Goal: Task Accomplishment & Management: Manage account settings

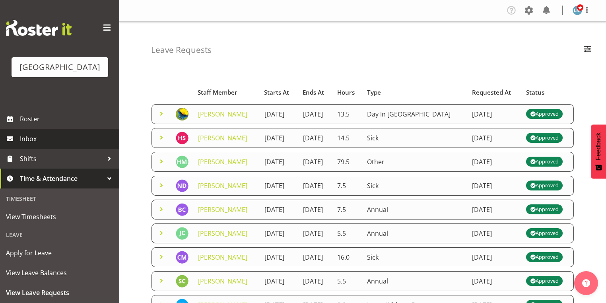
click at [40, 145] on span "Inbox" at bounding box center [67, 139] width 95 height 12
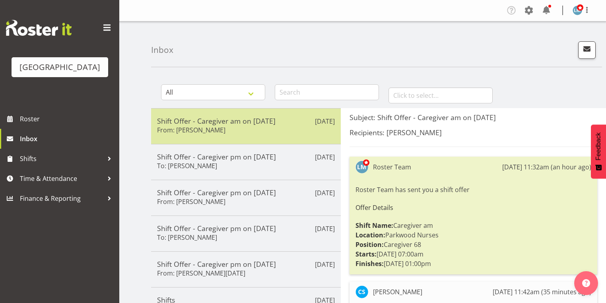
click at [286, 130] on div "Shift Offer - Caregiver am on [DATE] From: [PERSON_NAME]" at bounding box center [246, 125] width 178 height 19
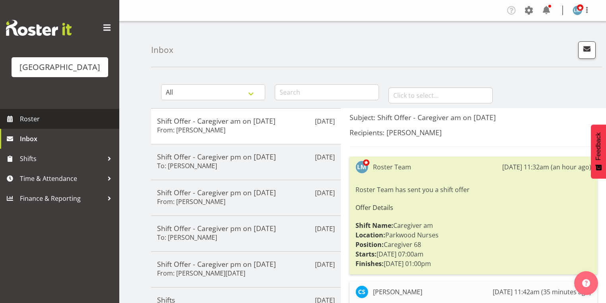
click at [41, 125] on span "Roster" at bounding box center [67, 119] width 95 height 12
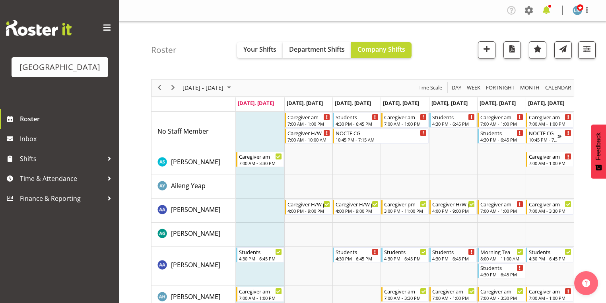
click at [546, 12] on span at bounding box center [546, 10] width 13 height 13
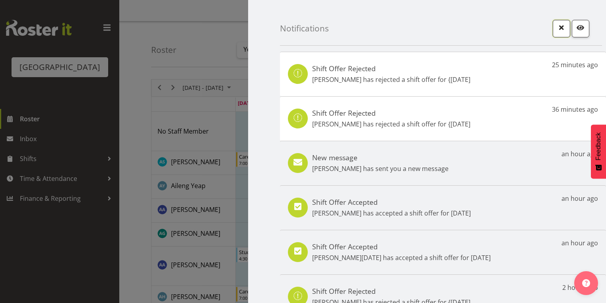
click at [556, 28] on span "button" at bounding box center [561, 27] width 10 height 10
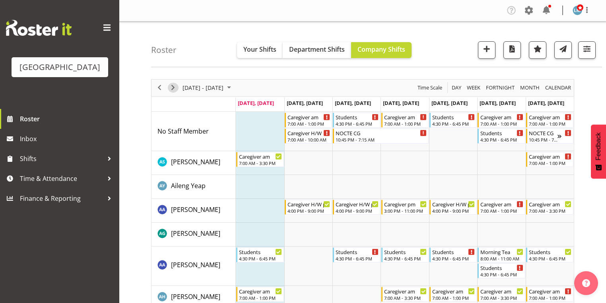
click at [172, 87] on span "Next" at bounding box center [173, 88] width 10 height 10
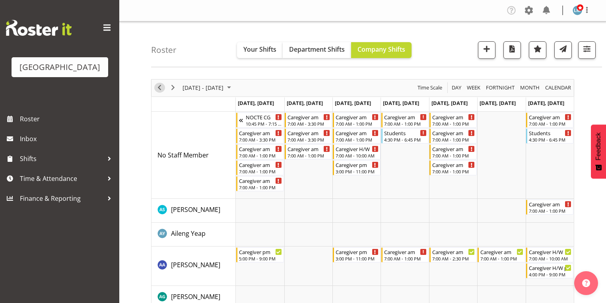
click at [159, 87] on span "Previous" at bounding box center [160, 88] width 10 height 10
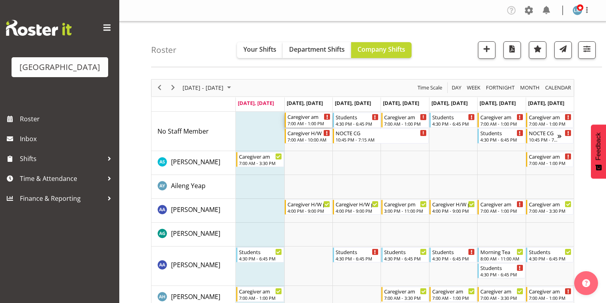
click at [304, 120] on div "7:00 AM - 1:00 PM" at bounding box center [308, 123] width 43 height 6
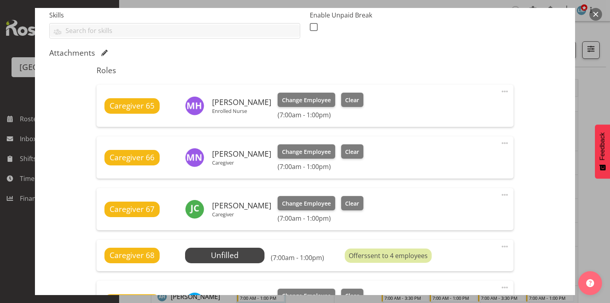
scroll to position [254, 0]
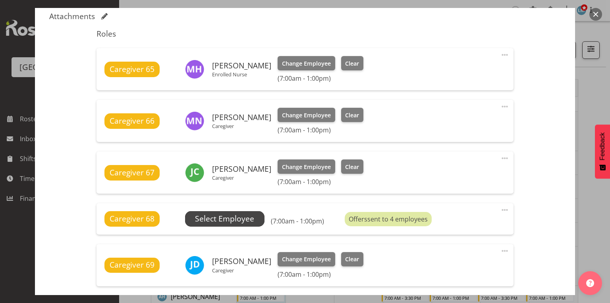
click at [230, 220] on span "Select Employee" at bounding box center [224, 219] width 59 height 12
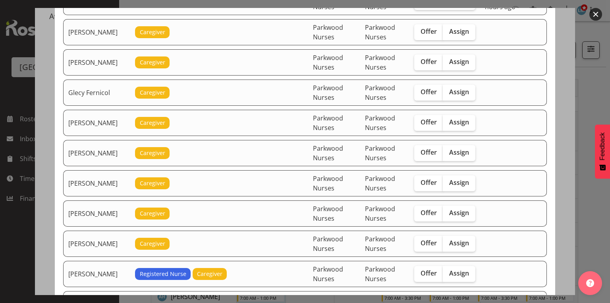
scroll to position [413, 0]
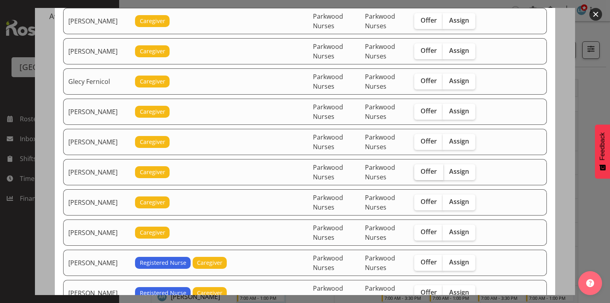
click at [426, 167] on span "Offer" at bounding box center [429, 171] width 16 height 8
click at [420, 169] on input "Offer" at bounding box center [416, 171] width 5 height 5
checkbox input "true"
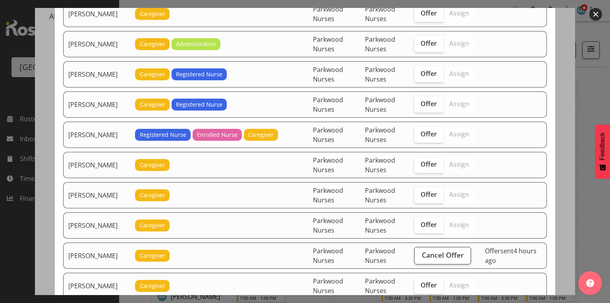
scroll to position [731, 0]
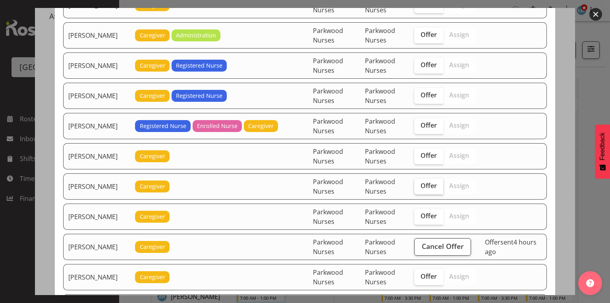
click at [430, 182] on span "Offer" at bounding box center [429, 186] width 16 height 8
click at [420, 183] on input "Offer" at bounding box center [416, 185] width 5 height 5
checkbox input "true"
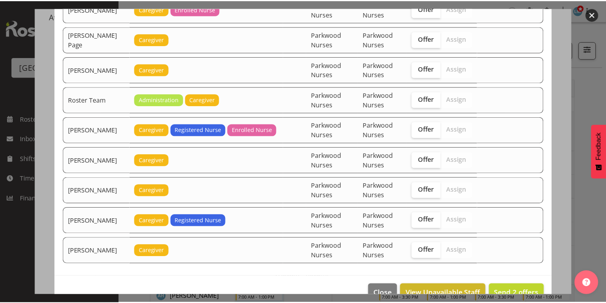
scroll to position [1094, 0]
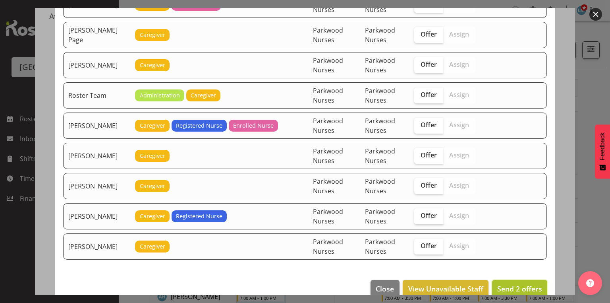
click at [509, 284] on span "Send 2 offers" at bounding box center [520, 289] width 45 height 10
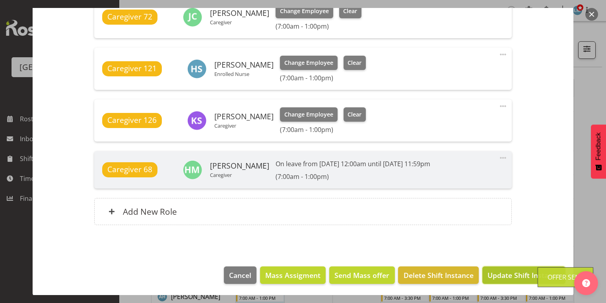
click at [515, 275] on span "Update Shift Instance" at bounding box center [523, 275] width 73 height 10
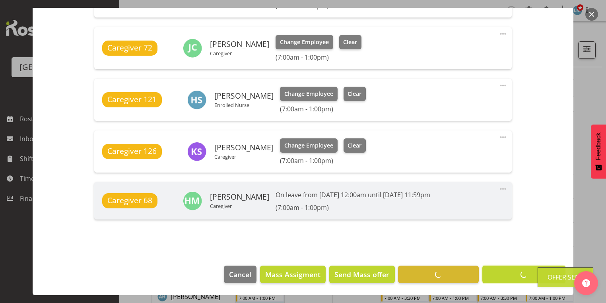
scroll to position [574, 0]
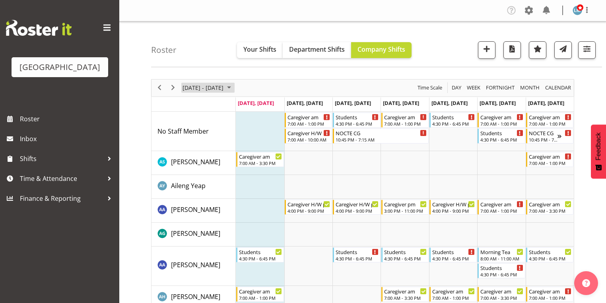
click at [234, 86] on span "October 2025" at bounding box center [229, 88] width 10 height 10
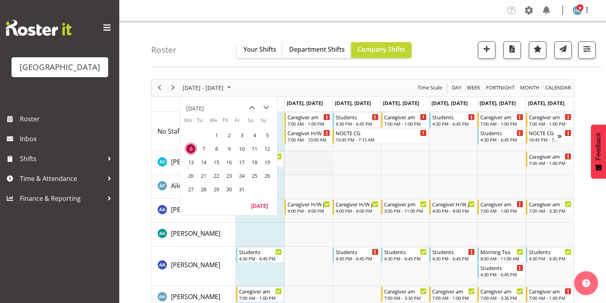
click at [304, 166] on td "Timeline Week of October 6, 2025" at bounding box center [308, 163] width 48 height 24
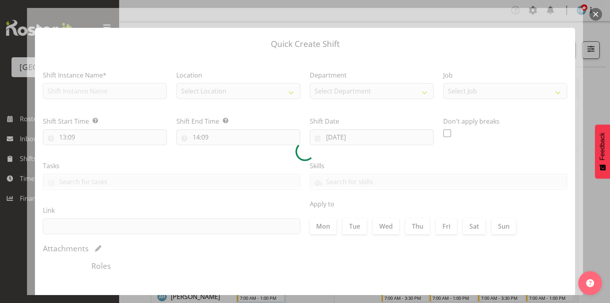
type input "07/10/2025"
checkbox input "true"
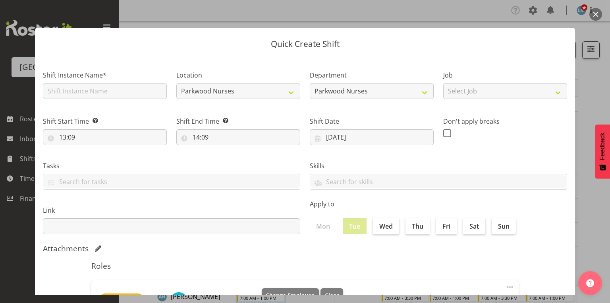
click at [597, 12] on button "button" at bounding box center [596, 14] width 13 height 13
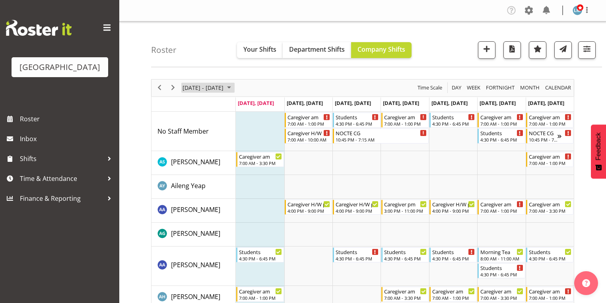
click at [234, 86] on span "October 2025" at bounding box center [229, 88] width 10 height 10
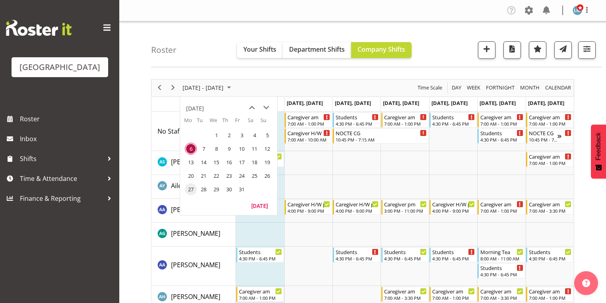
click at [189, 189] on span "27" at bounding box center [191, 189] width 12 height 12
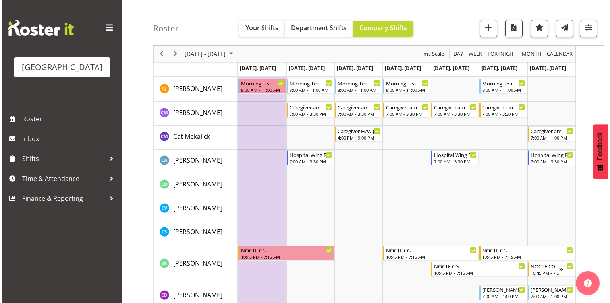
scroll to position [477, 0]
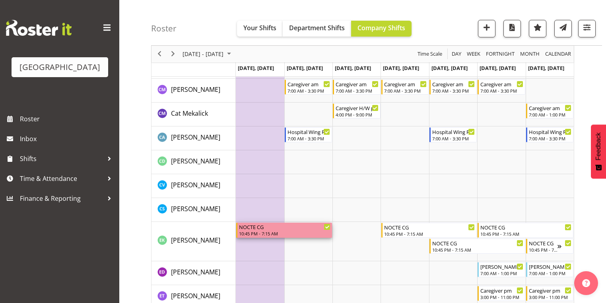
click at [259, 227] on div "NOCTE CG" at bounding box center [284, 227] width 91 height 8
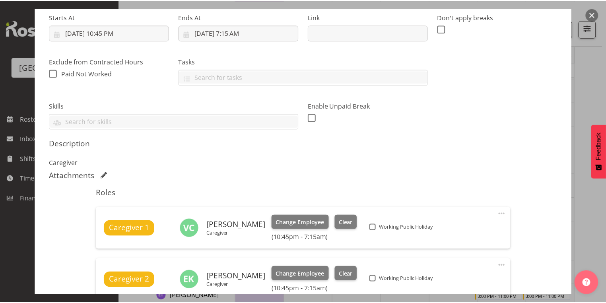
scroll to position [223, 0]
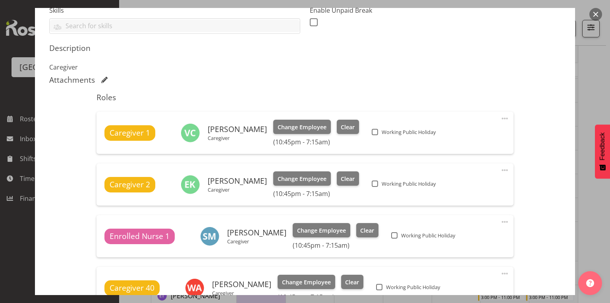
click at [594, 14] on button "button" at bounding box center [596, 14] width 13 height 13
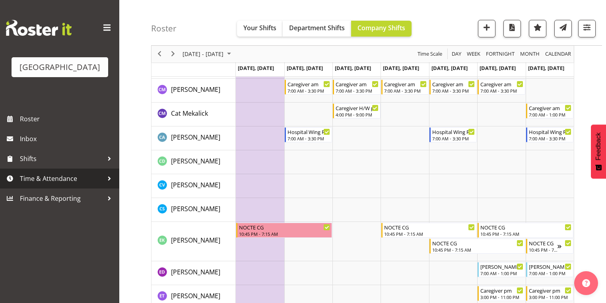
click at [109, 184] on div at bounding box center [109, 178] width 12 height 12
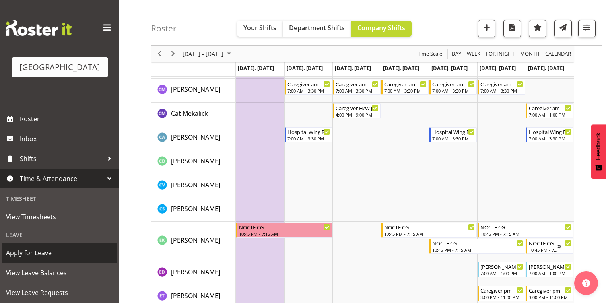
click at [44, 259] on span "Apply for Leave" at bounding box center [59, 253] width 107 height 12
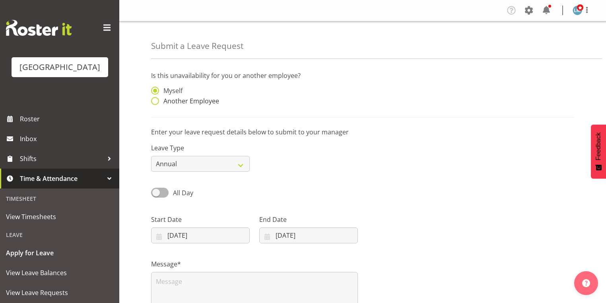
click at [158, 101] on span at bounding box center [155, 101] width 8 height 8
click at [156, 101] on input "Another Employee" at bounding box center [153, 101] width 5 height 5
radio input "true"
click at [275, 97] on input "text" at bounding box center [308, 95] width 99 height 16
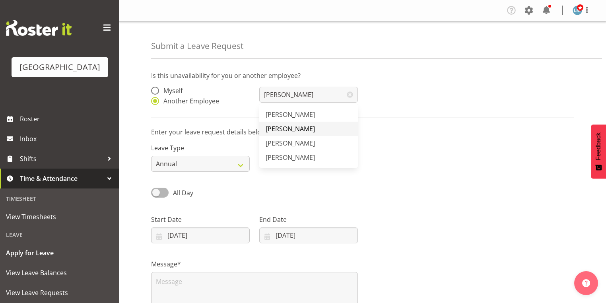
click at [299, 125] on span "[PERSON_NAME]" at bounding box center [289, 128] width 49 height 9
type input "[PERSON_NAME]"
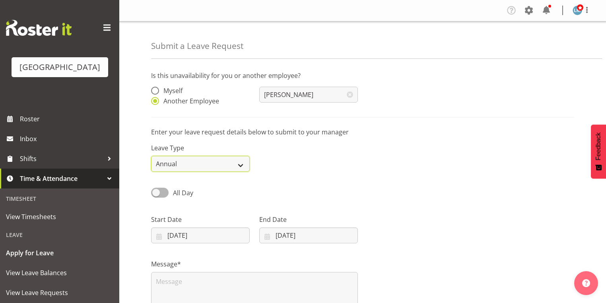
click at [244, 164] on select "Annual Sick Leave Without Pay Bereavement Domestic Violence Parental Jury Servi…" at bounding box center [200, 164] width 99 height 16
select select "Other"
click at [151, 156] on select "Annual Sick Leave Without Pay Bereavement Domestic Violence Parental Jury Servi…" at bounding box center [200, 164] width 99 height 16
click at [154, 236] on input "[DATE]" at bounding box center [200, 235] width 99 height 16
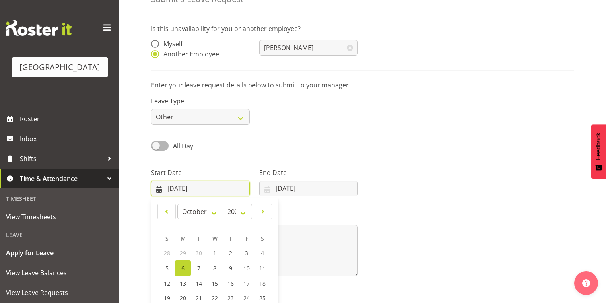
scroll to position [104, 0]
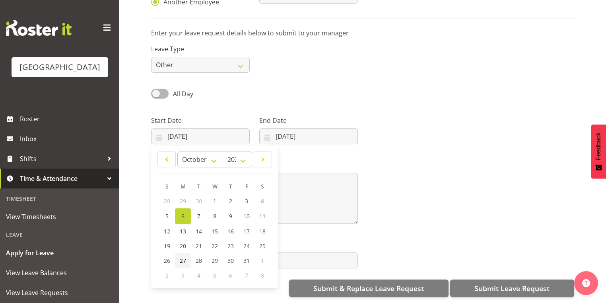
click at [184, 257] on span "27" at bounding box center [183, 261] width 6 height 8
type input "[DATE]"
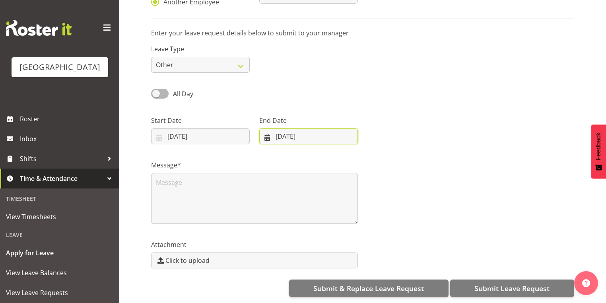
click at [269, 133] on input "[DATE]" at bounding box center [308, 136] width 99 height 16
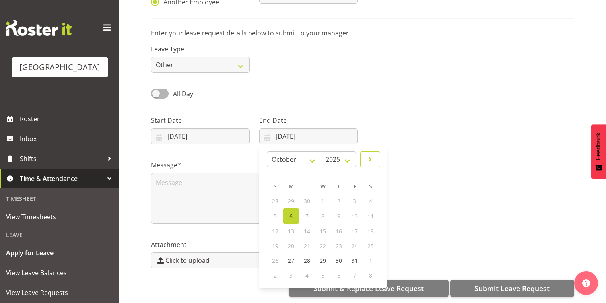
click at [371, 155] on span at bounding box center [370, 160] width 10 height 10
select select "10"
click at [354, 212] on span "7" at bounding box center [354, 216] width 3 height 8
type input "[DATE]"
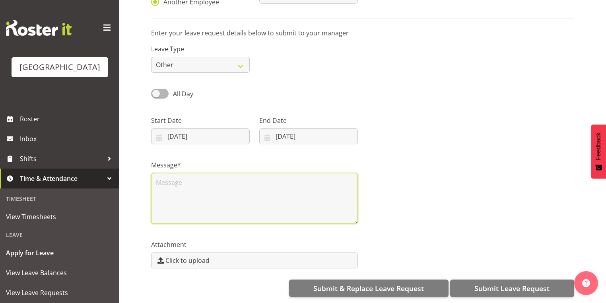
click at [204, 182] on textarea at bounding box center [254, 198] width 207 height 51
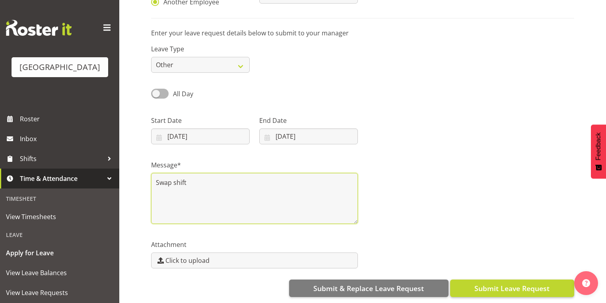
type textarea "Swap shift"
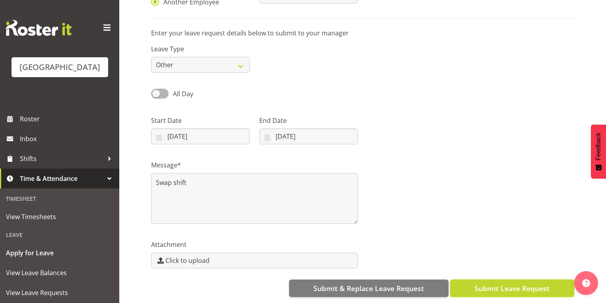
click at [476, 284] on span "Submit Leave Request" at bounding box center [511, 288] width 75 height 10
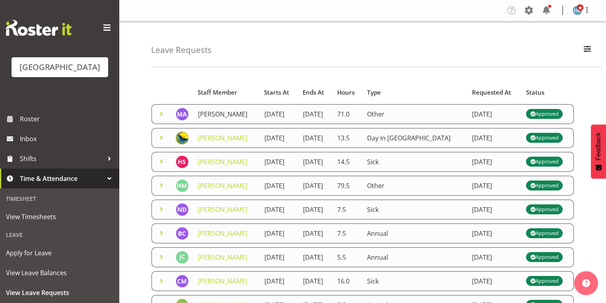
click at [203, 113] on link "[PERSON_NAME]" at bounding box center [222, 114] width 49 height 9
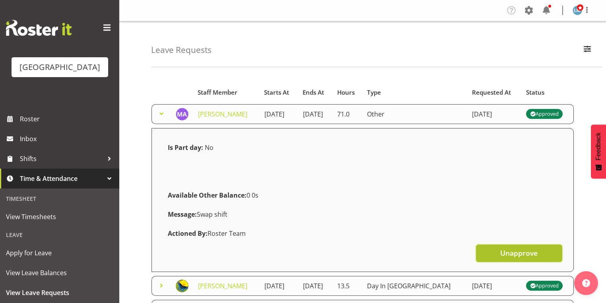
click at [521, 258] on span "Unapprove" at bounding box center [518, 253] width 37 height 10
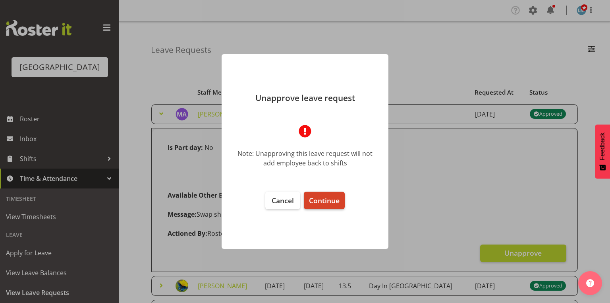
click at [322, 198] on span "Continue" at bounding box center [324, 201] width 31 height 10
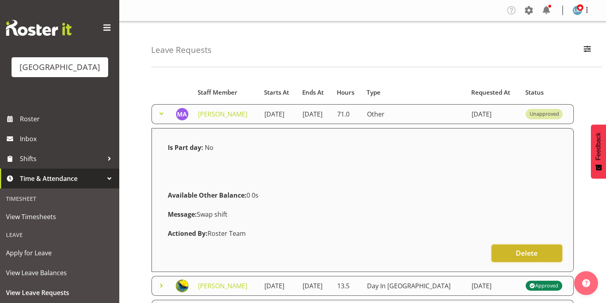
click at [530, 258] on span "Delete" at bounding box center [526, 253] width 22 height 10
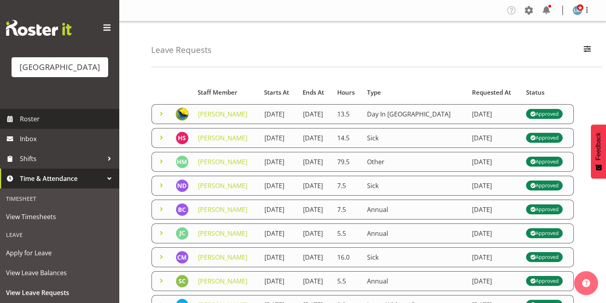
click at [46, 125] on span "Roster" at bounding box center [67, 119] width 95 height 12
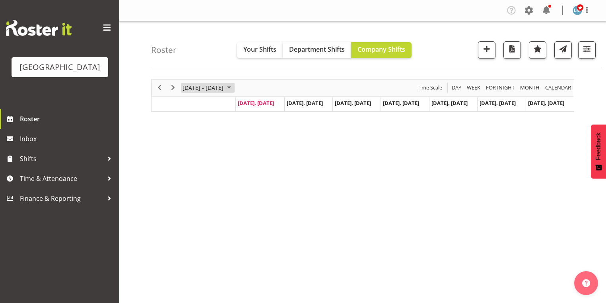
click at [234, 86] on span "October 2025" at bounding box center [229, 88] width 10 height 10
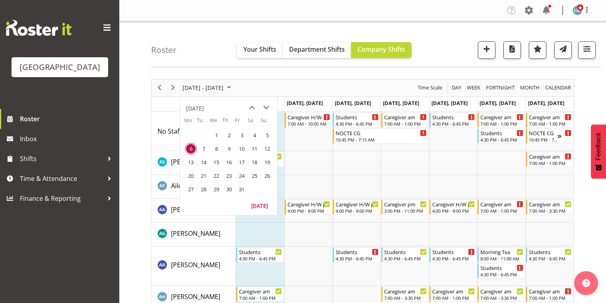
click at [192, 188] on span "27" at bounding box center [191, 189] width 12 height 12
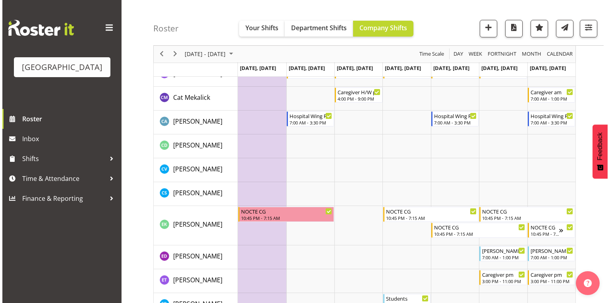
scroll to position [540, 0]
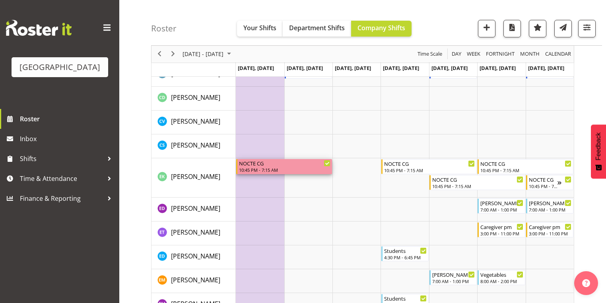
click at [259, 166] on div "NOCTE CG" at bounding box center [284, 163] width 91 height 8
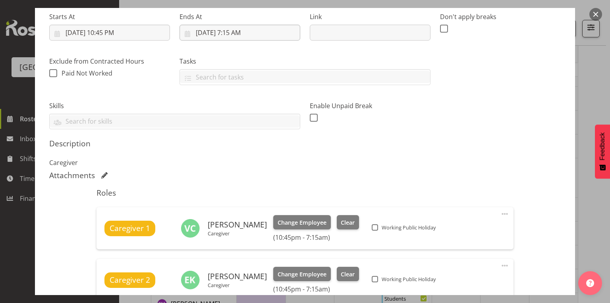
scroll to position [254, 0]
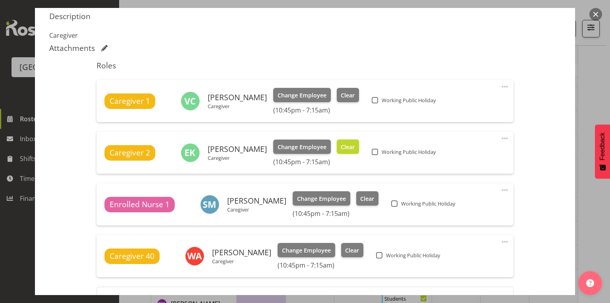
click at [359, 147] on button "Clear" at bounding box center [348, 146] width 23 height 14
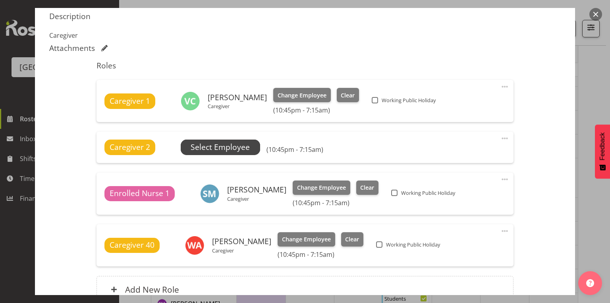
click at [223, 145] on span "Select Employee" at bounding box center [220, 147] width 59 height 12
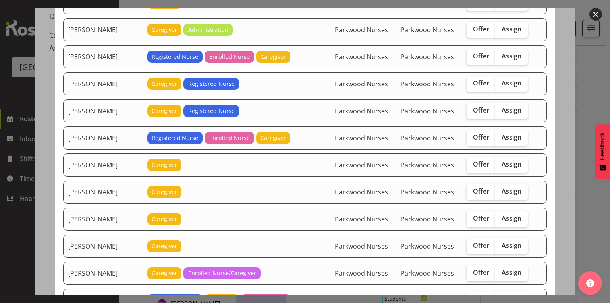
scroll to position [636, 0]
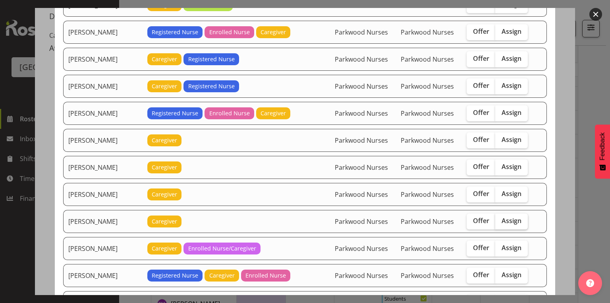
click at [513, 217] on span "Assign" at bounding box center [512, 221] width 20 height 8
click at [501, 218] on input "Assign" at bounding box center [498, 220] width 5 height 5
checkbox input "true"
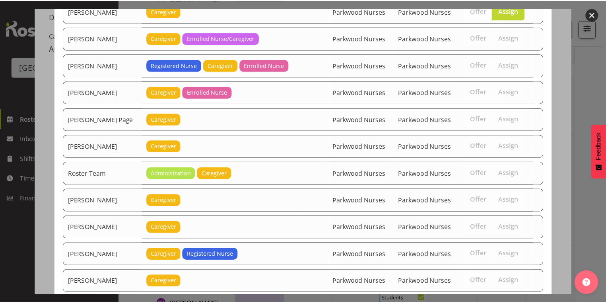
scroll to position [881, 0]
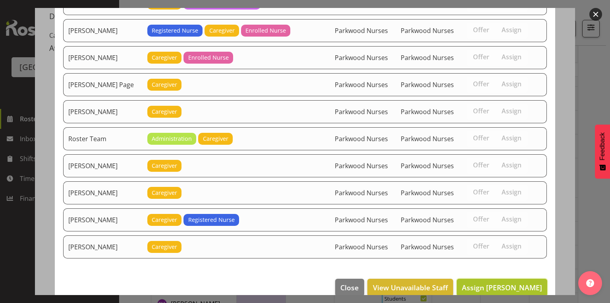
click at [502, 283] on span "Assign Mary Ann Pomare" at bounding box center [502, 288] width 80 height 10
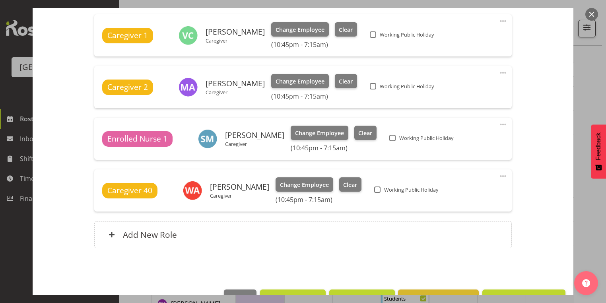
scroll to position [343, 0]
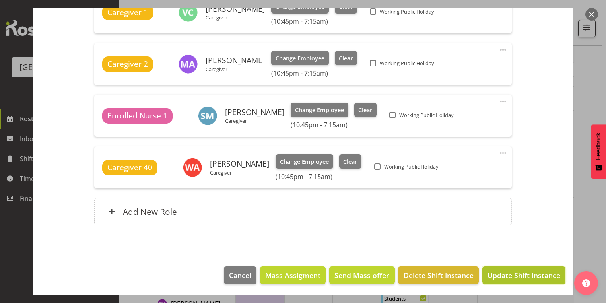
click at [504, 274] on span "Update Shift Instance" at bounding box center [523, 275] width 73 height 10
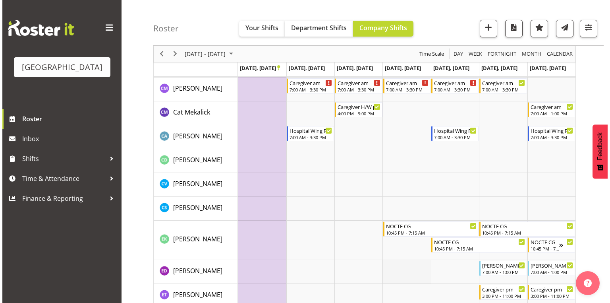
scroll to position [540, 0]
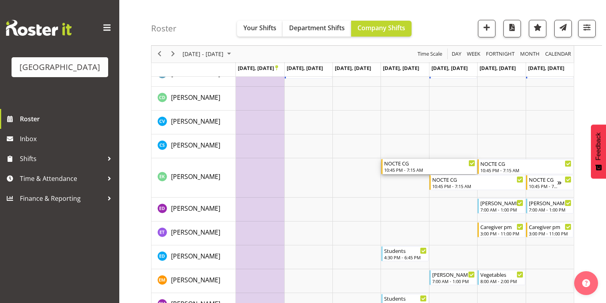
click at [401, 168] on div "10:45 PM - 7:15 AM" at bounding box center [429, 169] width 91 height 6
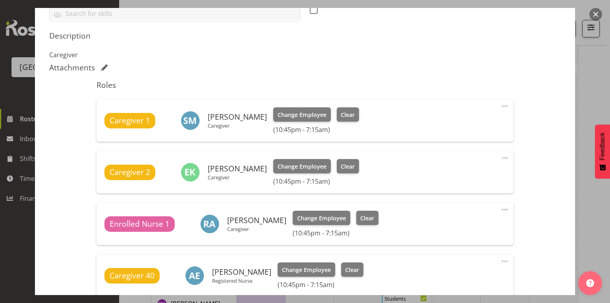
scroll to position [286, 0]
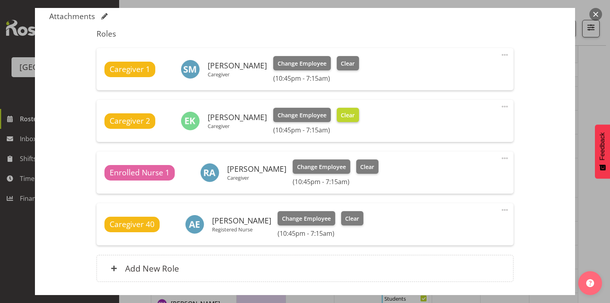
click at [349, 114] on span "Clear" at bounding box center [348, 115] width 14 height 9
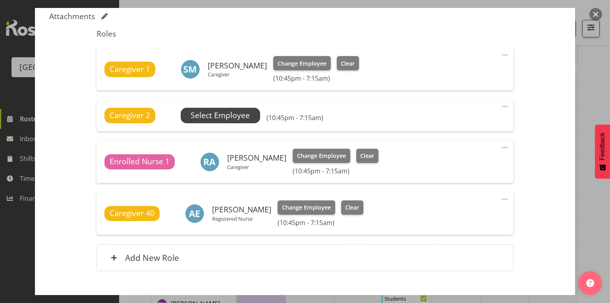
click at [219, 112] on span "Select Employee" at bounding box center [220, 116] width 59 height 12
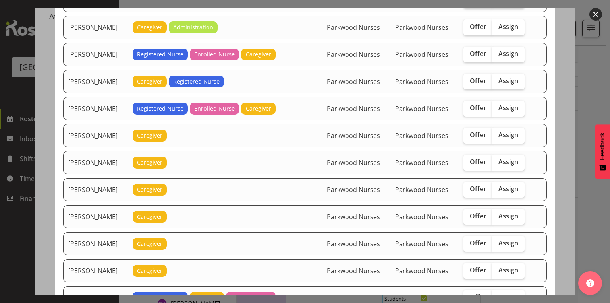
scroll to position [731, 0]
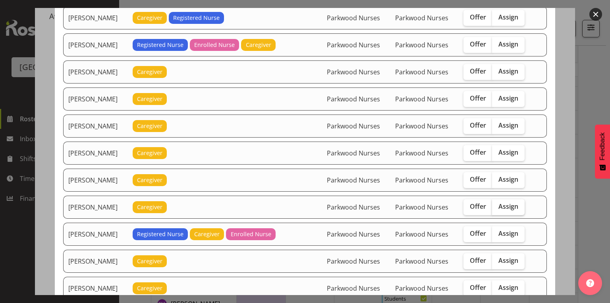
click at [505, 202] on span "Assign" at bounding box center [509, 206] width 20 height 8
click at [498, 204] on input "Assign" at bounding box center [494, 206] width 5 height 5
checkbox input "true"
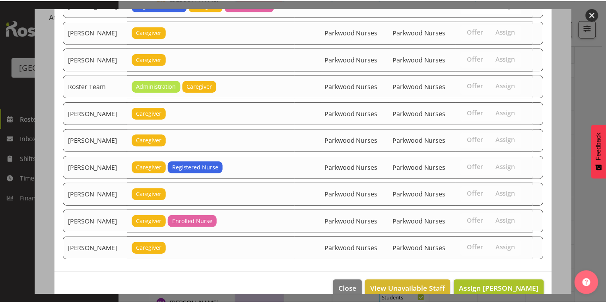
scroll to position [960, 0]
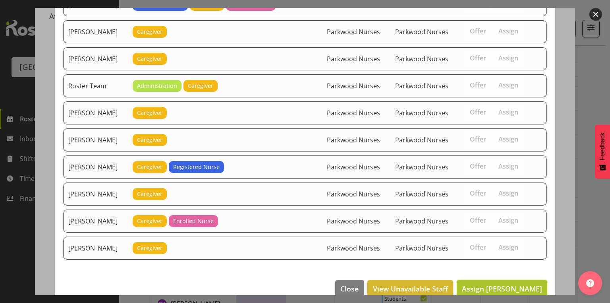
click at [518, 284] on span "Assign Mary Ann Pomare" at bounding box center [502, 289] width 80 height 10
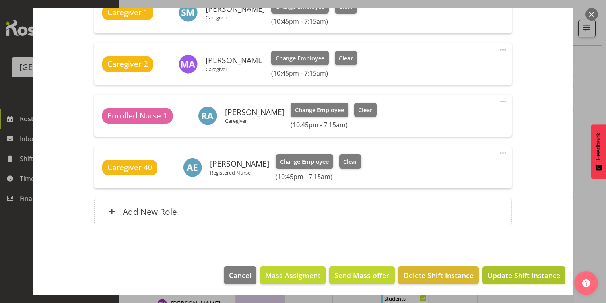
click at [518, 272] on span "Update Shift Instance" at bounding box center [523, 275] width 73 height 10
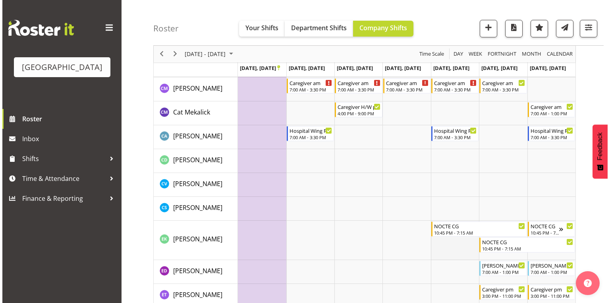
scroll to position [540, 0]
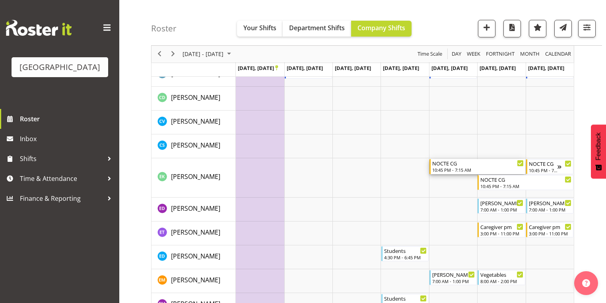
click at [445, 164] on div "NOCTE CG" at bounding box center [477, 163] width 91 height 8
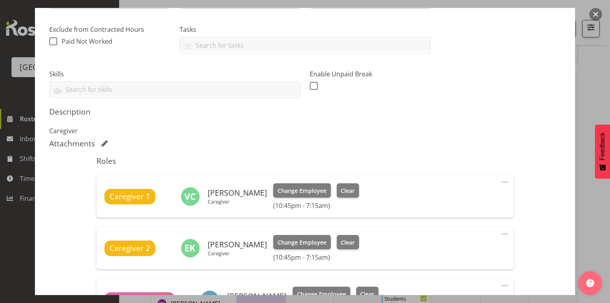
scroll to position [286, 0]
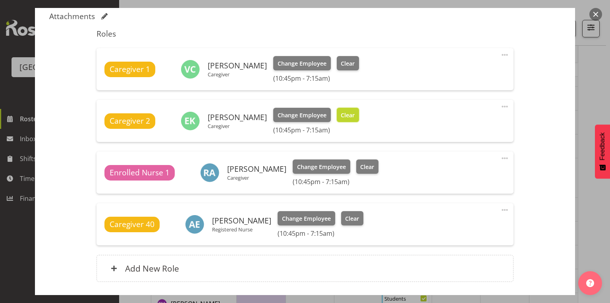
click at [348, 114] on span "Clear" at bounding box center [348, 115] width 14 height 9
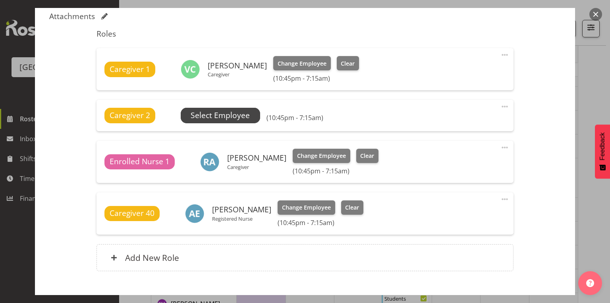
click at [221, 111] on span "Select Employee" at bounding box center [220, 116] width 59 height 12
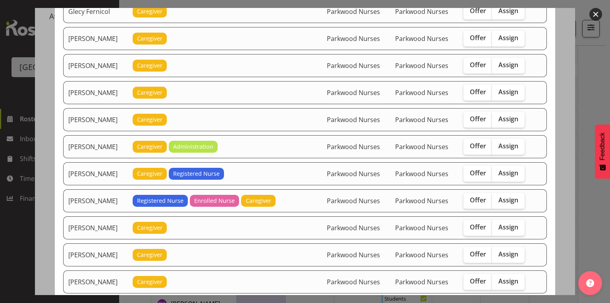
scroll to position [540, 0]
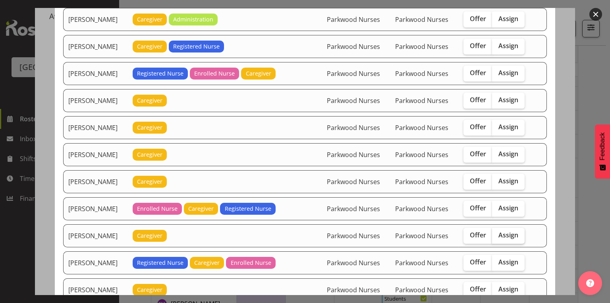
click at [507, 231] on span "Assign" at bounding box center [509, 235] width 20 height 8
click at [498, 232] on input "Assign" at bounding box center [494, 234] width 5 height 5
checkbox input "true"
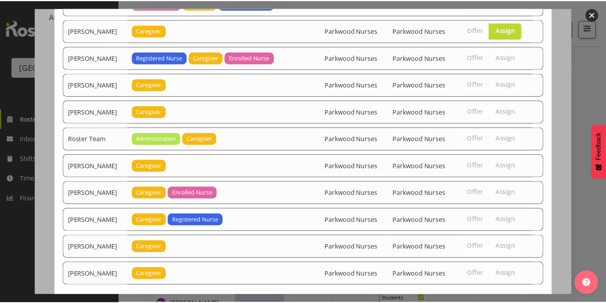
scroll to position [774, 0]
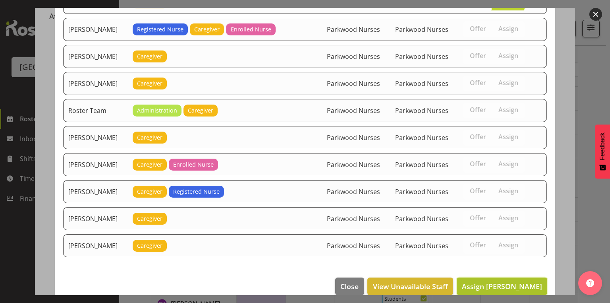
click at [507, 281] on span "Assign Mary Ann Pomare" at bounding box center [502, 286] width 80 height 10
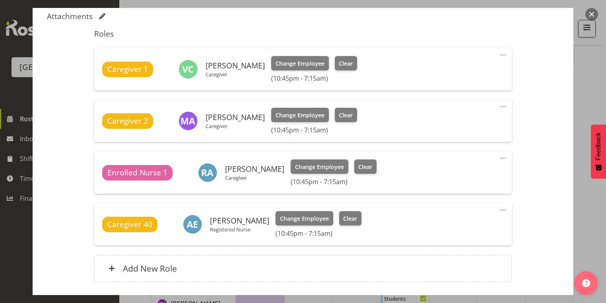
scroll to position [343, 0]
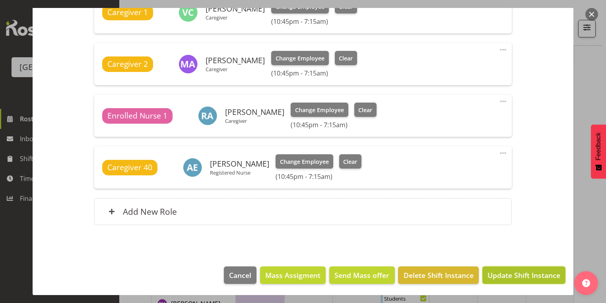
click at [509, 276] on span "Update Shift Instance" at bounding box center [523, 275] width 73 height 10
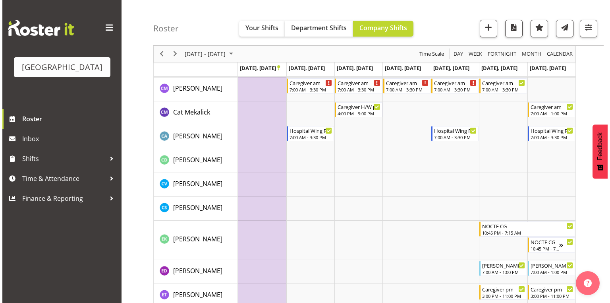
scroll to position [540, 0]
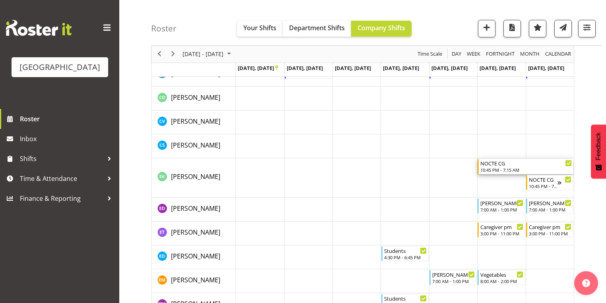
click at [501, 165] on div "NOCTE CG" at bounding box center [525, 163] width 91 height 8
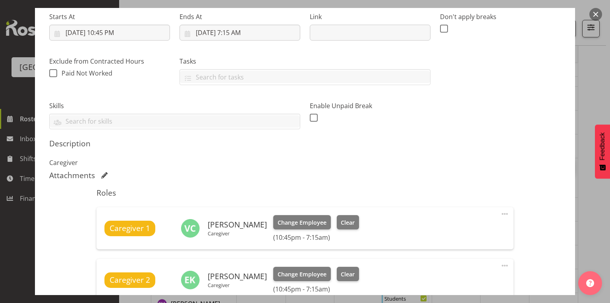
scroll to position [254, 0]
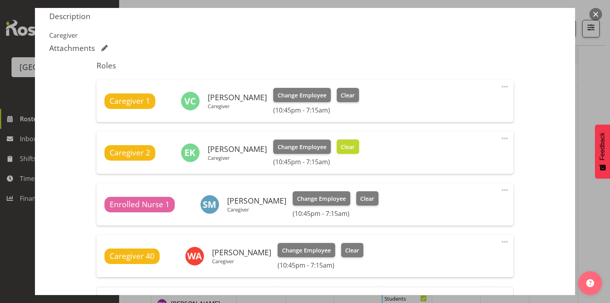
click at [353, 145] on span "Clear" at bounding box center [348, 147] width 14 height 9
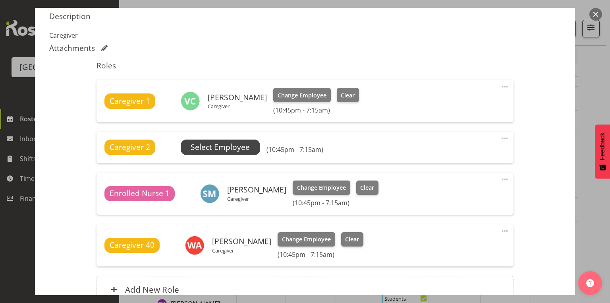
click at [221, 145] on span "Select Employee" at bounding box center [220, 147] width 59 height 12
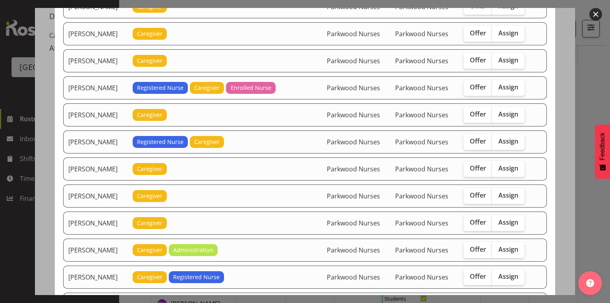
scroll to position [604, 0]
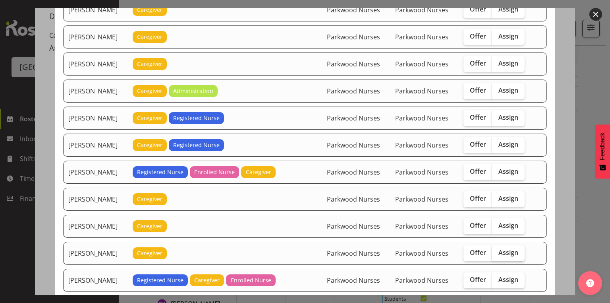
click at [506, 248] on span "Assign" at bounding box center [509, 252] width 20 height 8
click at [498, 250] on input "Assign" at bounding box center [494, 252] width 5 height 5
checkbox input "true"
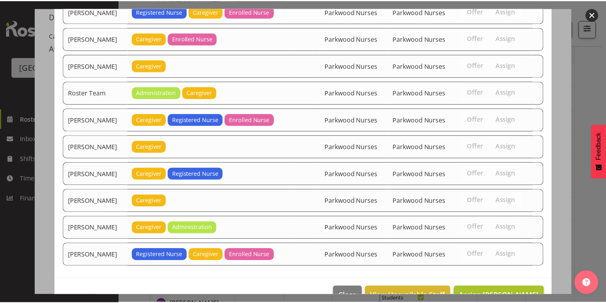
scroll to position [881, 0]
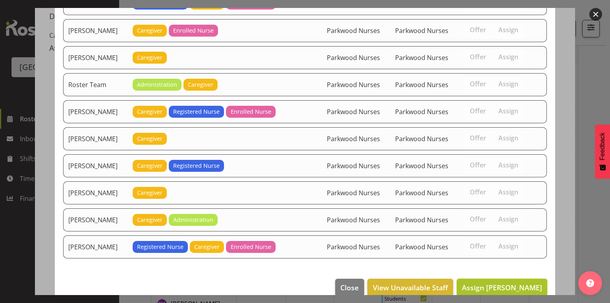
click at [513, 283] on span "Assign Mary Ann Pomare" at bounding box center [502, 288] width 80 height 10
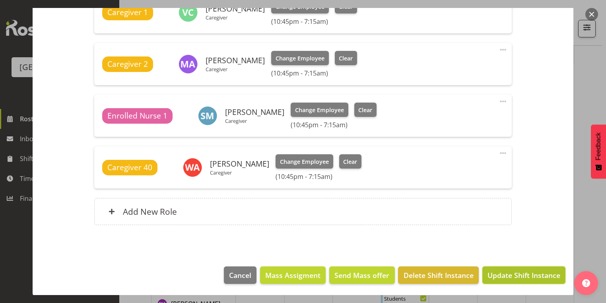
click at [513, 275] on span "Update Shift Instance" at bounding box center [523, 275] width 73 height 10
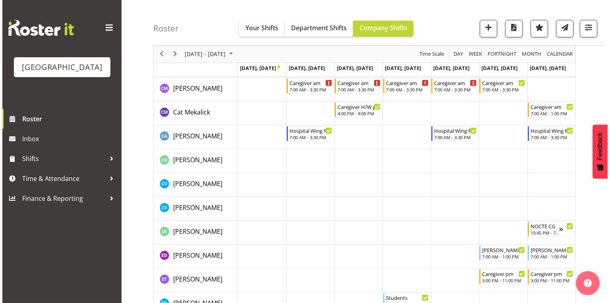
scroll to position [540, 0]
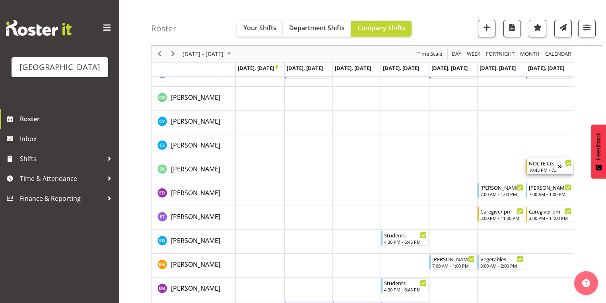
click at [552, 165] on div "NOCTE CG" at bounding box center [543, 163] width 29 height 8
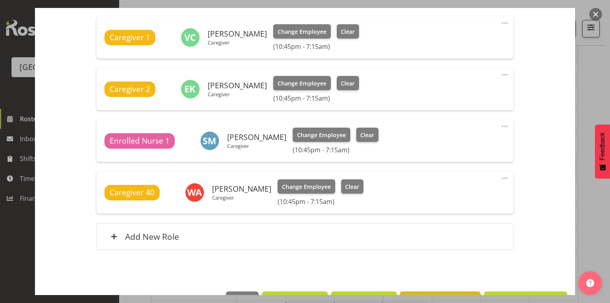
scroll to position [286, 0]
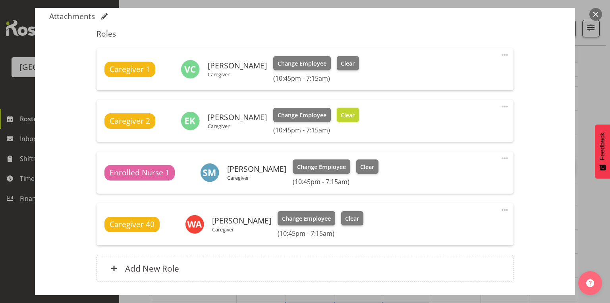
click at [350, 117] on span "Clear" at bounding box center [348, 115] width 14 height 9
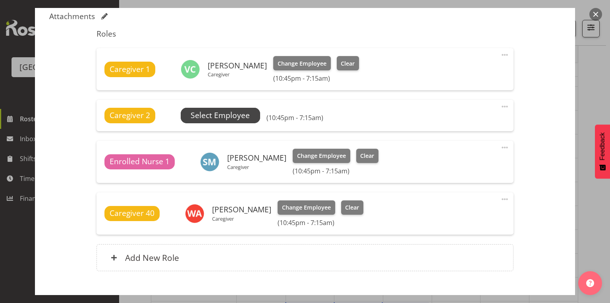
click at [242, 113] on span "Select Employee" at bounding box center [220, 116] width 59 height 12
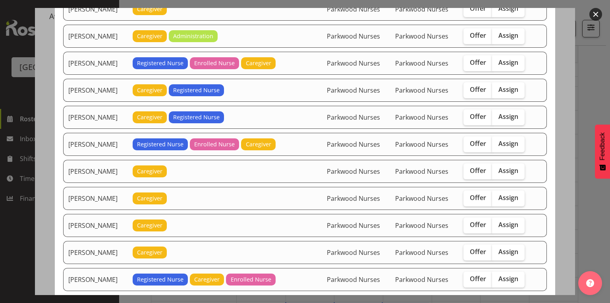
scroll to position [636, 0]
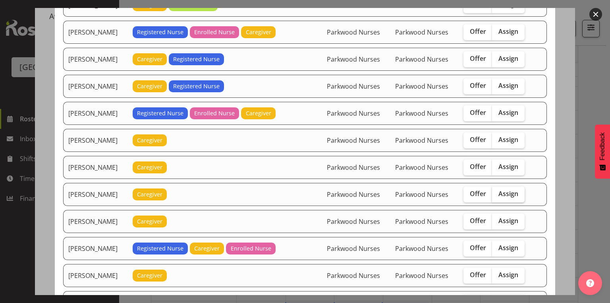
click at [498, 186] on label "Assign" at bounding box center [508, 194] width 33 height 16
click at [498, 191] on input "Assign" at bounding box center [494, 193] width 5 height 5
checkbox input "true"
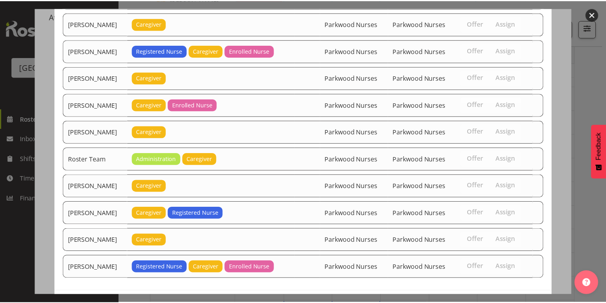
scroll to position [854, 0]
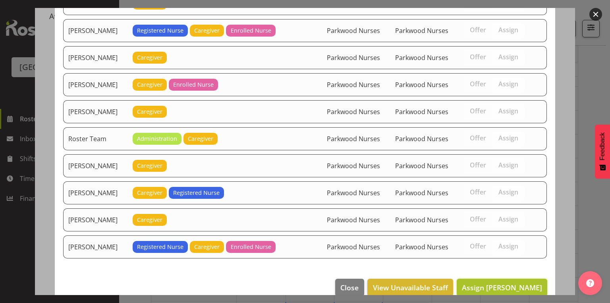
click at [494, 283] on span "Assign Mary Ann Pomare" at bounding box center [502, 288] width 80 height 10
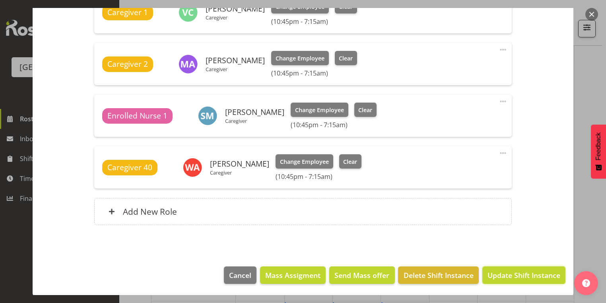
click at [494, 274] on span "Update Shift Instance" at bounding box center [523, 275] width 73 height 10
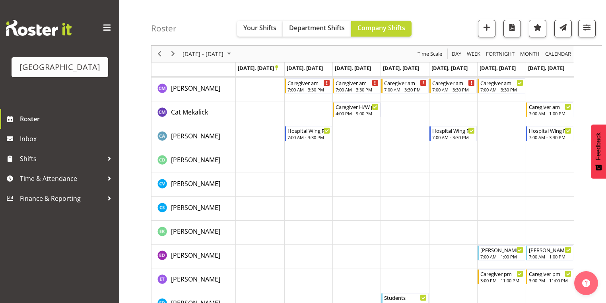
scroll to position [540, 0]
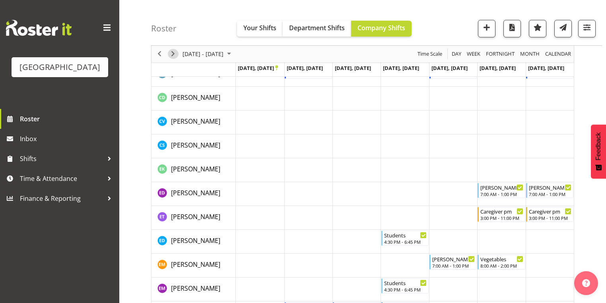
click at [173, 53] on span "Next" at bounding box center [173, 54] width 10 height 10
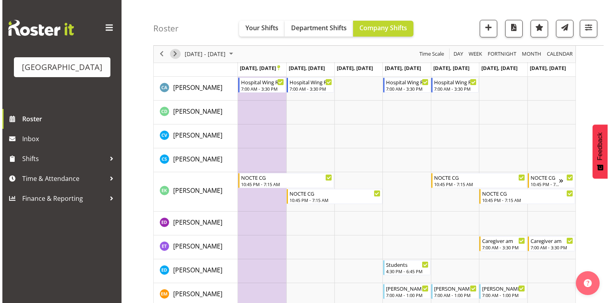
scroll to position [604, 0]
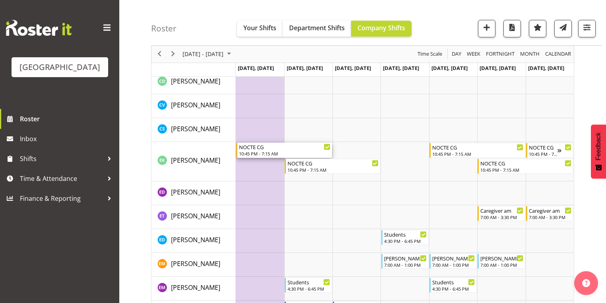
click at [250, 148] on div "NOCTE CG" at bounding box center [284, 147] width 91 height 8
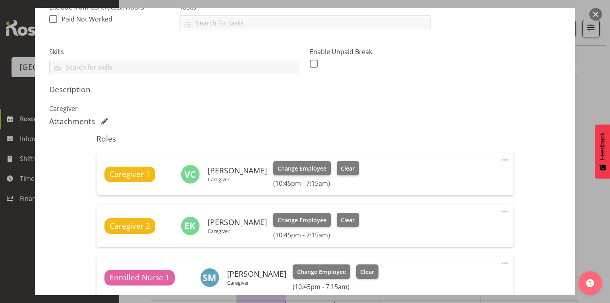
scroll to position [223, 0]
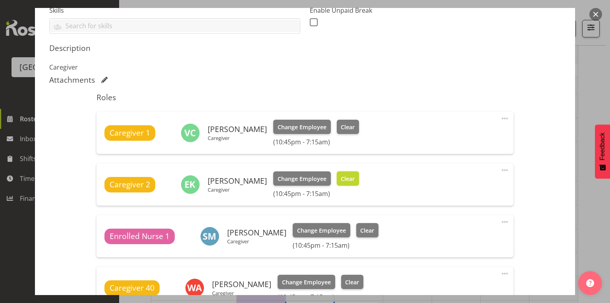
click at [353, 178] on span "Clear" at bounding box center [348, 178] width 14 height 9
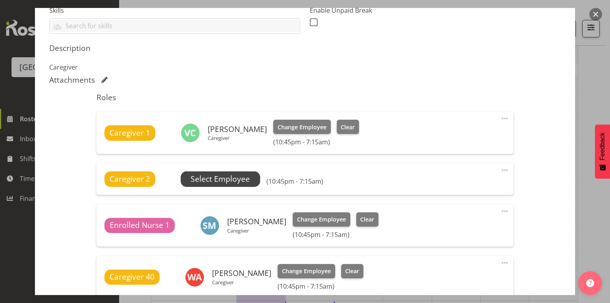
click at [209, 177] on span "Select Employee" at bounding box center [220, 179] width 59 height 12
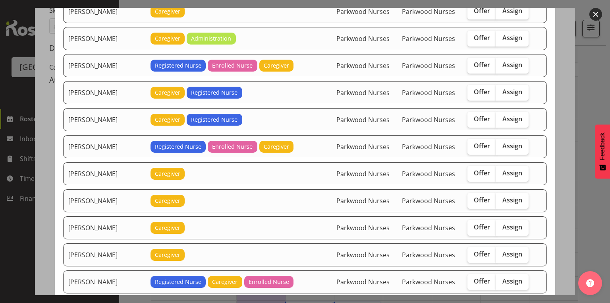
scroll to position [636, 0]
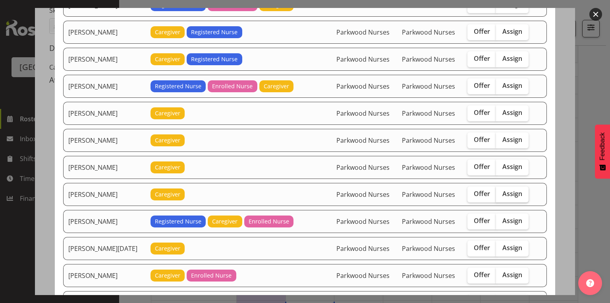
click at [510, 190] on span "Assign" at bounding box center [513, 194] width 20 height 8
click at [501, 191] on input "Assign" at bounding box center [498, 193] width 5 height 5
checkbox input "true"
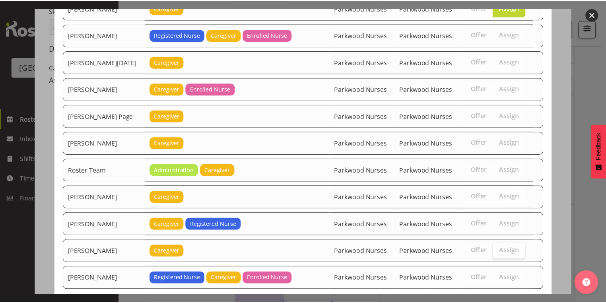
scroll to position [854, 0]
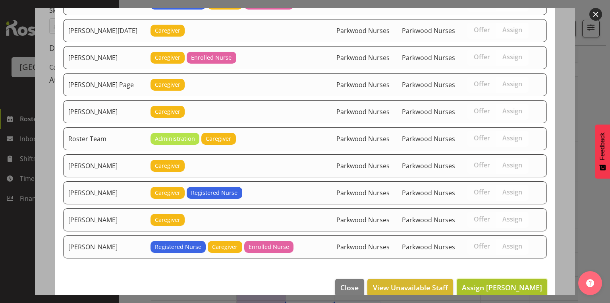
click at [496, 283] on span "Assign Mary Ann Pomare" at bounding box center [502, 288] width 80 height 10
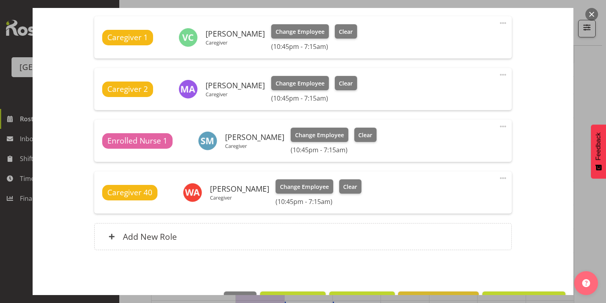
scroll to position [343, 0]
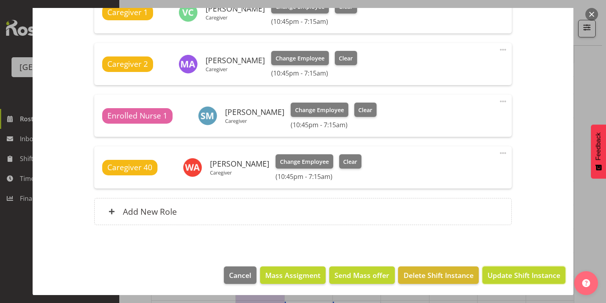
click at [496, 274] on span "Update Shift Instance" at bounding box center [523, 275] width 73 height 10
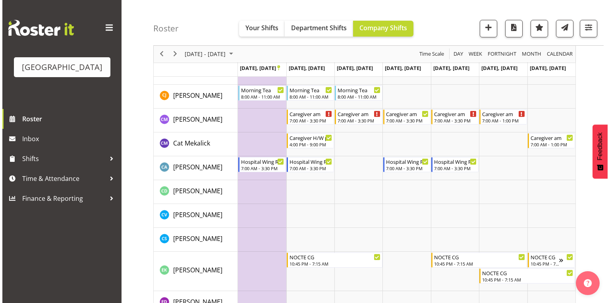
scroll to position [604, 0]
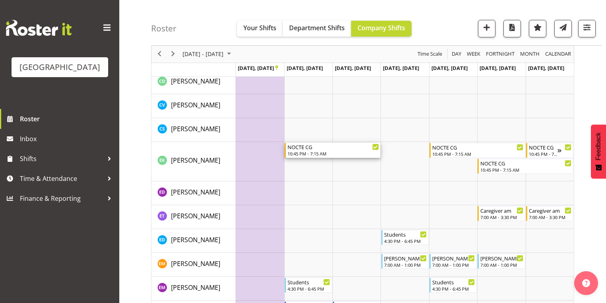
click at [325, 152] on div "10:45 PM - 7:15 AM" at bounding box center [332, 153] width 91 height 6
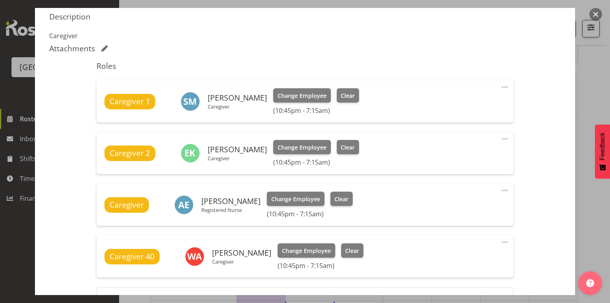
scroll to position [254, 0]
click at [351, 147] on span "Clear" at bounding box center [348, 147] width 14 height 9
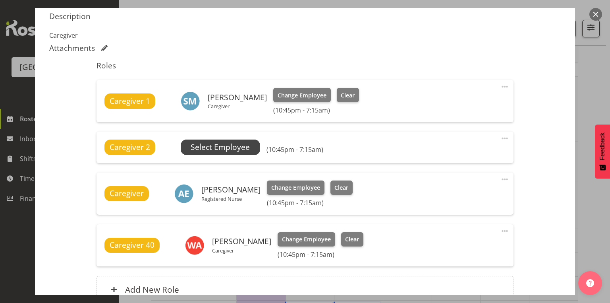
click at [222, 147] on span "Select Employee" at bounding box center [220, 147] width 59 height 12
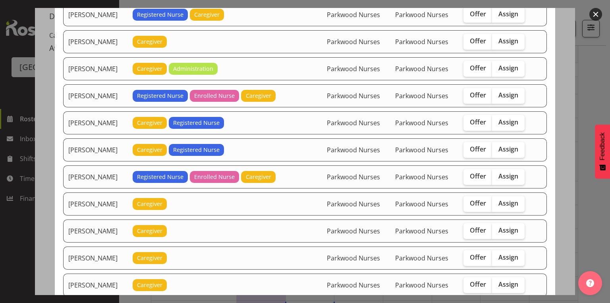
scroll to position [668, 0]
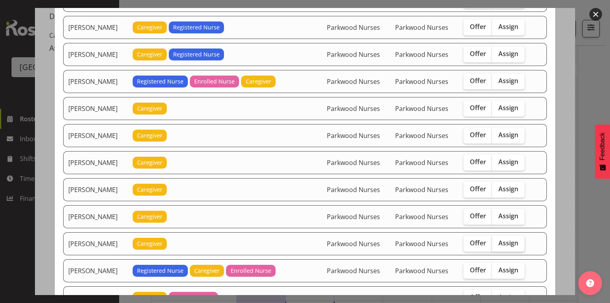
click at [509, 239] on span "Assign" at bounding box center [509, 243] width 20 height 8
click at [498, 240] on input "Assign" at bounding box center [494, 242] width 5 height 5
checkbox input "true"
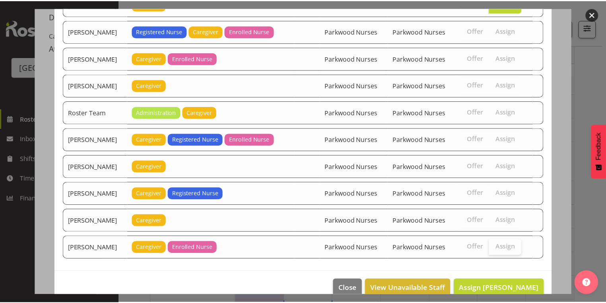
scroll to position [907, 0]
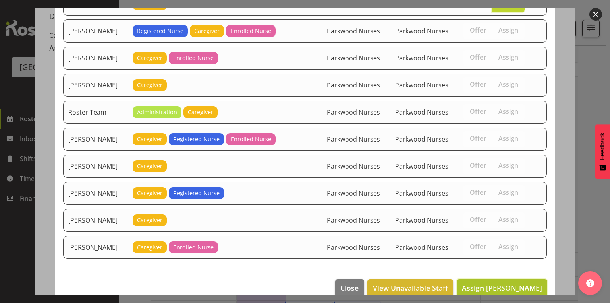
click at [502, 283] on span "Assign Mary Ann Pomare" at bounding box center [502, 288] width 80 height 10
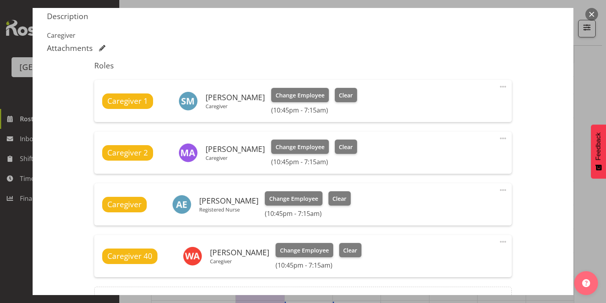
scroll to position [343, 0]
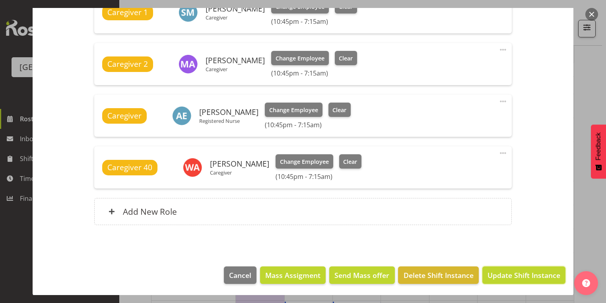
click at [502, 273] on span "Update Shift Instance" at bounding box center [523, 275] width 73 height 10
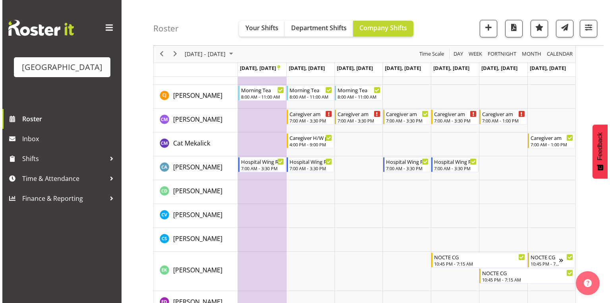
scroll to position [604, 0]
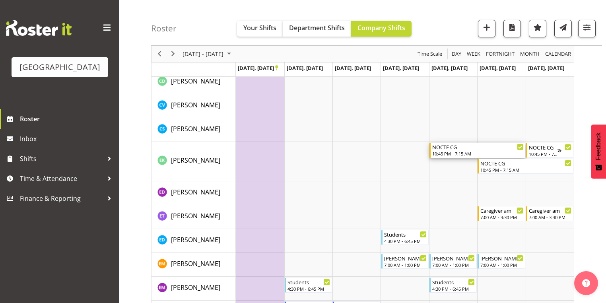
click at [442, 148] on div "NOCTE CG" at bounding box center [477, 147] width 91 height 8
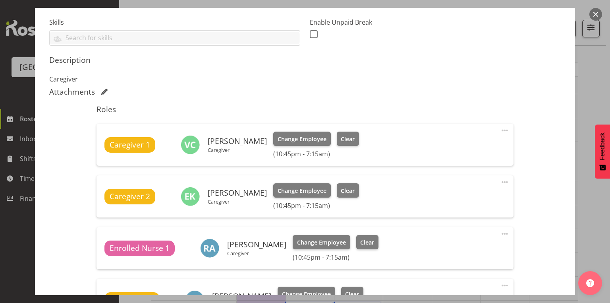
scroll to position [254, 0]
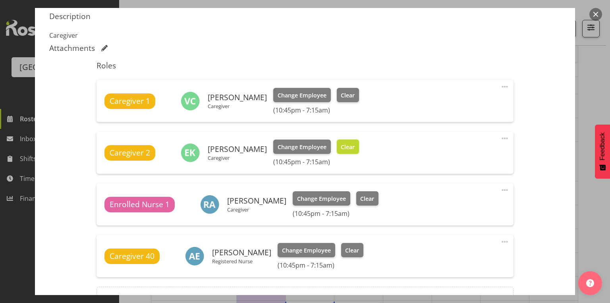
click at [347, 146] on span "Clear" at bounding box center [348, 147] width 14 height 9
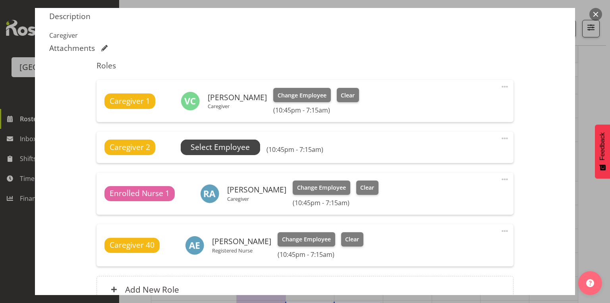
click at [226, 149] on span "Select Employee" at bounding box center [220, 147] width 59 height 12
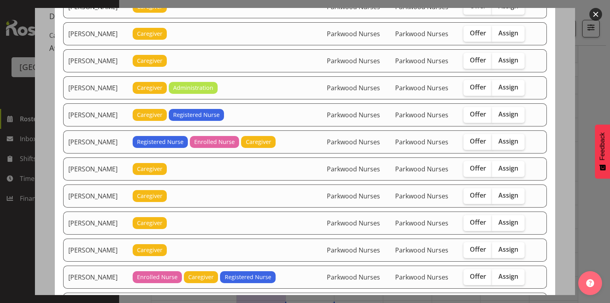
scroll to position [540, 0]
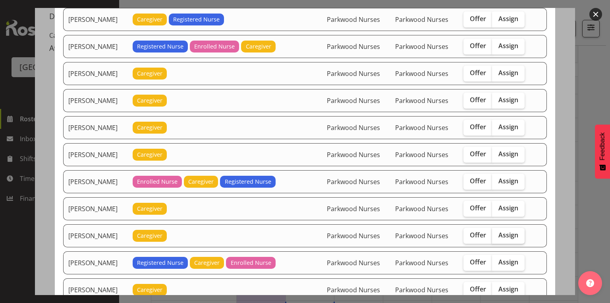
click at [503, 231] on span "Assign" at bounding box center [509, 235] width 20 height 8
click at [498, 232] on input "Assign" at bounding box center [494, 234] width 5 height 5
checkbox input "true"
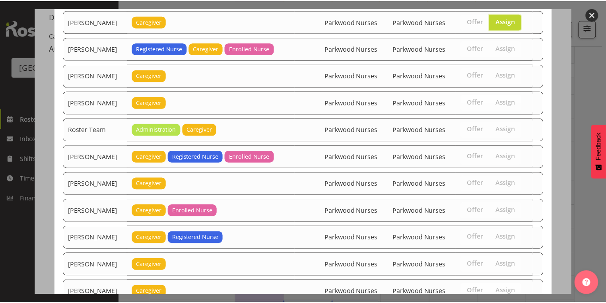
scroll to position [800, 0]
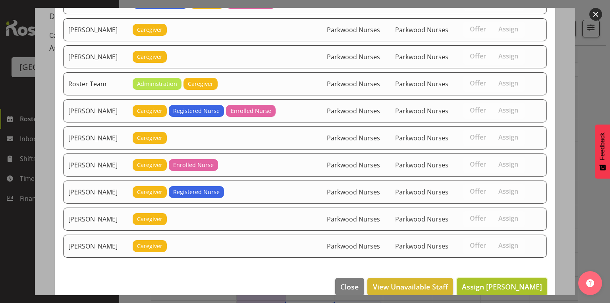
click at [494, 282] on span "Assign Mary Ann Pomare" at bounding box center [502, 287] width 80 height 10
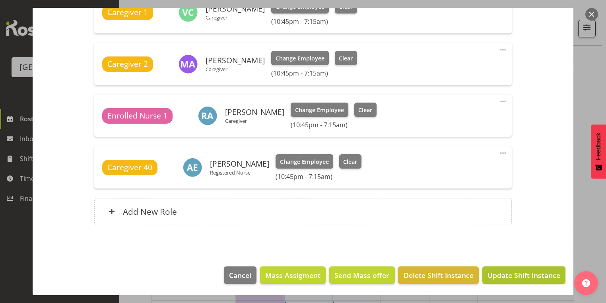
click at [493, 273] on span "Update Shift Instance" at bounding box center [523, 275] width 73 height 10
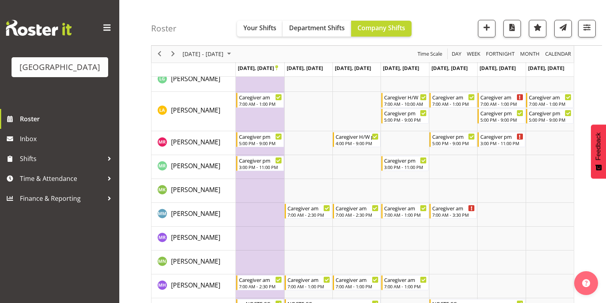
scroll to position [1844, 0]
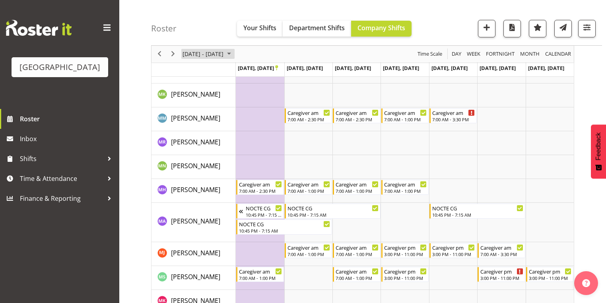
click at [234, 53] on span "November 2025" at bounding box center [229, 54] width 10 height 10
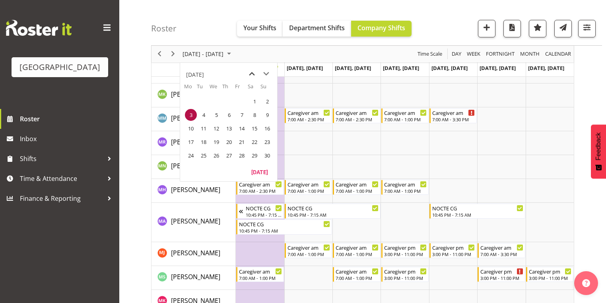
click at [253, 73] on span "previous month" at bounding box center [252, 74] width 14 height 14
click at [188, 113] on span "6" at bounding box center [191, 115] width 12 height 12
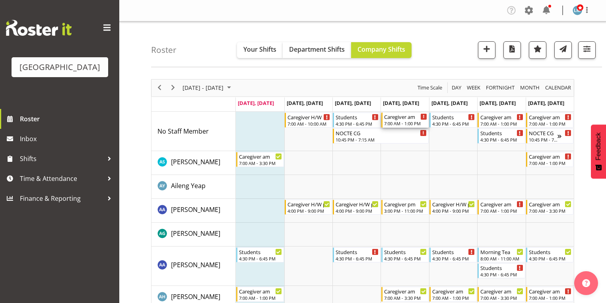
click at [399, 122] on div "7:00 AM - 1:00 PM" at bounding box center [405, 123] width 43 height 6
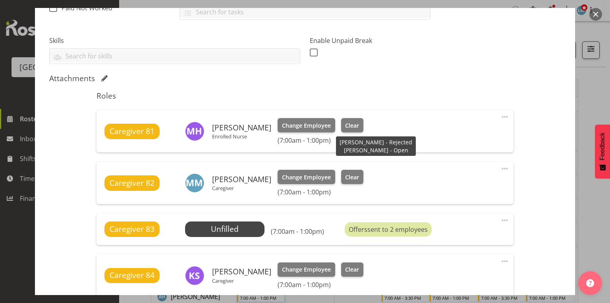
scroll to position [254, 0]
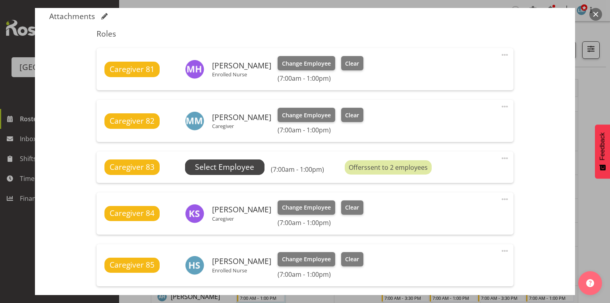
click at [213, 165] on span "Select Employee" at bounding box center [224, 167] width 59 height 12
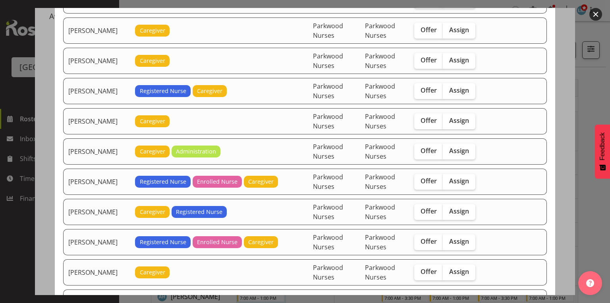
scroll to position [636, 0]
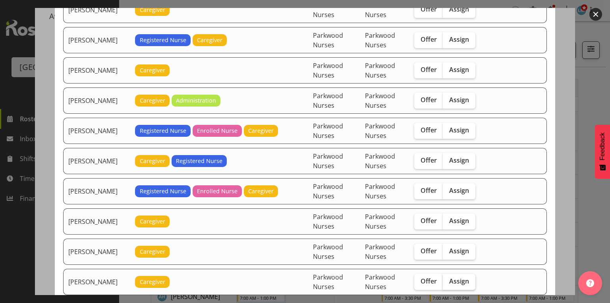
click at [467, 277] on span "Assign" at bounding box center [459, 281] width 20 height 8
click at [448, 279] on input "Assign" at bounding box center [445, 281] width 5 height 5
checkbox input "true"
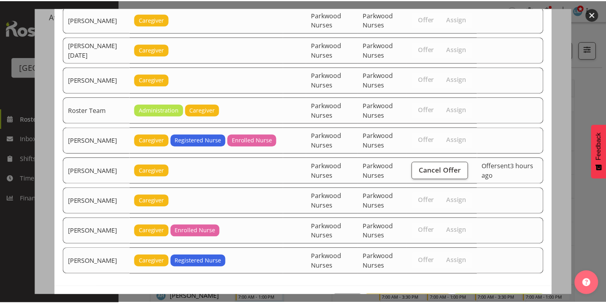
scroll to position [1064, 0]
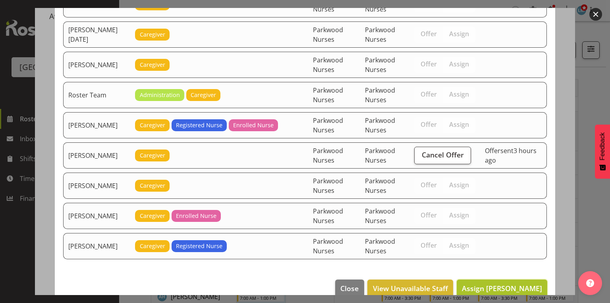
click at [505, 283] on span "Assign Maria Kuraem" at bounding box center [502, 288] width 80 height 10
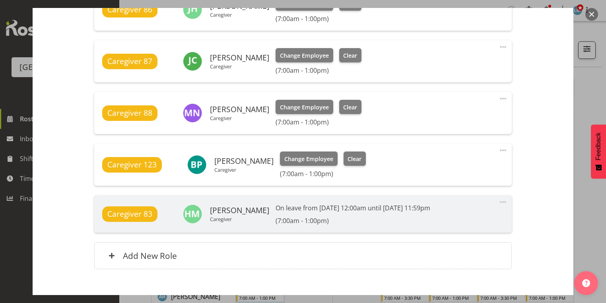
scroll to position [616, 0]
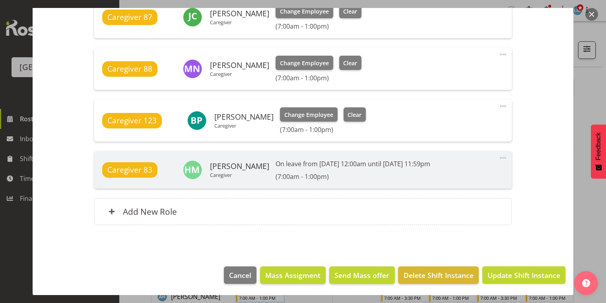
click at [505, 273] on span "Update Shift Instance" at bounding box center [523, 275] width 73 height 10
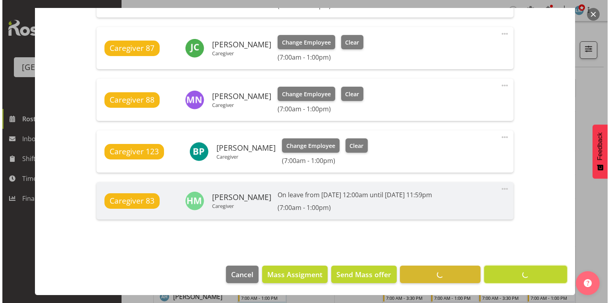
scroll to position [585, 0]
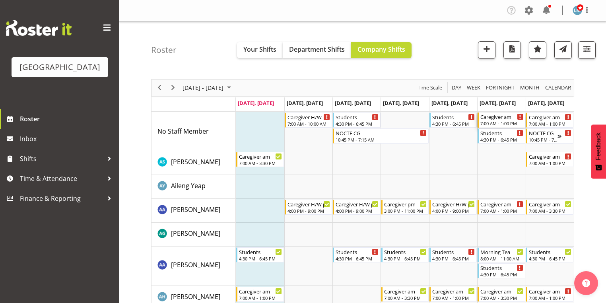
click at [497, 121] on div "7:00 AM - 1:00 PM" at bounding box center [501, 123] width 43 height 6
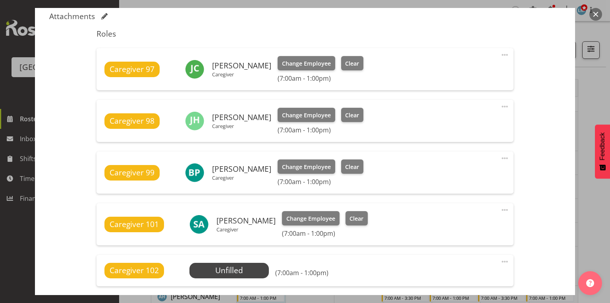
scroll to position [381, 0]
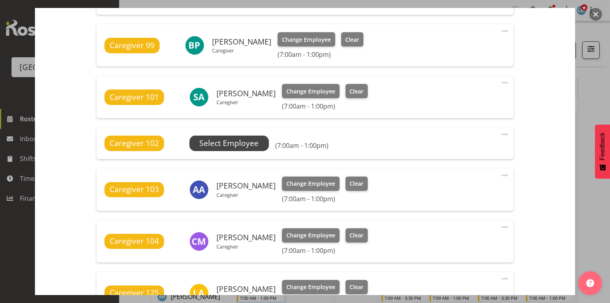
click at [227, 144] on span "Select Employee" at bounding box center [228, 143] width 59 height 12
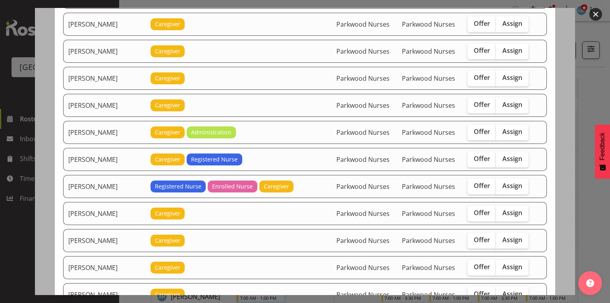
scroll to position [572, 0]
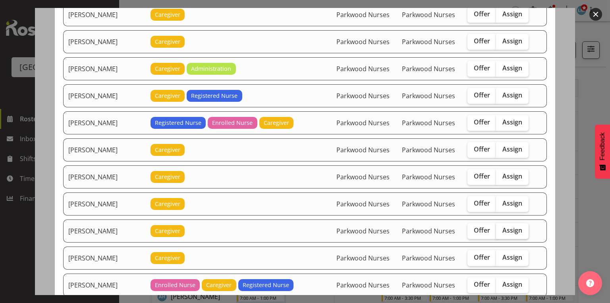
click at [509, 226] on span "Assign" at bounding box center [513, 230] width 20 height 8
click at [501, 228] on input "Assign" at bounding box center [498, 230] width 5 height 5
checkbox input "true"
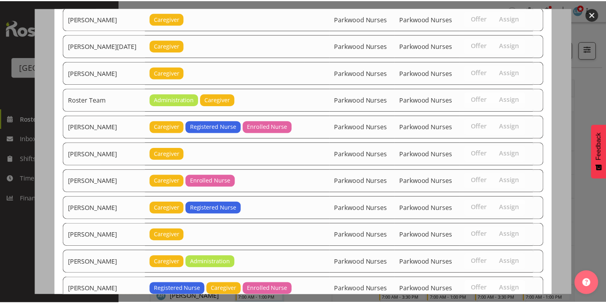
scroll to position [960, 0]
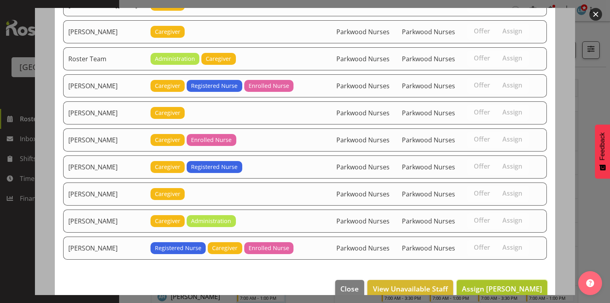
click at [499, 284] on span "Assign Maria Kuraem" at bounding box center [502, 289] width 80 height 10
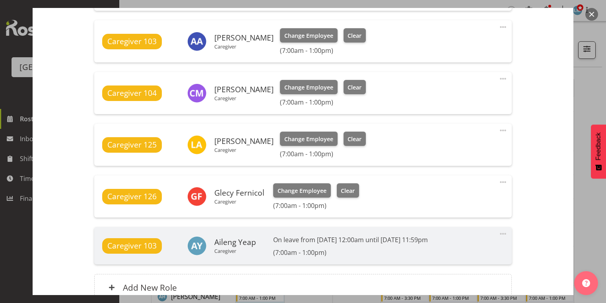
scroll to position [616, 0]
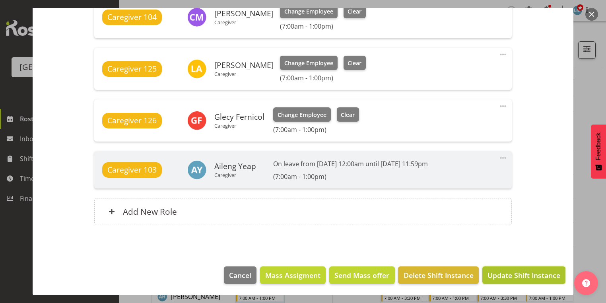
click at [501, 273] on span "Update Shift Instance" at bounding box center [523, 275] width 73 height 10
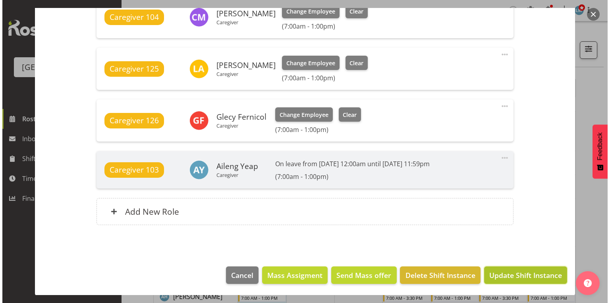
scroll to position [585, 0]
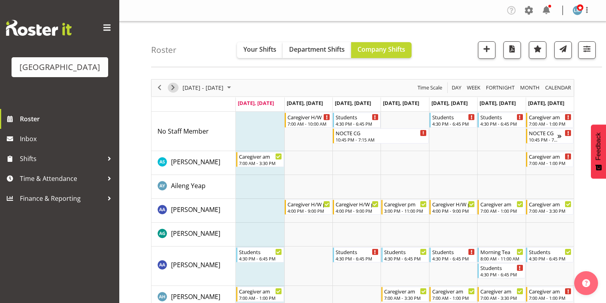
click at [171, 87] on span "Next" at bounding box center [173, 88] width 10 height 10
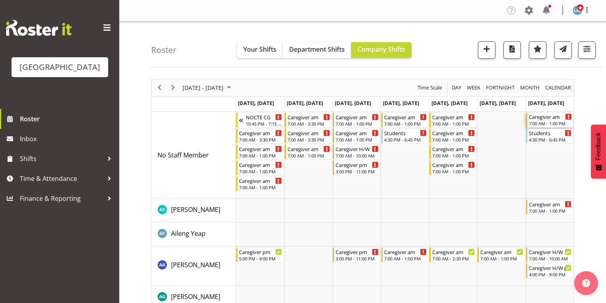
click at [552, 119] on div "Caregiver am" at bounding box center [550, 116] width 43 height 8
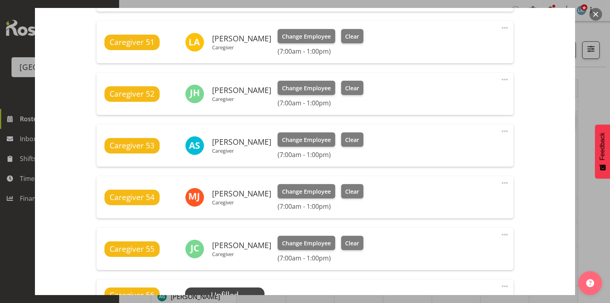
scroll to position [413, 0]
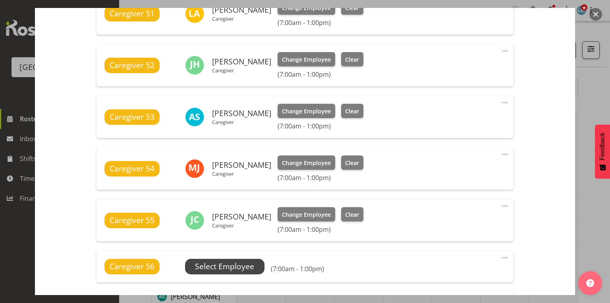
click at [228, 267] on span "Select Employee" at bounding box center [224, 267] width 59 height 12
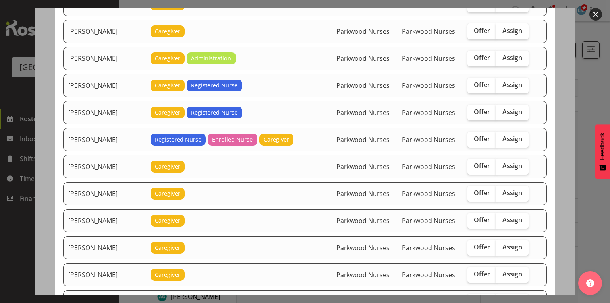
scroll to position [731, 0]
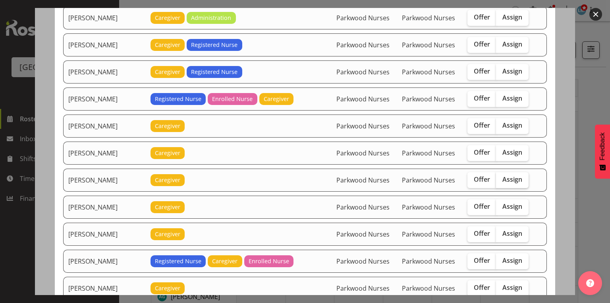
click at [505, 175] on span "Assign" at bounding box center [513, 179] width 20 height 8
click at [501, 177] on input "Assign" at bounding box center [498, 179] width 5 height 5
checkbox input "true"
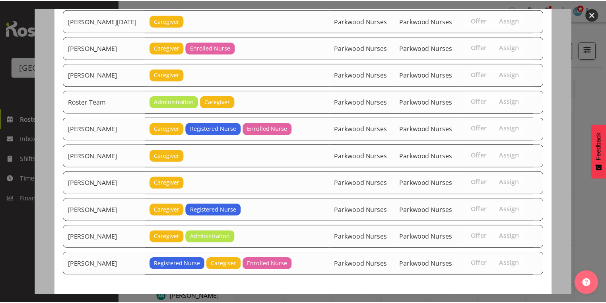
scroll to position [1041, 0]
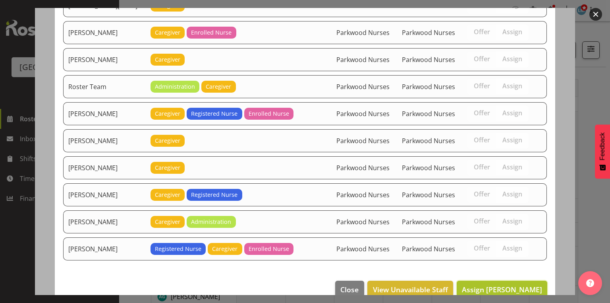
click at [517, 285] on span "Assign Maria Kuraem" at bounding box center [502, 290] width 80 height 10
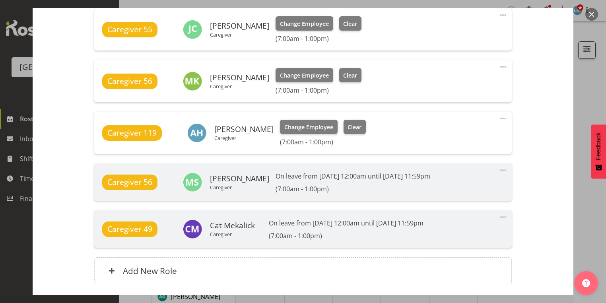
scroll to position [663, 0]
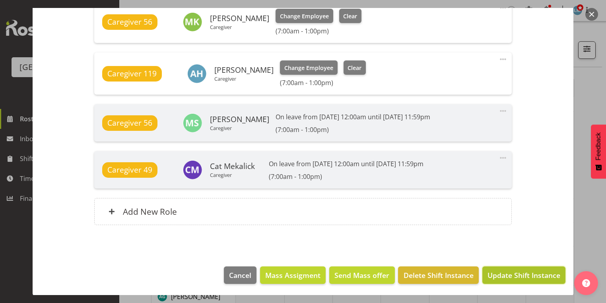
click at [514, 271] on span "Update Shift Instance" at bounding box center [523, 275] width 73 height 10
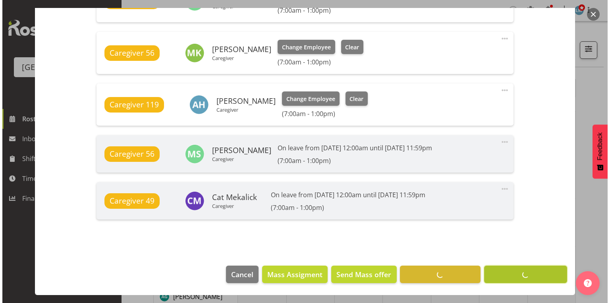
scroll to position [631, 0]
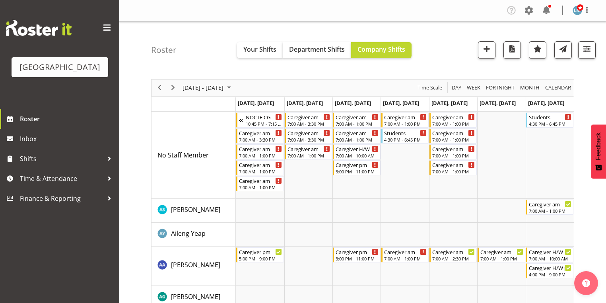
click at [172, 86] on span "Next" at bounding box center [173, 88] width 10 height 10
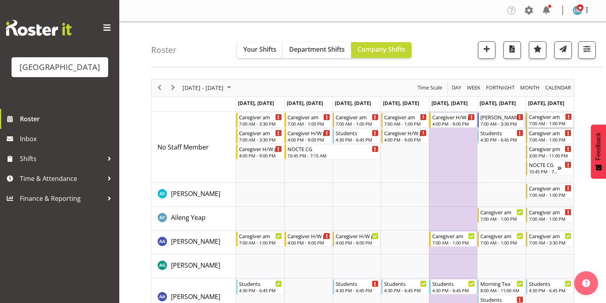
click at [542, 121] on div "7:00 AM - 1:00 PM" at bounding box center [550, 123] width 43 height 6
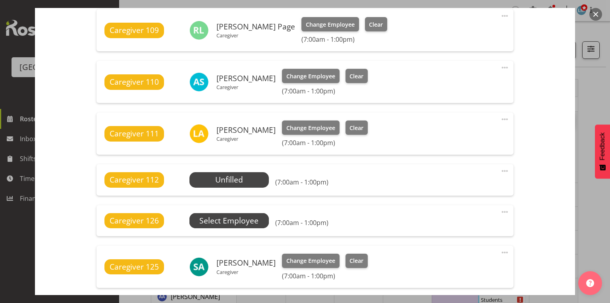
scroll to position [477, 0]
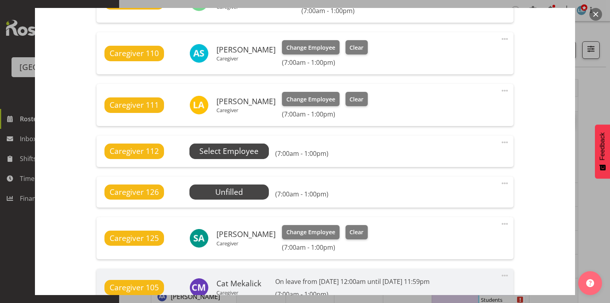
click at [223, 151] on span "Select Employee" at bounding box center [228, 151] width 59 height 12
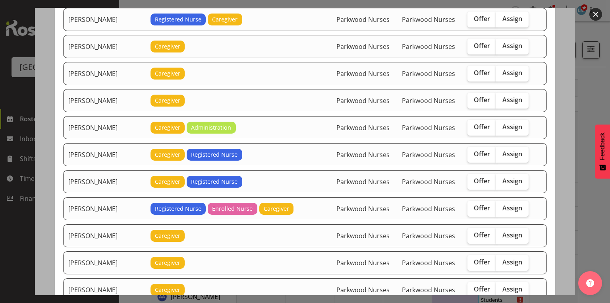
scroll to position [604, 0]
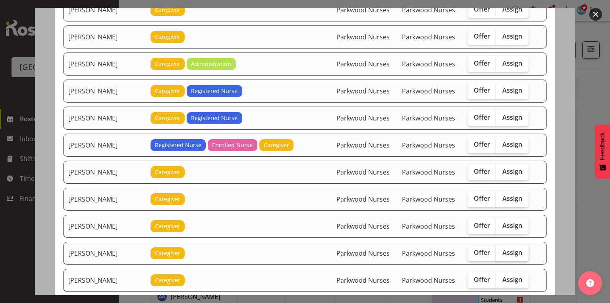
click at [514, 248] on span "Assign" at bounding box center [513, 252] width 20 height 8
click at [501, 250] on input "Assign" at bounding box center [498, 252] width 5 height 5
checkbox input "true"
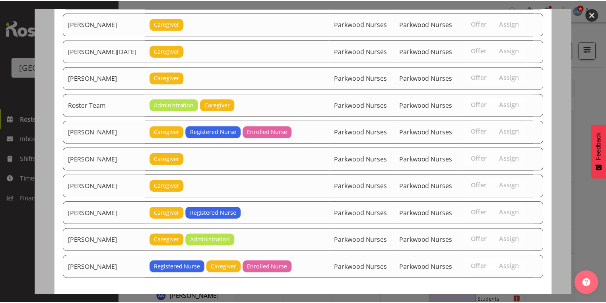
scroll to position [1014, 0]
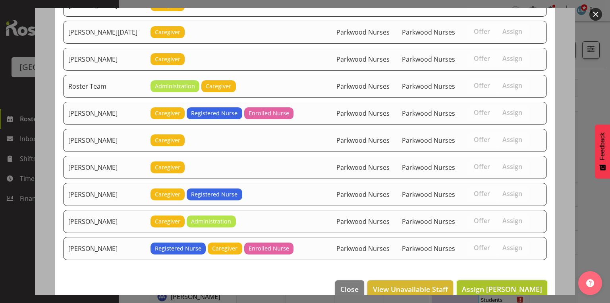
click at [503, 284] on span "Assign Maria Kuraem" at bounding box center [502, 289] width 80 height 10
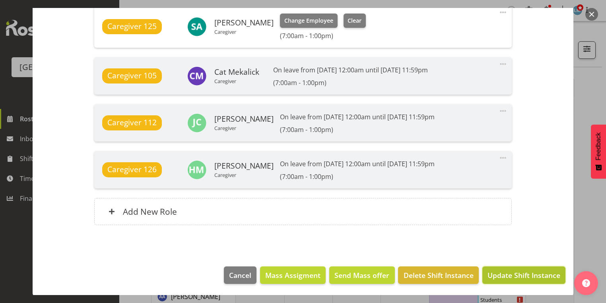
click at [502, 273] on span "Update Shift Instance" at bounding box center [523, 275] width 73 height 10
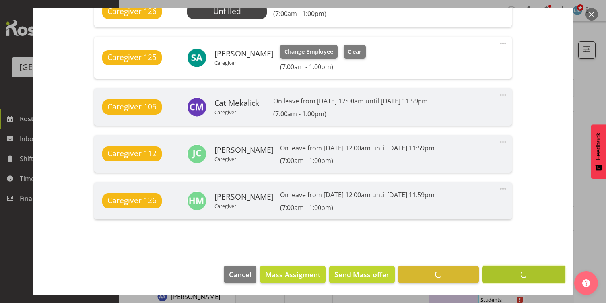
scroll to position [668, 0]
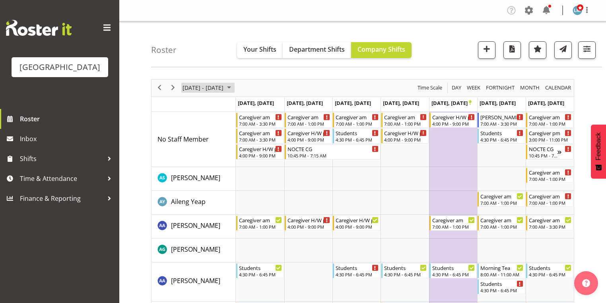
click at [234, 86] on span "October 2025" at bounding box center [229, 88] width 10 height 10
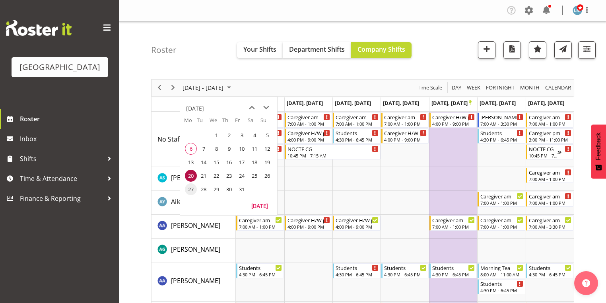
click at [191, 185] on span "27" at bounding box center [191, 189] width 12 height 12
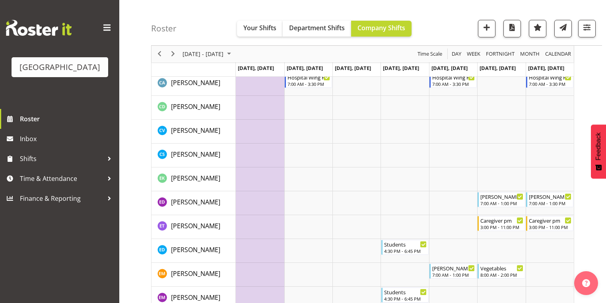
scroll to position [540, 0]
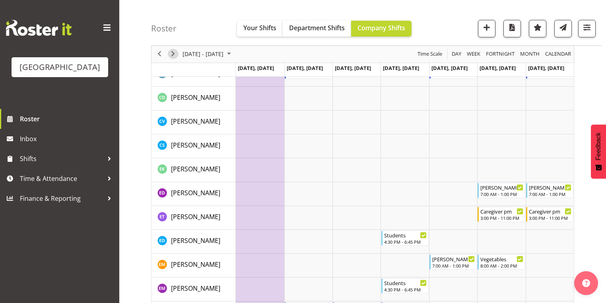
click at [175, 53] on span "Next" at bounding box center [173, 54] width 10 height 10
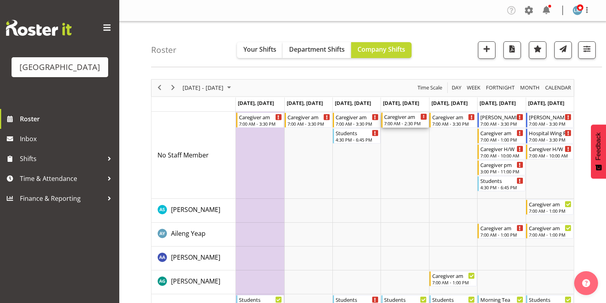
click at [397, 120] on div "7:00 AM - 2:30 PM" at bounding box center [405, 123] width 43 height 6
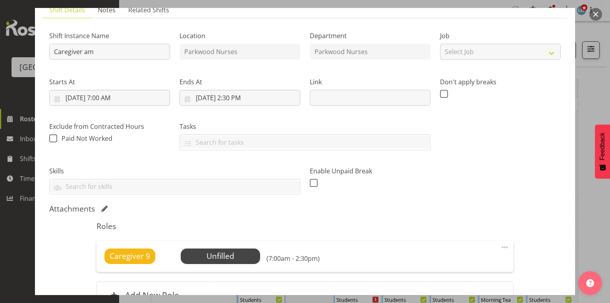
scroll to position [127, 0]
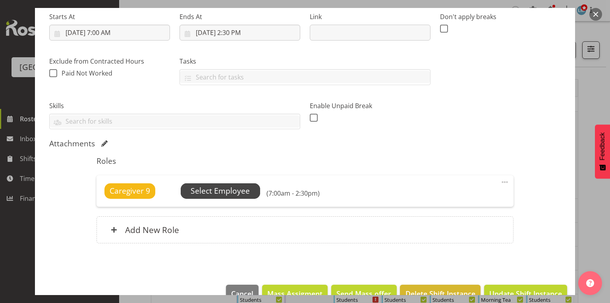
click at [218, 188] on span "Select Employee" at bounding box center [220, 191] width 59 height 12
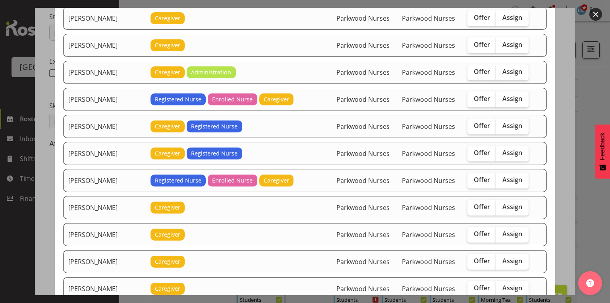
scroll to position [763, 0]
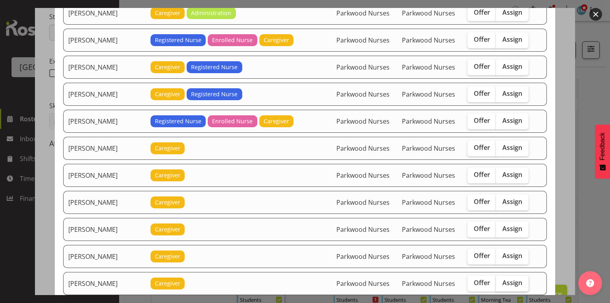
click at [503, 279] on span "Assign" at bounding box center [513, 283] width 20 height 8
click at [501, 280] on input "Assign" at bounding box center [498, 282] width 5 height 5
checkbox input "true"
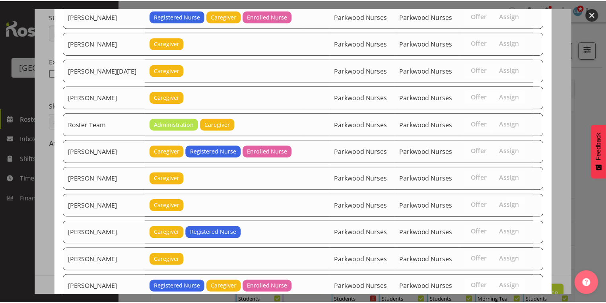
scroll to position [1121, 0]
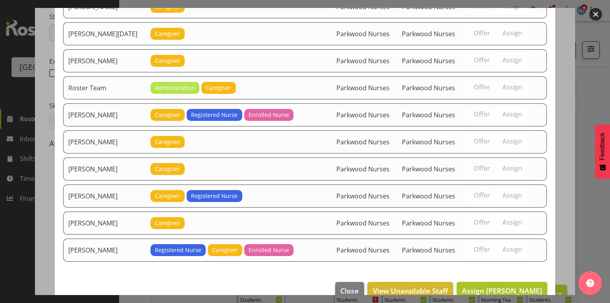
click at [509, 286] on span "Assign Mary Ann Pomare" at bounding box center [502, 291] width 80 height 10
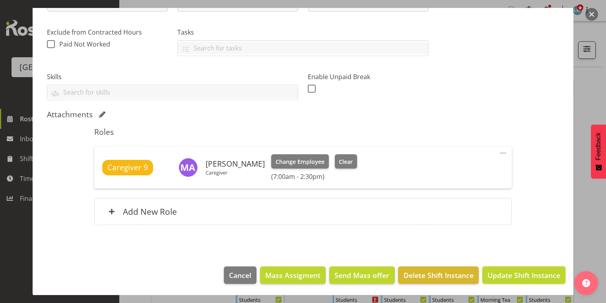
click at [509, 275] on span "Update Shift Instance" at bounding box center [523, 275] width 73 height 10
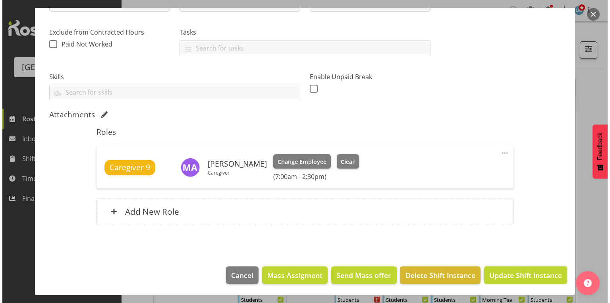
scroll to position [124, 0]
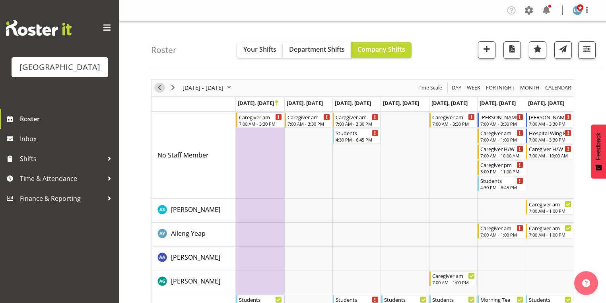
click at [162, 87] on span "Previous" at bounding box center [160, 88] width 10 height 10
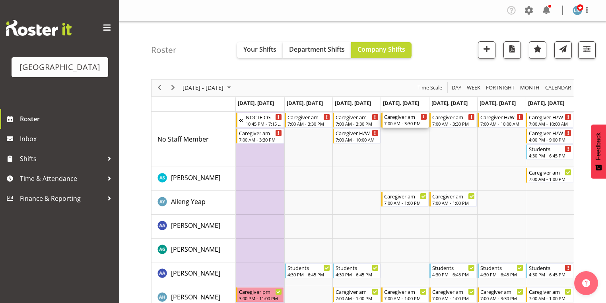
click at [395, 123] on div "7:00 AM - 3:30 PM" at bounding box center [405, 123] width 43 height 6
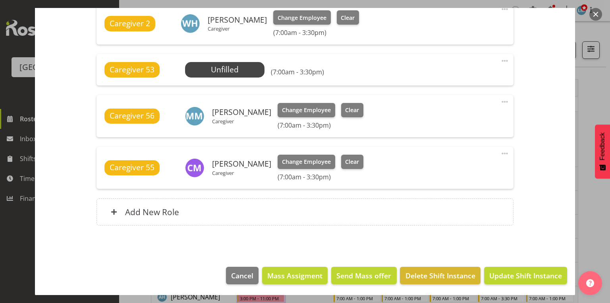
scroll to position [300, 0]
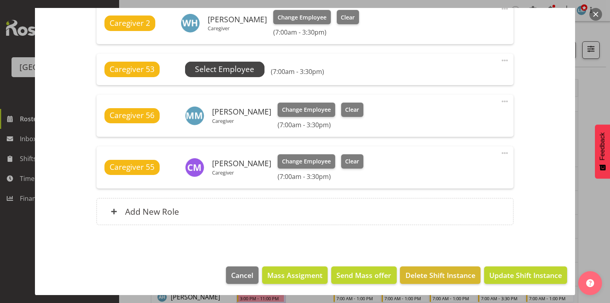
click at [243, 68] on span "Select Employee" at bounding box center [224, 70] width 59 height 12
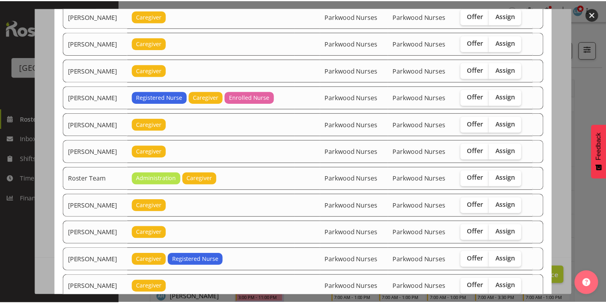
scroll to position [987, 0]
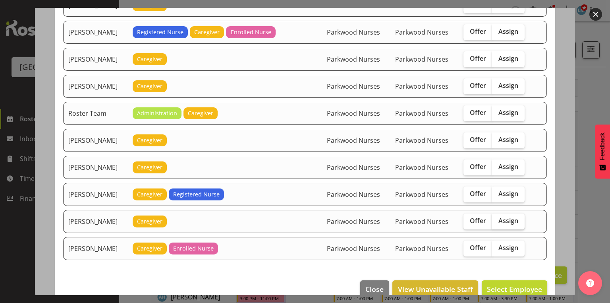
click at [512, 217] on span "Assign" at bounding box center [509, 221] width 20 height 8
click at [498, 218] on input "Assign" at bounding box center [494, 220] width 5 height 5
checkbox input "true"
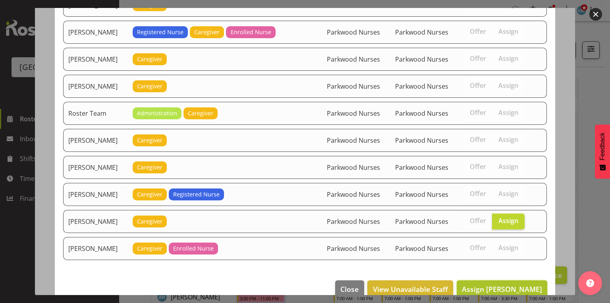
click at [515, 284] on span "Assign Tek Teikake" at bounding box center [502, 289] width 80 height 10
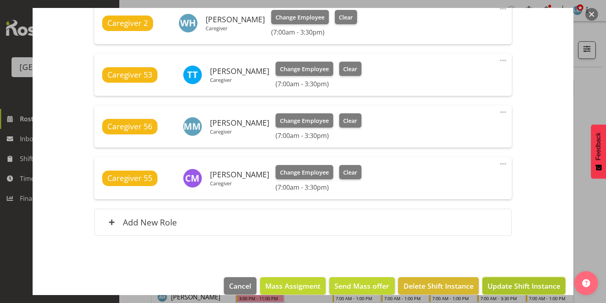
click at [521, 281] on span "Update Shift Instance" at bounding box center [523, 286] width 73 height 10
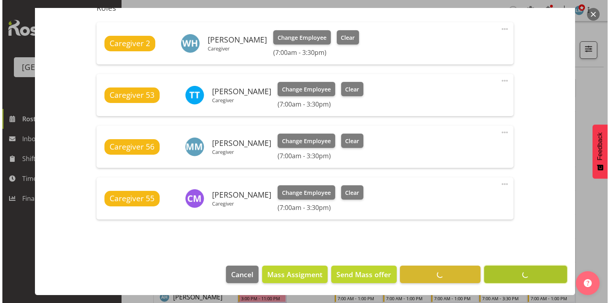
scroll to position [280, 0]
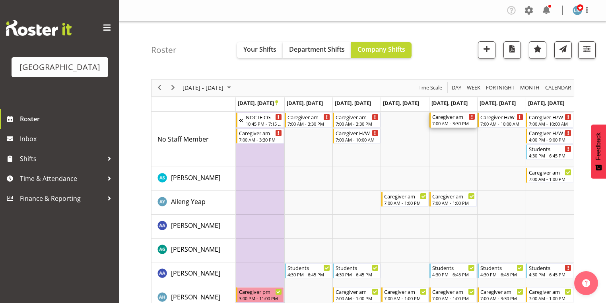
click at [449, 119] on div "Caregiver am" at bounding box center [453, 116] width 43 height 8
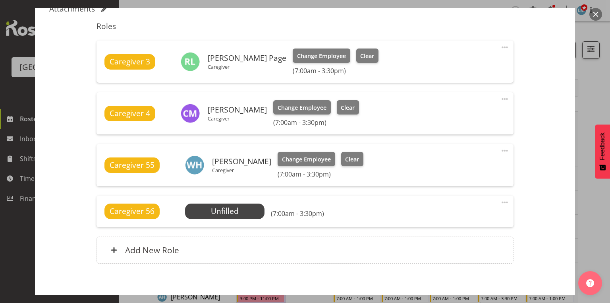
scroll to position [300, 0]
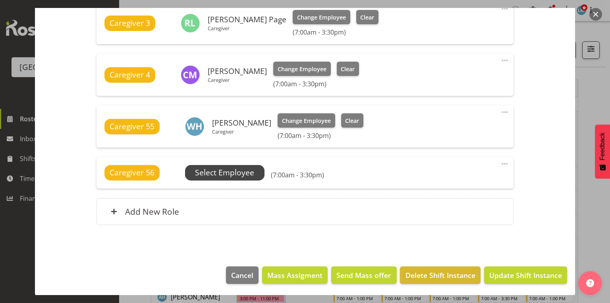
click at [217, 172] on span "Select Employee" at bounding box center [224, 173] width 59 height 12
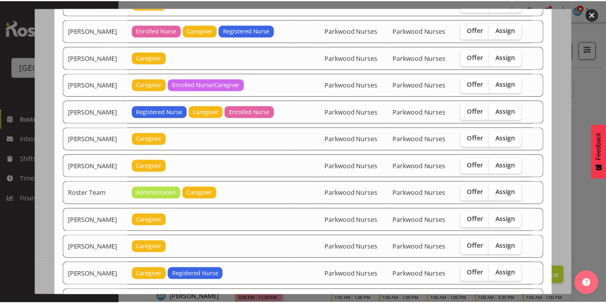
scroll to position [907, 0]
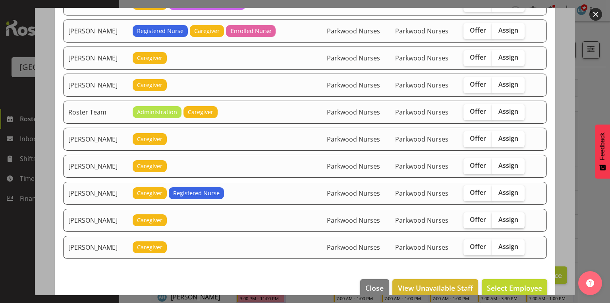
click at [512, 215] on span "Assign" at bounding box center [509, 219] width 20 height 8
click at [498, 217] on input "Assign" at bounding box center [494, 219] width 5 height 5
checkbox input "true"
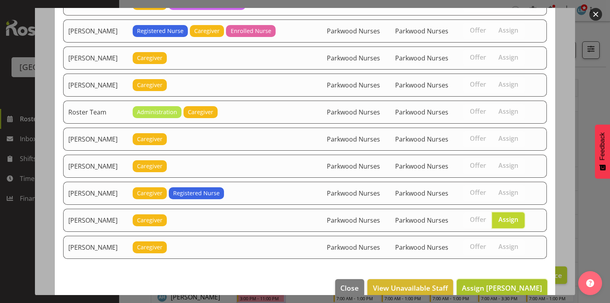
click at [507, 283] on span "Assign Tek Teikake" at bounding box center [502, 288] width 80 height 10
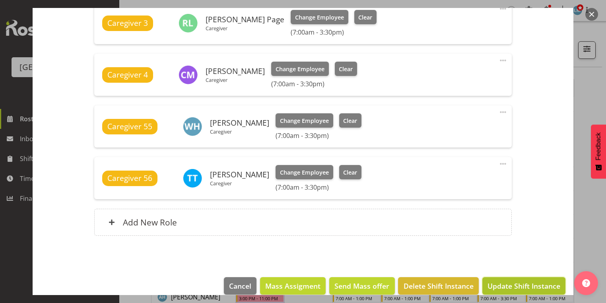
click at [513, 281] on span "Update Shift Instance" at bounding box center [523, 286] width 73 height 10
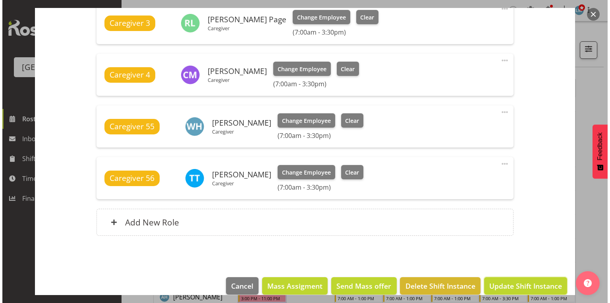
scroll to position [280, 0]
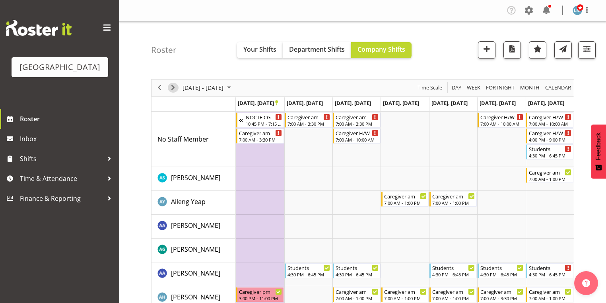
click at [174, 86] on span "Next" at bounding box center [173, 88] width 10 height 10
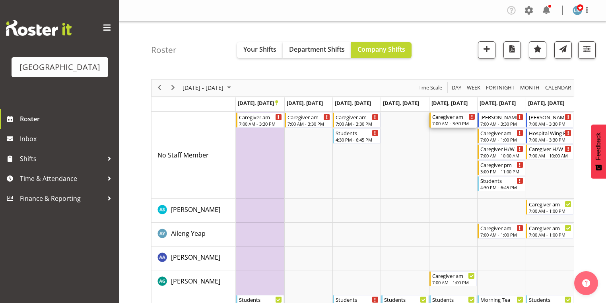
click at [448, 121] on div "7:00 AM - 3:30 PM" at bounding box center [453, 123] width 43 height 6
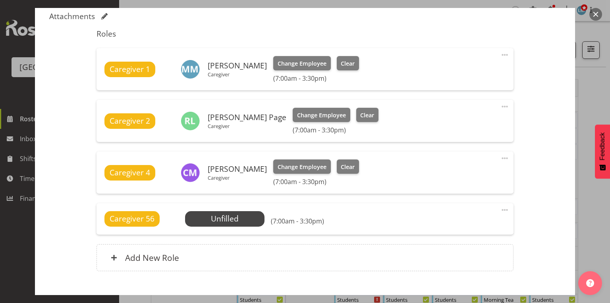
scroll to position [300, 0]
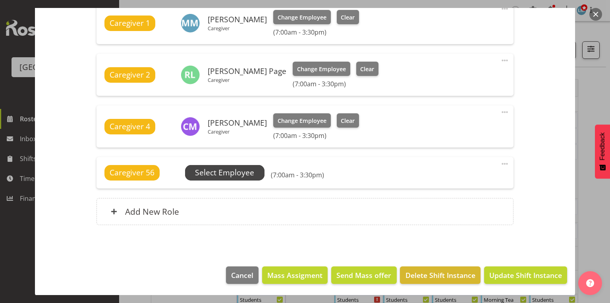
click at [232, 169] on span "Select Employee" at bounding box center [224, 173] width 59 height 12
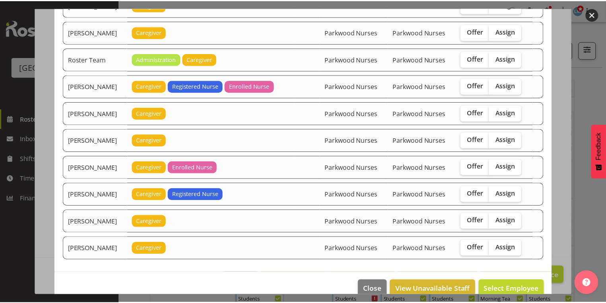
scroll to position [934, 0]
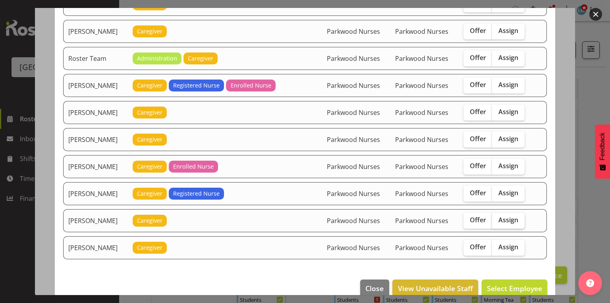
click at [504, 216] on span "Assign" at bounding box center [509, 220] width 20 height 8
click at [498, 217] on input "Assign" at bounding box center [494, 219] width 5 height 5
checkbox input "true"
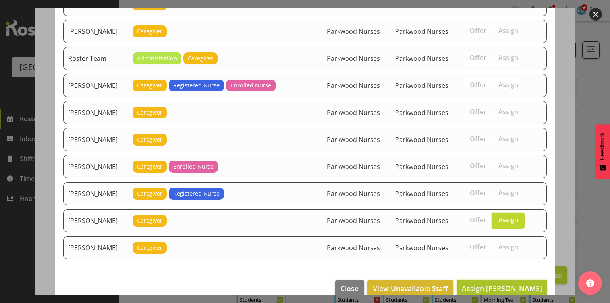
click at [505, 283] on span "Assign Tek Teikake" at bounding box center [502, 288] width 80 height 10
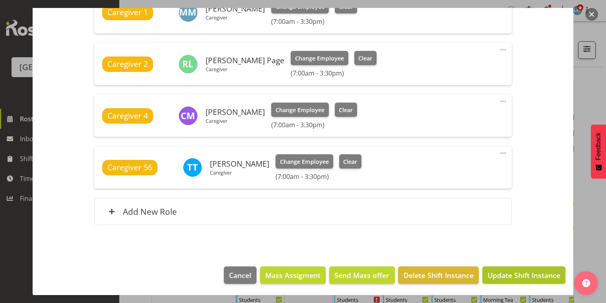
click at [510, 278] on span "Update Shift Instance" at bounding box center [523, 275] width 73 height 10
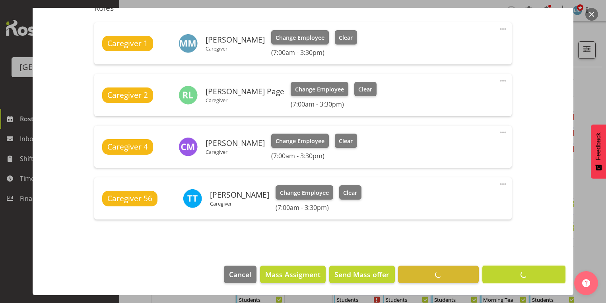
scroll to position [280, 0]
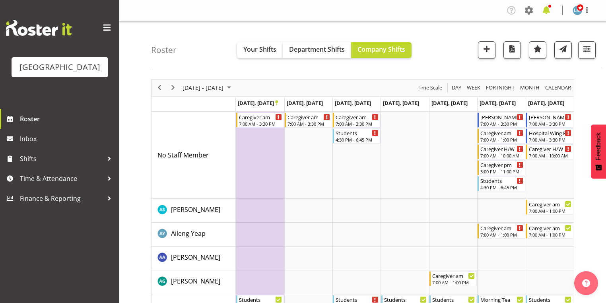
click at [546, 12] on span at bounding box center [546, 10] width 13 height 13
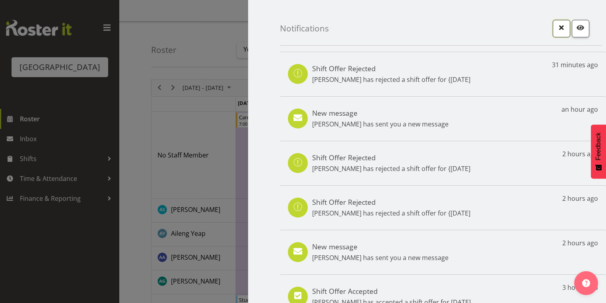
click at [557, 27] on span "button" at bounding box center [561, 27] width 10 height 10
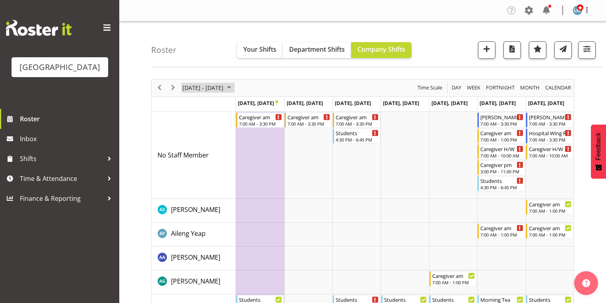
click at [234, 87] on span "November 2025" at bounding box center [229, 88] width 10 height 10
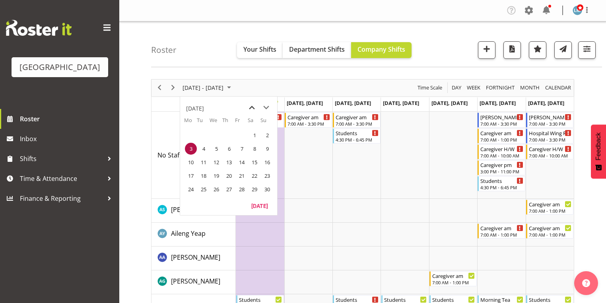
click at [254, 105] on span "previous month" at bounding box center [252, 108] width 14 height 14
click at [190, 148] on span "6" at bounding box center [191, 149] width 12 height 12
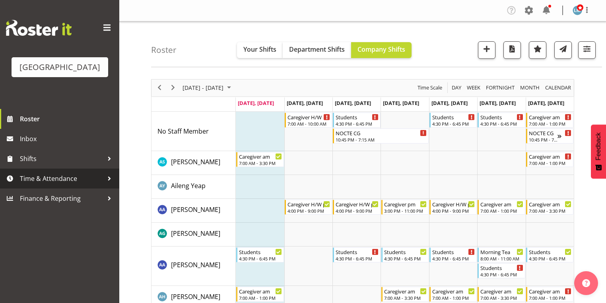
click at [109, 184] on div at bounding box center [109, 178] width 12 height 12
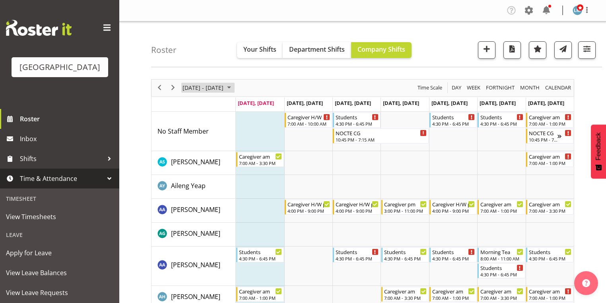
click at [234, 85] on span "October 2025" at bounding box center [229, 88] width 10 height 10
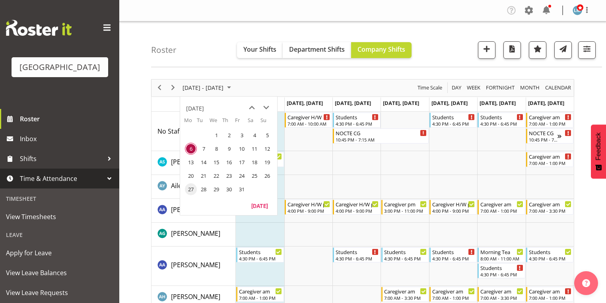
click at [191, 190] on span "27" at bounding box center [191, 189] width 12 height 12
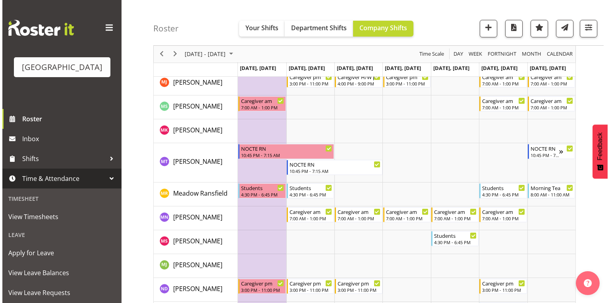
scroll to position [1907, 0]
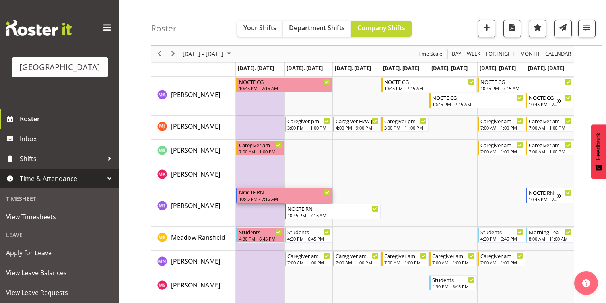
click at [258, 196] on div "10:45 PM - 7:15 AM" at bounding box center [284, 199] width 91 height 6
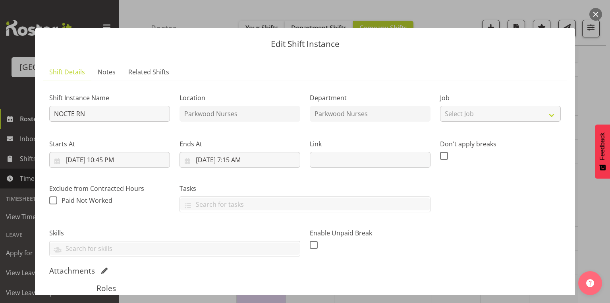
scroll to position [127, 0]
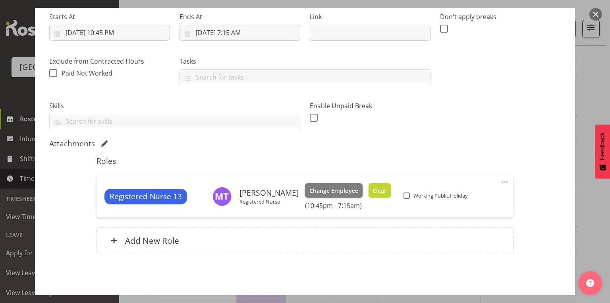
click at [373, 190] on span "Clear" at bounding box center [380, 190] width 14 height 9
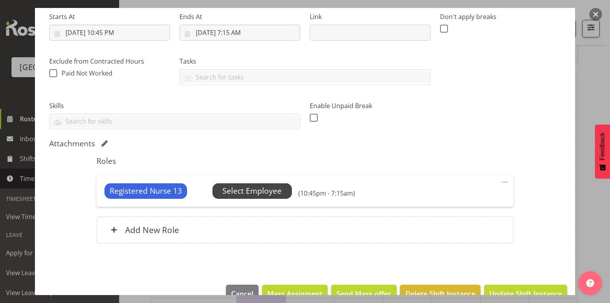
click at [237, 190] on span "Select Employee" at bounding box center [252, 191] width 59 height 12
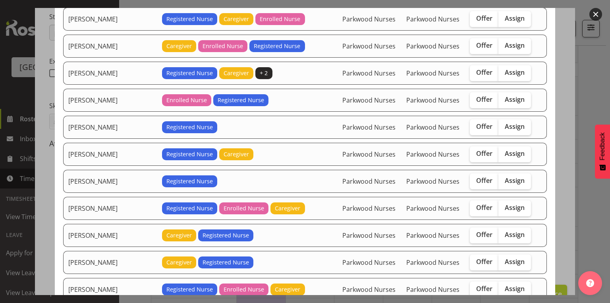
scroll to position [159, 0]
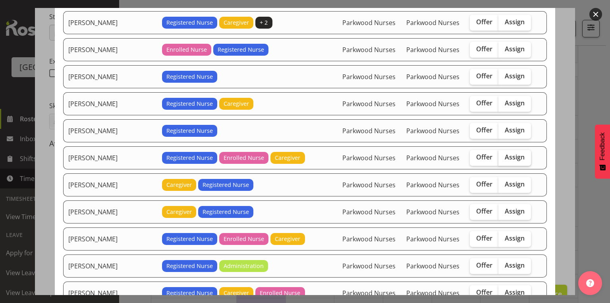
click at [509, 154] on span "Assign" at bounding box center [515, 157] width 20 height 8
click at [504, 155] on input "Assign" at bounding box center [501, 157] width 5 height 5
checkbox input "true"
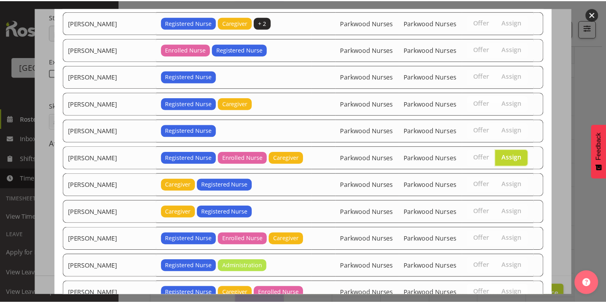
scroll to position [266, 0]
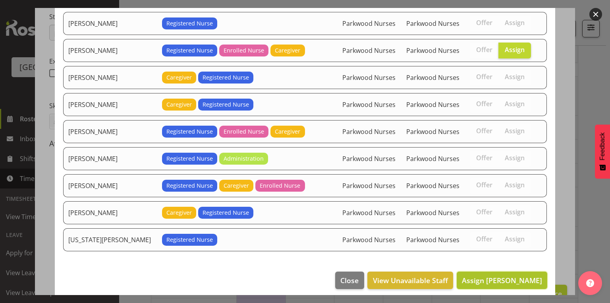
click at [501, 275] on span "Assign Linda Shearman" at bounding box center [502, 280] width 80 height 10
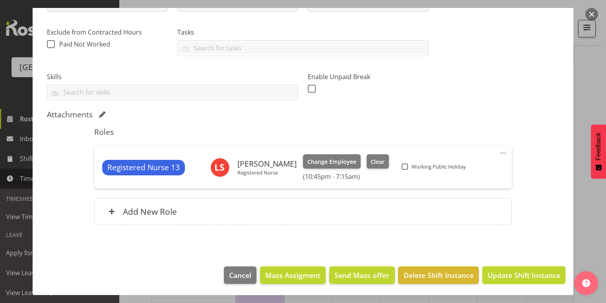
click at [501, 273] on span "Update Shift Instance" at bounding box center [523, 275] width 73 height 10
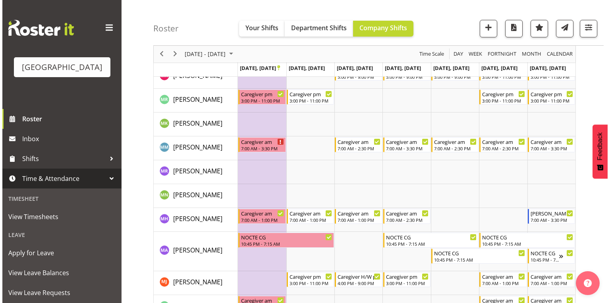
scroll to position [1907, 0]
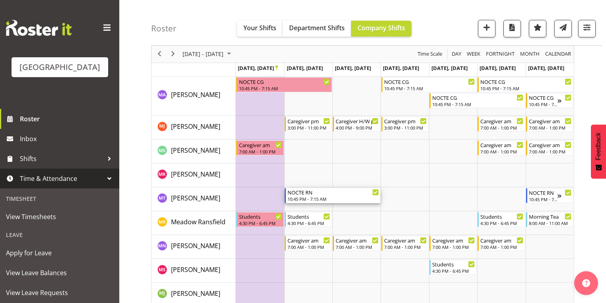
click at [312, 194] on div "NOCTE RN" at bounding box center [332, 192] width 91 height 8
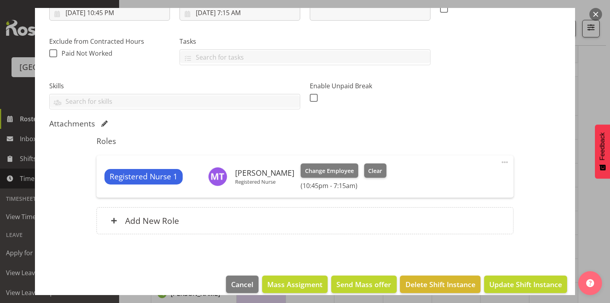
scroll to position [156, 0]
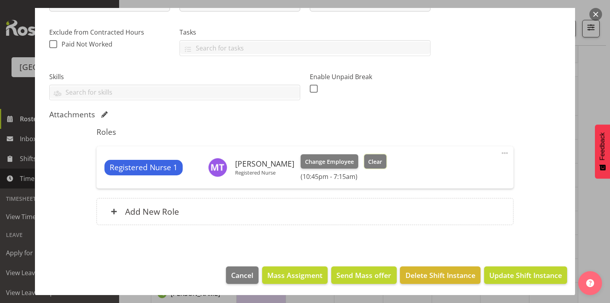
click at [375, 161] on span "Clear" at bounding box center [375, 161] width 14 height 9
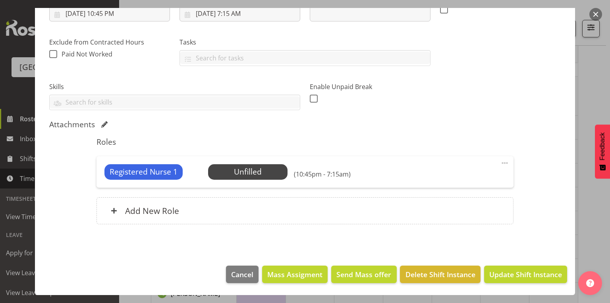
scroll to position [145, 0]
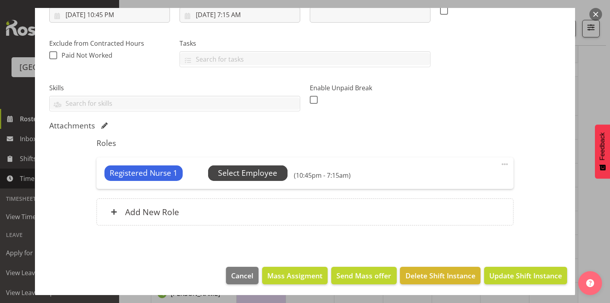
click at [257, 170] on span "Select Employee" at bounding box center [247, 173] width 59 height 12
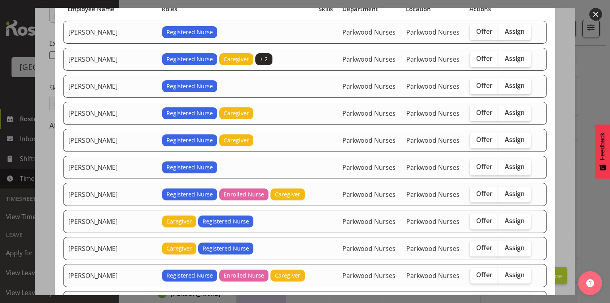
scroll to position [127, 0]
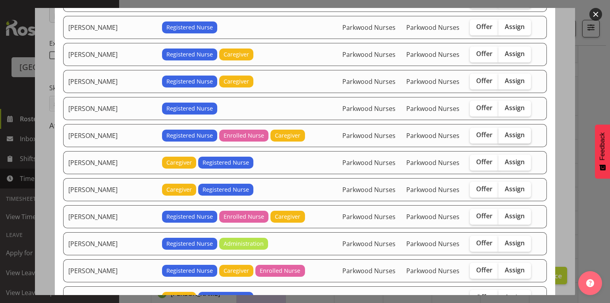
click at [507, 132] on span "Assign" at bounding box center [515, 135] width 20 height 8
click at [504, 132] on input "Assign" at bounding box center [501, 134] width 5 height 5
checkbox input "true"
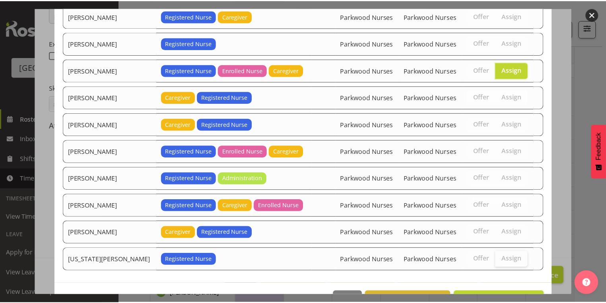
scroll to position [213, 0]
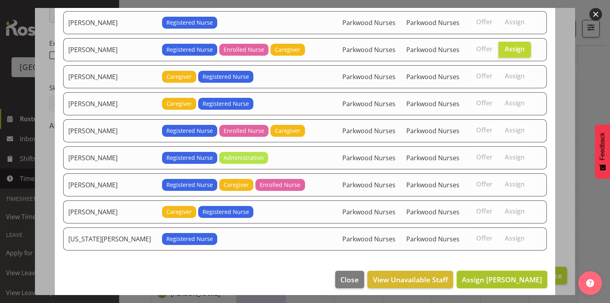
click at [504, 275] on span "Assign Linda Shearman" at bounding box center [502, 280] width 80 height 10
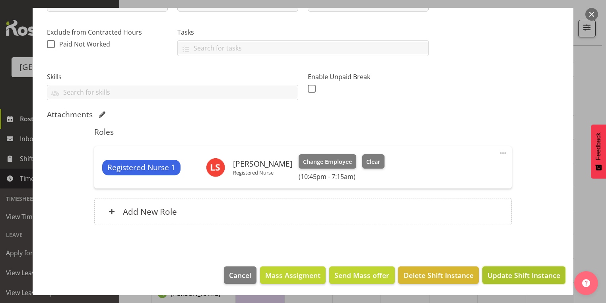
click at [508, 275] on span "Update Shift Instance" at bounding box center [523, 275] width 73 height 10
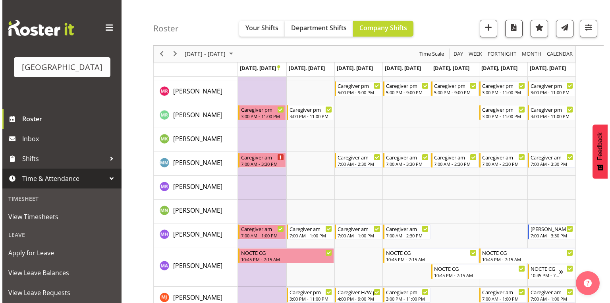
scroll to position [1923, 0]
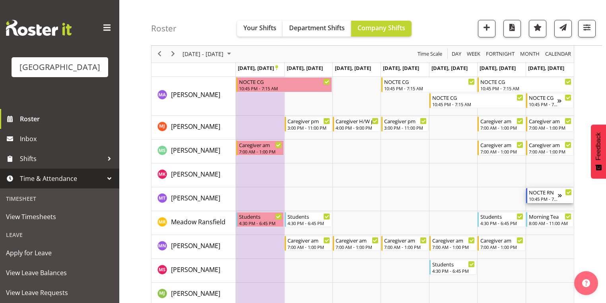
click at [544, 196] on div "10:45 PM - 7:15 AM" at bounding box center [543, 199] width 29 height 6
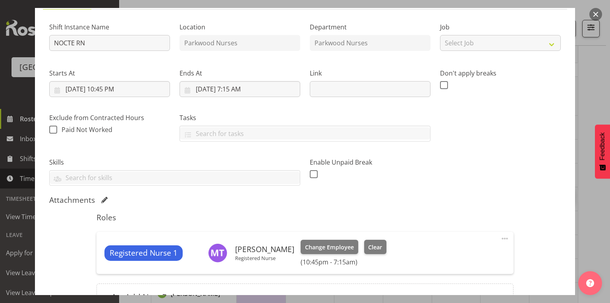
scroll to position [127, 0]
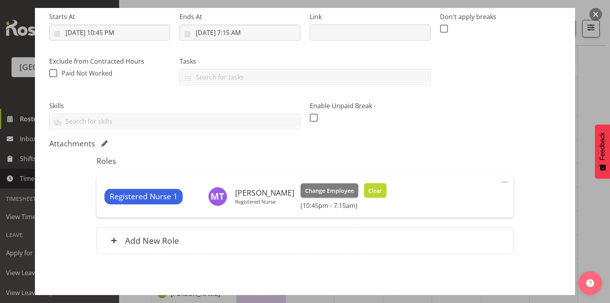
click at [368, 190] on span "Clear" at bounding box center [375, 190] width 14 height 9
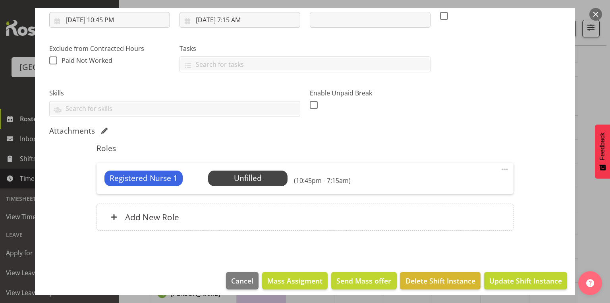
scroll to position [145, 0]
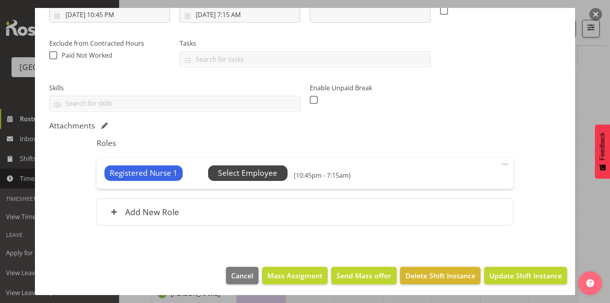
click at [248, 168] on span "Select Employee" at bounding box center [247, 173] width 59 height 12
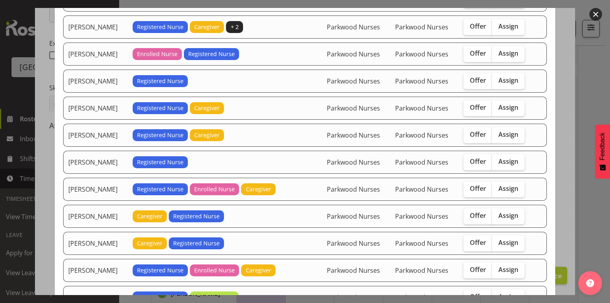
scroll to position [159, 0]
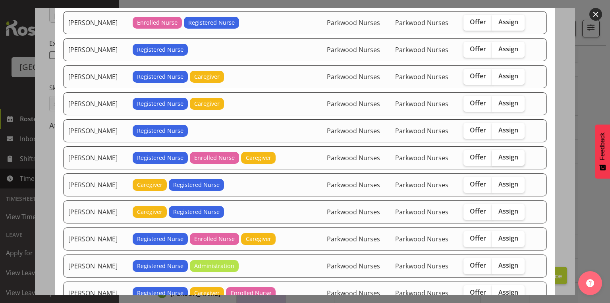
click at [508, 155] on span "Assign" at bounding box center [509, 157] width 20 height 8
click at [498, 155] on input "Assign" at bounding box center [494, 157] width 5 height 5
checkbox input "true"
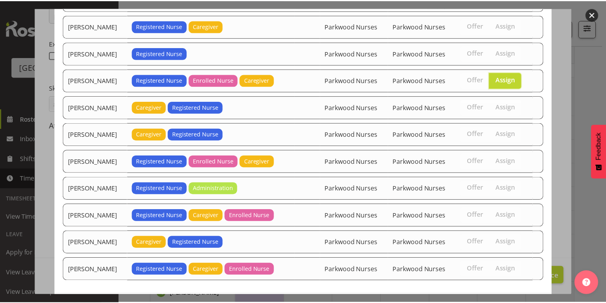
scroll to position [266, 0]
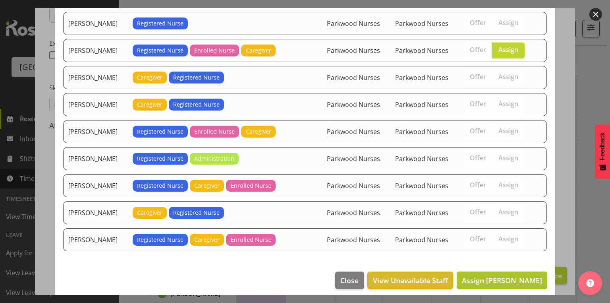
click at [511, 275] on span "Assign Linda Shearman" at bounding box center [502, 280] width 80 height 10
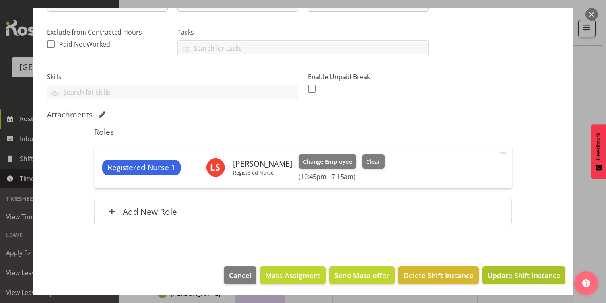
click at [511, 274] on span "Update Shift Instance" at bounding box center [523, 275] width 73 height 10
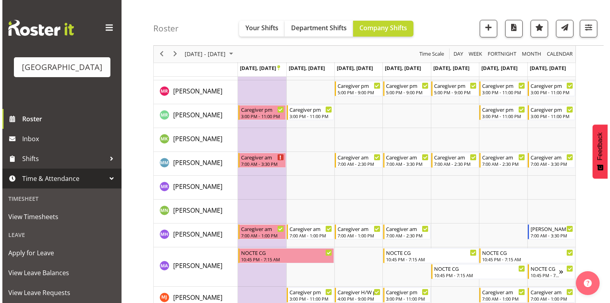
scroll to position [1923, 0]
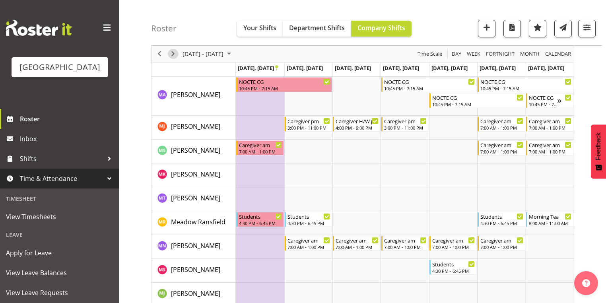
click at [173, 54] on span "Next" at bounding box center [173, 54] width 10 height 10
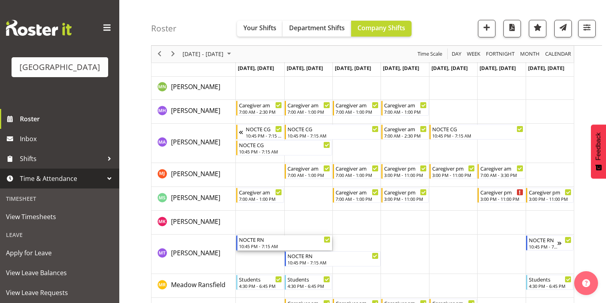
click at [256, 241] on div "NOCTE RN" at bounding box center [284, 239] width 91 height 8
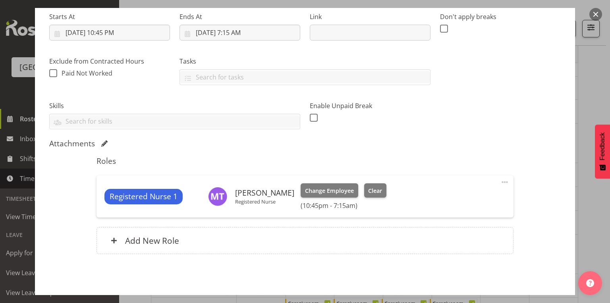
scroll to position [156, 0]
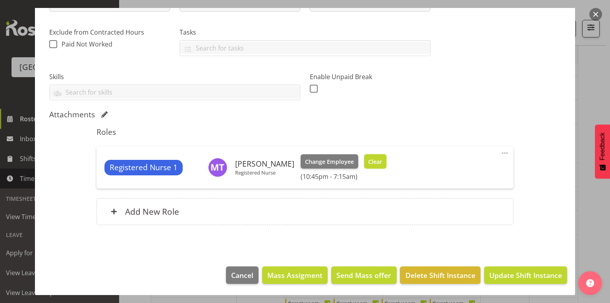
click at [368, 159] on span "Clear" at bounding box center [375, 161] width 14 height 9
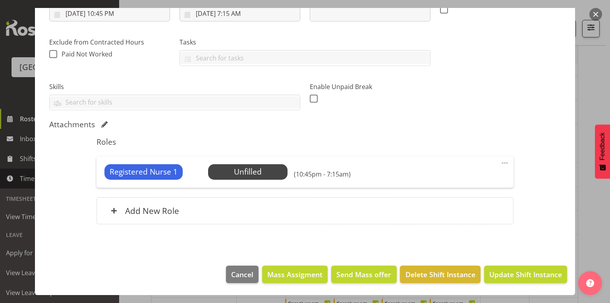
scroll to position [145, 0]
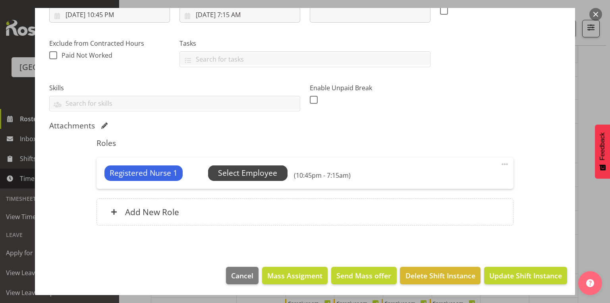
click at [251, 167] on span "Select Employee" at bounding box center [247, 173] width 59 height 12
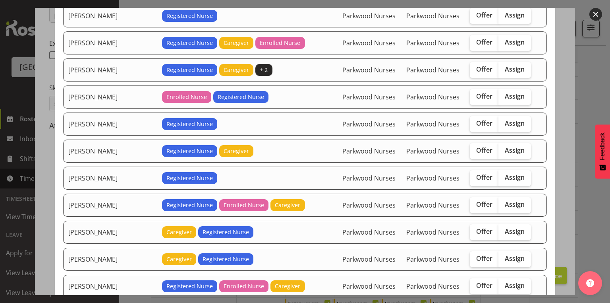
scroll to position [127, 0]
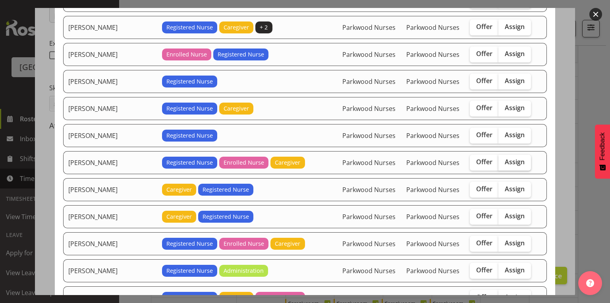
click at [505, 158] on span "Assign" at bounding box center [515, 162] width 20 height 8
click at [503, 159] on input "Assign" at bounding box center [501, 161] width 5 height 5
checkbox input "true"
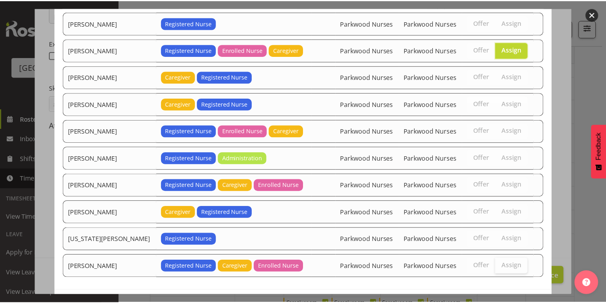
scroll to position [266, 0]
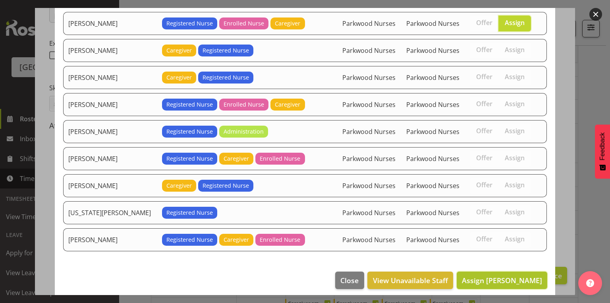
click at [499, 275] on span "Assign Linda Shearman" at bounding box center [502, 280] width 80 height 10
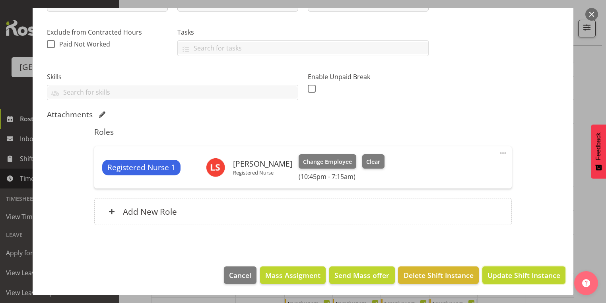
click at [499, 275] on span "Update Shift Instance" at bounding box center [523, 275] width 73 height 10
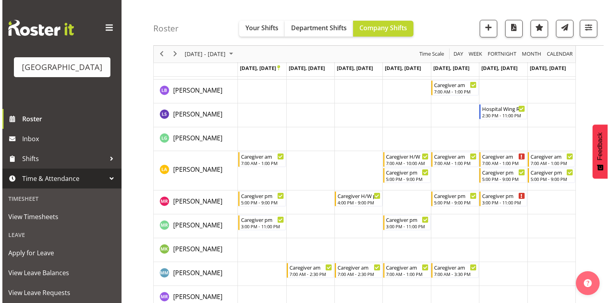
scroll to position [1938, 0]
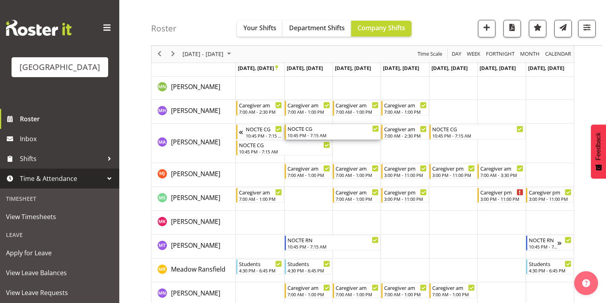
click at [294, 134] on div "10:45 PM - 7:15 AM" at bounding box center [332, 135] width 91 height 6
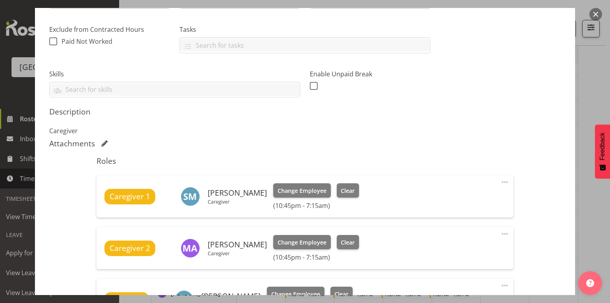
scroll to position [286, 0]
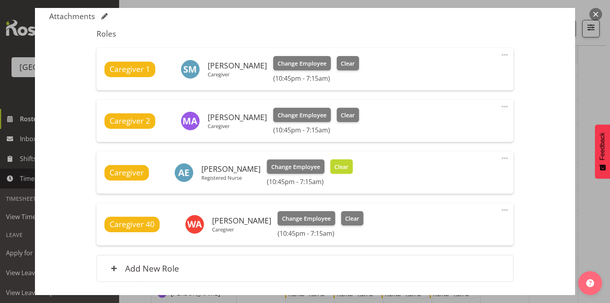
click at [342, 163] on span "Clear" at bounding box center [342, 167] width 14 height 9
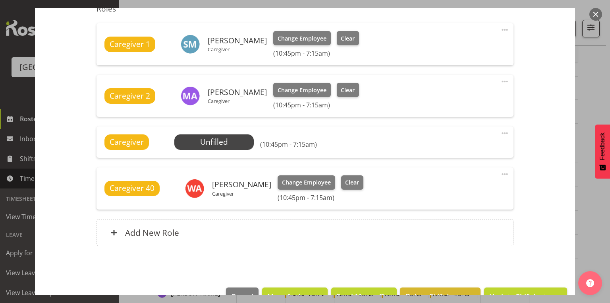
scroll to position [332, 0]
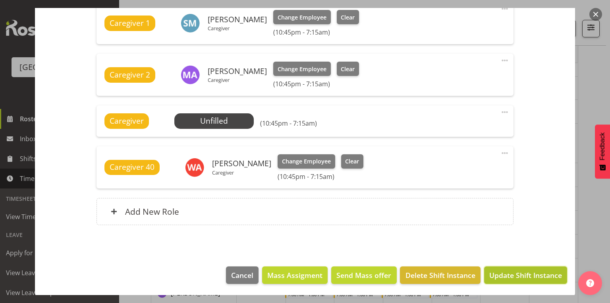
click at [514, 273] on span "Update Shift Instance" at bounding box center [526, 275] width 73 height 10
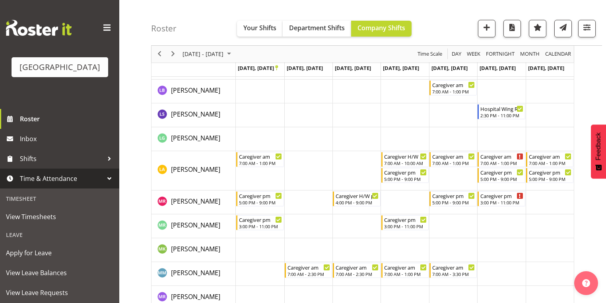
scroll to position [1938, 0]
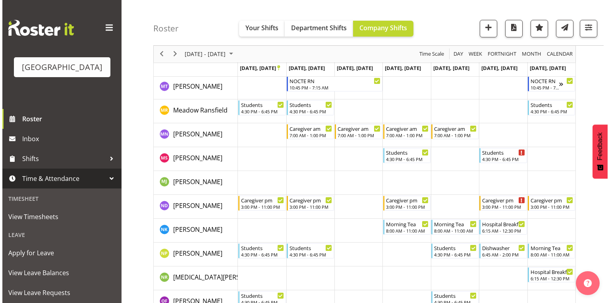
scroll to position [2034, 0]
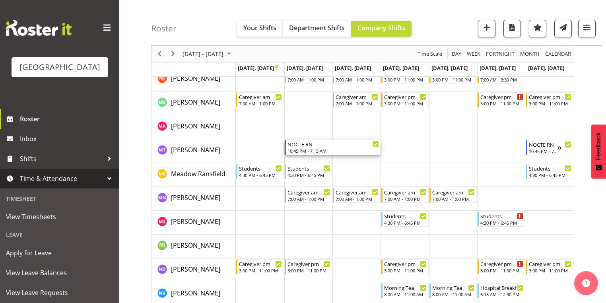
click at [299, 145] on div "NOCTE RN" at bounding box center [332, 144] width 91 height 8
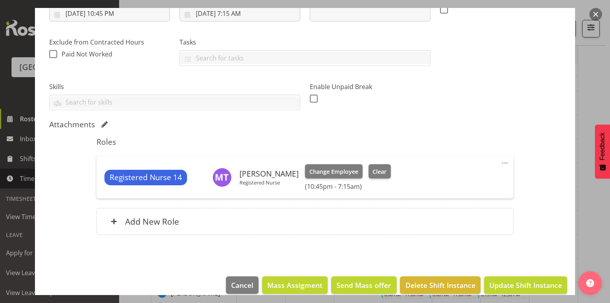
scroll to position [156, 0]
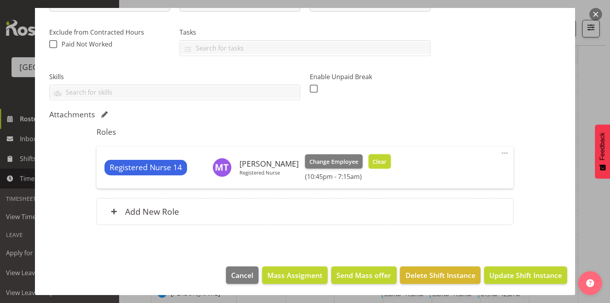
click at [371, 154] on button "Clear" at bounding box center [380, 161] width 23 height 14
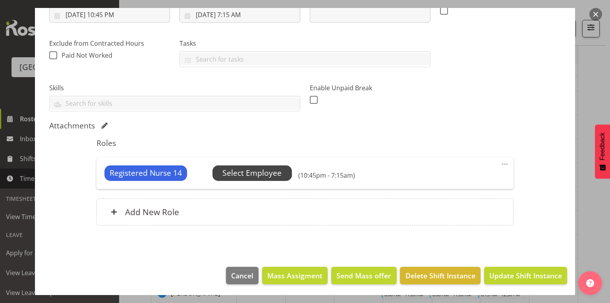
click at [262, 173] on span "Select Employee" at bounding box center [252, 173] width 59 height 12
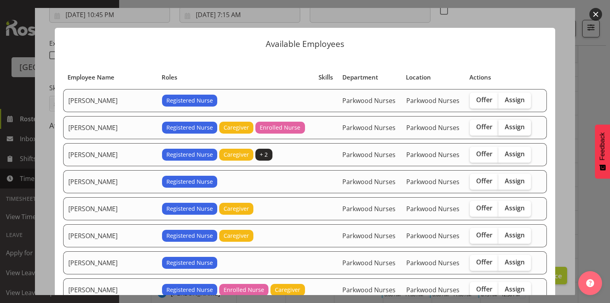
click at [505, 126] on span "Assign" at bounding box center [515, 127] width 20 height 8
click at [503, 126] on input "Assign" at bounding box center [501, 126] width 5 height 5
checkbox input "true"
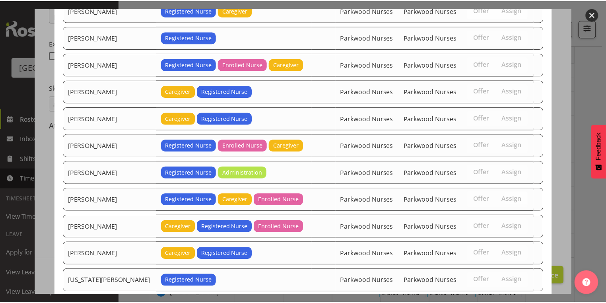
scroll to position [266, 0]
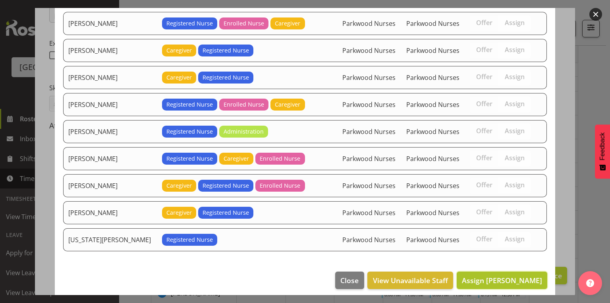
click at [492, 275] on span "Assign Arianna Escalera" at bounding box center [502, 280] width 80 height 10
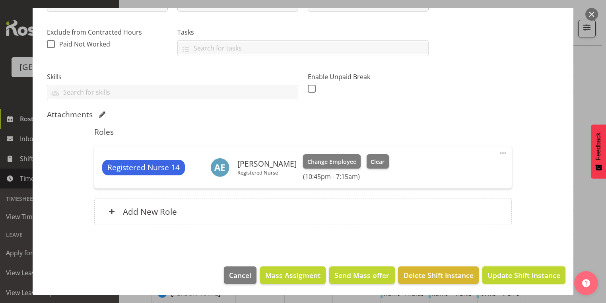
click at [492, 273] on span "Update Shift Instance" at bounding box center [523, 275] width 73 height 10
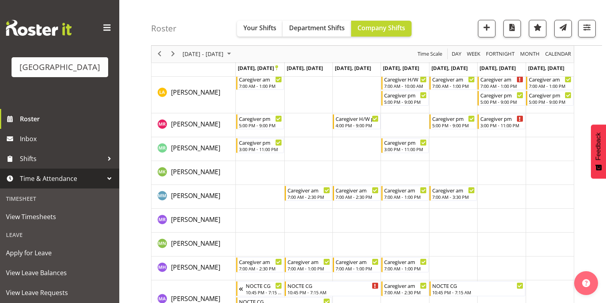
scroll to position [1779, 0]
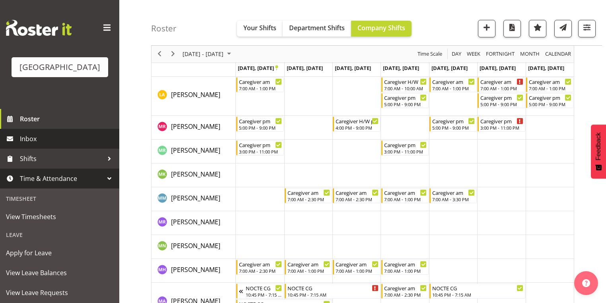
click at [43, 145] on span "Inbox" at bounding box center [67, 139] width 95 height 12
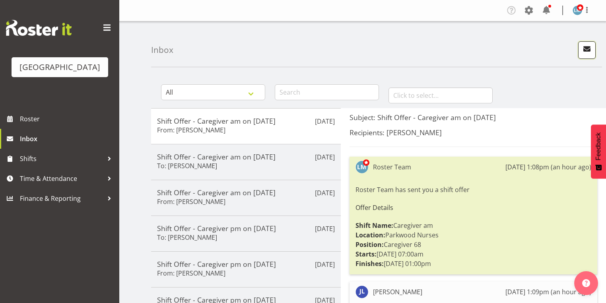
click at [582, 51] on span "button" at bounding box center [586, 49] width 10 height 10
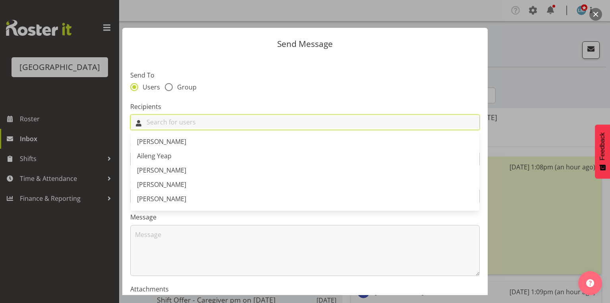
click at [243, 119] on input "text" at bounding box center [305, 122] width 349 height 12
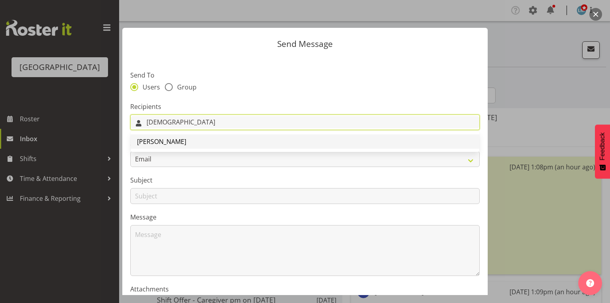
type input "[DEMOGRAPHIC_DATA]"
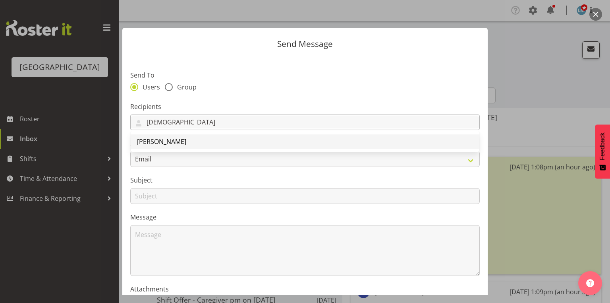
click at [173, 141] on span "[PERSON_NAME]" at bounding box center [161, 141] width 49 height 9
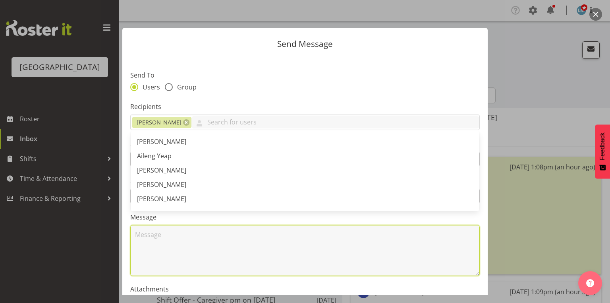
click at [197, 271] on textarea at bounding box center [305, 250] width 350 height 51
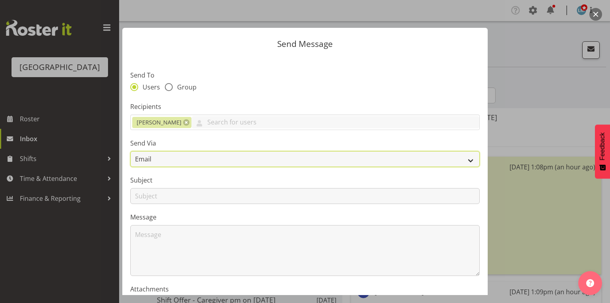
click at [467, 159] on select "Email SMS" at bounding box center [305, 159] width 350 height 16
select select "sms"
click at [130, 151] on select "Email SMS" at bounding box center [305, 159] width 350 height 16
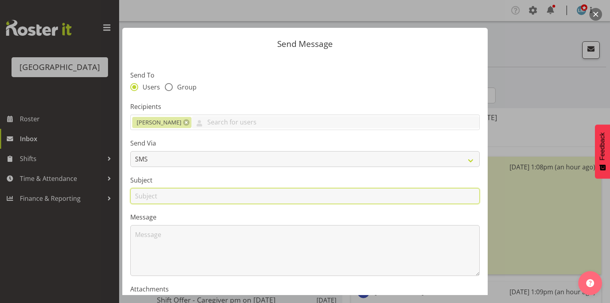
drag, startPoint x: 145, startPoint y: 196, endPoint x: 150, endPoint y: 199, distance: 6.2
click at [145, 196] on input "text" at bounding box center [305, 196] width 350 height 16
type input "Shifts"
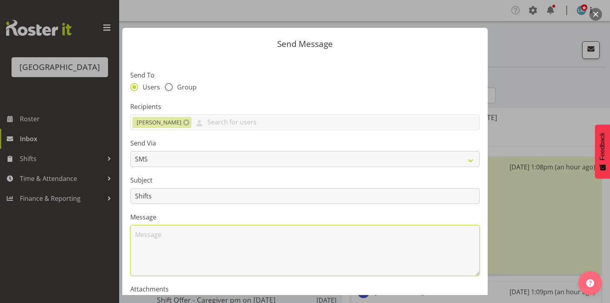
click at [171, 248] on textarea at bounding box center [305, 250] width 350 height 51
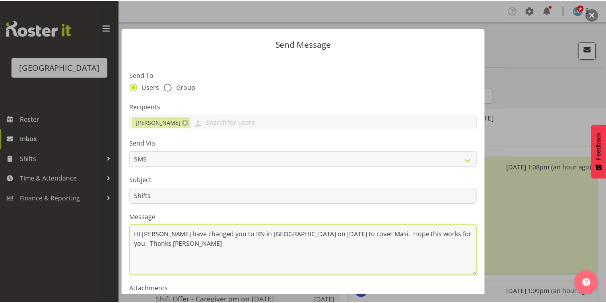
scroll to position [96, 0]
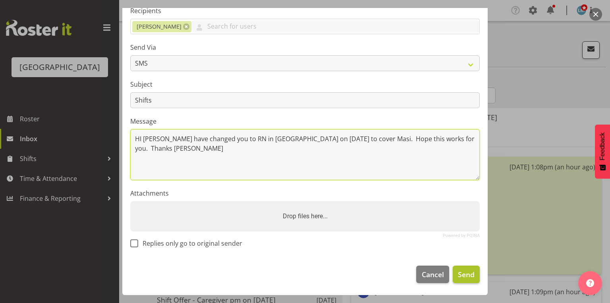
type textarea "HI [PERSON_NAME] have changed you to RN in [GEOGRAPHIC_DATA] on [DATE] to cover…"
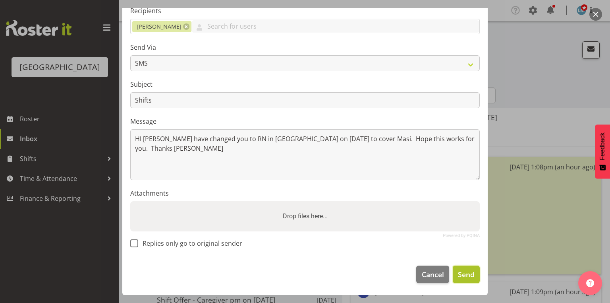
click at [459, 272] on span "Send" at bounding box center [466, 274] width 17 height 10
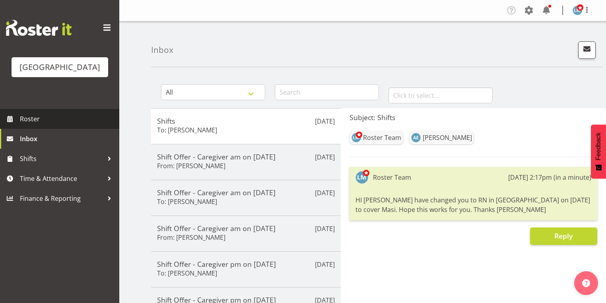
click at [25, 125] on span "Roster" at bounding box center [67, 119] width 95 height 12
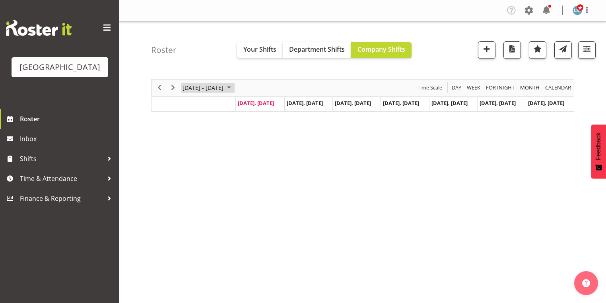
click at [244, 86] on div "October 06 - 12, 2025 Today Day Week Fortnight Month calendar Month Agenda Time…" at bounding box center [362, 95] width 423 height 33
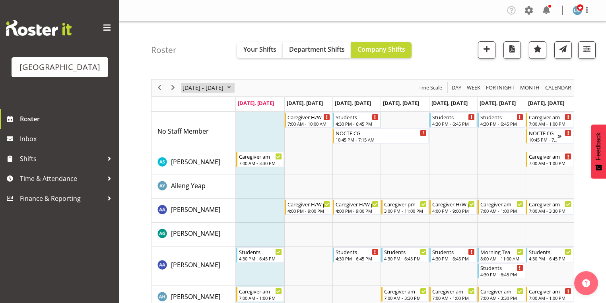
click at [234, 86] on span "October 2025" at bounding box center [229, 88] width 10 height 10
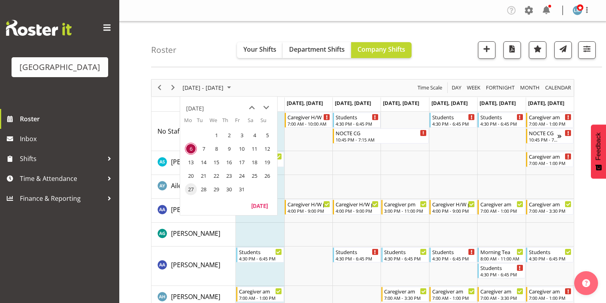
click at [190, 187] on span "27" at bounding box center [191, 189] width 12 height 12
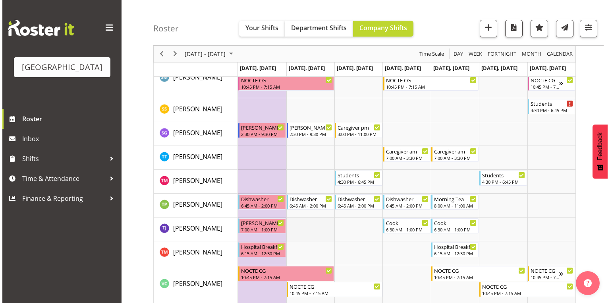
scroll to position [2749, 0]
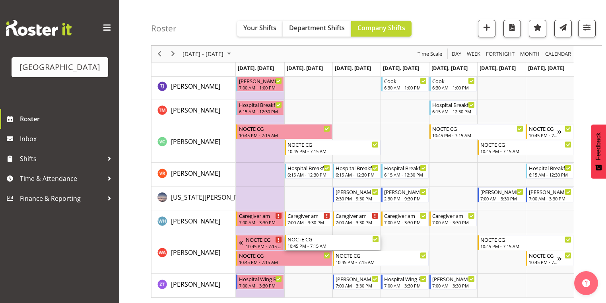
click at [310, 240] on div "NOCTE CG" at bounding box center [332, 239] width 91 height 8
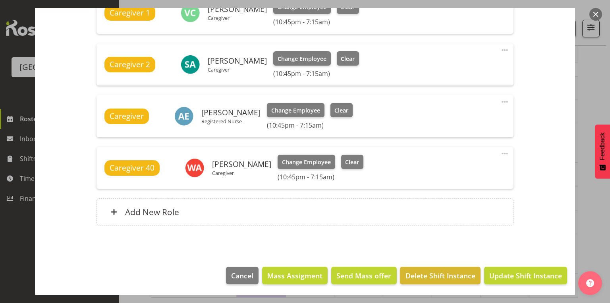
scroll to position [343, 0]
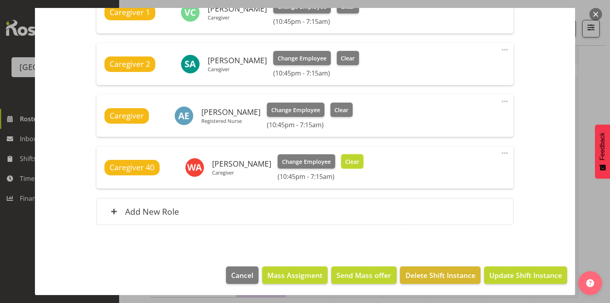
click at [351, 159] on span "Clear" at bounding box center [352, 161] width 14 height 9
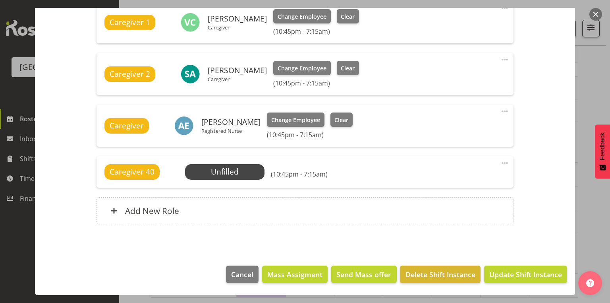
scroll to position [332, 0]
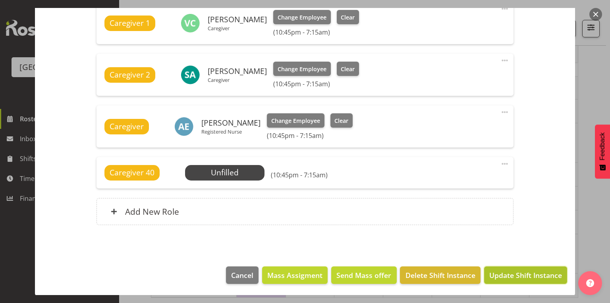
click at [522, 273] on span "Update Shift Instance" at bounding box center [526, 275] width 73 height 10
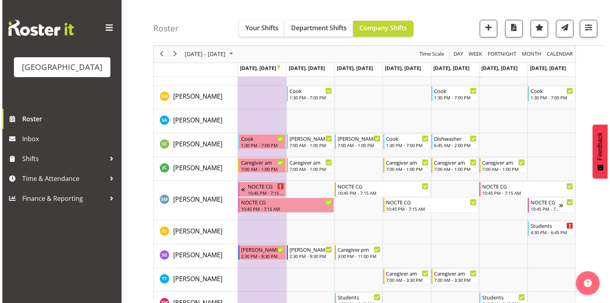
scroll to position [2718, 0]
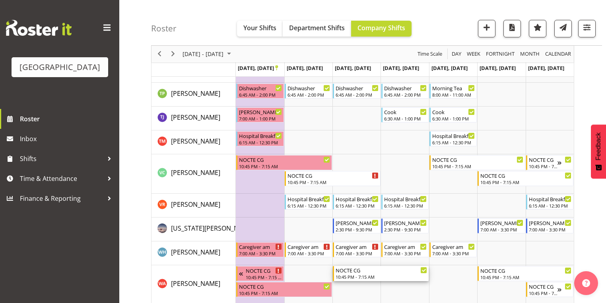
click at [362, 273] on div "NOCTE CG" at bounding box center [380, 270] width 91 height 8
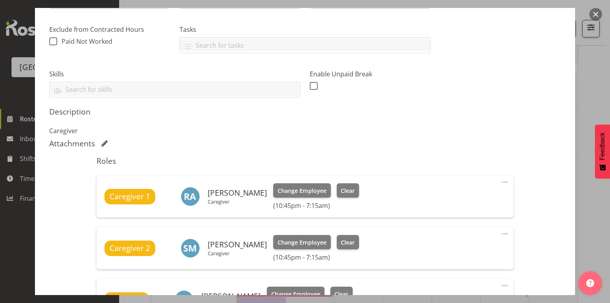
scroll to position [286, 0]
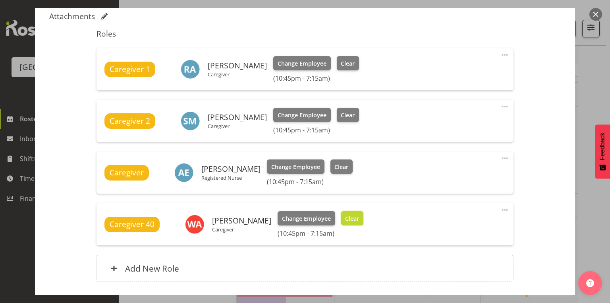
click at [347, 214] on span "Clear" at bounding box center [352, 218] width 14 height 9
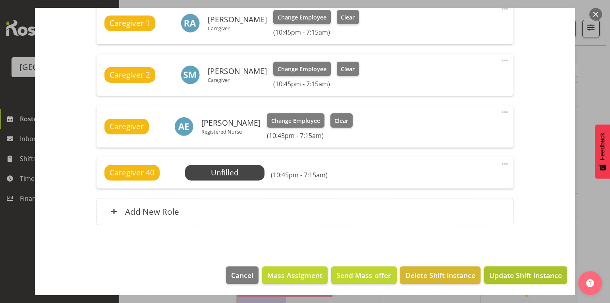
click at [529, 275] on span "Update Shift Instance" at bounding box center [526, 275] width 73 height 10
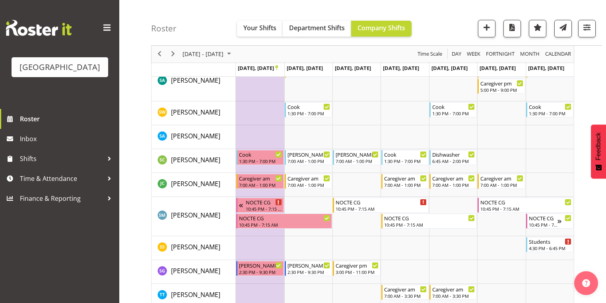
scroll to position [2734, 0]
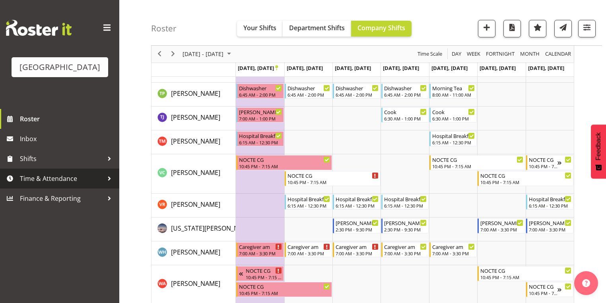
click at [109, 184] on div at bounding box center [109, 178] width 12 height 12
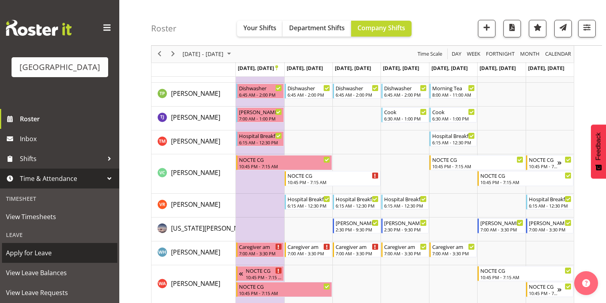
click at [58, 259] on span "Apply for Leave" at bounding box center [59, 253] width 107 height 12
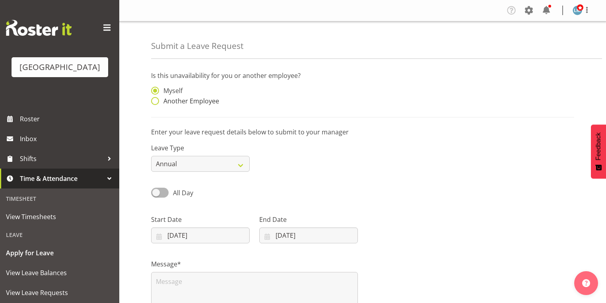
click at [155, 100] on span at bounding box center [155, 101] width 8 height 8
click at [155, 100] on input "Another Employee" at bounding box center [153, 101] width 5 height 5
radio input "true"
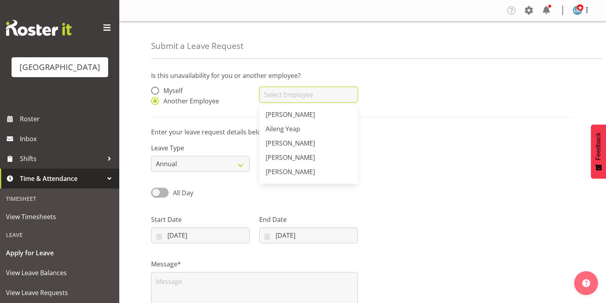
click at [292, 99] on input "text" at bounding box center [308, 95] width 99 height 16
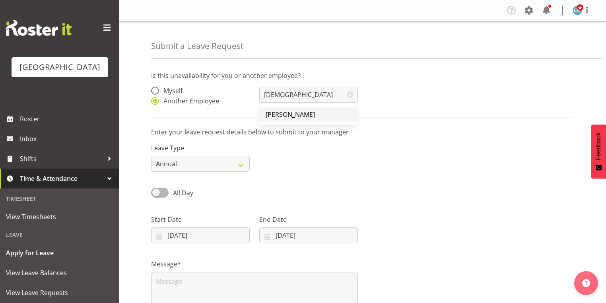
click at [289, 114] on span "[PERSON_NAME]" at bounding box center [289, 114] width 49 height 9
type input "[PERSON_NAME]"
click at [155, 237] on input "06/10/2025" at bounding box center [200, 235] width 99 height 16
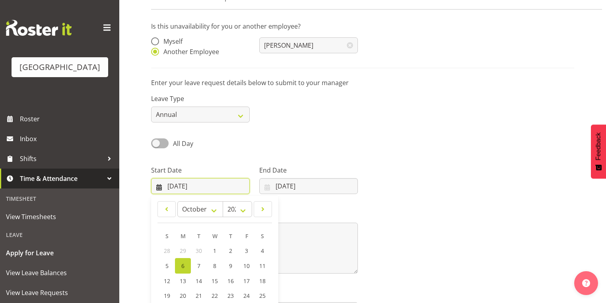
scroll to position [104, 0]
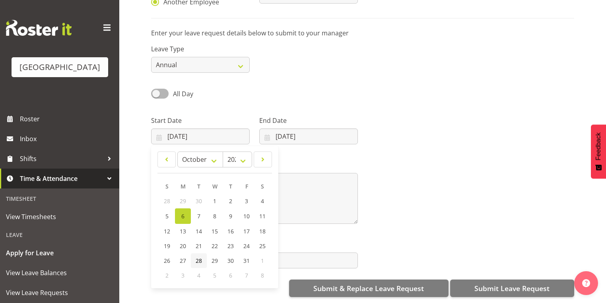
click at [196, 257] on span "28" at bounding box center [199, 261] width 6 height 8
type input "28/10/2025"
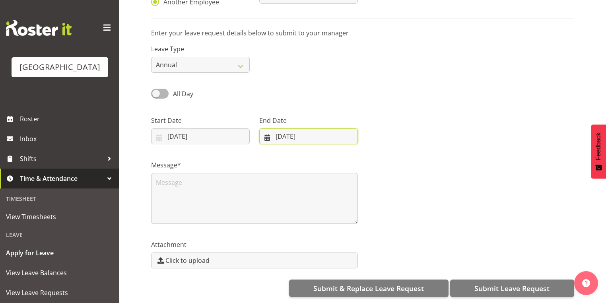
click at [265, 134] on input "06/10/2025" at bounding box center [308, 136] width 99 height 16
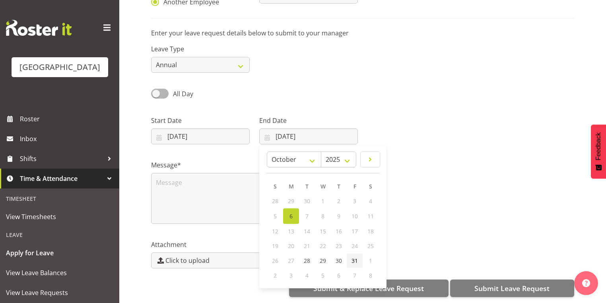
click at [354, 257] on span "31" at bounding box center [354, 261] width 6 height 8
type input "31/10/2025"
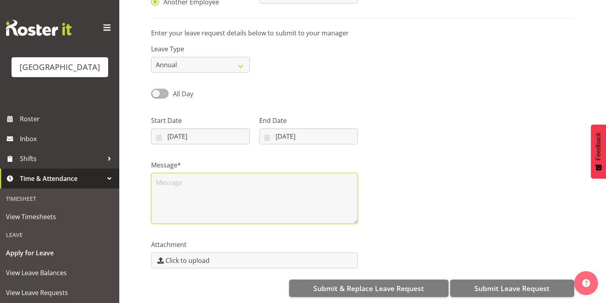
click at [211, 182] on textarea at bounding box center [254, 198] width 207 height 51
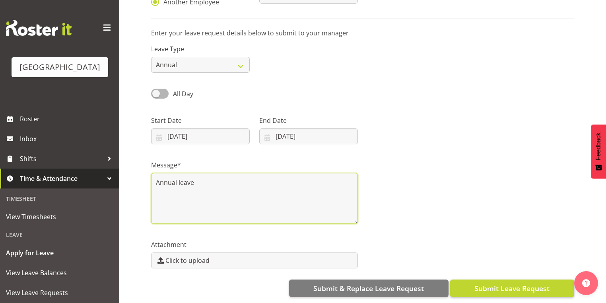
type textarea "Annual leave"
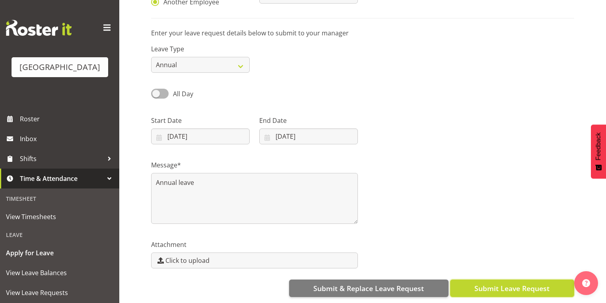
click at [507, 283] on span "Submit Leave Request" at bounding box center [511, 288] width 75 height 10
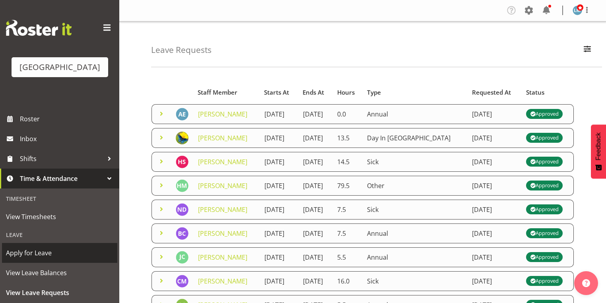
click at [84, 259] on span "Apply for Leave" at bounding box center [59, 253] width 107 height 12
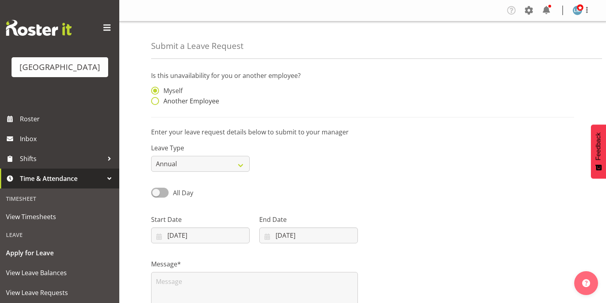
click at [151, 100] on span at bounding box center [155, 101] width 8 height 8
click at [151, 100] on input "Another Employee" at bounding box center [153, 101] width 5 height 5
radio input "true"
click at [274, 98] on input "text" at bounding box center [308, 95] width 99 height 16
click at [292, 114] on span "[PERSON_NAME]" at bounding box center [289, 114] width 49 height 9
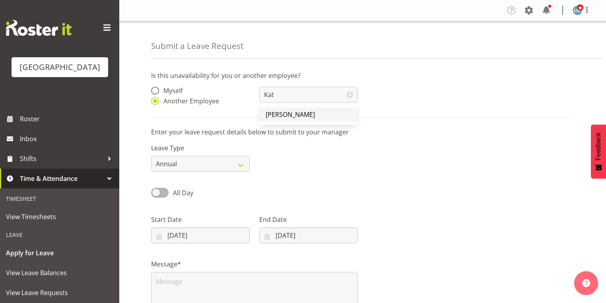
type input "[PERSON_NAME]"
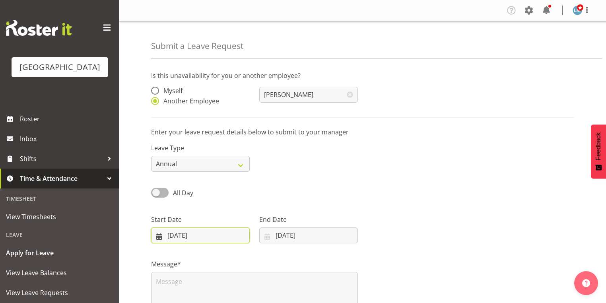
click at [159, 233] on input "[DATE]" at bounding box center [200, 235] width 99 height 16
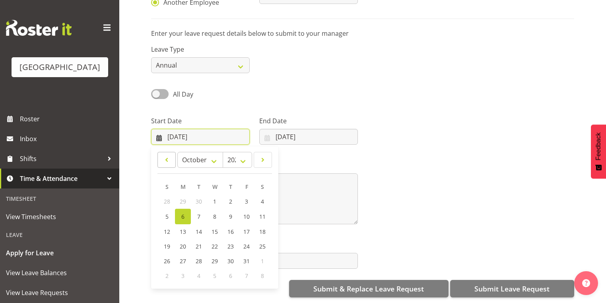
scroll to position [104, 0]
click at [213, 257] on span "29" at bounding box center [214, 261] width 6 height 8
type input "[DATE]"
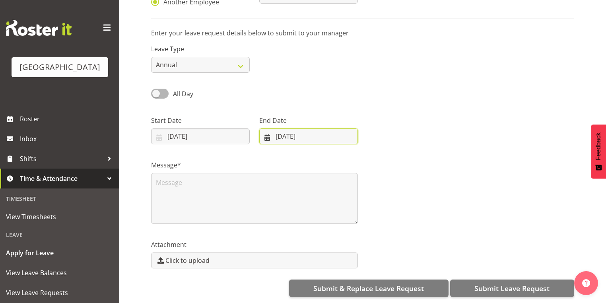
click at [264, 131] on input "[DATE]" at bounding box center [308, 136] width 99 height 16
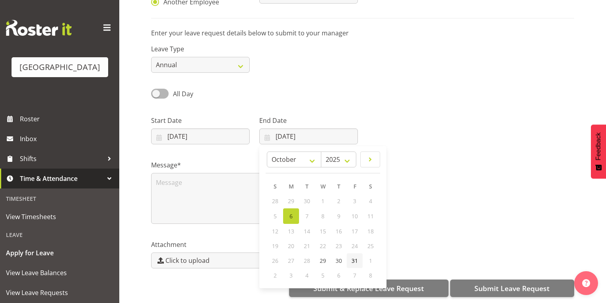
click at [356, 257] on span "31" at bounding box center [354, 261] width 6 height 8
type input "[DATE]"
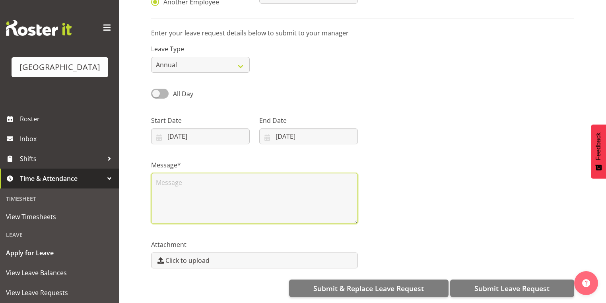
click at [225, 190] on textarea at bounding box center [254, 198] width 207 height 51
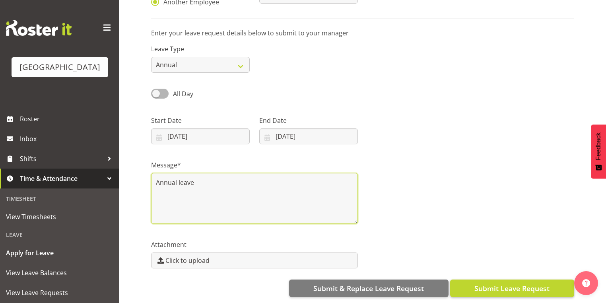
type textarea "Annual leave"
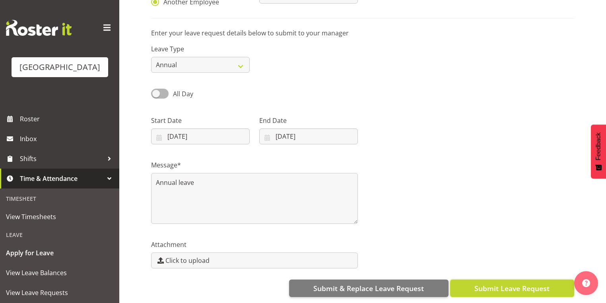
click at [508, 283] on span "Submit Leave Request" at bounding box center [511, 288] width 75 height 10
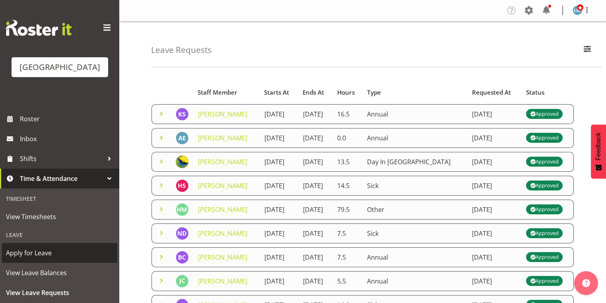
click at [77, 259] on span "Apply for Leave" at bounding box center [59, 253] width 107 height 12
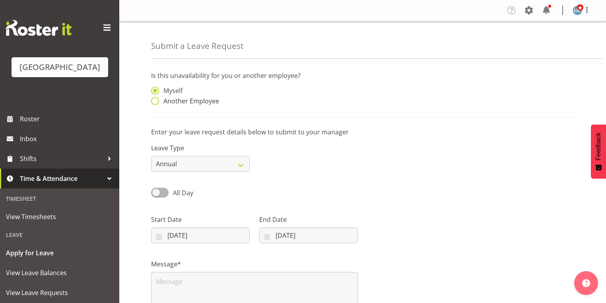
click at [153, 101] on span at bounding box center [155, 101] width 8 height 8
click at [153, 101] on input "Another Employee" at bounding box center [153, 101] width 5 height 5
radio input "true"
click at [327, 97] on input "text" at bounding box center [308, 95] width 99 height 16
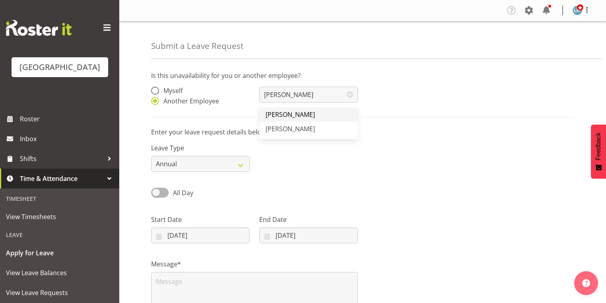
click at [283, 113] on span "[PERSON_NAME]" at bounding box center [289, 114] width 49 height 9
type input "[PERSON_NAME]"
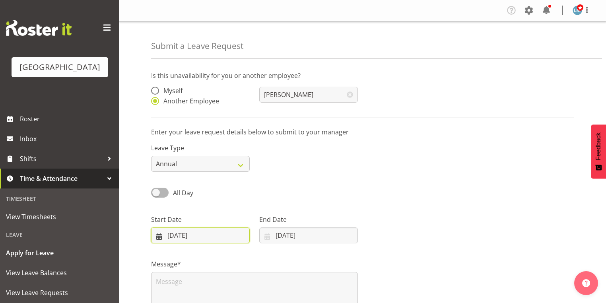
click at [156, 238] on input "[DATE]" at bounding box center [200, 235] width 99 height 16
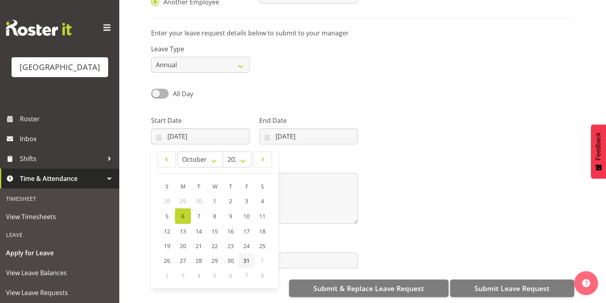
click at [244, 257] on span "31" at bounding box center [246, 261] width 6 height 8
type input "31/10/2025"
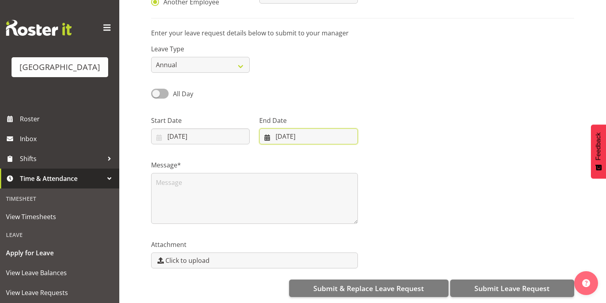
click at [265, 132] on input "06/10/2025" at bounding box center [308, 136] width 99 height 16
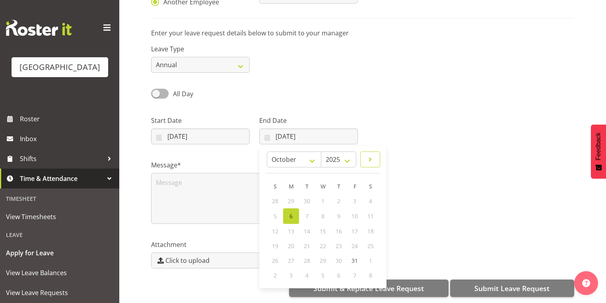
click at [372, 155] on span at bounding box center [370, 160] width 10 height 10
select select "10"
click at [373, 196] on link "1" at bounding box center [370, 201] width 16 height 15
type input "01/11/2025"
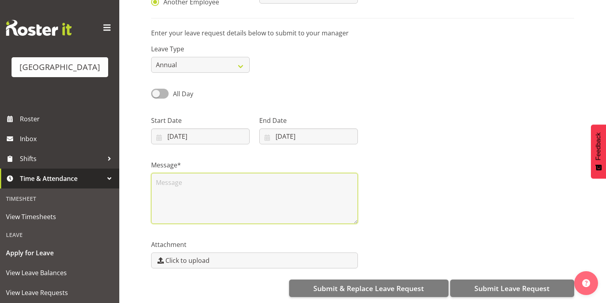
click at [257, 194] on textarea at bounding box center [254, 198] width 207 height 51
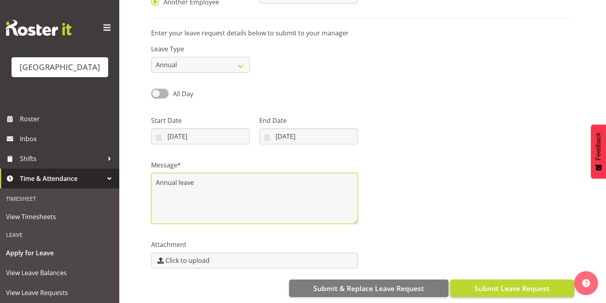
type textarea "Annual leave"
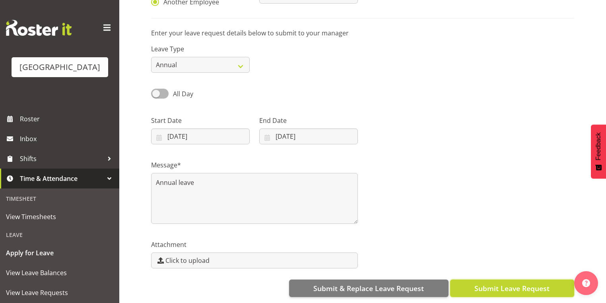
click at [495, 284] on span "Submit Leave Request" at bounding box center [511, 288] width 75 height 10
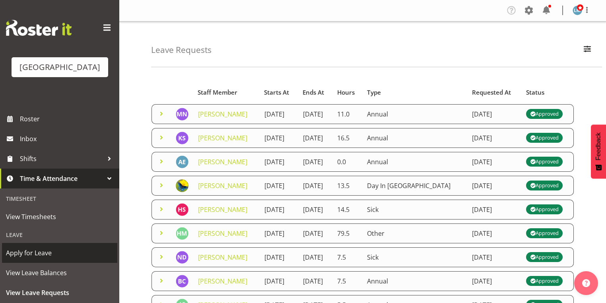
click at [65, 259] on span "Apply for Leave" at bounding box center [59, 253] width 107 height 12
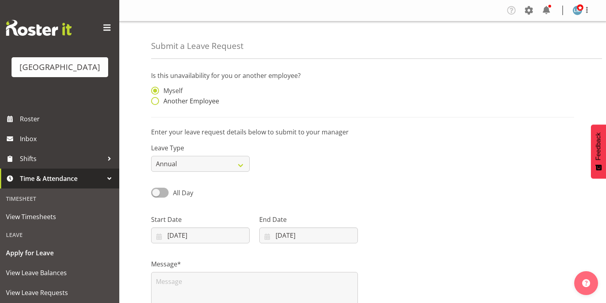
click at [156, 101] on span at bounding box center [155, 101] width 8 height 8
click at [156, 101] on input "Another Employee" at bounding box center [153, 101] width 5 height 5
radio input "true"
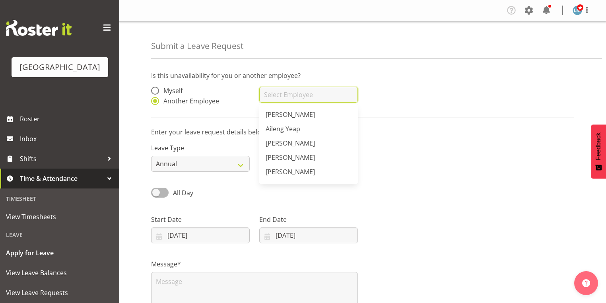
click at [290, 89] on input "text" at bounding box center [308, 95] width 99 height 16
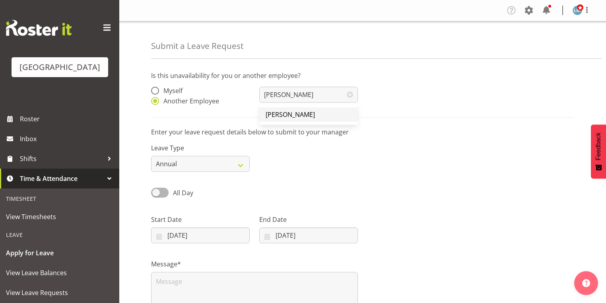
click at [289, 114] on span "[PERSON_NAME]" at bounding box center [289, 114] width 49 height 9
type input "[PERSON_NAME]"
click at [159, 238] on input "[DATE]" at bounding box center [200, 235] width 99 height 16
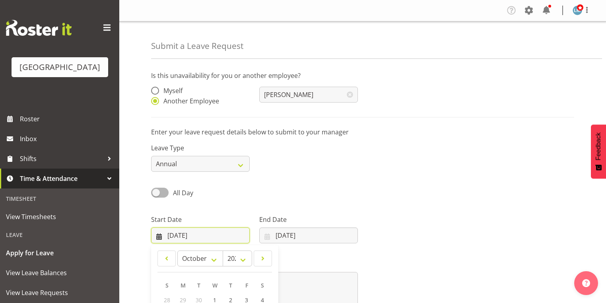
scroll to position [104, 0]
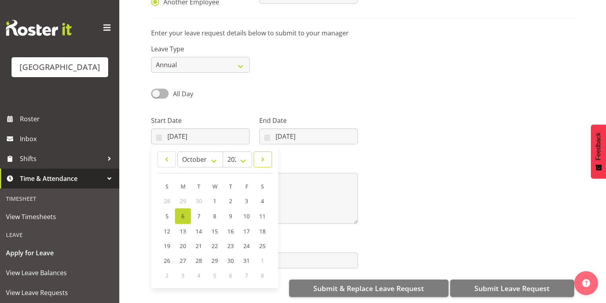
click at [265, 155] on span at bounding box center [263, 160] width 8 height 10
select select "10"
click at [261, 197] on span "1" at bounding box center [262, 201] width 3 height 8
type input "01/11/2025"
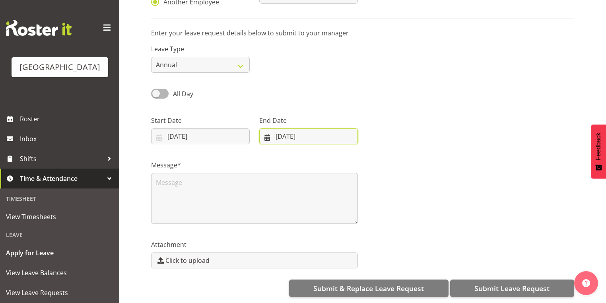
click at [265, 132] on input "06/10/2025" at bounding box center [308, 136] width 99 height 16
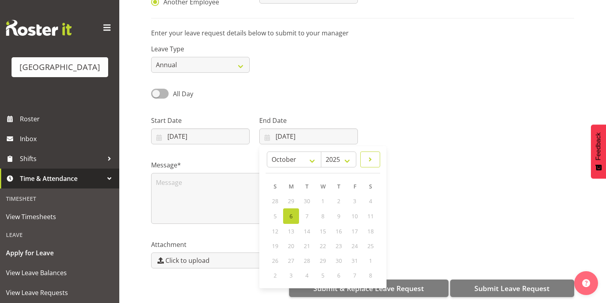
click at [368, 155] on span at bounding box center [370, 160] width 10 height 10
select select "10"
click at [273, 227] on span "9" at bounding box center [274, 231] width 3 height 8
type input "09/11/2025"
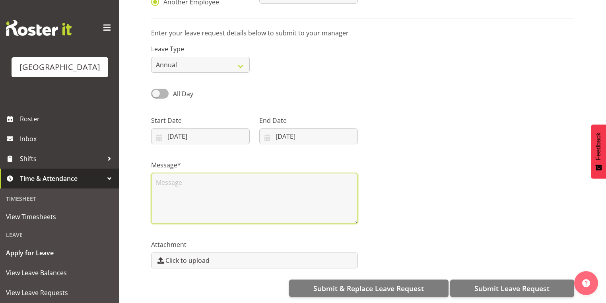
click at [232, 198] on textarea at bounding box center [254, 198] width 207 height 51
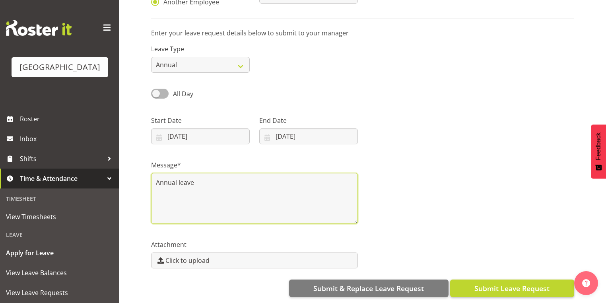
type textarea "Annual leave"
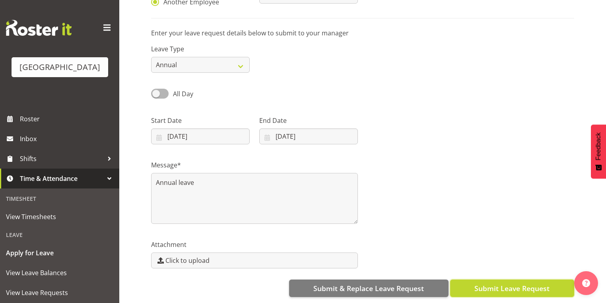
click at [530, 283] on span "Submit Leave Request" at bounding box center [511, 288] width 75 height 10
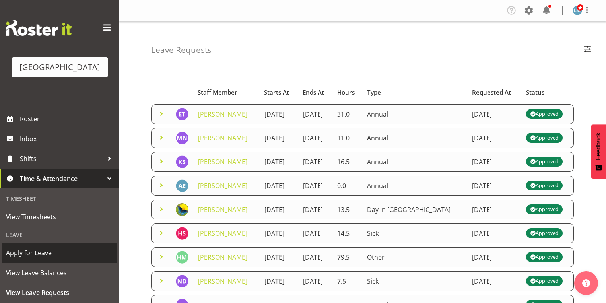
click at [65, 259] on span "Apply for Leave" at bounding box center [59, 253] width 107 height 12
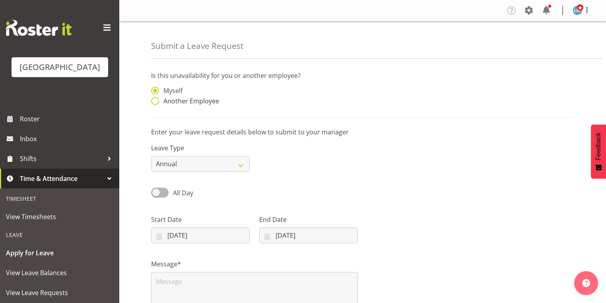
click at [154, 101] on span at bounding box center [155, 101] width 8 height 8
click at [154, 101] on input "Another Employee" at bounding box center [153, 101] width 5 height 5
radio input "true"
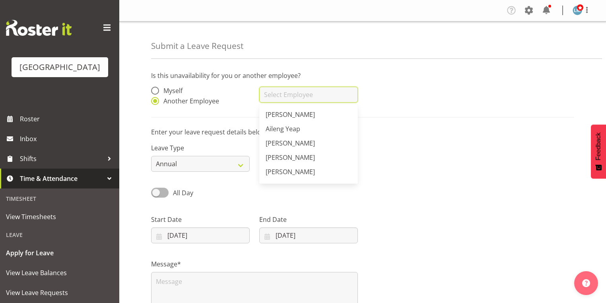
click at [286, 96] on input "text" at bounding box center [308, 95] width 99 height 16
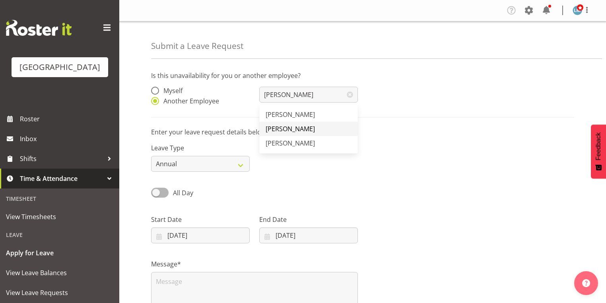
click at [297, 124] on span "[PERSON_NAME]" at bounding box center [289, 128] width 49 height 9
type input "[PERSON_NAME]"
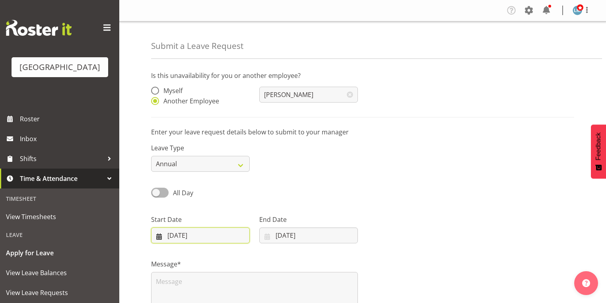
click at [160, 237] on input "[DATE]" at bounding box center [200, 235] width 99 height 16
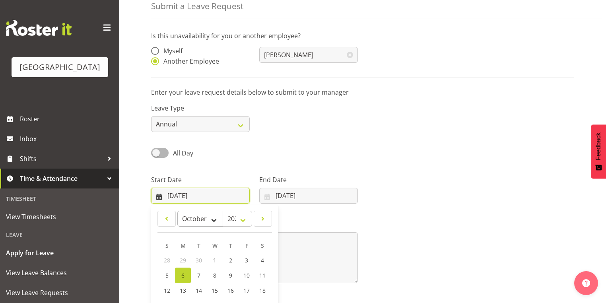
scroll to position [104, 0]
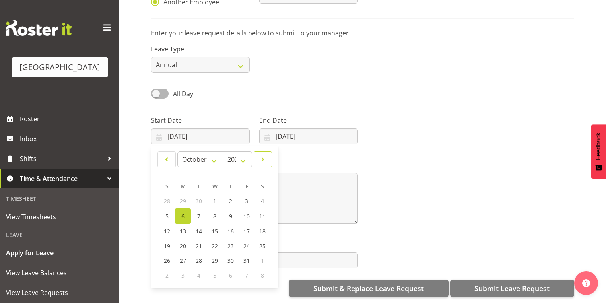
click at [264, 155] on span at bounding box center [263, 160] width 8 height 10
select select "10"
click at [201, 209] on link "4" at bounding box center [199, 215] width 16 height 15
type input "04/11/2025"
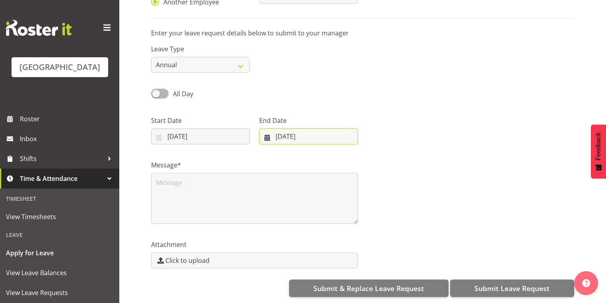
click at [267, 129] on input "06/10/2025" at bounding box center [308, 136] width 99 height 16
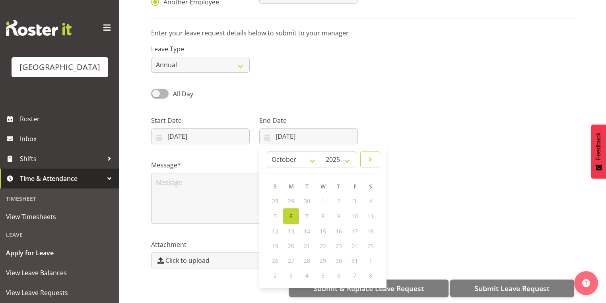
click at [370, 155] on span at bounding box center [370, 160] width 10 height 10
select select "10"
click at [356, 211] on link "7" at bounding box center [355, 215] width 16 height 15
type input "07/11/2025"
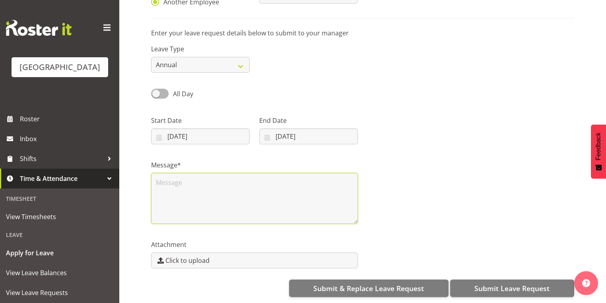
click at [186, 187] on textarea at bounding box center [254, 198] width 207 height 51
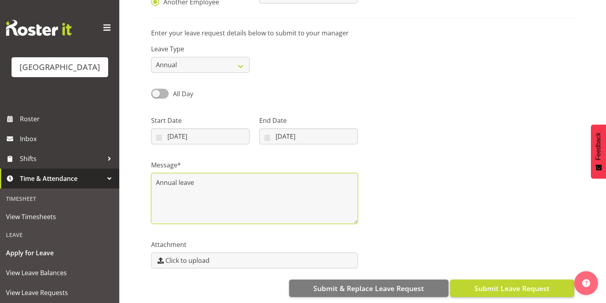
type textarea "Annual leave"
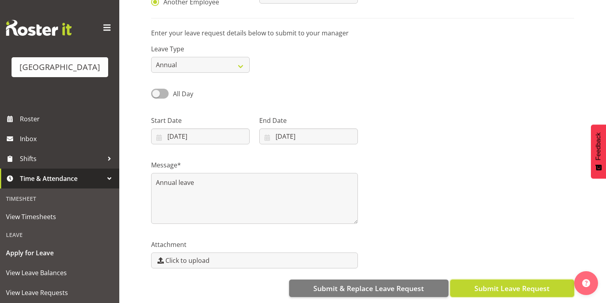
click at [510, 283] on span "Submit Leave Request" at bounding box center [511, 288] width 75 height 10
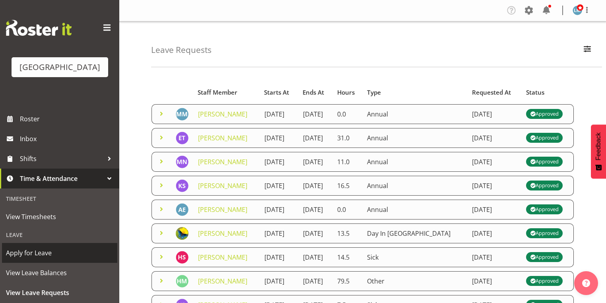
click at [62, 263] on link "Apply for Leave" at bounding box center [59, 253] width 115 height 20
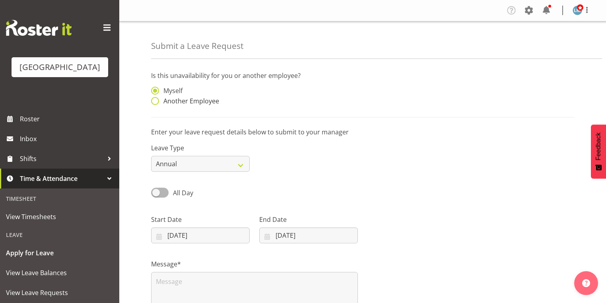
click at [153, 100] on span at bounding box center [155, 101] width 8 height 8
click at [153, 100] on input "Another Employee" at bounding box center [153, 101] width 5 height 5
radio input "true"
click at [281, 96] on input "text" at bounding box center [308, 95] width 99 height 16
click at [280, 111] on span "[PERSON_NAME]" at bounding box center [289, 114] width 49 height 9
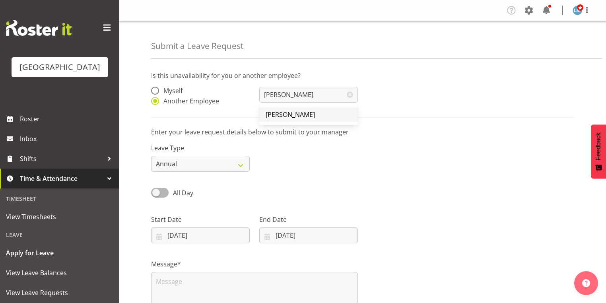
type input "[PERSON_NAME]"
click at [159, 237] on input "[DATE]" at bounding box center [200, 235] width 99 height 16
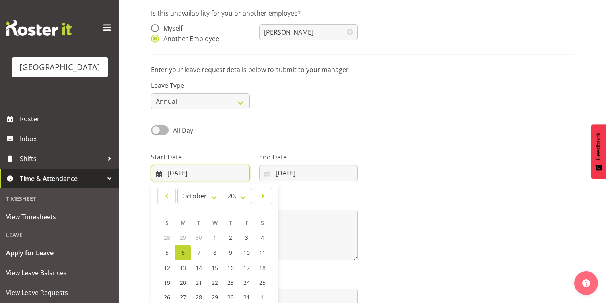
scroll to position [104, 0]
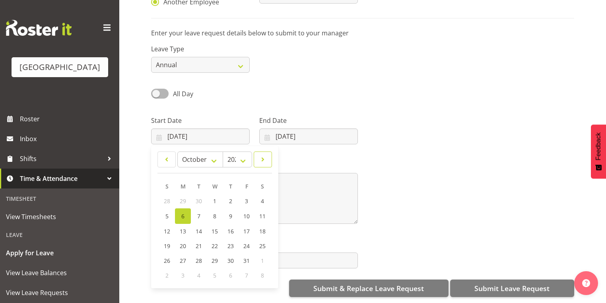
click at [259, 155] on span at bounding box center [263, 160] width 8 height 10
select select "10"
click at [263, 197] on span "1" at bounding box center [262, 201] width 3 height 8
type input "[DATE]"
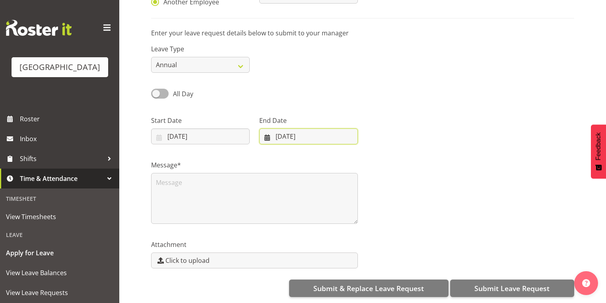
click at [267, 132] on input "06/10/2025" at bounding box center [308, 136] width 99 height 16
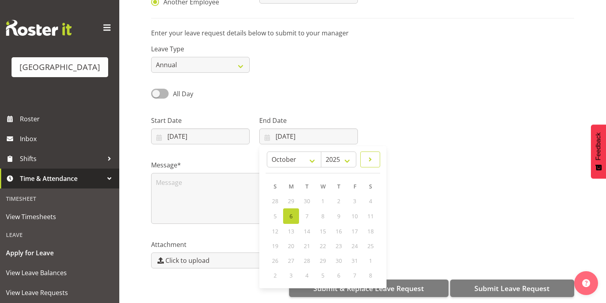
click at [374, 155] on span at bounding box center [370, 160] width 10 height 10
select select "10"
click at [370, 197] on span "1" at bounding box center [370, 201] width 3 height 8
type input "01/11/2025"
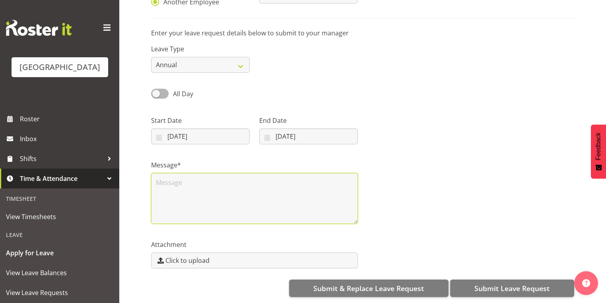
click at [253, 191] on textarea at bounding box center [254, 198] width 207 height 51
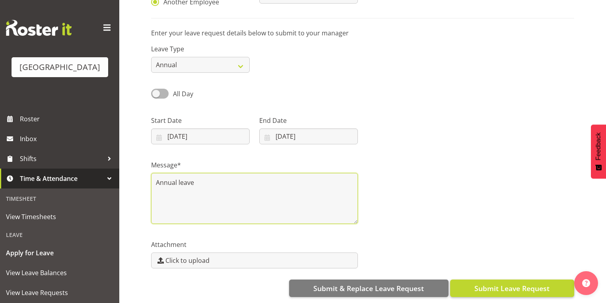
type textarea "Annual leave"
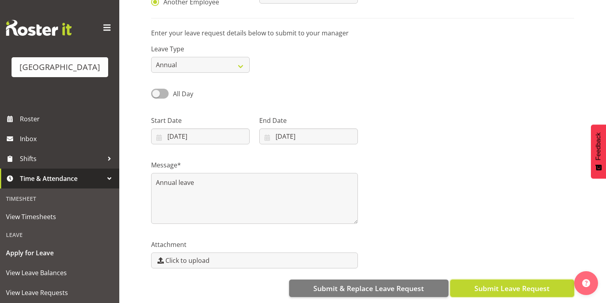
click at [510, 284] on span "Submit Leave Request" at bounding box center [511, 288] width 75 height 10
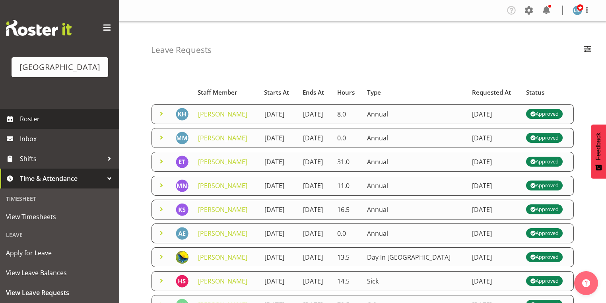
click at [26, 125] on span "Roster" at bounding box center [67, 119] width 95 height 12
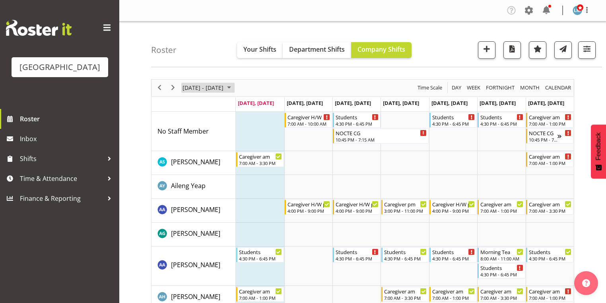
click at [234, 86] on span "October 2025" at bounding box center [229, 88] width 10 height 10
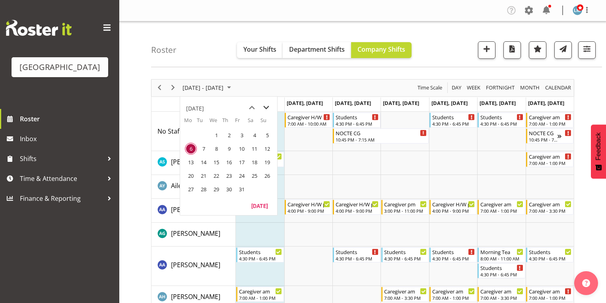
click at [268, 106] on span "next month" at bounding box center [266, 108] width 14 height 14
click at [190, 149] on span "3" at bounding box center [191, 149] width 12 height 12
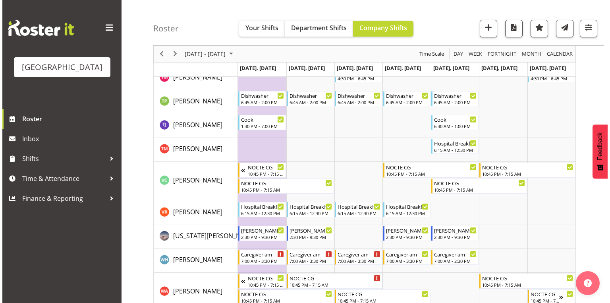
scroll to position [2812, 0]
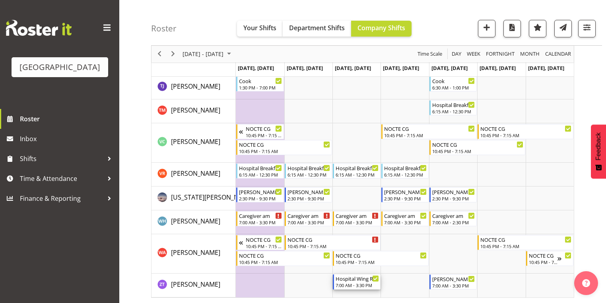
click at [345, 284] on div "7:00 AM - 3:30 PM" at bounding box center [356, 285] width 43 height 6
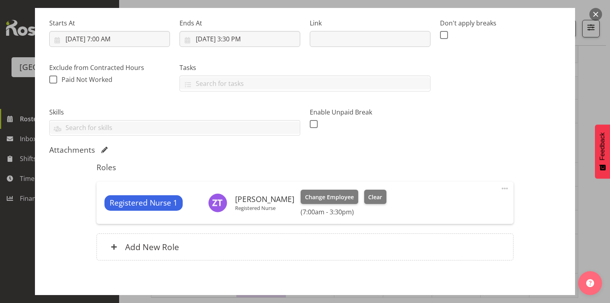
scroll to position [156, 0]
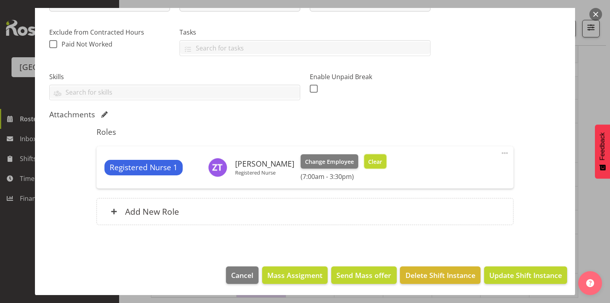
click at [380, 161] on span "Clear" at bounding box center [375, 161] width 14 height 9
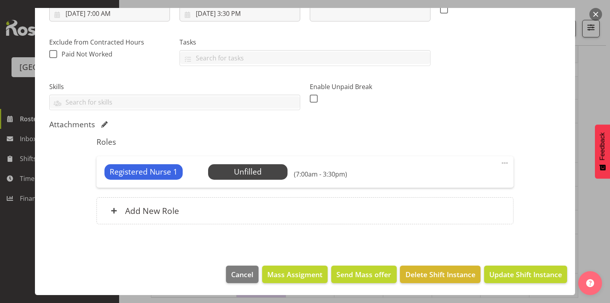
scroll to position [145, 0]
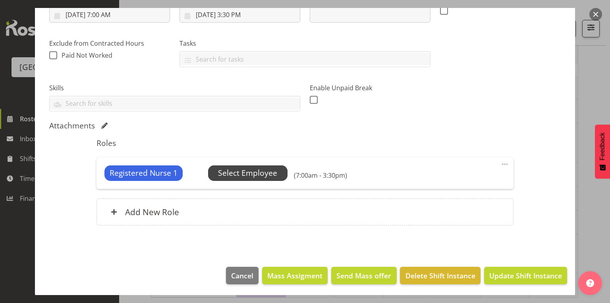
click at [261, 170] on span "Select Employee" at bounding box center [247, 173] width 59 height 12
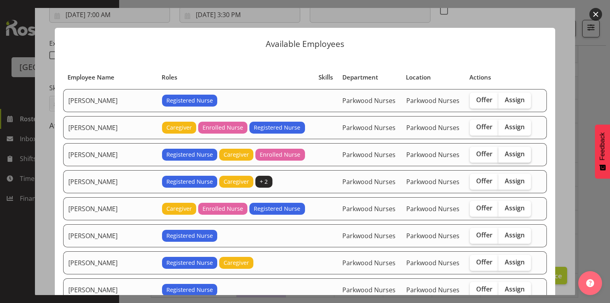
click at [507, 152] on span "Assign" at bounding box center [515, 154] width 20 height 8
click at [504, 152] on input "Assign" at bounding box center [501, 153] width 5 height 5
checkbox input "true"
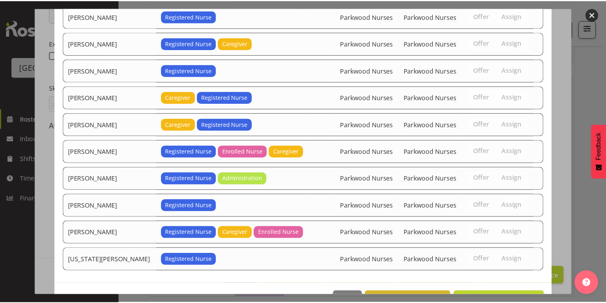
scroll to position [240, 0]
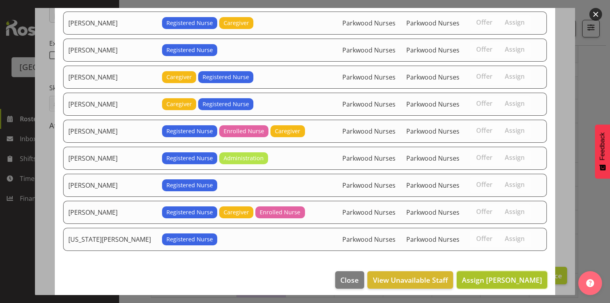
click at [496, 275] on span "Assign Catherine Anderson" at bounding box center [502, 280] width 80 height 10
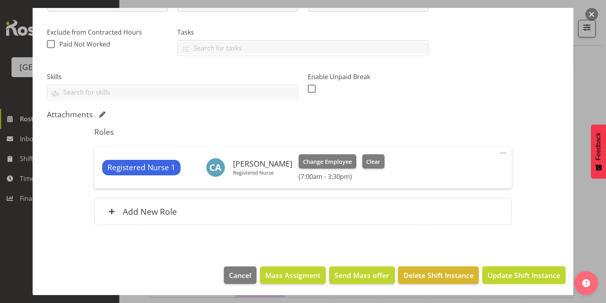
click at [496, 275] on span "Update Shift Instance" at bounding box center [523, 275] width 73 height 10
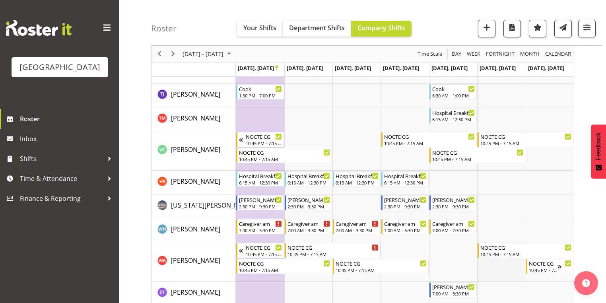
scroll to position [2812, 0]
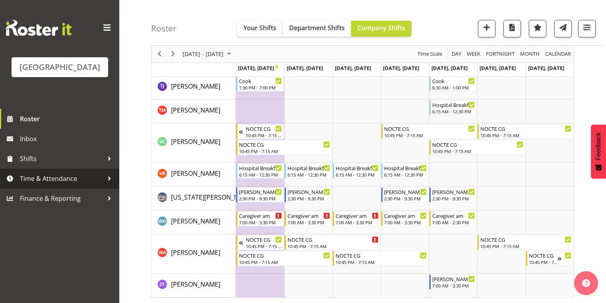
click at [108, 184] on div at bounding box center [109, 178] width 12 height 12
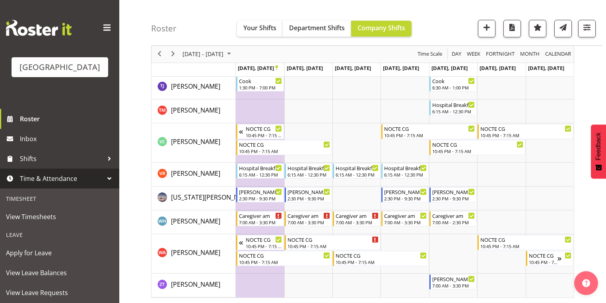
scroll to position [53, 0]
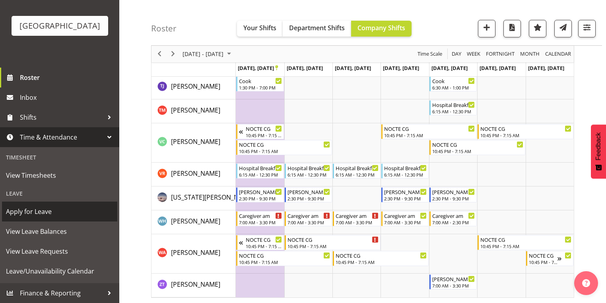
click at [44, 210] on span "Apply for Leave" at bounding box center [59, 211] width 107 height 12
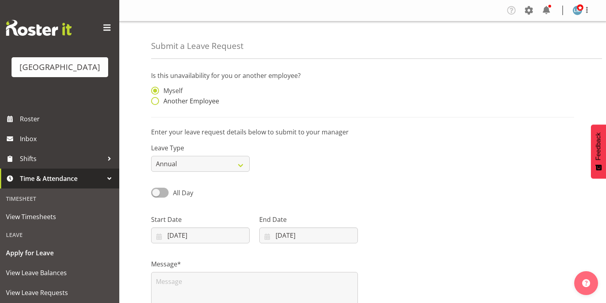
click at [154, 100] on span at bounding box center [155, 101] width 8 height 8
click at [154, 100] on input "Another Employee" at bounding box center [153, 101] width 5 height 5
radio input "true"
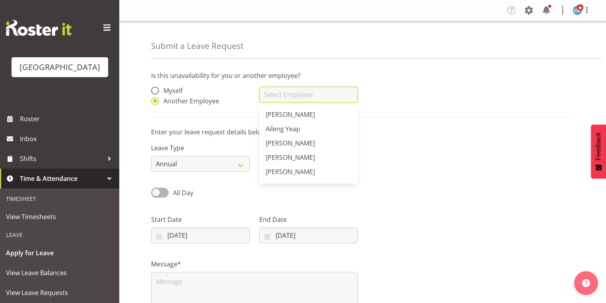
click at [311, 99] on input "text" at bounding box center [308, 95] width 99 height 16
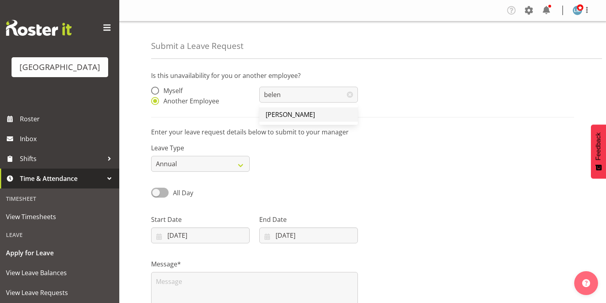
click at [288, 114] on span "[PERSON_NAME]" at bounding box center [289, 114] width 49 height 9
type input "[PERSON_NAME]"
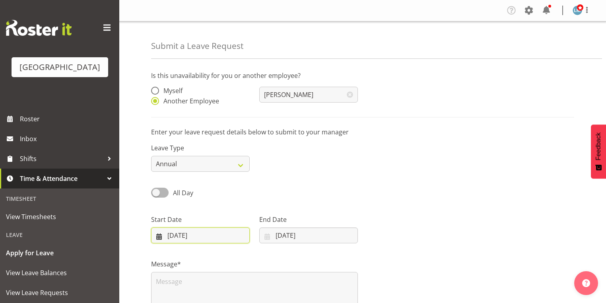
click at [160, 239] on input "[DATE]" at bounding box center [200, 235] width 99 height 16
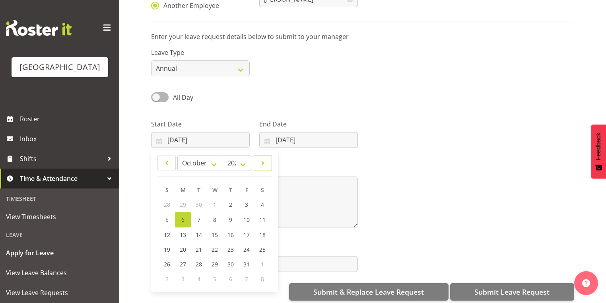
click at [262, 160] on span at bounding box center [263, 163] width 8 height 10
select select "10"
click at [262, 215] on span "8" at bounding box center [262, 219] width 3 height 8
type input "[DATE]"
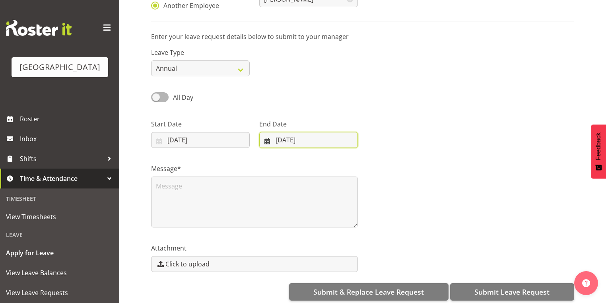
click at [265, 141] on input "[DATE]" at bounding box center [308, 140] width 99 height 16
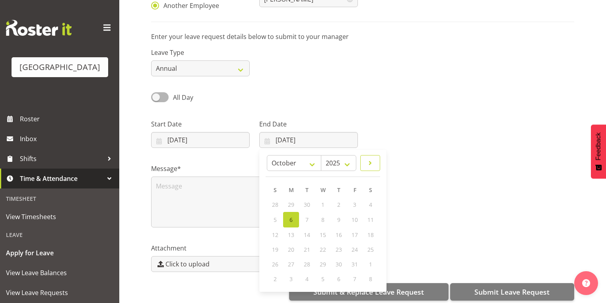
click at [374, 162] on span at bounding box center [370, 163] width 10 height 10
select select "10"
click at [275, 234] on span "9" at bounding box center [274, 234] width 3 height 8
type input "[DATE]"
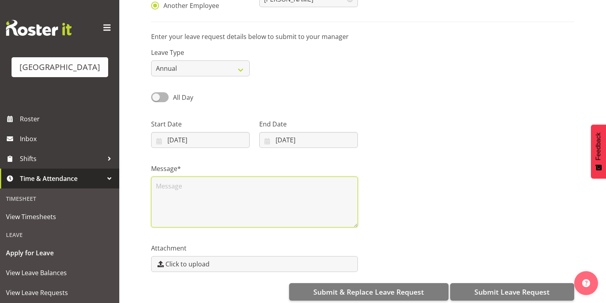
click at [200, 186] on textarea at bounding box center [254, 201] width 207 height 51
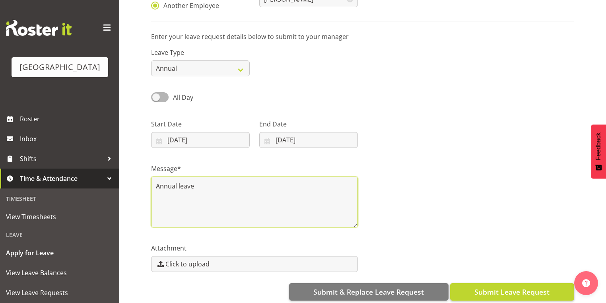
type textarea "Annual leave"
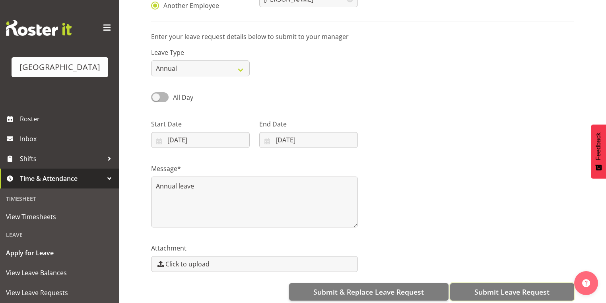
drag, startPoint x: 498, startPoint y: 290, endPoint x: 492, endPoint y: 284, distance: 8.4
click at [498, 290] on span "Submit Leave Request" at bounding box center [511, 292] width 75 height 10
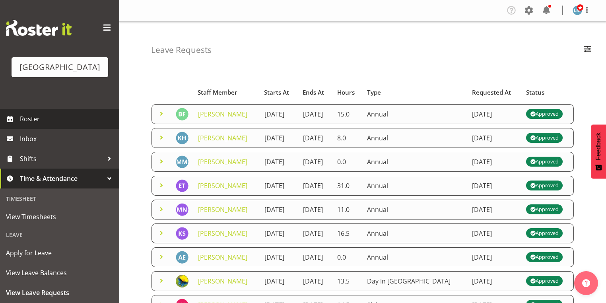
click at [30, 125] on span "Roster" at bounding box center [67, 119] width 95 height 12
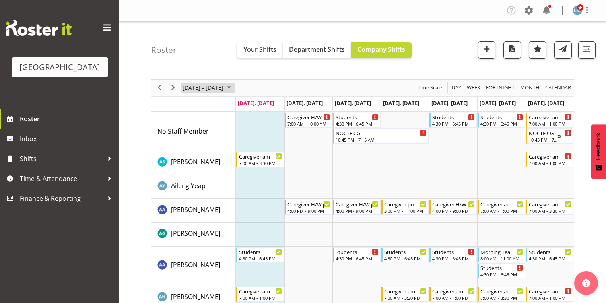
click at [234, 87] on span "October 2025" at bounding box center [229, 88] width 10 height 10
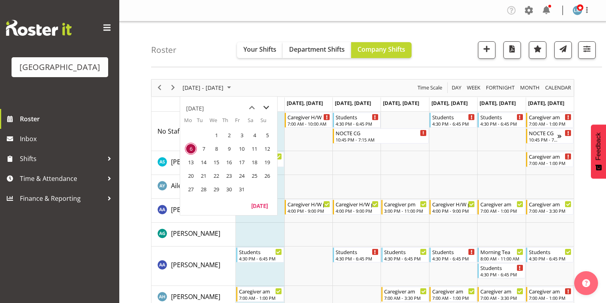
click at [266, 105] on span "next month" at bounding box center [266, 108] width 14 height 14
click at [190, 148] on span "3" at bounding box center [191, 149] width 12 height 12
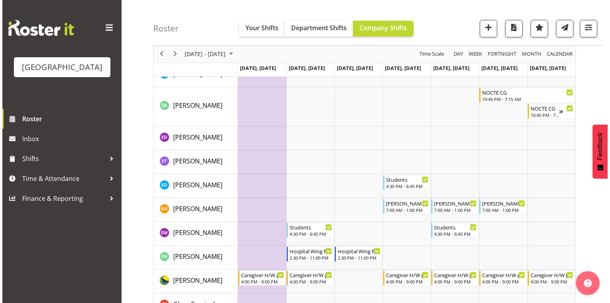
scroll to position [668, 0]
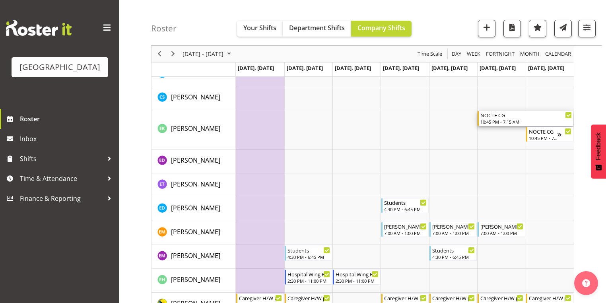
click at [492, 116] on div "NOCTE CG" at bounding box center [525, 115] width 91 height 8
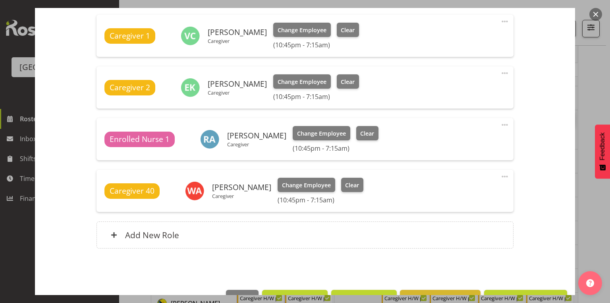
scroll to position [343, 0]
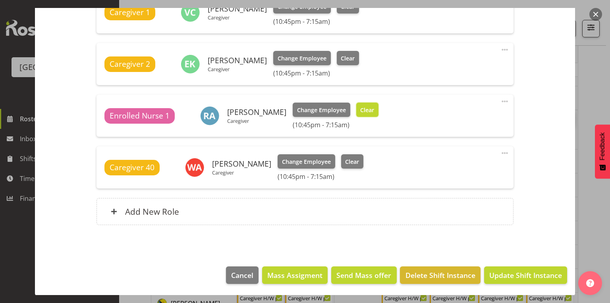
click at [360, 108] on span "Clear" at bounding box center [367, 110] width 14 height 9
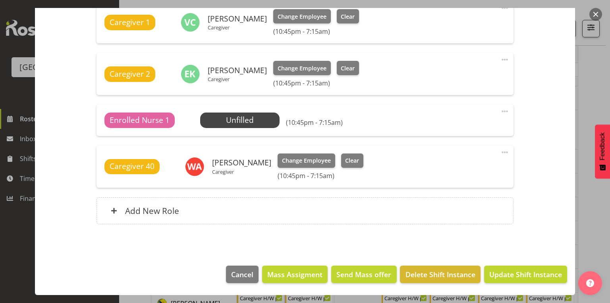
scroll to position [332, 0]
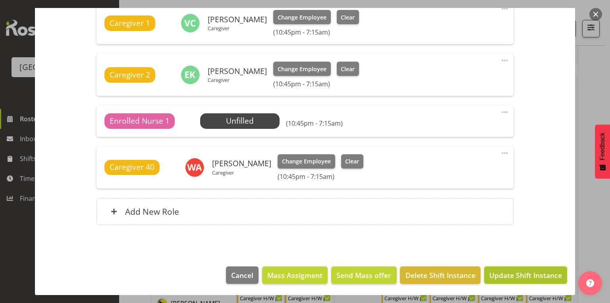
click at [531, 271] on span "Update Shift Instance" at bounding box center [526, 275] width 73 height 10
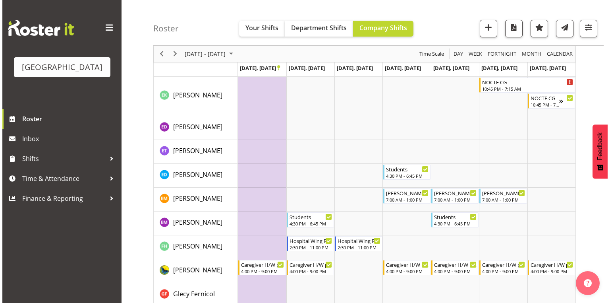
scroll to position [715, 0]
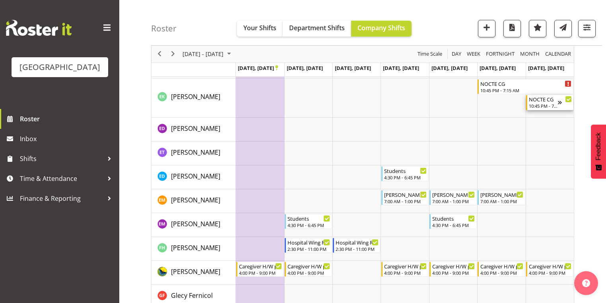
click at [542, 104] on div "10:45 PM - 7:15 AM" at bounding box center [543, 106] width 29 height 6
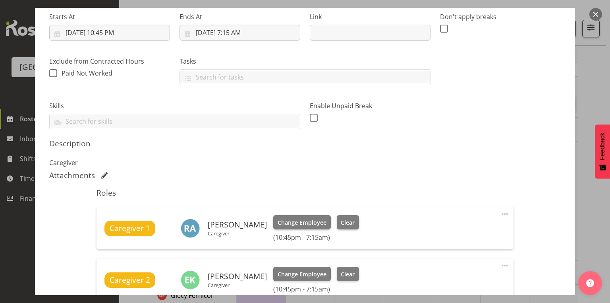
scroll to position [286, 0]
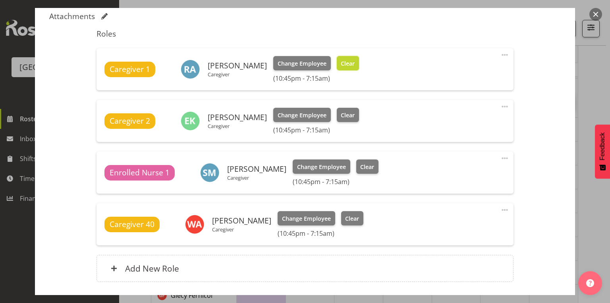
click at [345, 60] on span "Clear" at bounding box center [348, 63] width 14 height 9
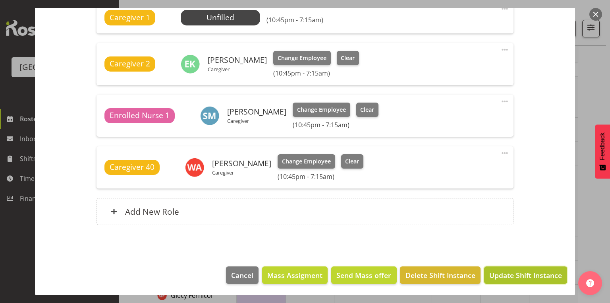
click at [538, 276] on span "Update Shift Instance" at bounding box center [526, 275] width 73 height 10
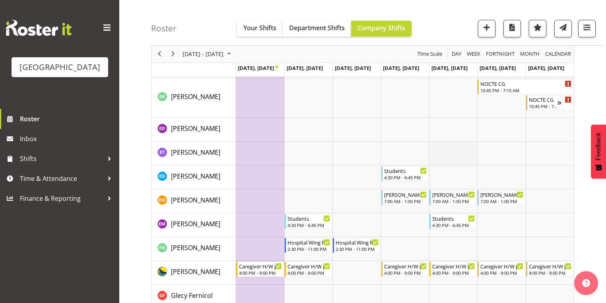
scroll to position [588, 0]
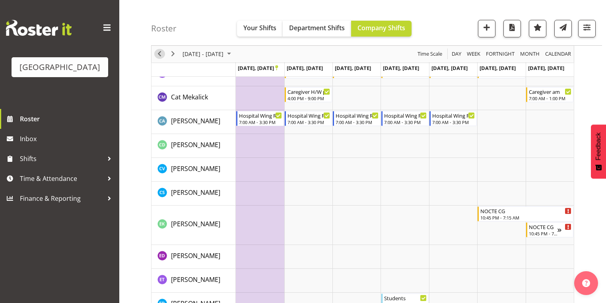
click at [161, 54] on span "Previous" at bounding box center [160, 54] width 10 height 10
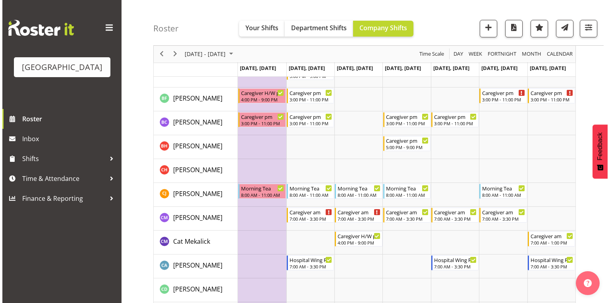
scroll to position [413, 0]
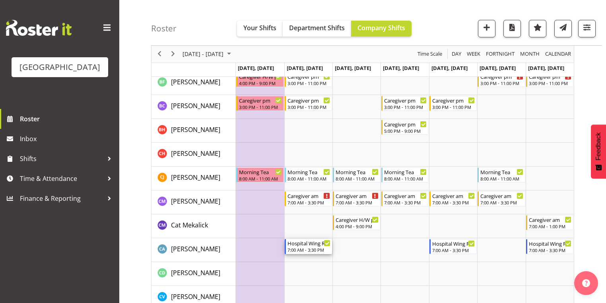
click at [307, 246] on div "Hospital Wing RN" at bounding box center [308, 243] width 43 height 8
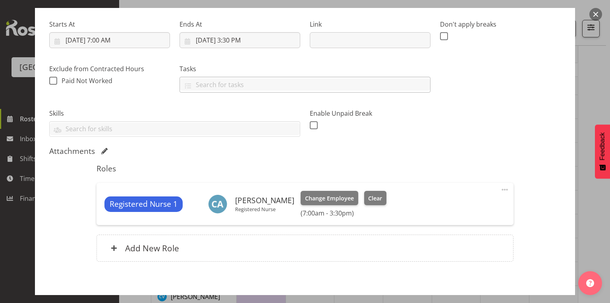
scroll to position [156, 0]
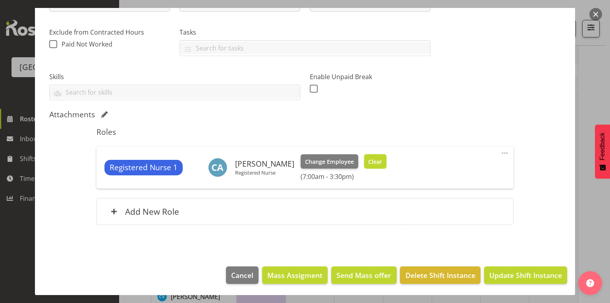
click at [382, 162] on span "Clear" at bounding box center [375, 161] width 14 height 9
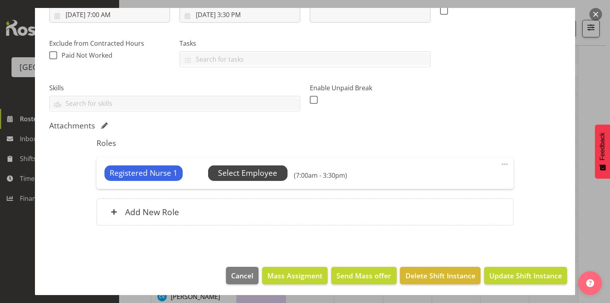
click at [246, 169] on span "Select Employee" at bounding box center [247, 173] width 59 height 12
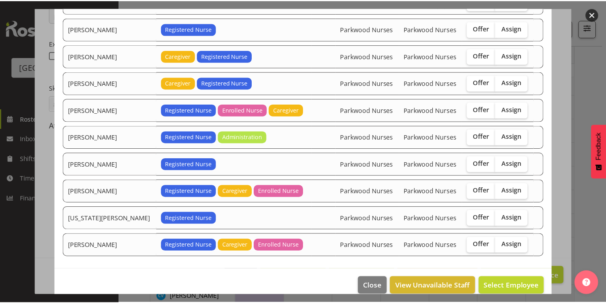
scroll to position [213, 0]
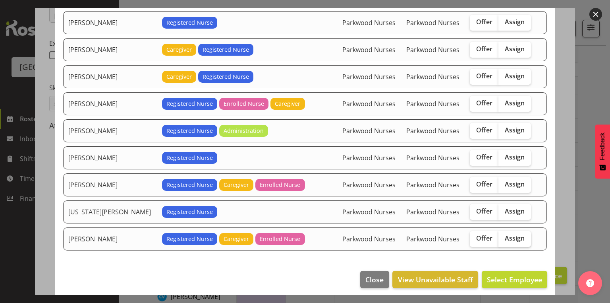
click at [506, 234] on span "Assign" at bounding box center [515, 238] width 20 height 8
click at [504, 236] on input "Assign" at bounding box center [501, 238] width 5 height 5
checkbox input "true"
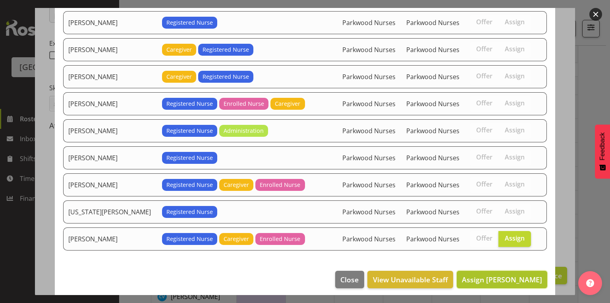
click at [504, 275] on span "Assign Zoe Tatham-Brugh" at bounding box center [502, 280] width 80 height 10
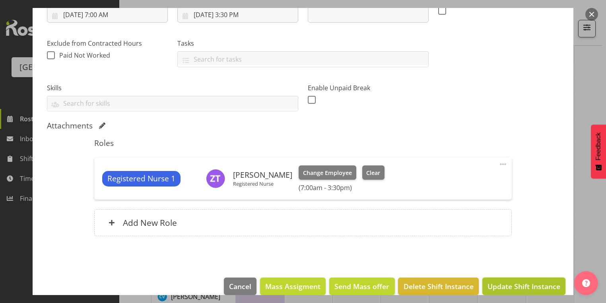
click at [515, 279] on button "Update Shift Instance" at bounding box center [523, 285] width 83 height 17
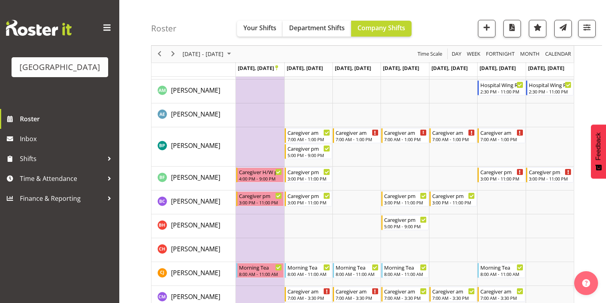
scroll to position [413, 0]
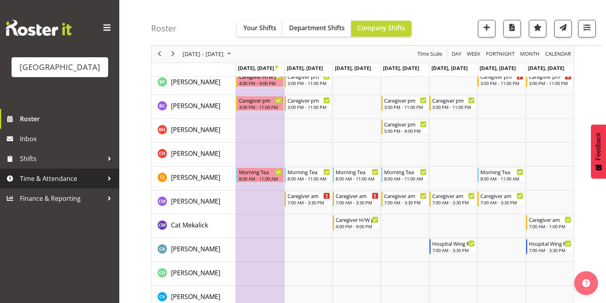
click at [110, 184] on div at bounding box center [109, 178] width 12 height 12
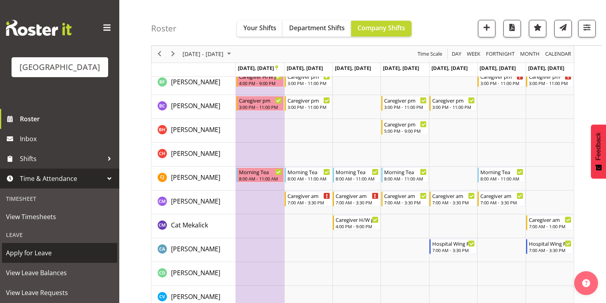
click at [49, 259] on span "Apply for Leave" at bounding box center [59, 253] width 107 height 12
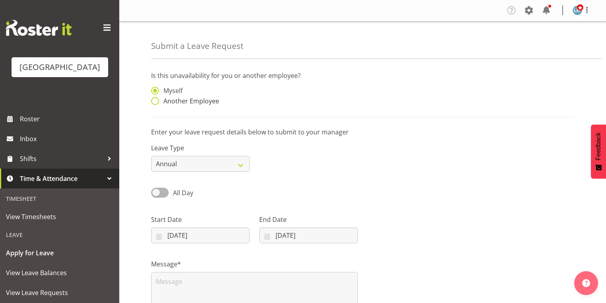
click at [155, 101] on span at bounding box center [155, 101] width 8 height 8
click at [155, 101] on input "Another Employee" at bounding box center [153, 101] width 5 height 5
radio input "true"
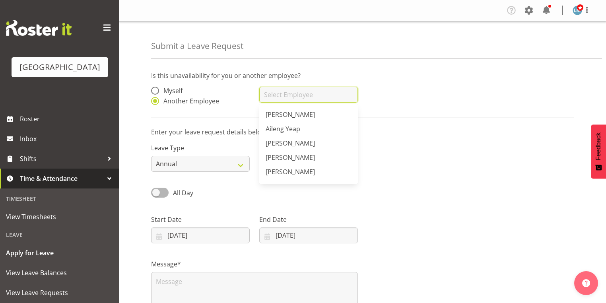
click at [341, 97] on input "text" at bounding box center [308, 95] width 99 height 16
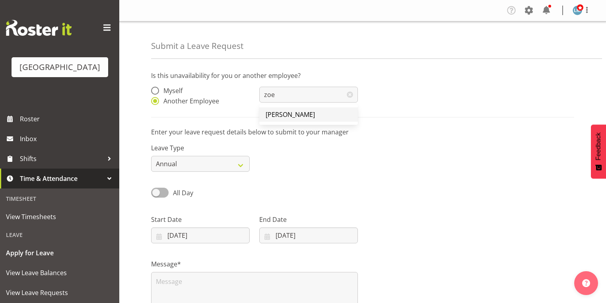
click at [289, 116] on span "[PERSON_NAME]" at bounding box center [289, 114] width 49 height 9
type input "[PERSON_NAME]"
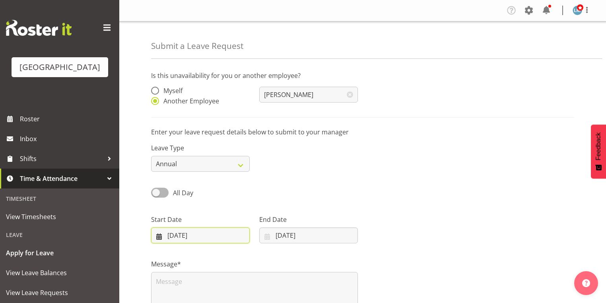
click at [157, 237] on input "[DATE]" at bounding box center [200, 235] width 99 height 16
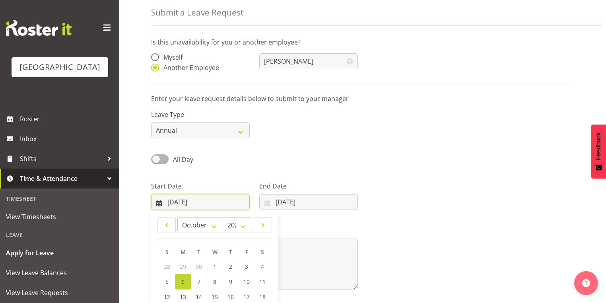
scroll to position [104, 0]
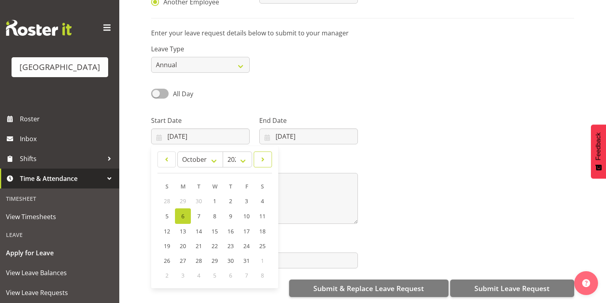
click at [269, 153] on link at bounding box center [263, 159] width 18 height 16
select select "10"
click at [199, 212] on span "4" at bounding box center [198, 216] width 3 height 8
type input "[DATE]"
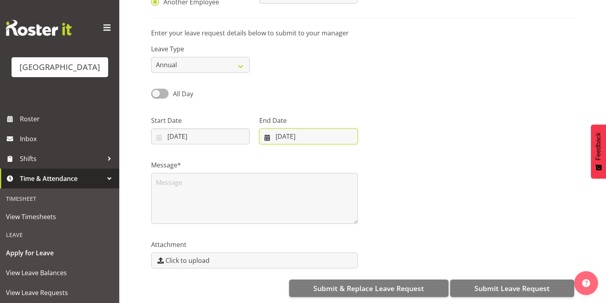
click at [264, 128] on input "[DATE]" at bounding box center [308, 136] width 99 height 16
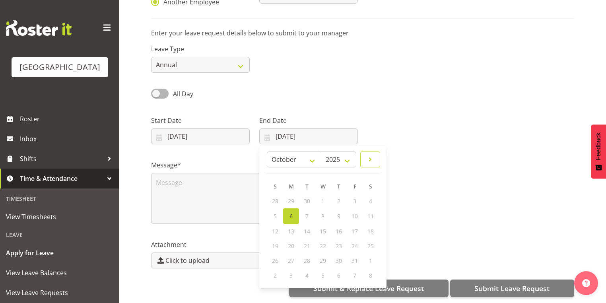
click at [372, 155] on span at bounding box center [370, 160] width 10 height 10
select select "10"
click at [352, 208] on link "7" at bounding box center [355, 215] width 16 height 15
type input "[DATE]"
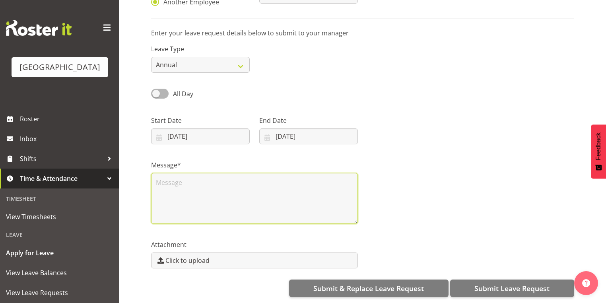
click at [244, 191] on textarea at bounding box center [254, 198] width 207 height 51
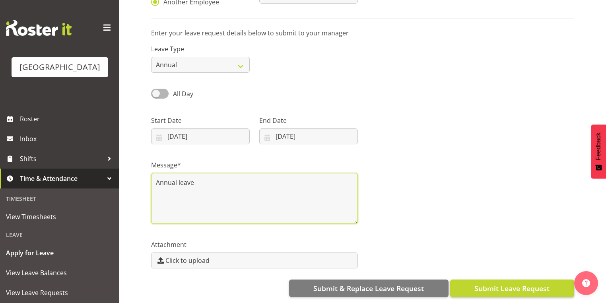
type textarea "Annual leave"
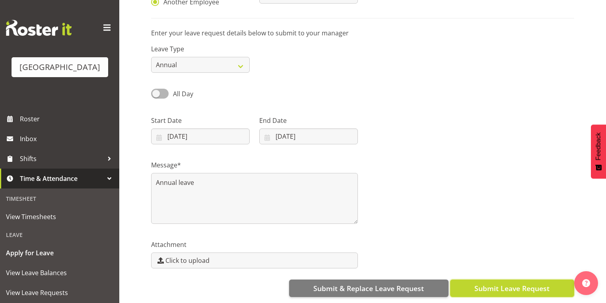
click at [513, 285] on span "Submit Leave Request" at bounding box center [511, 288] width 75 height 10
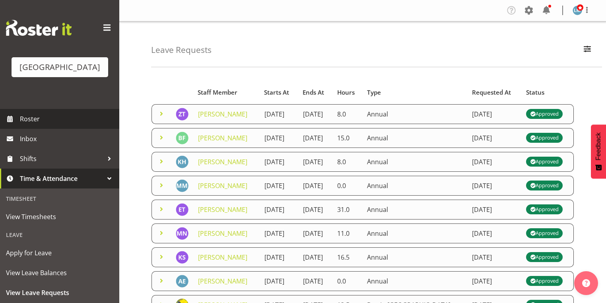
click at [35, 125] on span "Roster" at bounding box center [67, 119] width 95 height 12
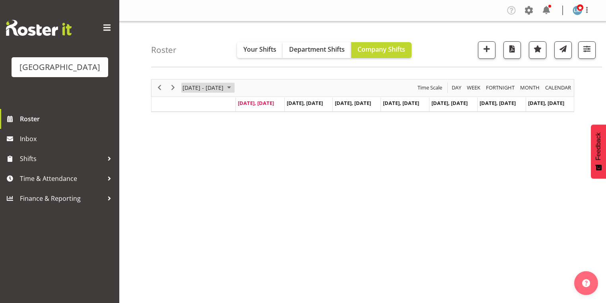
click at [234, 87] on span "October 2025" at bounding box center [229, 88] width 10 height 10
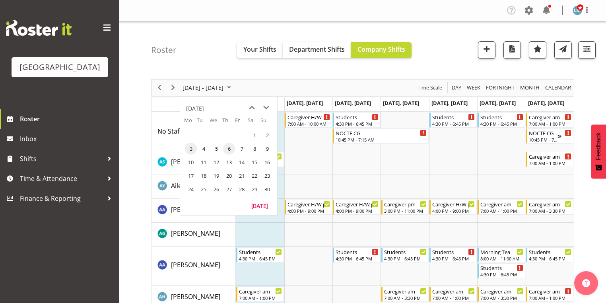
click at [192, 148] on span "3" at bounding box center [191, 149] width 12 height 12
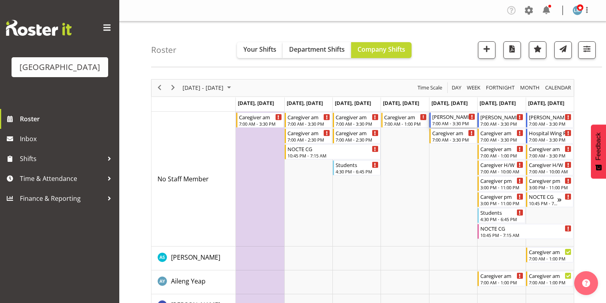
click at [455, 117] on div "[PERSON_NAME] 1 RN am" at bounding box center [453, 116] width 43 height 8
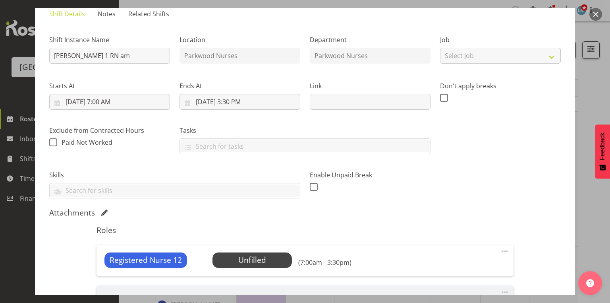
scroll to position [127, 0]
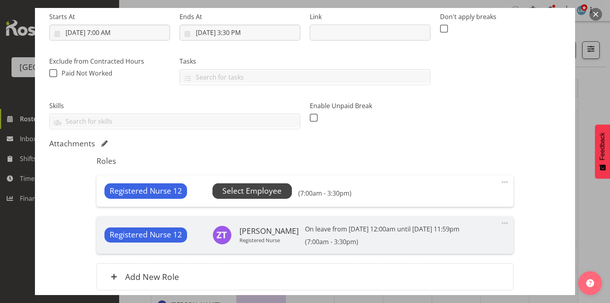
click at [254, 188] on span "Select Employee" at bounding box center [252, 191] width 59 height 12
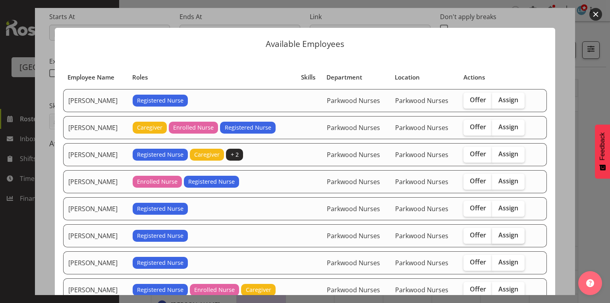
click at [507, 234] on span "Assign" at bounding box center [509, 235] width 20 height 8
click at [498, 234] on input "Assign" at bounding box center [494, 234] width 5 height 5
checkbox input "true"
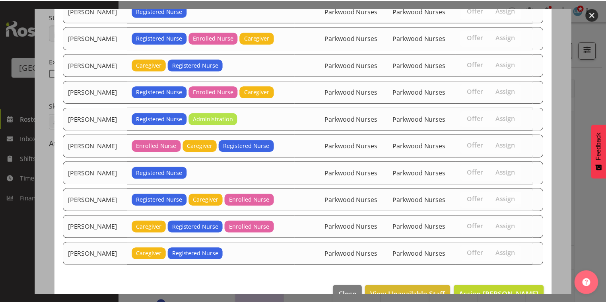
scroll to position [266, 0]
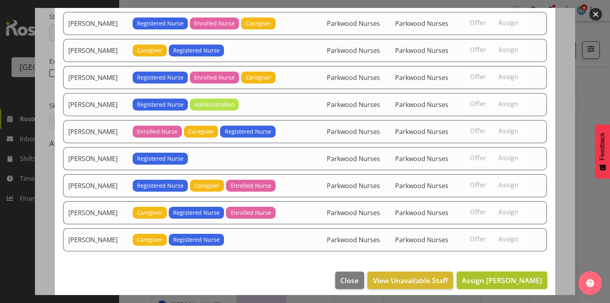
click at [508, 275] on span "Assign [PERSON_NAME]" at bounding box center [502, 280] width 80 height 10
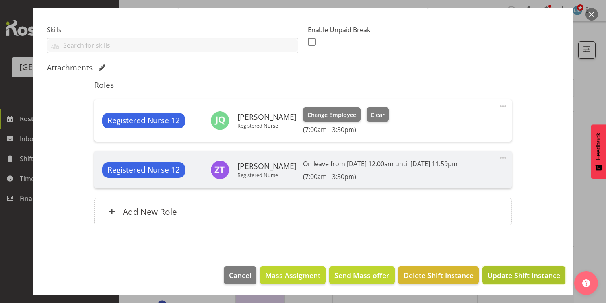
click at [507, 272] on span "Update Shift Instance" at bounding box center [523, 275] width 73 height 10
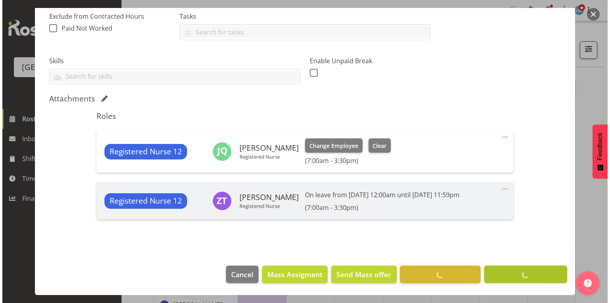
scroll to position [172, 0]
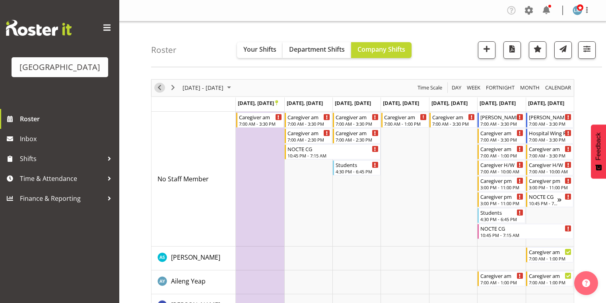
click at [161, 89] on span "Previous" at bounding box center [160, 88] width 10 height 10
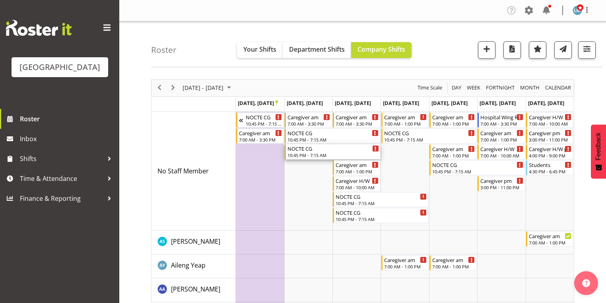
click at [305, 153] on div "10:45 PM - 7:15 AM" at bounding box center [332, 155] width 91 height 6
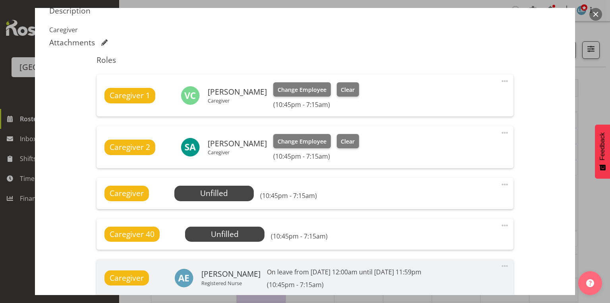
scroll to position [286, 0]
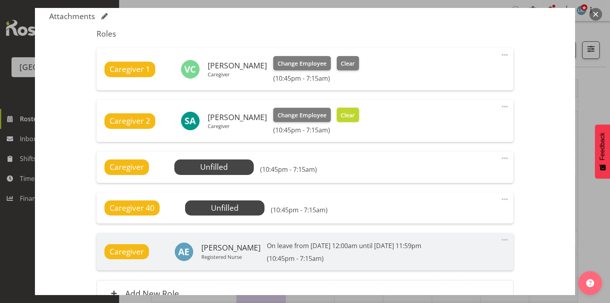
click at [341, 113] on span "Clear" at bounding box center [348, 115] width 14 height 9
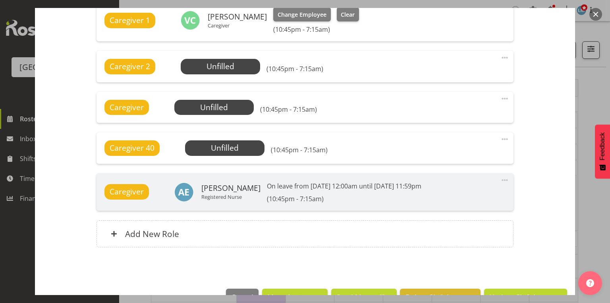
scroll to position [357, 0]
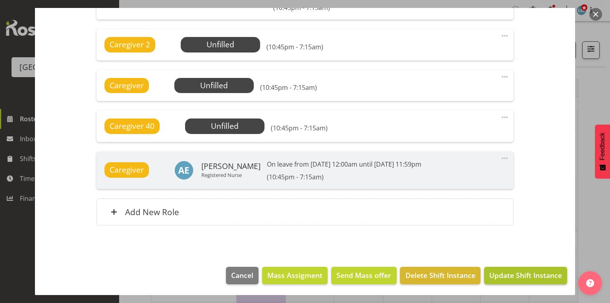
click at [506, 273] on span "Update Shift Instance" at bounding box center [526, 275] width 73 height 10
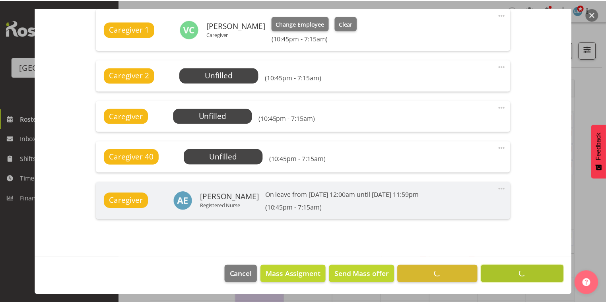
scroll to position [325, 0]
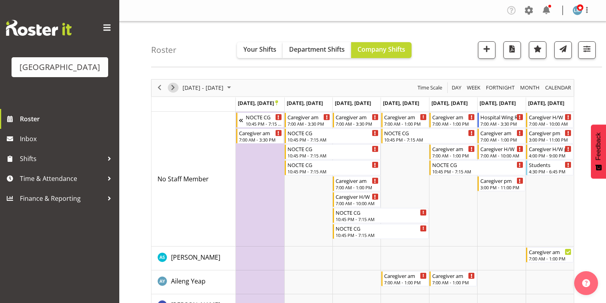
click at [174, 89] on span "Next" at bounding box center [173, 88] width 10 height 10
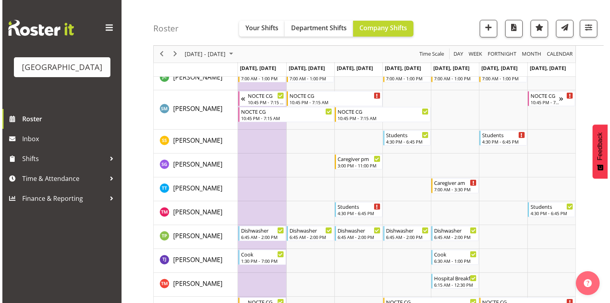
scroll to position [2844, 0]
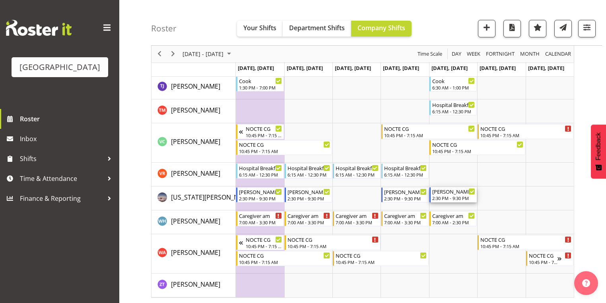
click at [455, 196] on div "2:30 PM - 9:30 PM" at bounding box center [453, 198] width 43 height 6
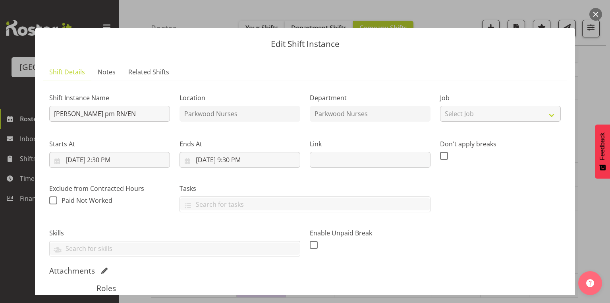
scroll to position [156, 0]
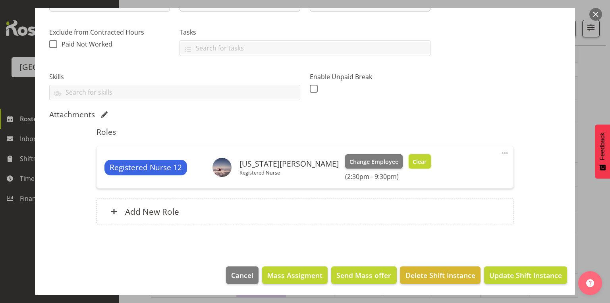
click at [413, 160] on span "Clear" at bounding box center [420, 161] width 14 height 9
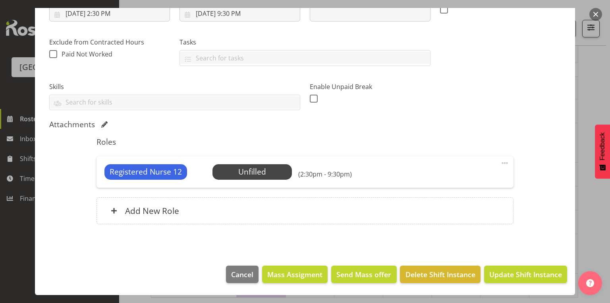
scroll to position [145, 0]
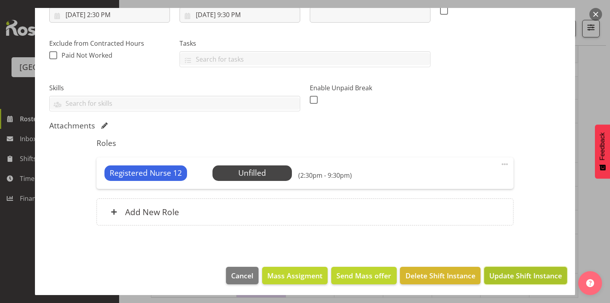
click at [517, 272] on span "Update Shift Instance" at bounding box center [526, 275] width 73 height 10
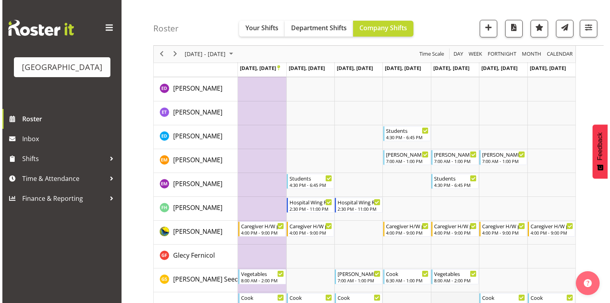
scroll to position [746, 0]
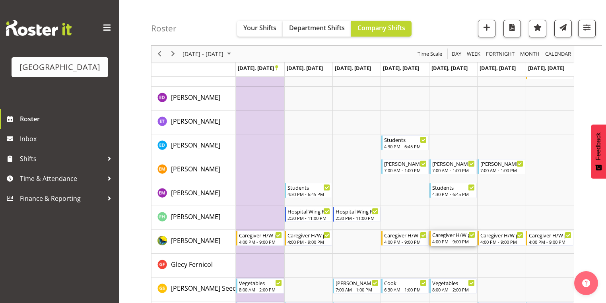
click at [447, 237] on div "Caregiver H/W pm" at bounding box center [453, 234] width 43 height 8
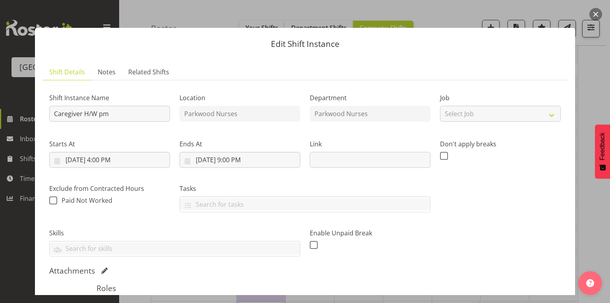
scroll to position [127, 0]
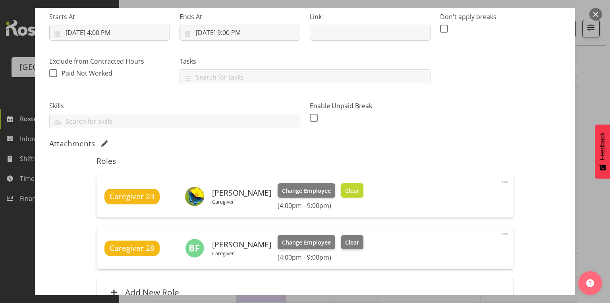
click at [345, 188] on span "Clear" at bounding box center [352, 190] width 14 height 9
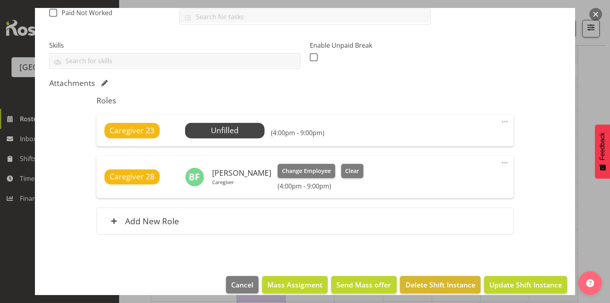
scroll to position [197, 0]
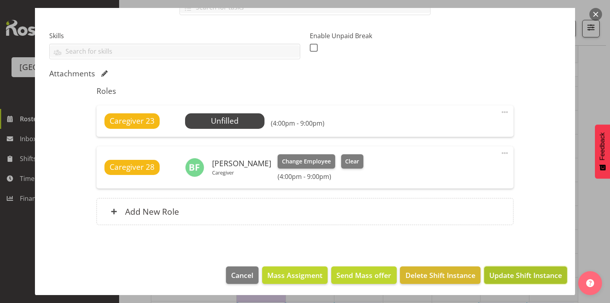
click at [518, 275] on span "Update Shift Instance" at bounding box center [526, 275] width 73 height 10
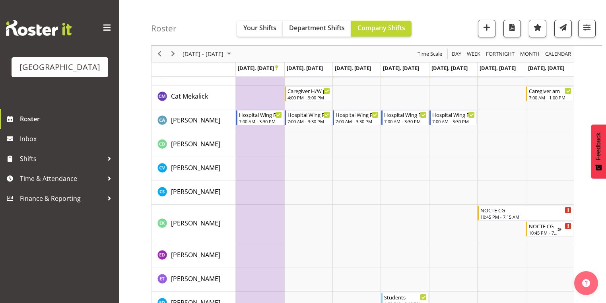
scroll to position [746, 0]
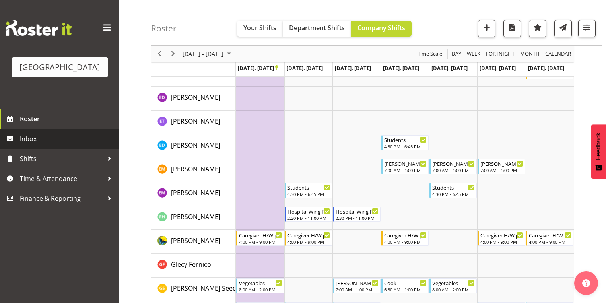
drag, startPoint x: 41, startPoint y: 149, endPoint x: 599, endPoint y: 146, distance: 557.5
click at [42, 145] on span "Inbox" at bounding box center [67, 139] width 95 height 12
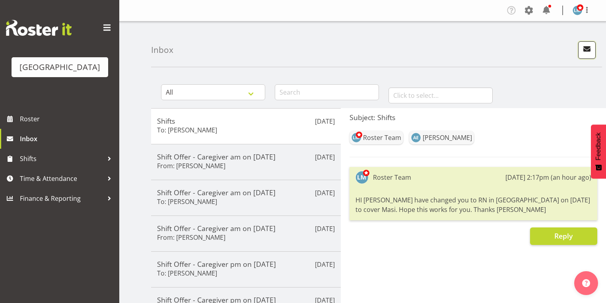
click at [585, 48] on span "button" at bounding box center [586, 49] width 10 height 10
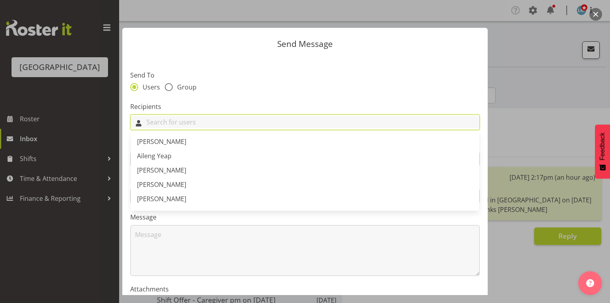
click at [264, 121] on input "text" at bounding box center [305, 122] width 349 height 12
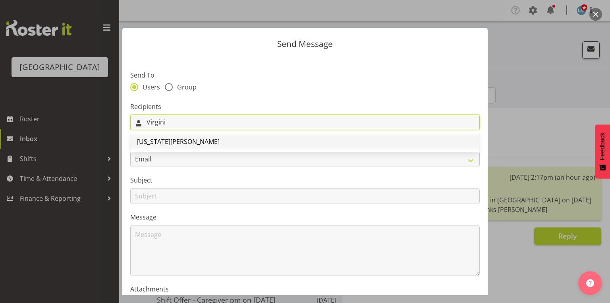
type input "Virgini"
click at [175, 139] on span "[US_STATE][PERSON_NAME]" at bounding box center [178, 141] width 83 height 9
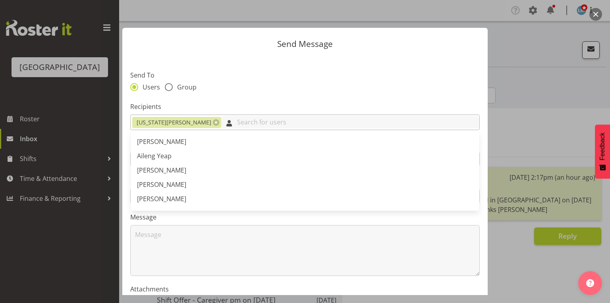
click at [221, 125] on input "text" at bounding box center [350, 122] width 258 height 12
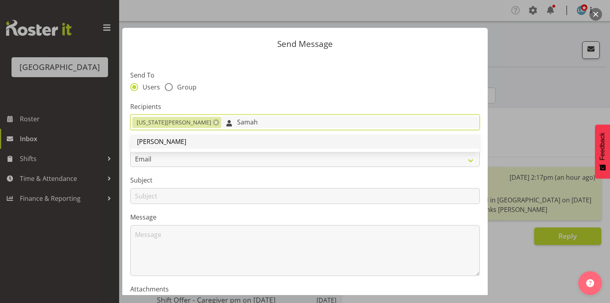
type input "Samah"
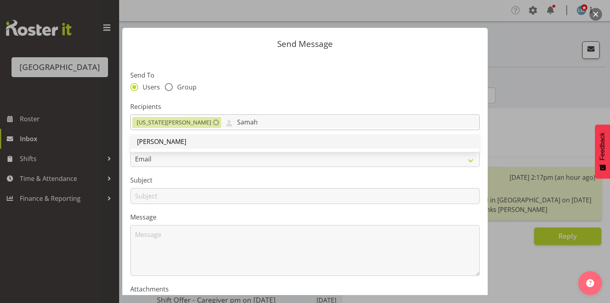
drag, startPoint x: 148, startPoint y: 147, endPoint x: 196, endPoint y: 138, distance: 49.3
click at [148, 147] on link "[PERSON_NAME]" at bounding box center [305, 141] width 349 height 14
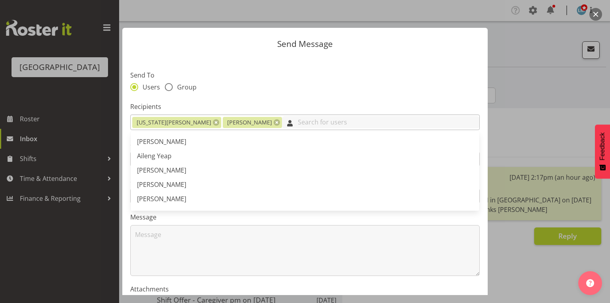
click at [282, 122] on input "text" at bounding box center [380, 122] width 197 height 12
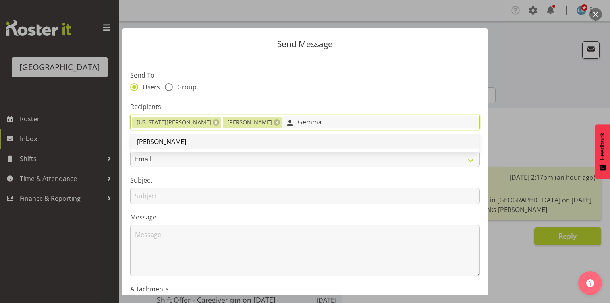
type input "Gemma"
click at [166, 141] on span "[PERSON_NAME]" at bounding box center [161, 141] width 49 height 9
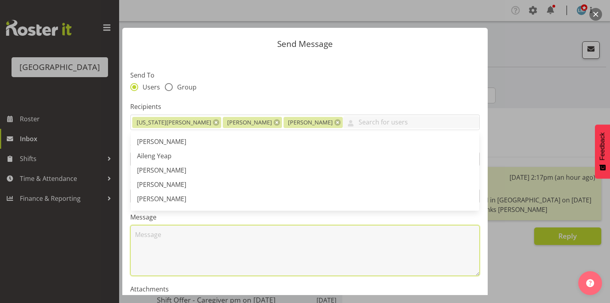
click at [238, 246] on textarea at bounding box center [305, 250] width 350 height 51
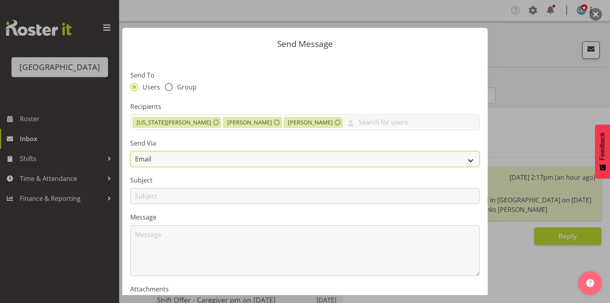
click at [469, 161] on select "Email SMS" at bounding box center [305, 159] width 350 height 16
select select "sms"
click at [130, 151] on select "Email SMS" at bounding box center [305, 159] width 350 height 16
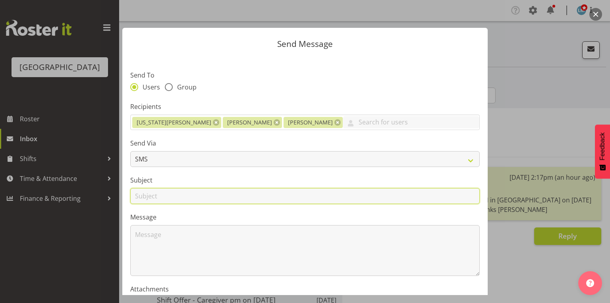
click at [147, 195] on input "text" at bounding box center [305, 196] width 350 height 16
type input "Birthday Leave"
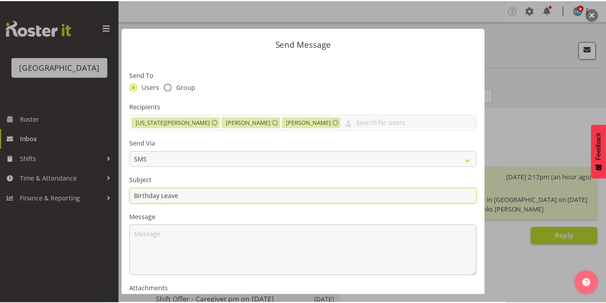
scroll to position [96, 0]
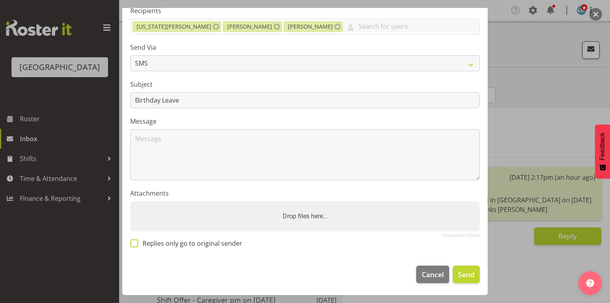
click at [134, 242] on span at bounding box center [134, 243] width 8 height 8
click at [134, 242] on input "Replies only go to original sender" at bounding box center [132, 243] width 5 height 5
checkbox input "true"
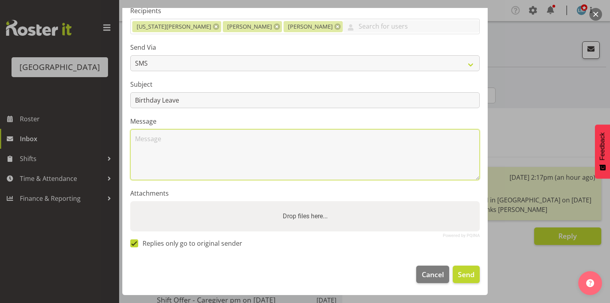
click at [170, 153] on textarea at bounding box center [305, 154] width 350 height 51
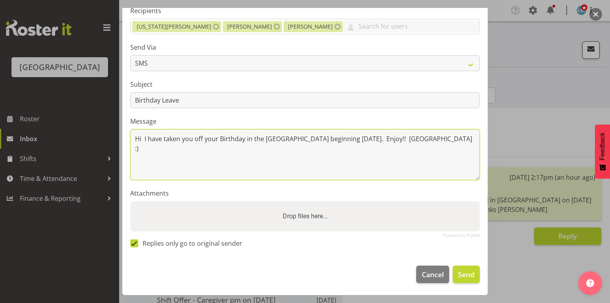
drag, startPoint x: 204, startPoint y: 138, endPoint x: 216, endPoint y: 149, distance: 16.6
click at [204, 139] on textarea "Hi I have taken you off your Birthday in the new Roster beginning 27 October. E…" at bounding box center [305, 154] width 350 height 51
click at [426, 141] on textarea "Hi I have taken you off your Birthday in the new Roster beginning 27 October. E…" at bounding box center [305, 154] width 350 height 51
click at [247, 136] on textarea "Hi I have taken you off your Birthday in the new Roster beginning 27 October. E…" at bounding box center [305, 154] width 350 height 51
click at [183, 147] on textarea "Hi I have taken you off your Birthday so you can celebtrate in the new Roster b…" at bounding box center [305, 154] width 350 height 51
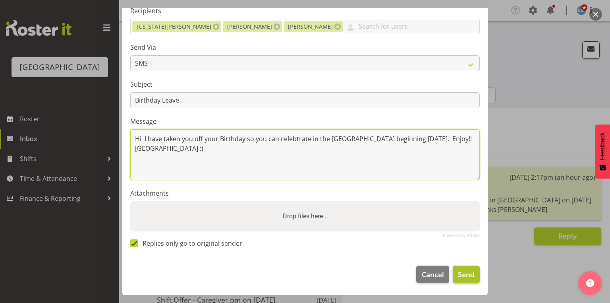
type textarea "Hi I have taken you off your Birthday so you can celebtrate in the new Roster b…"
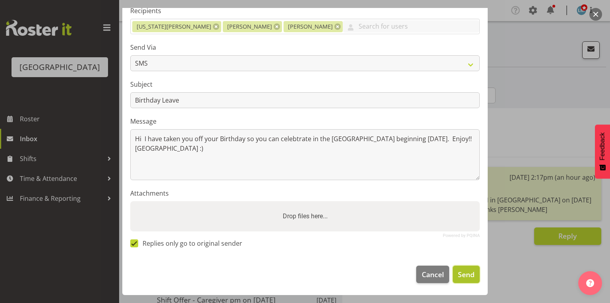
click at [462, 269] on span "Send" at bounding box center [466, 274] width 17 height 10
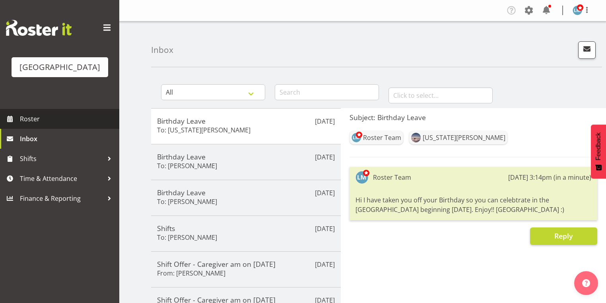
click at [26, 125] on span "Roster" at bounding box center [67, 119] width 95 height 12
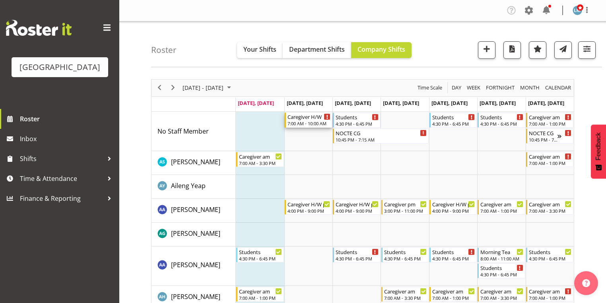
click at [295, 119] on div "Caregiver H/W" at bounding box center [308, 116] width 43 height 8
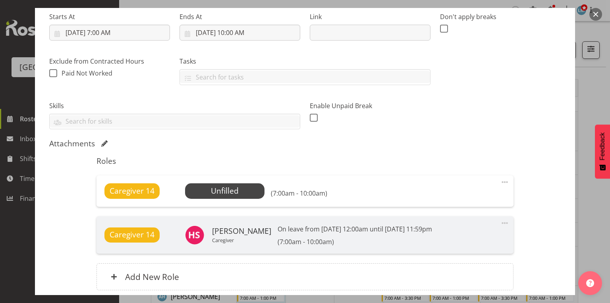
scroll to position [192, 0]
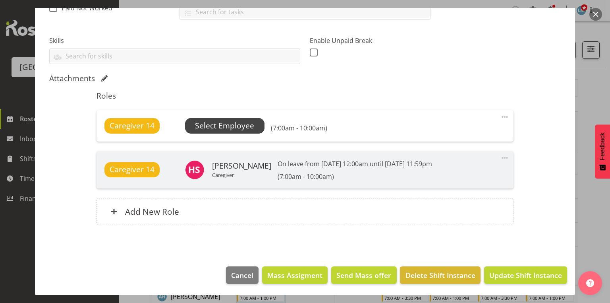
click at [224, 126] on span "Select Employee" at bounding box center [224, 126] width 59 height 12
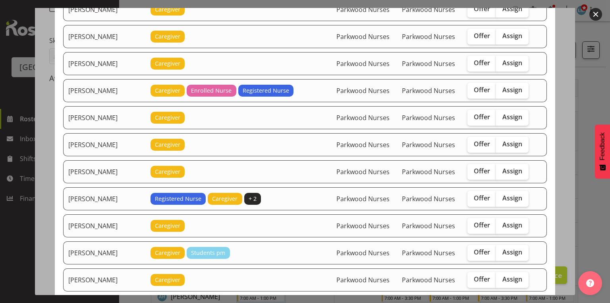
scroll to position [127, 0]
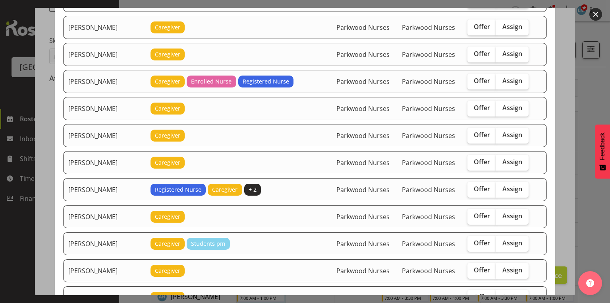
click at [594, 13] on button "button" at bounding box center [596, 14] width 13 height 13
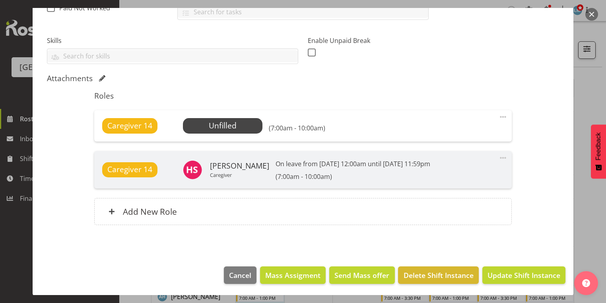
click at [591, 11] on button "button" at bounding box center [591, 14] width 13 height 13
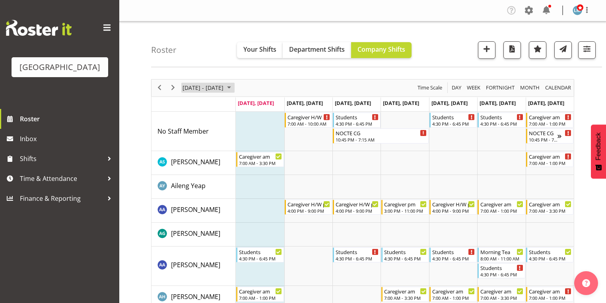
click at [234, 85] on span "October 2025" at bounding box center [229, 88] width 10 height 10
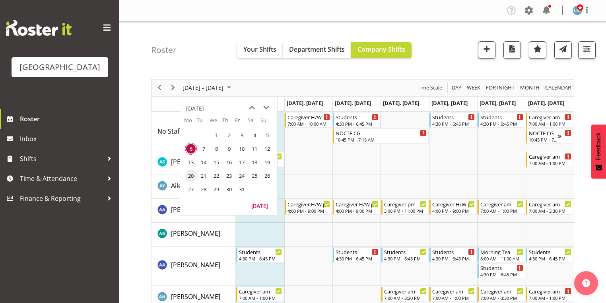
click at [191, 175] on span "20" at bounding box center [191, 176] width 12 height 12
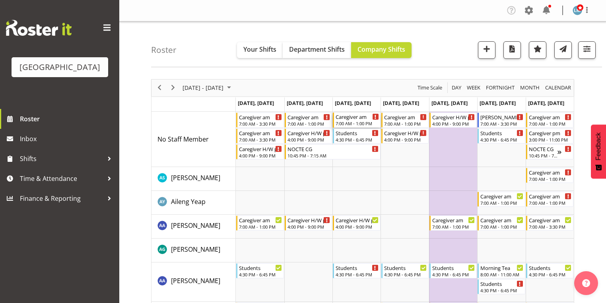
click at [352, 120] on div "Caregiver am" at bounding box center [356, 116] width 43 height 8
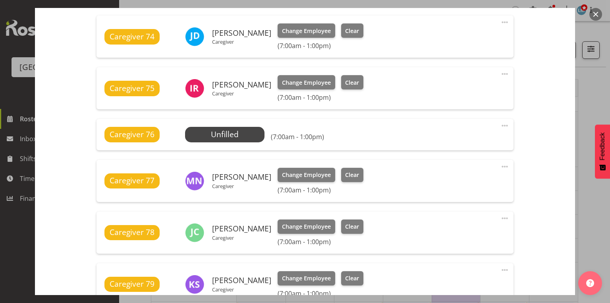
scroll to position [413, 0]
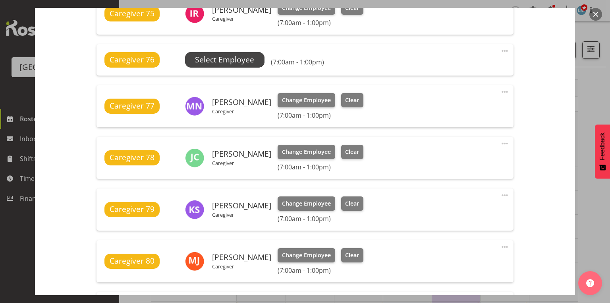
click at [239, 58] on span "Select Employee" at bounding box center [224, 60] width 59 height 12
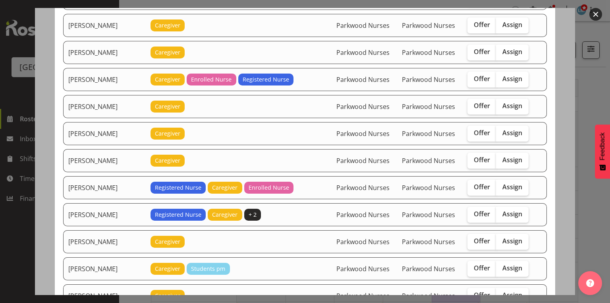
scroll to position [191, 0]
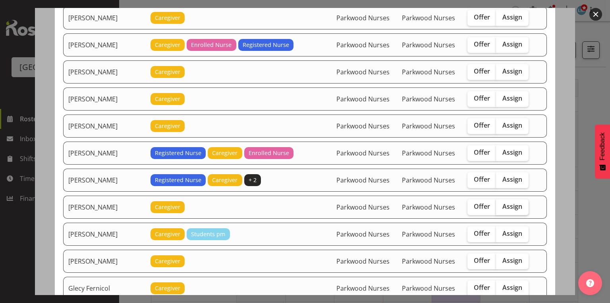
click at [509, 202] on span "Assign" at bounding box center [513, 206] width 20 height 8
click at [501, 204] on input "Assign" at bounding box center [498, 206] width 5 height 5
checkbox input "true"
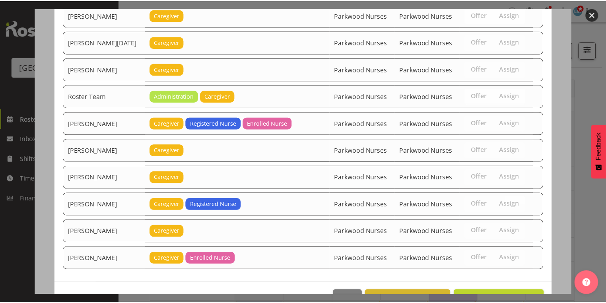
scroll to position [1041, 0]
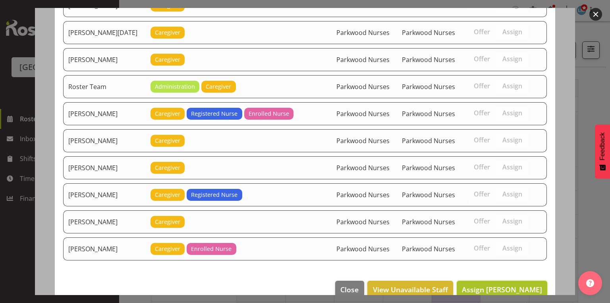
click at [505, 285] on span "Assign Chantel Vinuya" at bounding box center [502, 290] width 80 height 10
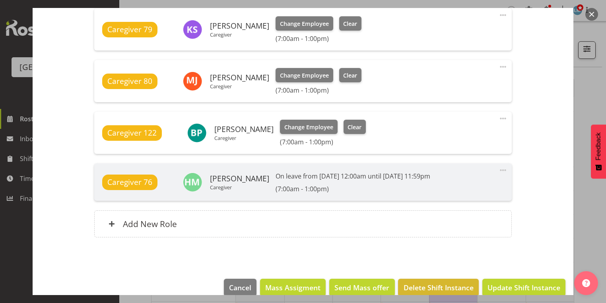
scroll to position [616, 0]
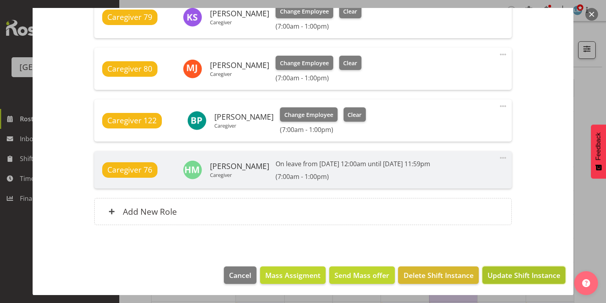
click at [507, 273] on span "Update Shift Instance" at bounding box center [523, 275] width 73 height 10
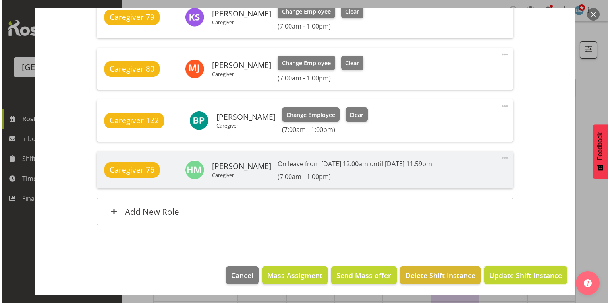
scroll to position [585, 0]
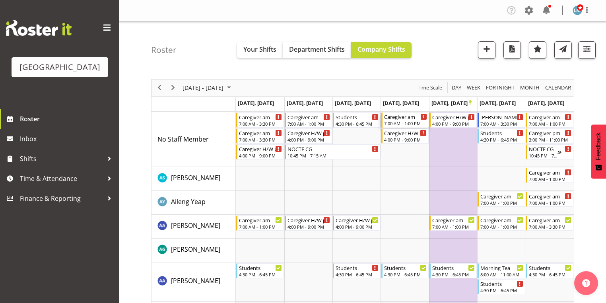
click at [404, 122] on div "7:00 AM - 1:00 PM" at bounding box center [405, 123] width 43 height 6
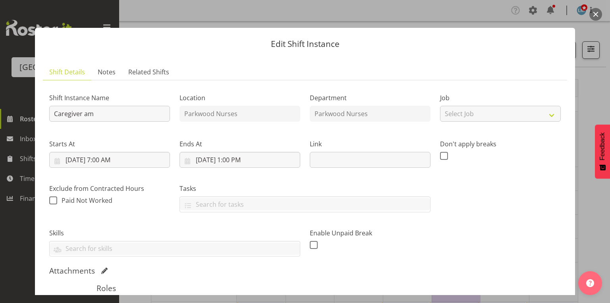
click at [593, 13] on button "button" at bounding box center [596, 14] width 13 height 13
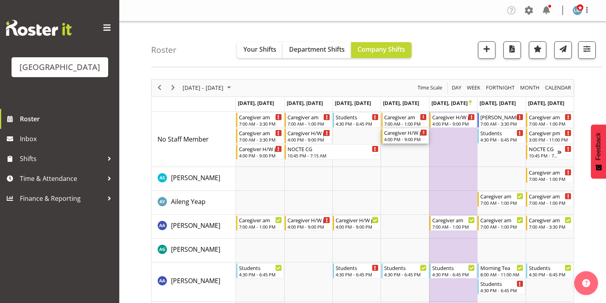
click at [395, 138] on div "4:00 PM - 9:00 PM" at bounding box center [405, 139] width 43 height 6
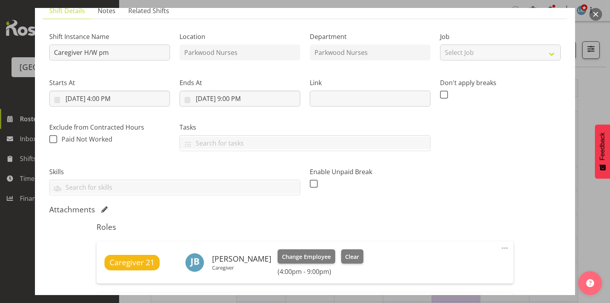
scroll to position [127, 0]
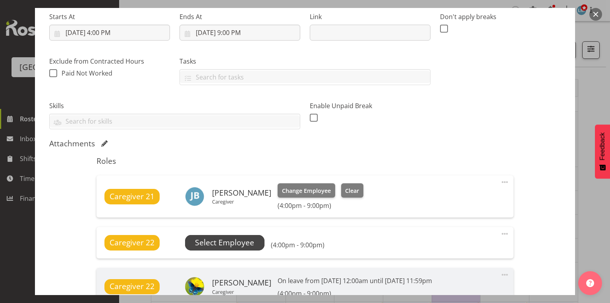
click at [224, 245] on span "Select Employee" at bounding box center [224, 243] width 59 height 12
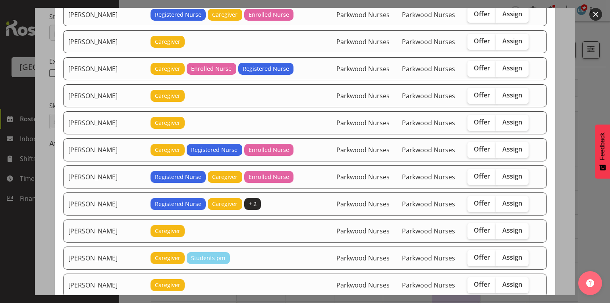
scroll to position [223, 0]
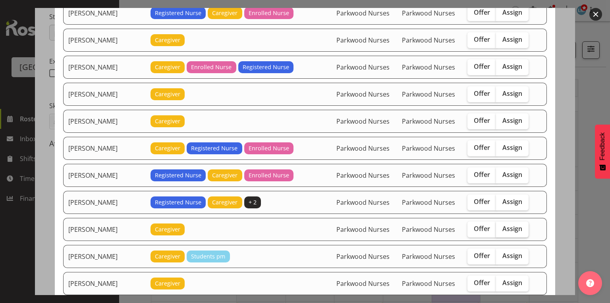
click at [511, 225] on span "Assign" at bounding box center [513, 229] width 20 height 8
click at [501, 226] on input "Assign" at bounding box center [498, 228] width 5 height 5
checkbox input "true"
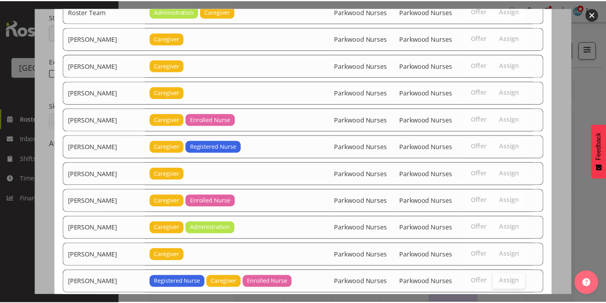
scroll to position [1361, 0]
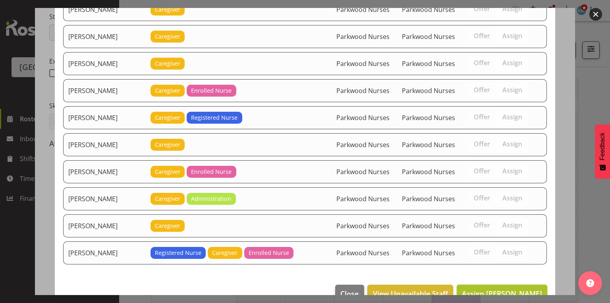
click at [507, 288] on span "Assign Chantel Vinuya" at bounding box center [502, 293] width 80 height 10
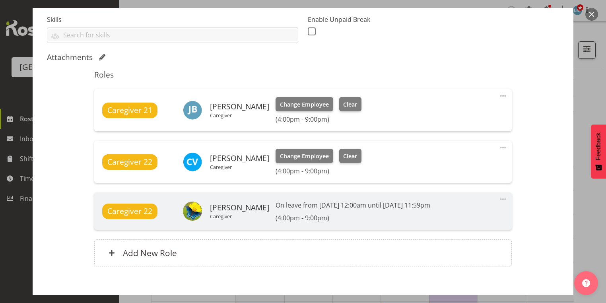
scroll to position [255, 0]
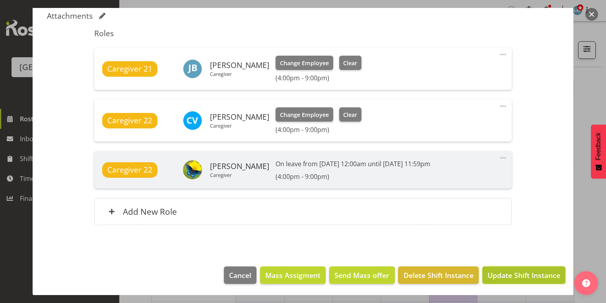
click at [508, 270] on span "Update Shift Instance" at bounding box center [523, 275] width 73 height 10
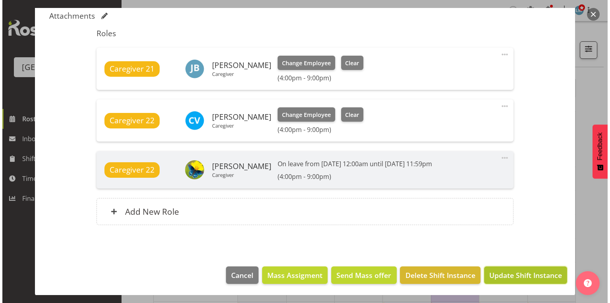
scroll to position [223, 0]
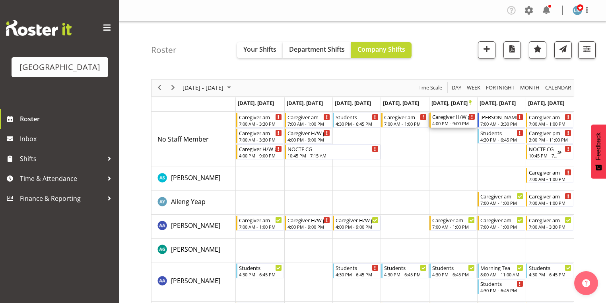
click at [450, 120] on div "Caregiver H/W pm 4:00 PM - 9:00 PM" at bounding box center [453, 119] width 43 height 15
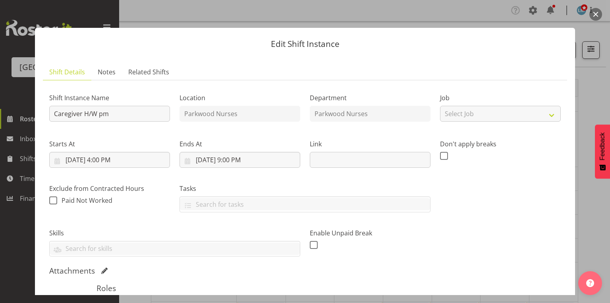
scroll to position [191, 0]
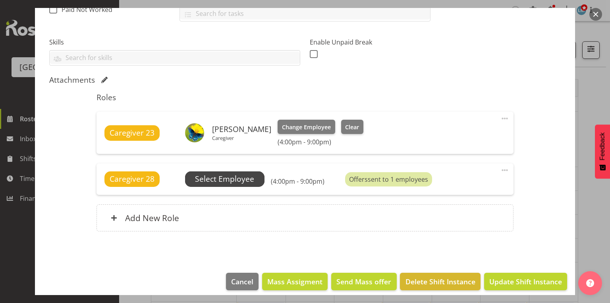
click at [222, 176] on span "Select Employee" at bounding box center [224, 179] width 59 height 12
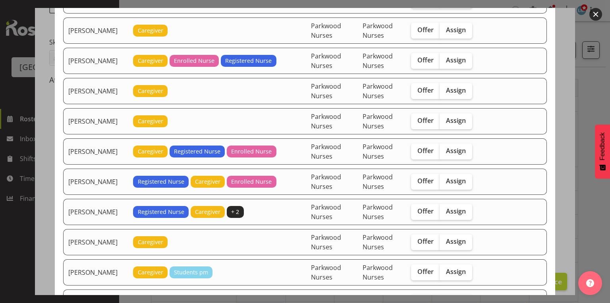
scroll to position [254, 0]
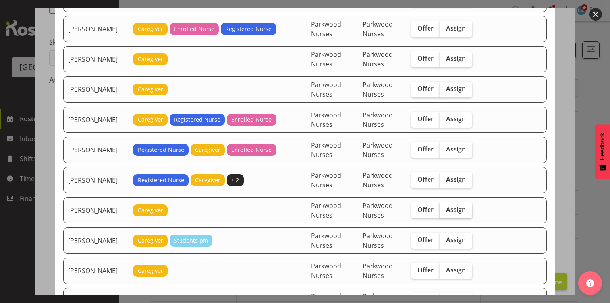
click at [455, 205] on span "Assign" at bounding box center [456, 209] width 20 height 8
click at [445, 207] on input "Assign" at bounding box center [442, 209] width 5 height 5
checkbox input "true"
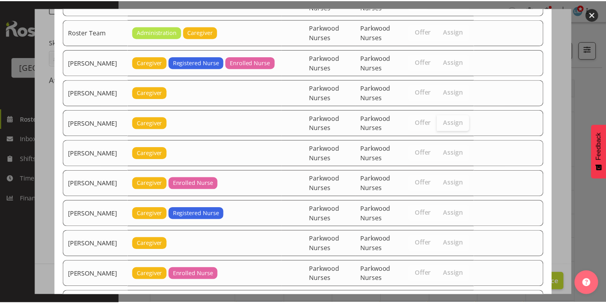
scroll to position [1512, 0]
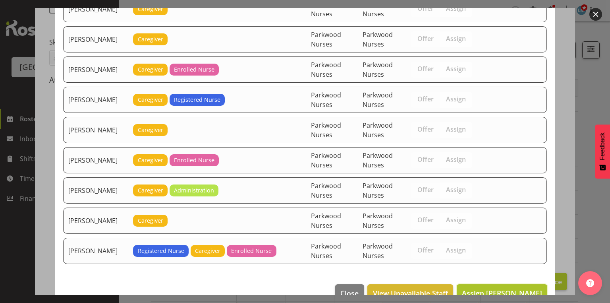
click at [507, 288] on span "Assign Chantel Vinuya" at bounding box center [502, 293] width 80 height 10
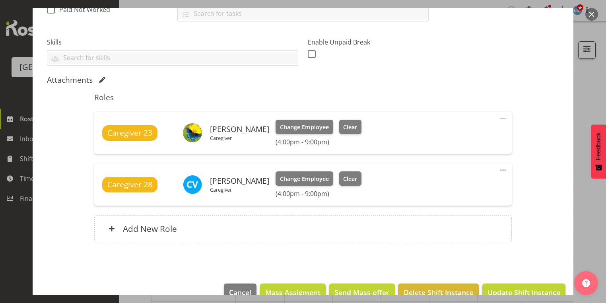
scroll to position [208, 0]
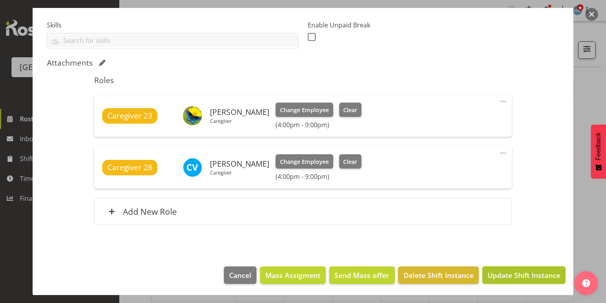
click at [507, 277] on span "Update Shift Instance" at bounding box center [523, 275] width 73 height 10
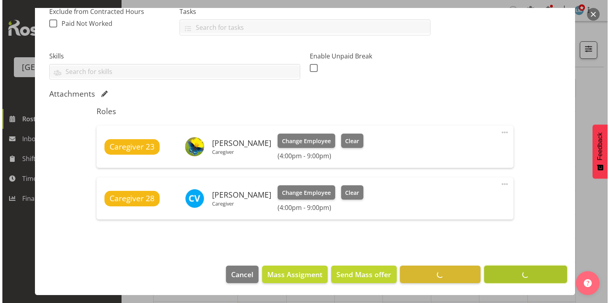
scroll to position [176, 0]
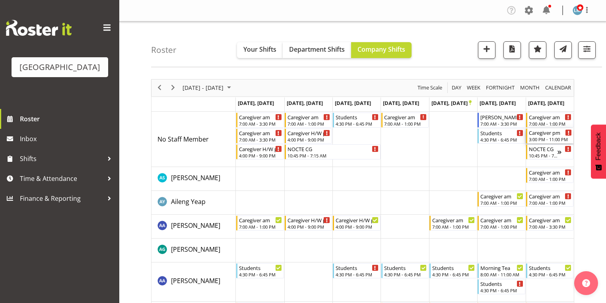
click at [536, 137] on div "3:00 PM - 11:00 PM" at bounding box center [550, 139] width 43 height 6
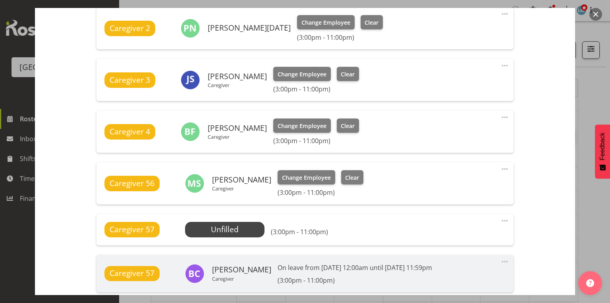
scroll to position [350, 0]
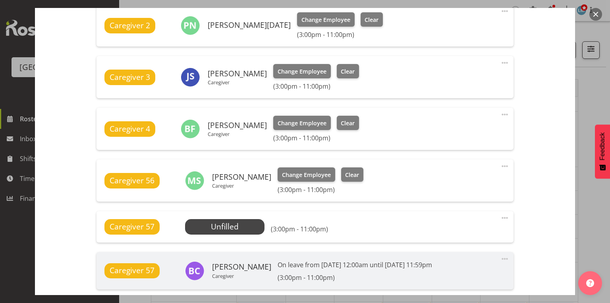
click at [596, 14] on button "button" at bounding box center [596, 14] width 13 height 13
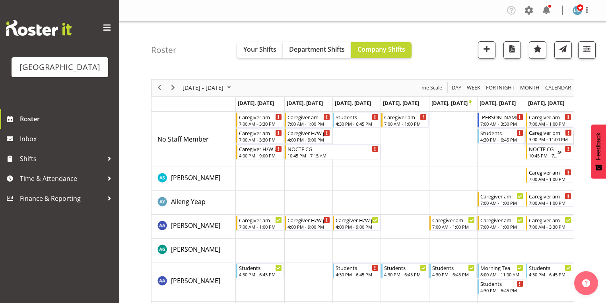
click at [542, 136] on div "3:00 PM - 11:00 PM" at bounding box center [550, 139] width 43 height 6
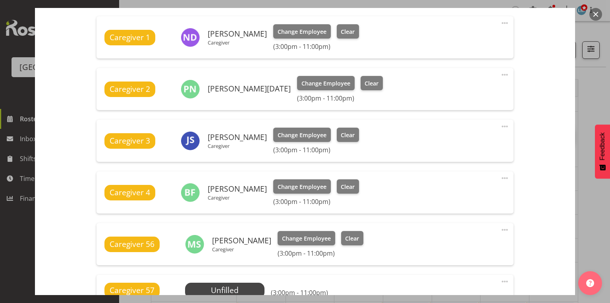
scroll to position [413, 0]
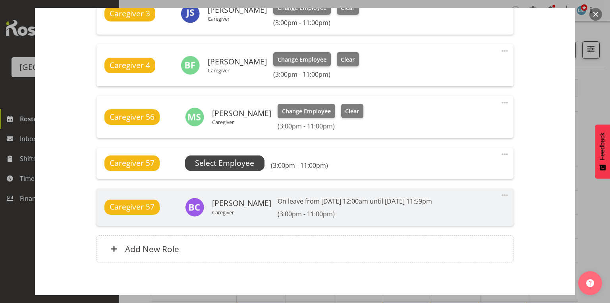
click at [197, 161] on span "Select Employee" at bounding box center [224, 163] width 59 height 12
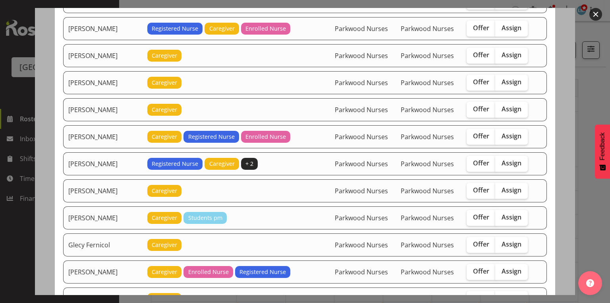
scroll to position [223, 0]
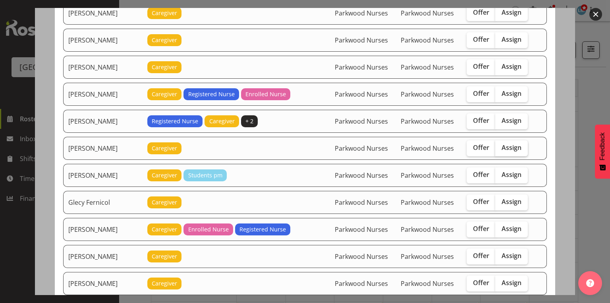
click at [505, 143] on span "Assign" at bounding box center [512, 147] width 20 height 8
click at [501, 145] on input "Assign" at bounding box center [498, 147] width 5 height 5
checkbox input "true"
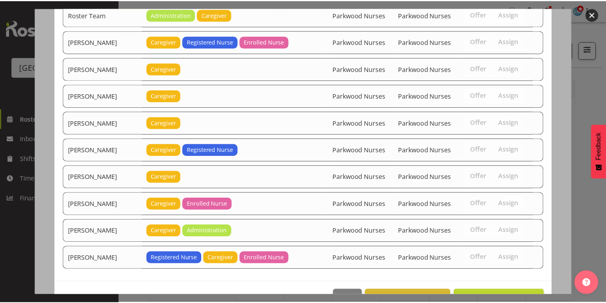
scroll to position [1067, 0]
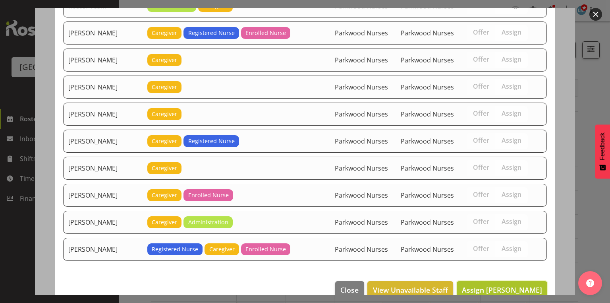
click at [496, 285] on span "Assign Chantel Vinuya" at bounding box center [502, 290] width 80 height 10
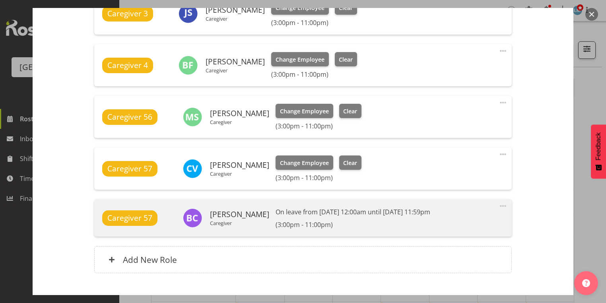
scroll to position [461, 0]
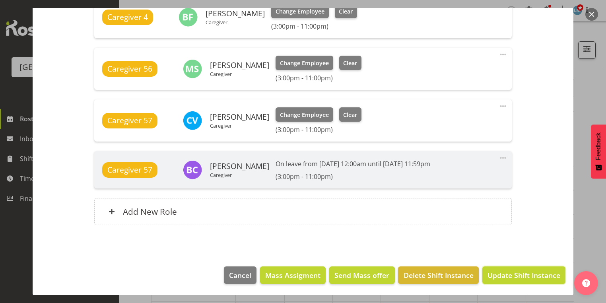
click at [495, 271] on span "Update Shift Instance" at bounding box center [523, 275] width 73 height 10
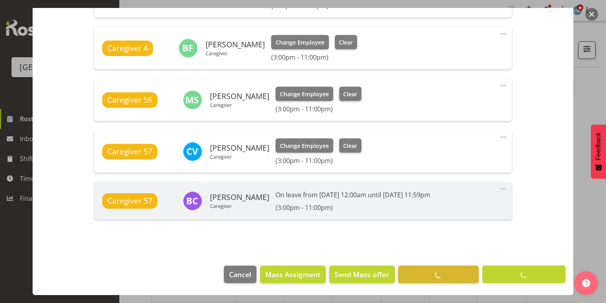
scroll to position [430, 0]
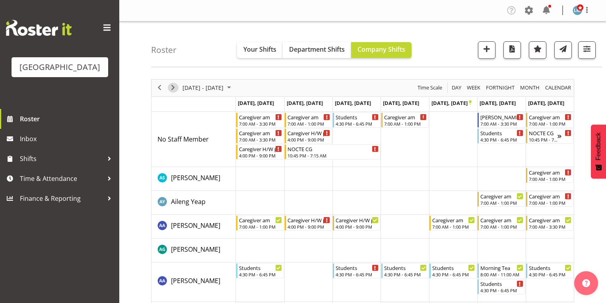
click at [174, 85] on span "Next" at bounding box center [173, 88] width 10 height 10
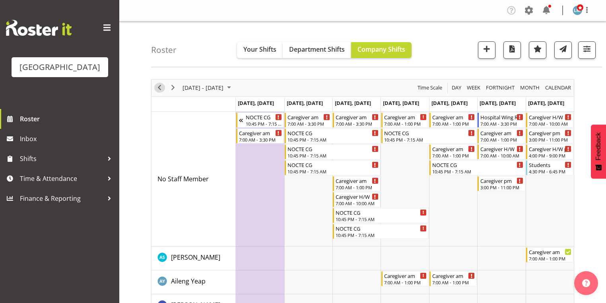
click at [162, 89] on span "Previous" at bounding box center [160, 88] width 10 height 10
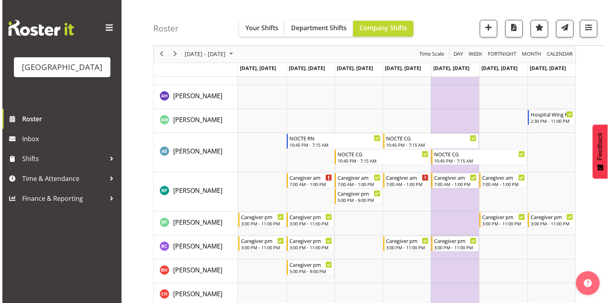
scroll to position [286, 0]
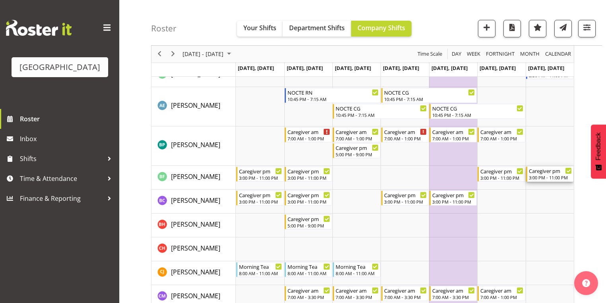
click at [549, 175] on div "3:00 PM - 11:00 PM" at bounding box center [550, 177] width 43 height 6
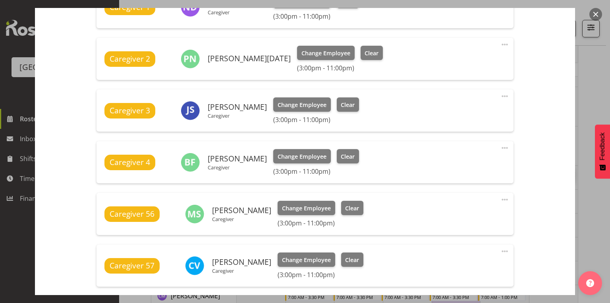
scroll to position [381, 0]
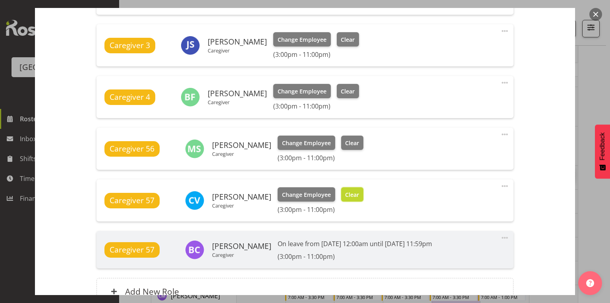
click at [348, 190] on span "Clear" at bounding box center [352, 194] width 14 height 9
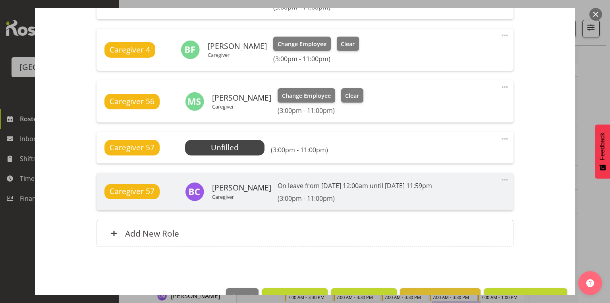
scroll to position [450, 0]
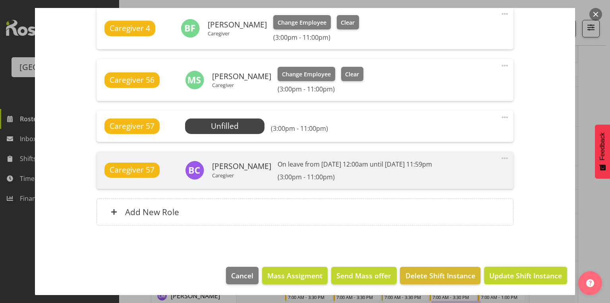
click at [510, 275] on span "Update Shift Instance" at bounding box center [526, 275] width 73 height 10
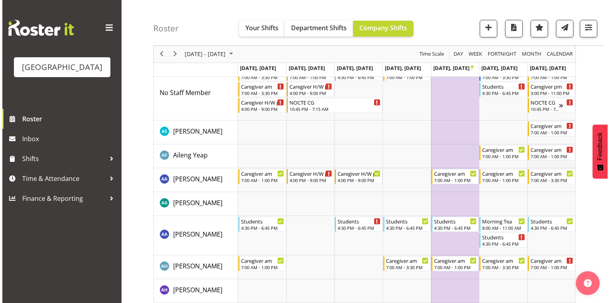
scroll to position [0, 0]
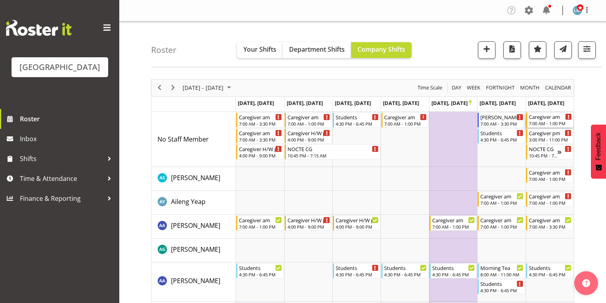
click at [545, 118] on div "Caregiver am" at bounding box center [550, 116] width 43 height 8
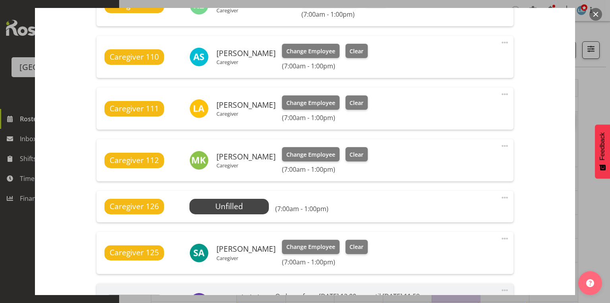
scroll to position [509, 0]
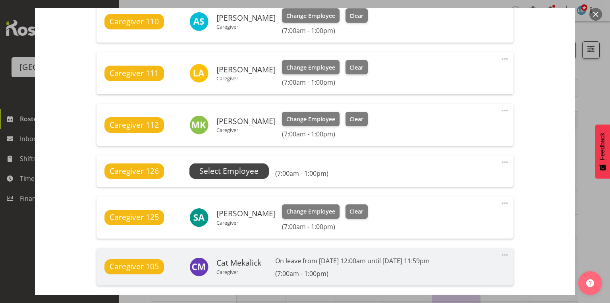
click at [243, 170] on span "Select Employee" at bounding box center [228, 171] width 59 height 12
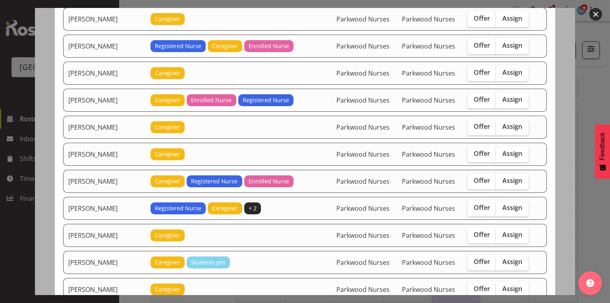
scroll to position [127, 0]
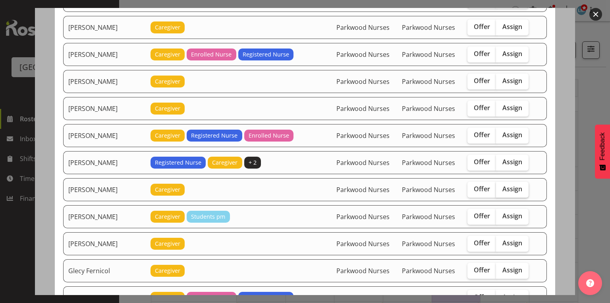
click at [510, 187] on span "Assign" at bounding box center [513, 189] width 20 height 8
click at [501, 187] on input "Assign" at bounding box center [498, 188] width 5 height 5
checkbox input "true"
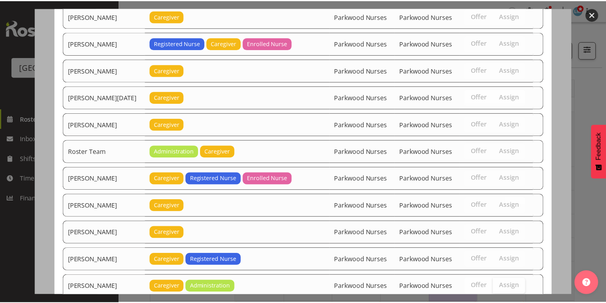
scroll to position [987, 0]
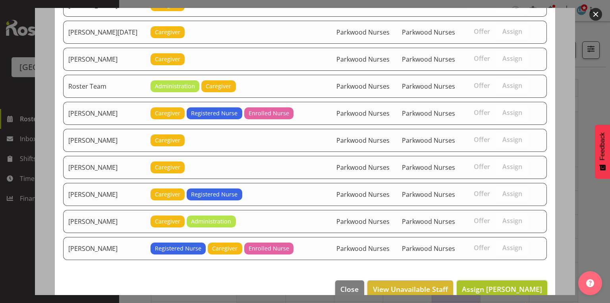
click at [498, 284] on span "Assign Chantel Vinuya" at bounding box center [502, 289] width 80 height 10
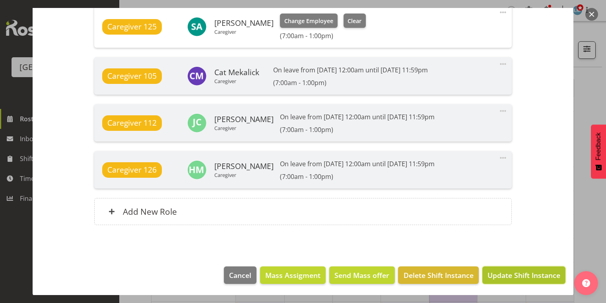
click at [503, 274] on span "Update Shift Instance" at bounding box center [523, 275] width 73 height 10
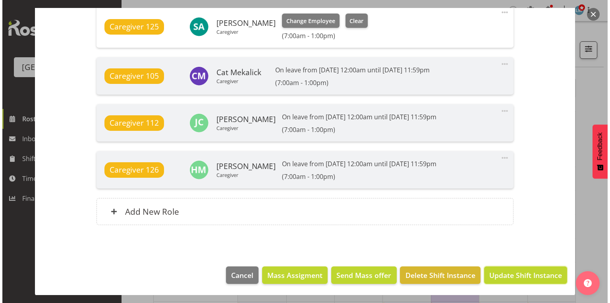
scroll to position [679, 0]
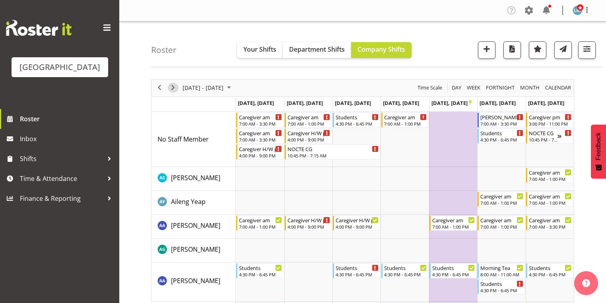
click at [172, 86] on span "Next" at bounding box center [173, 88] width 10 height 10
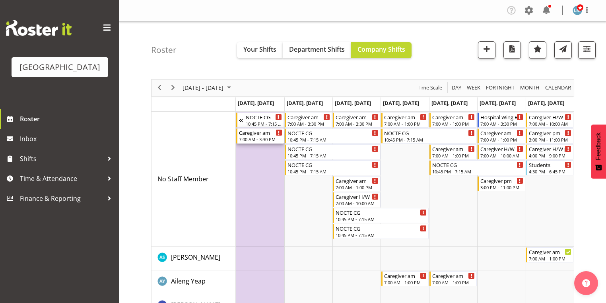
click at [253, 137] on div "7:00 AM - 3:30 PM" at bounding box center [260, 139] width 43 height 6
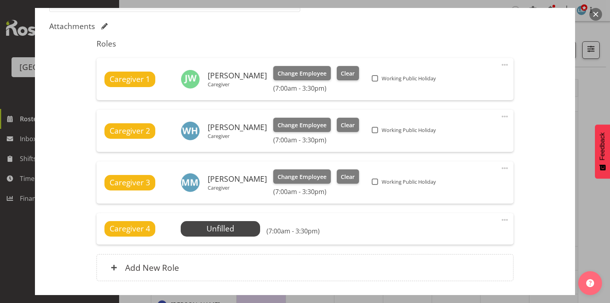
scroll to position [286, 0]
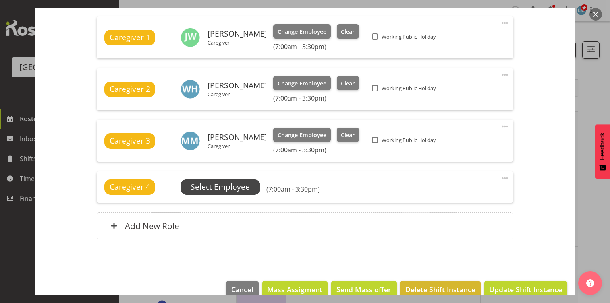
click at [216, 184] on span "Select Employee" at bounding box center [220, 187] width 59 height 12
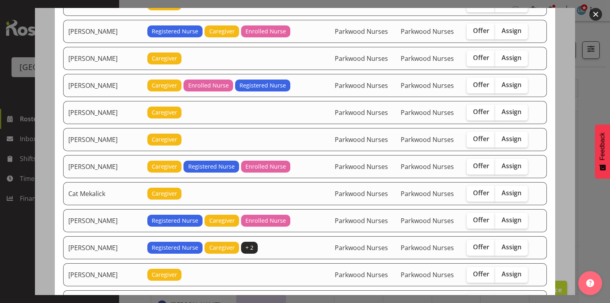
scroll to position [191, 0]
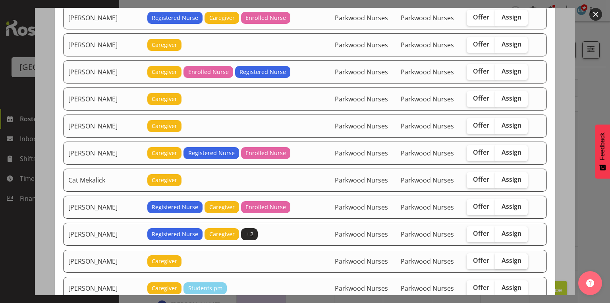
click at [507, 256] on span "Assign" at bounding box center [512, 260] width 20 height 8
click at [501, 258] on input "Assign" at bounding box center [498, 260] width 5 height 5
checkbox input "true"
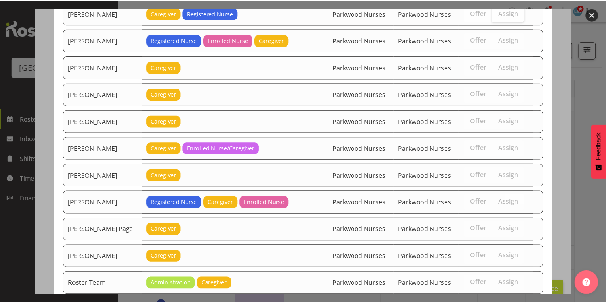
scroll to position [881, 0]
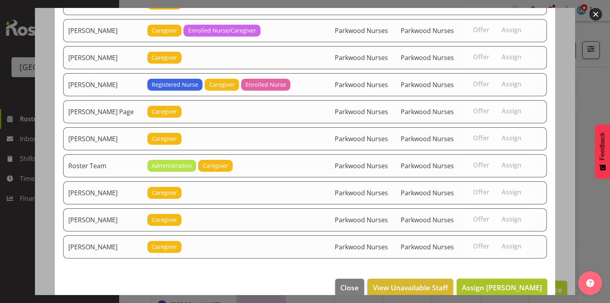
click at [510, 283] on span "Assign Chantel Vinuya" at bounding box center [502, 288] width 80 height 10
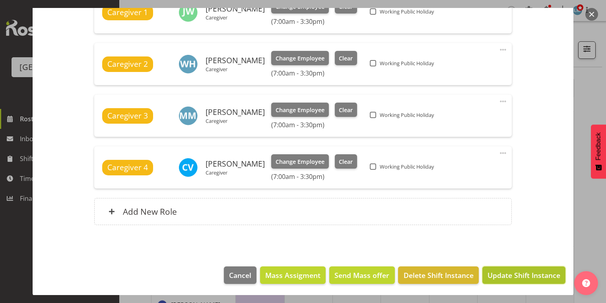
click at [510, 272] on span "Update Shift Instance" at bounding box center [523, 275] width 73 height 10
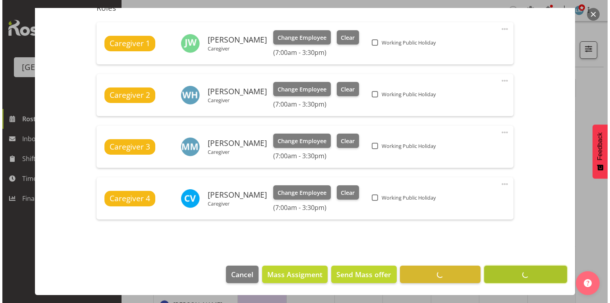
scroll to position [280, 0]
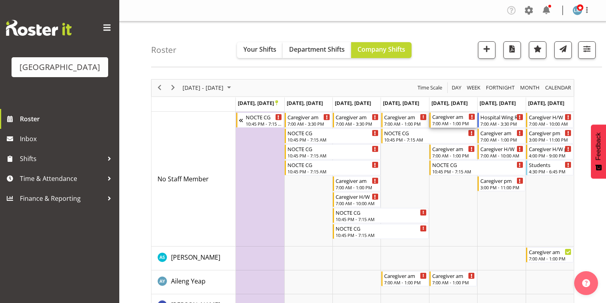
click at [447, 120] on div "Caregiver am 7:00 AM - 1:00 PM" at bounding box center [453, 119] width 43 height 15
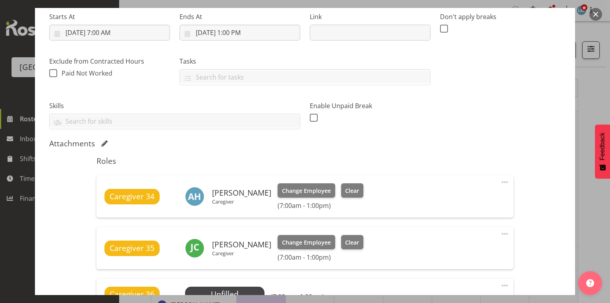
scroll to position [254, 0]
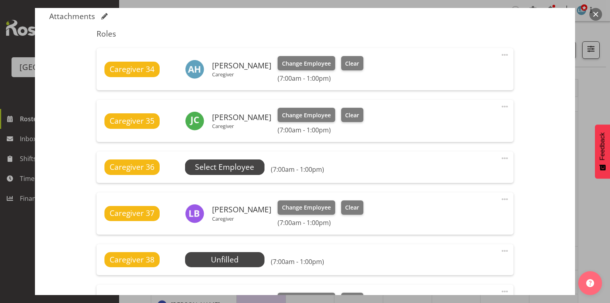
click at [222, 164] on span "Select Employee" at bounding box center [224, 167] width 59 height 12
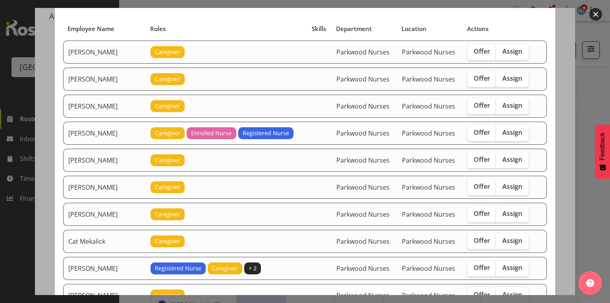
scroll to position [95, 0]
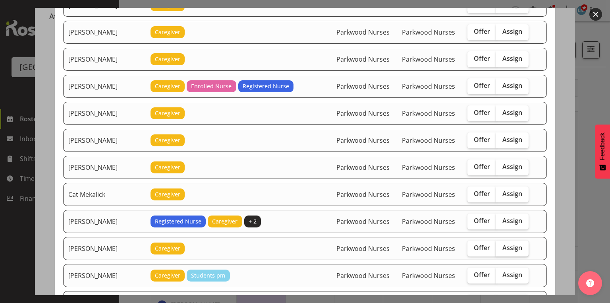
click at [503, 244] on span "Assign" at bounding box center [513, 248] width 20 height 8
click at [500, 245] on input "Assign" at bounding box center [498, 247] width 5 height 5
checkbox input "true"
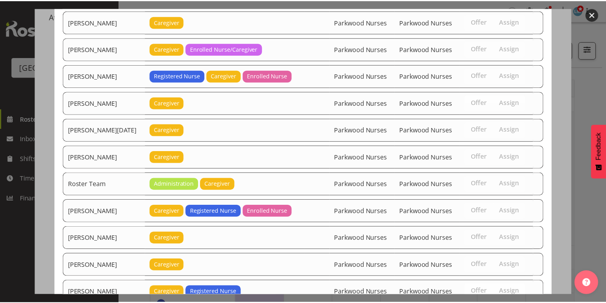
scroll to position [1094, 0]
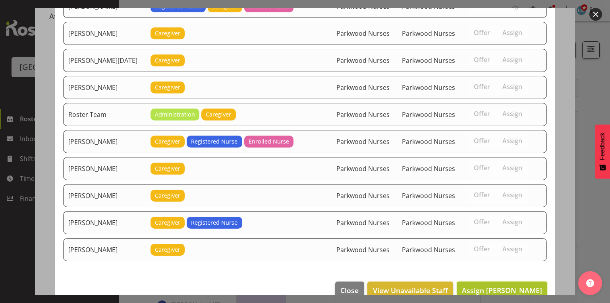
click at [495, 285] on span "Assign Chantel Vinuya" at bounding box center [502, 290] width 80 height 10
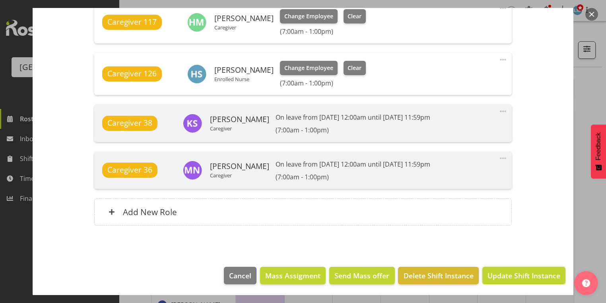
click at [495, 273] on span "Update Shift Instance" at bounding box center [523, 275] width 73 height 10
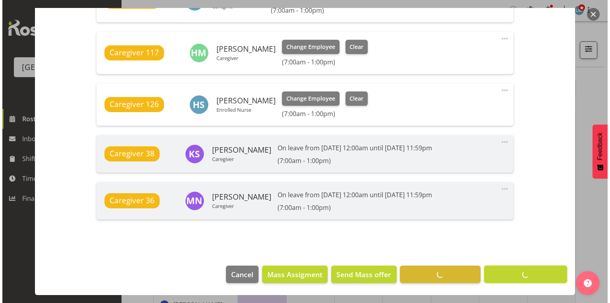
scroll to position [621, 0]
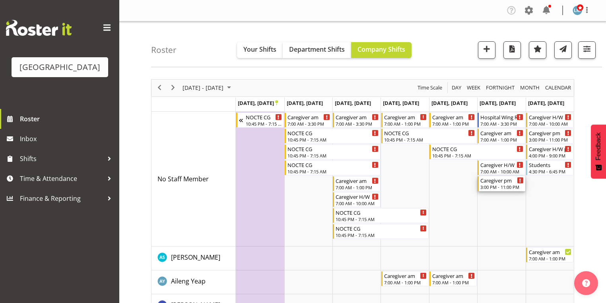
click at [501, 186] on div "3:00 PM - 11:00 PM" at bounding box center [501, 187] width 43 height 6
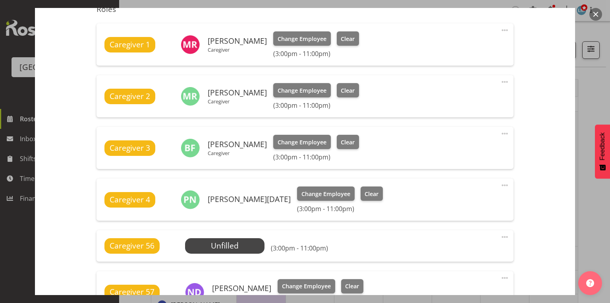
scroll to position [318, 0]
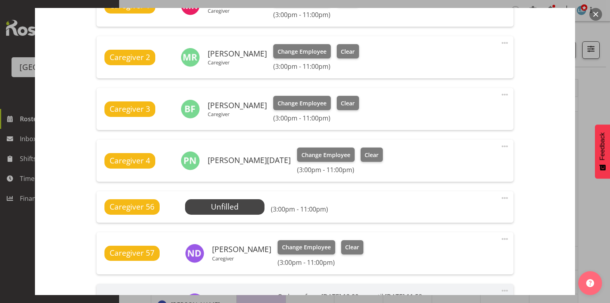
click at [597, 13] on button "button" at bounding box center [596, 14] width 13 height 13
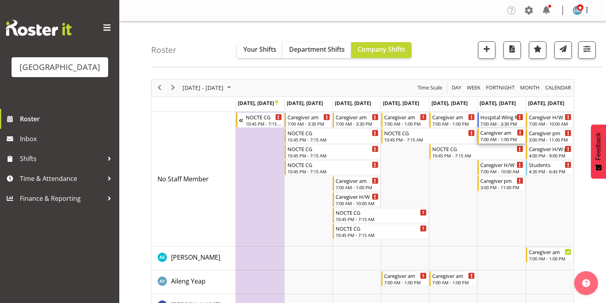
click at [499, 138] on div "7:00 AM - 1:00 PM" at bounding box center [501, 139] width 43 height 6
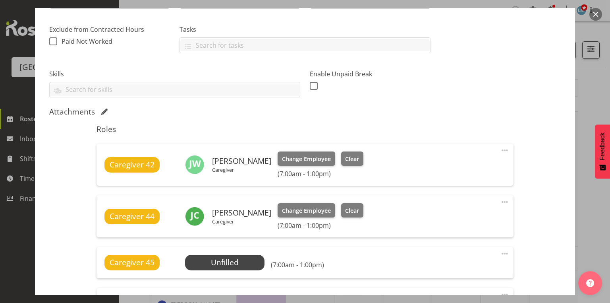
scroll to position [286, 0]
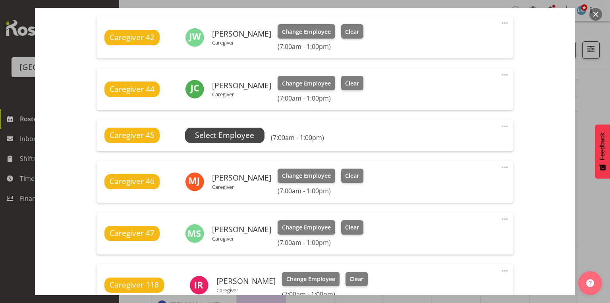
click at [206, 131] on span "Select Employee" at bounding box center [224, 136] width 59 height 12
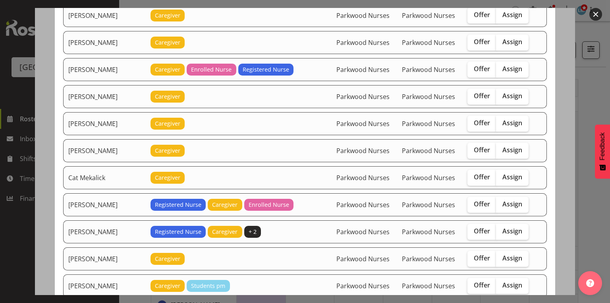
scroll to position [159, 0]
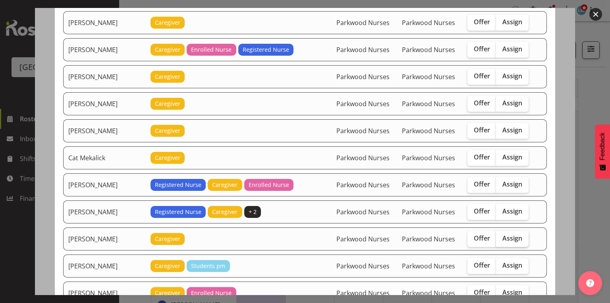
click at [505, 234] on span "Assign" at bounding box center [513, 238] width 20 height 8
click at [501, 236] on input "Assign" at bounding box center [498, 238] width 5 height 5
checkbox input "true"
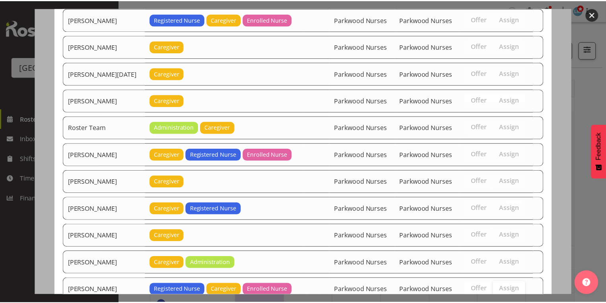
scroll to position [1121, 0]
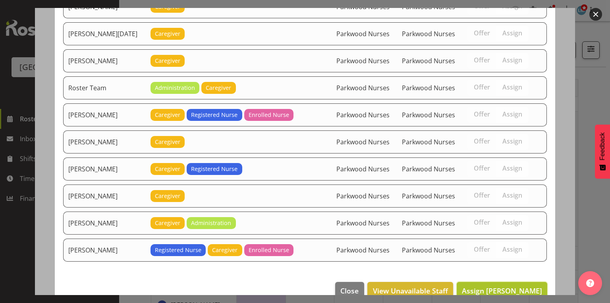
click at [512, 286] on span "Assign Chantel Vinuya" at bounding box center [502, 291] width 80 height 10
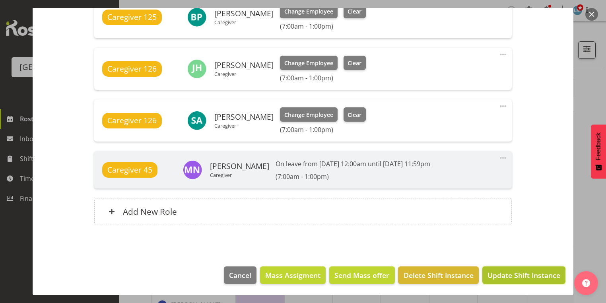
click at [512, 276] on span "Update Shift Instance" at bounding box center [523, 275] width 73 height 10
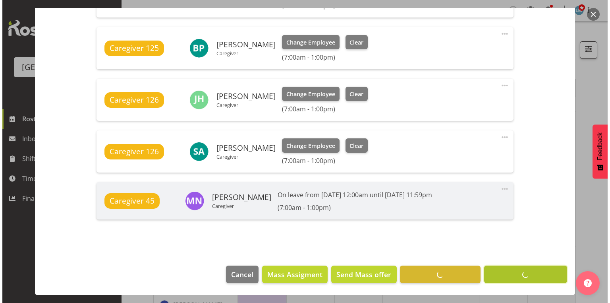
scroll to position [585, 0]
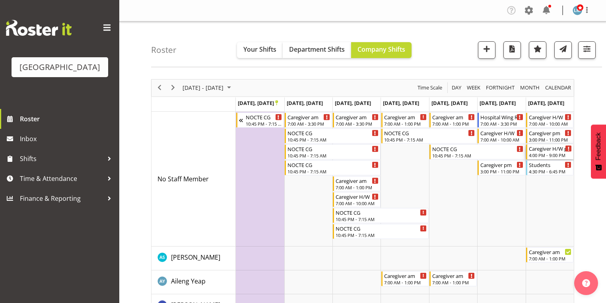
click at [542, 155] on div "4:00 PM - 9:00 PM" at bounding box center [550, 155] width 43 height 6
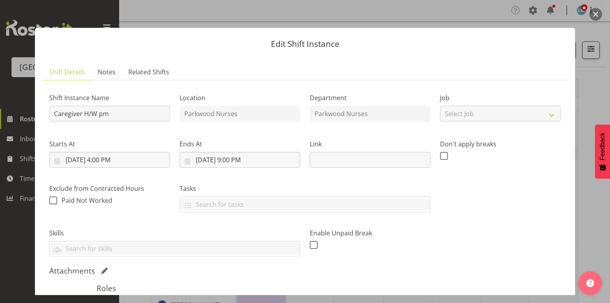
scroll to position [159, 0]
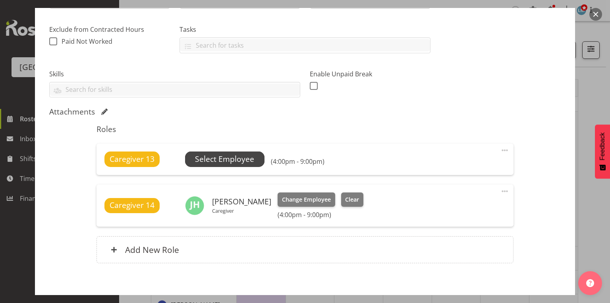
click at [229, 157] on span "Select Employee" at bounding box center [224, 159] width 59 height 12
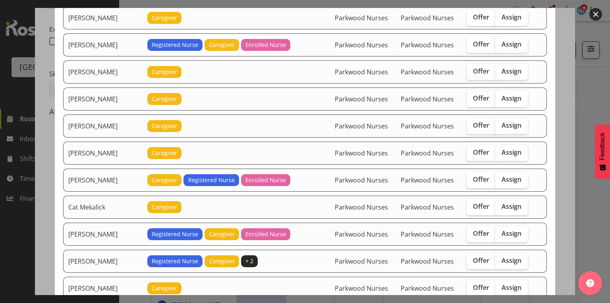
scroll to position [254, 0]
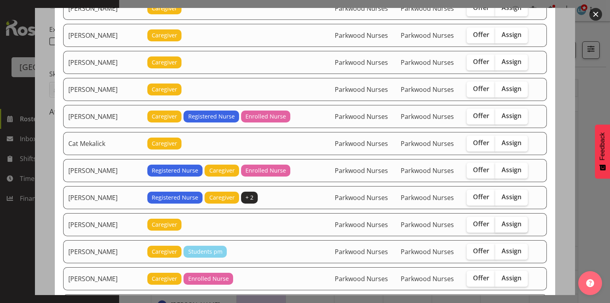
click at [509, 220] on span "Assign" at bounding box center [512, 224] width 20 height 8
click at [501, 221] on input "Assign" at bounding box center [498, 223] width 5 height 5
checkbox input "true"
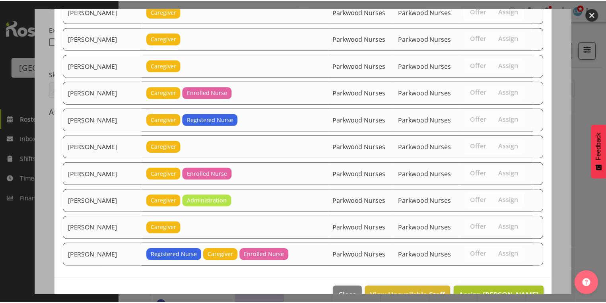
scroll to position [1495, 0]
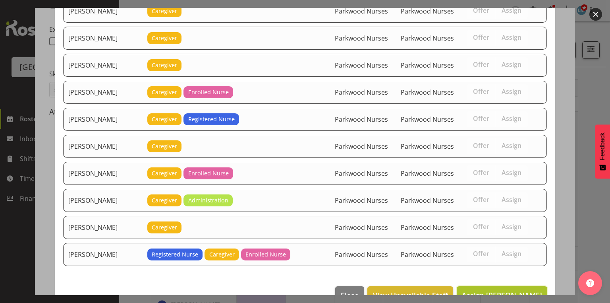
click at [492, 290] on span "Assign Chantel Vinuya" at bounding box center [502, 295] width 80 height 10
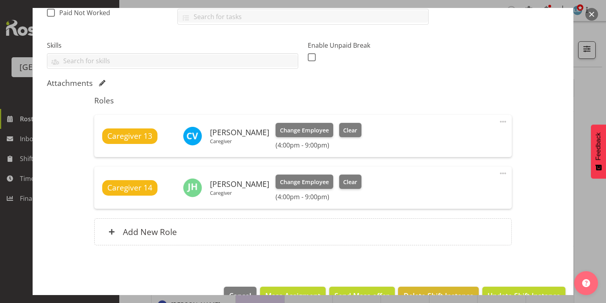
scroll to position [208, 0]
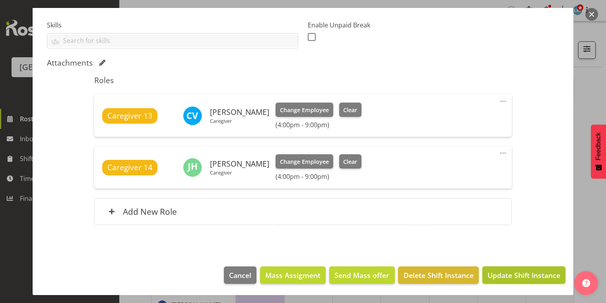
click at [515, 273] on span "Update Shift Instance" at bounding box center [523, 275] width 73 height 10
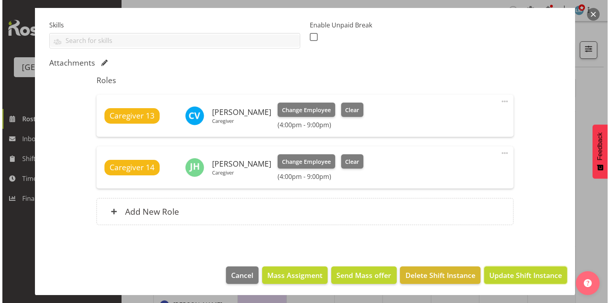
scroll to position [176, 0]
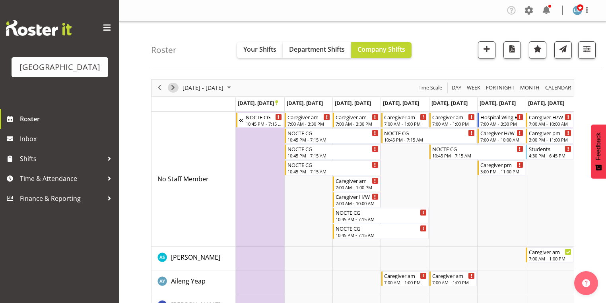
click at [172, 84] on span "Next" at bounding box center [173, 88] width 10 height 10
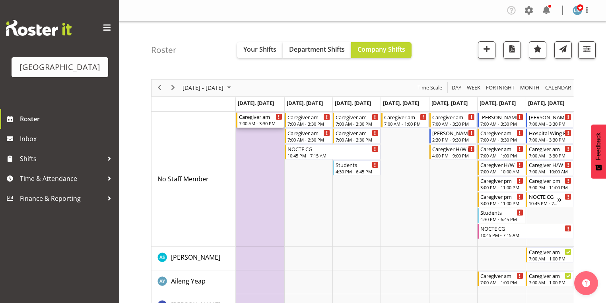
click at [265, 119] on div "Caregiver am" at bounding box center [260, 116] width 43 height 8
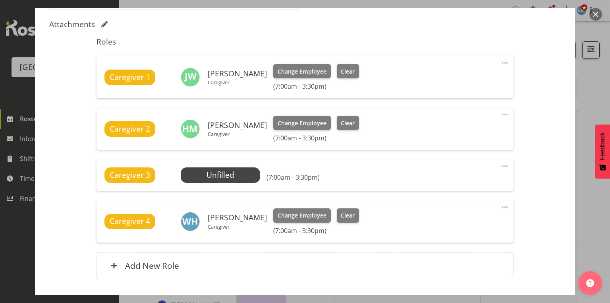
scroll to position [286, 0]
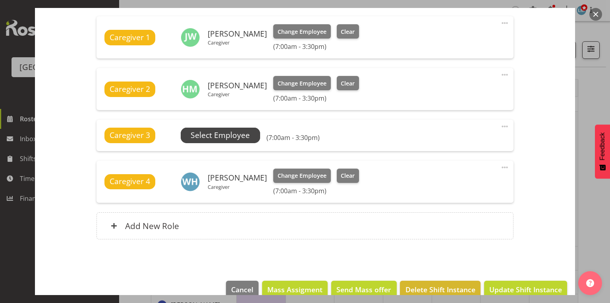
click at [219, 134] on span "Select Employee" at bounding box center [220, 136] width 59 height 12
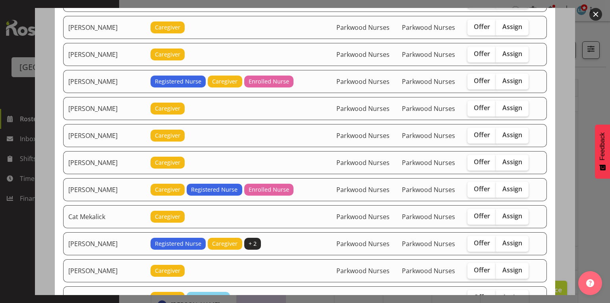
scroll to position [191, 0]
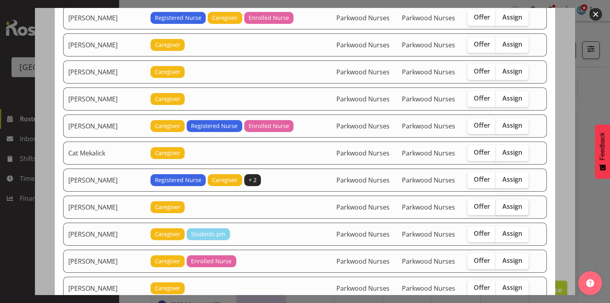
click at [507, 202] on span "Assign" at bounding box center [513, 206] width 20 height 8
click at [501, 204] on input "Assign" at bounding box center [498, 206] width 5 height 5
checkbox input "true"
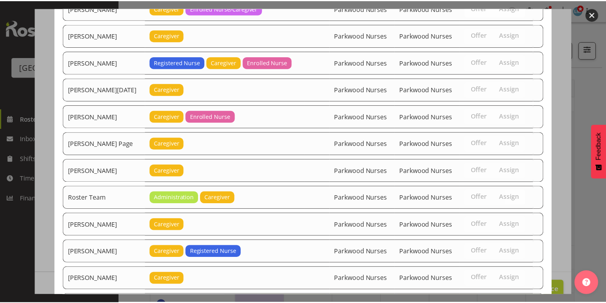
scroll to position [960, 0]
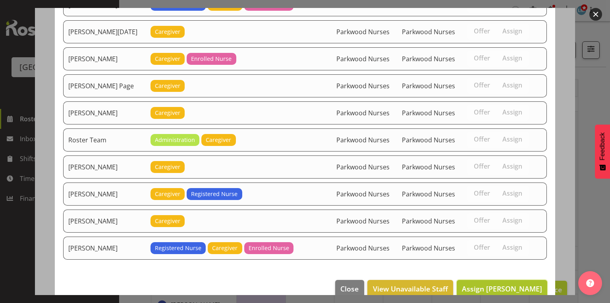
click at [498, 284] on span "Assign Chantel Vinuya" at bounding box center [502, 289] width 80 height 10
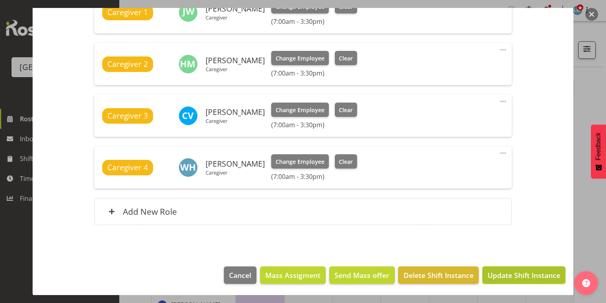
click at [498, 270] on span "Update Shift Instance" at bounding box center [523, 275] width 73 height 10
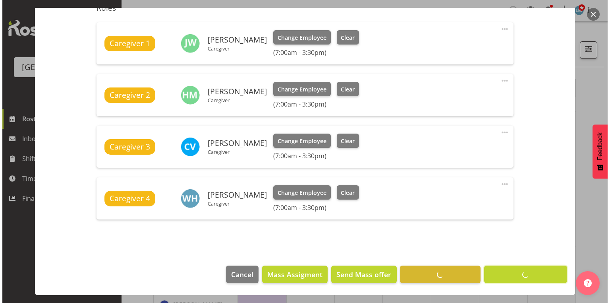
scroll to position [280, 0]
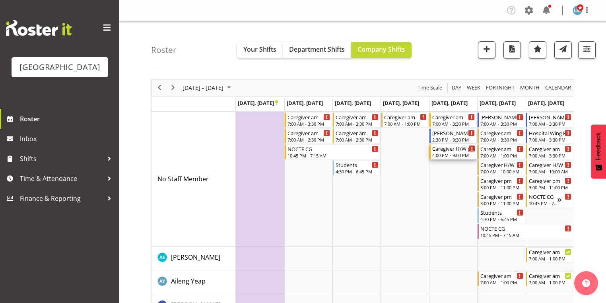
click at [450, 152] on div "4:00 PM - 9:00 PM" at bounding box center [453, 155] width 43 height 6
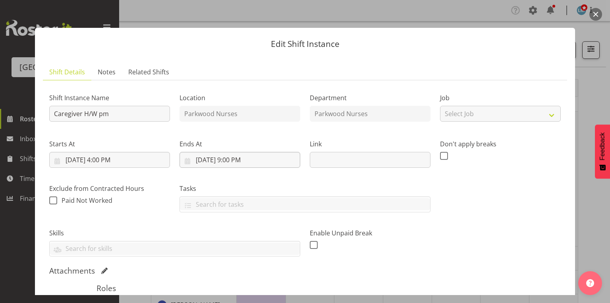
scroll to position [127, 0]
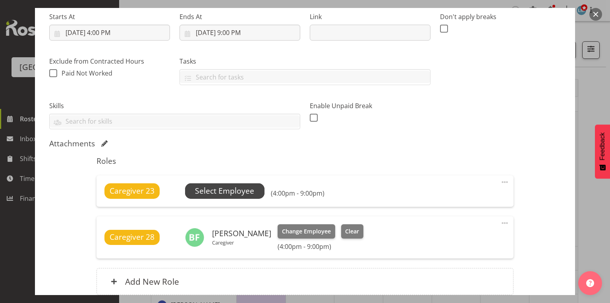
click at [224, 192] on span "Select Employee" at bounding box center [224, 191] width 59 height 12
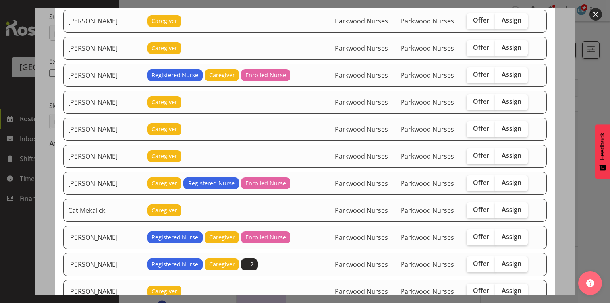
scroll to position [191, 0]
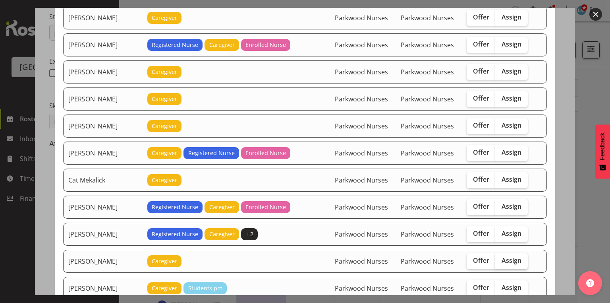
click at [507, 256] on span "Assign" at bounding box center [512, 260] width 20 height 8
click at [501, 258] on input "Assign" at bounding box center [498, 260] width 5 height 5
checkbox input "true"
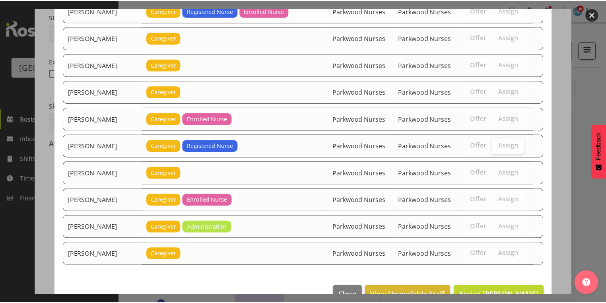
scroll to position [1388, 0]
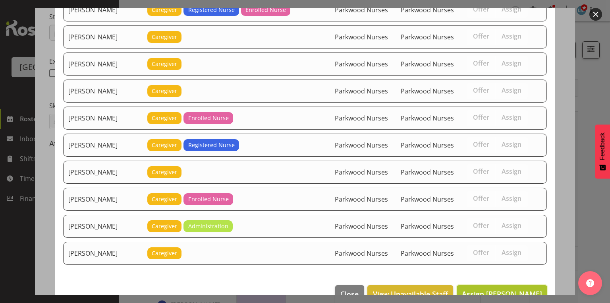
click at [501, 289] on span "Assign Chantel Vinuya" at bounding box center [502, 294] width 80 height 10
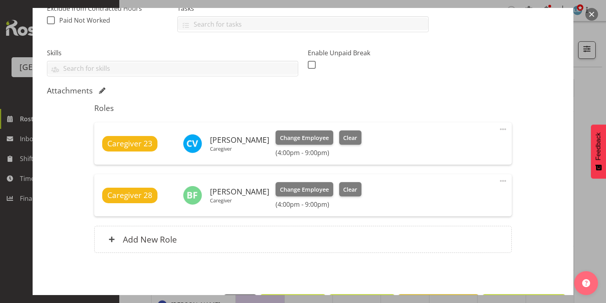
scroll to position [208, 0]
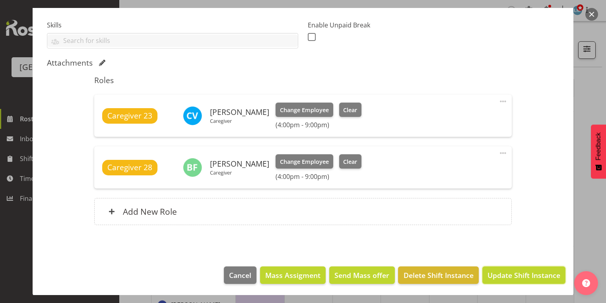
click at [501, 275] on span "Update Shift Instance" at bounding box center [523, 275] width 73 height 10
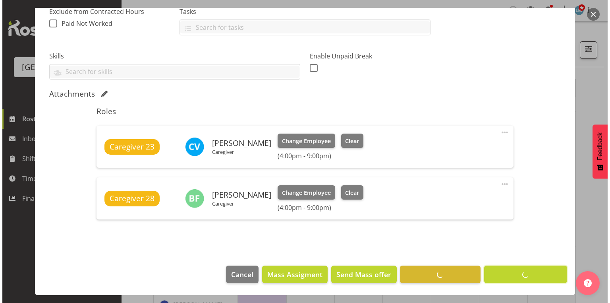
scroll to position [176, 0]
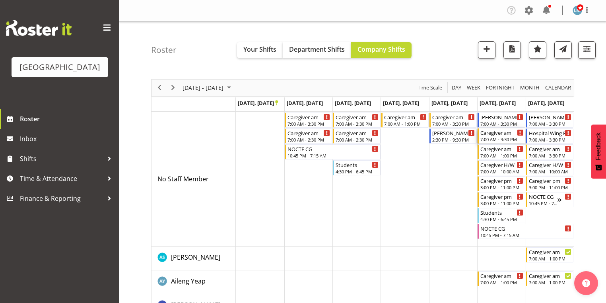
click at [486, 136] on div "Caregiver am 7:00 AM - 3:30 PM" at bounding box center [501, 135] width 43 height 15
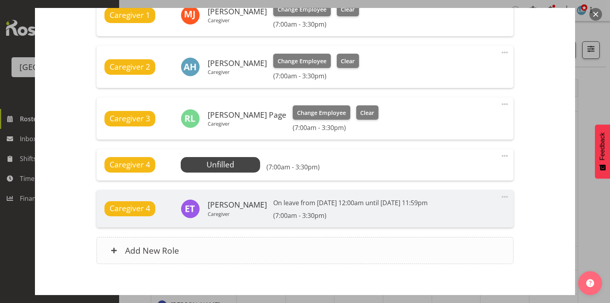
scroll to position [347, 0]
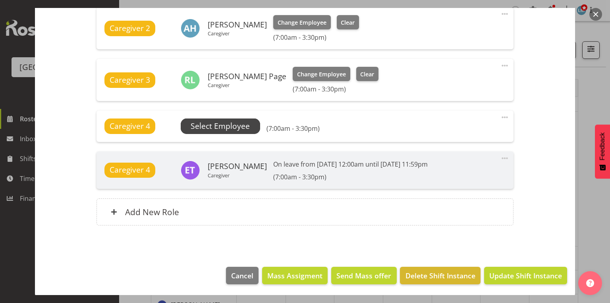
click at [224, 122] on span "Select Employee" at bounding box center [220, 126] width 59 height 12
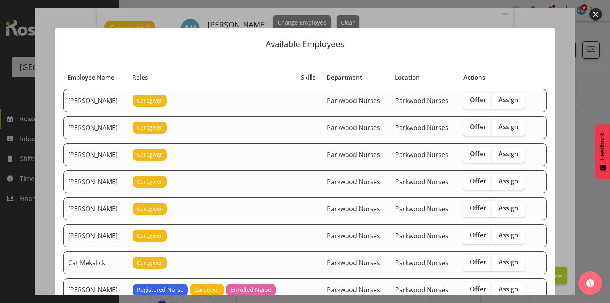
scroll to position [95, 0]
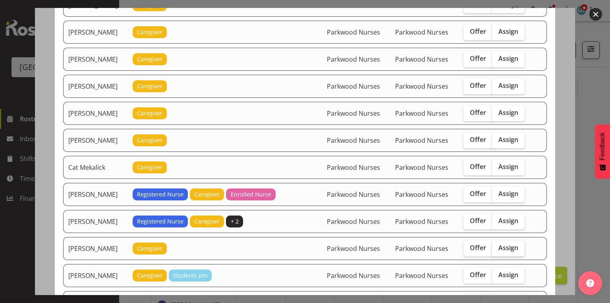
click at [509, 245] on span "Assign" at bounding box center [509, 248] width 20 height 8
click at [498, 245] on input "Assign" at bounding box center [494, 247] width 5 height 5
checkbox input "true"
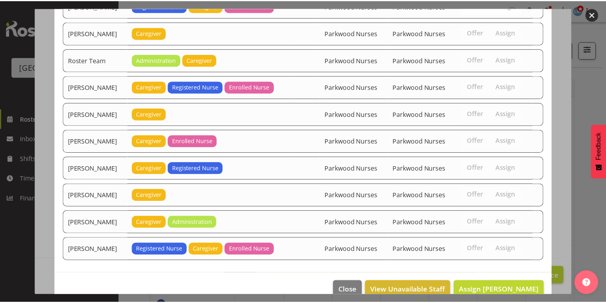
scroll to position [987, 0]
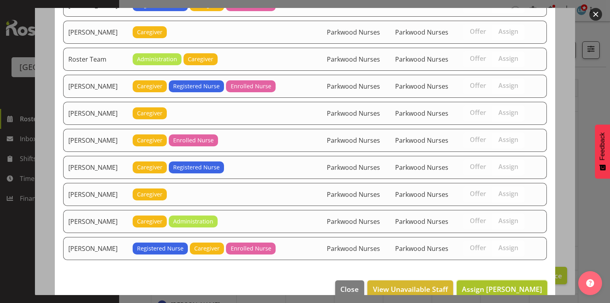
click at [499, 284] on span "Assign Chantel Vinuya" at bounding box center [502, 289] width 80 height 10
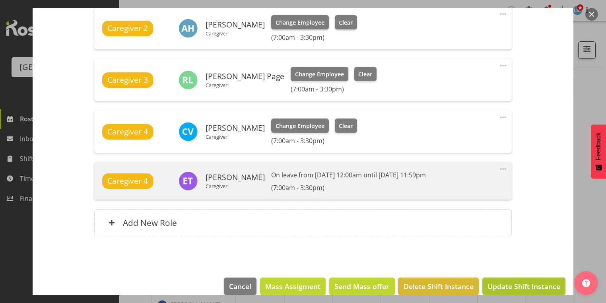
click at [520, 285] on span "Update Shift Instance" at bounding box center [523, 286] width 73 height 10
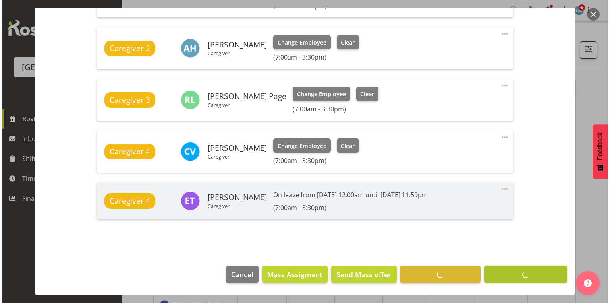
scroll to position [326, 0]
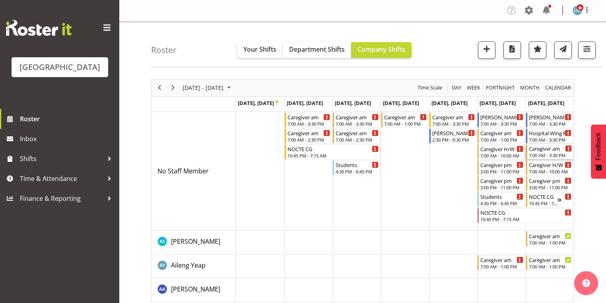
click at [540, 156] on div "7:00 AM - 3:30 PM" at bounding box center [550, 155] width 43 height 6
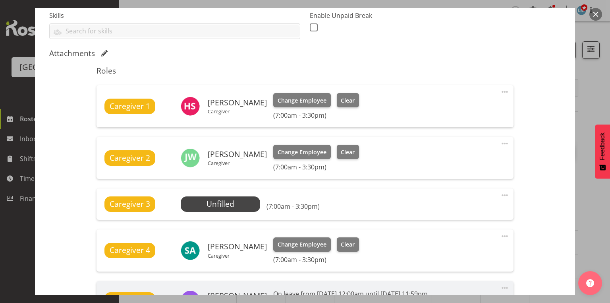
scroll to position [254, 0]
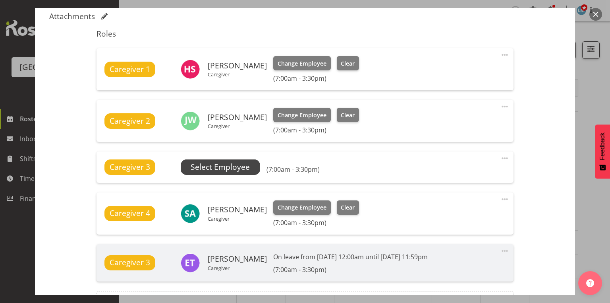
click at [226, 164] on span "Select Employee" at bounding box center [220, 167] width 59 height 12
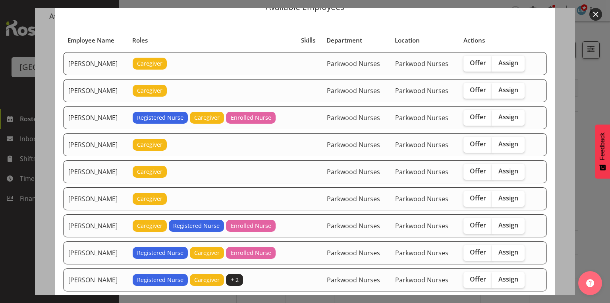
scroll to position [95, 0]
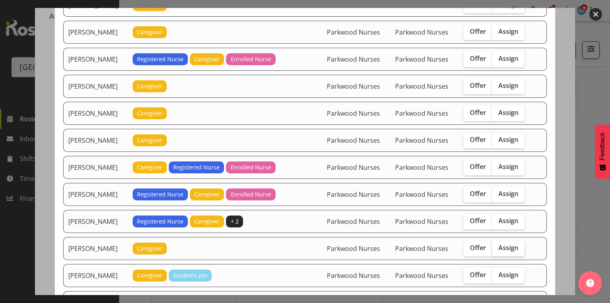
click at [507, 244] on span "Assign" at bounding box center [509, 248] width 20 height 8
click at [498, 245] on input "Assign" at bounding box center [494, 247] width 5 height 5
checkbox input "true"
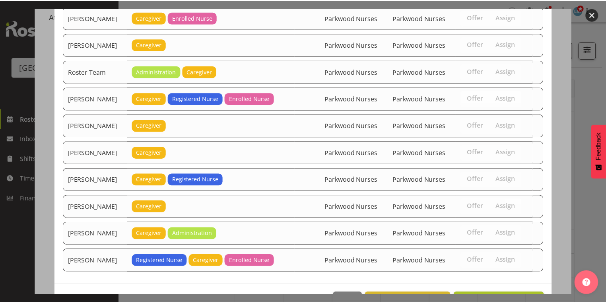
scroll to position [1041, 0]
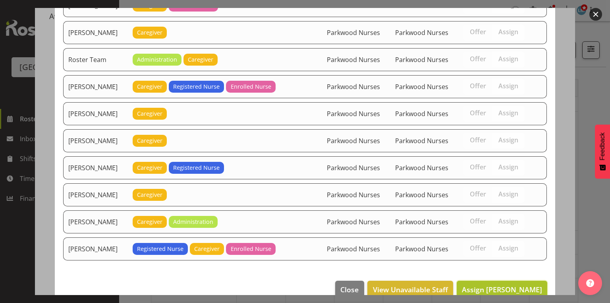
click at [507, 285] on span "Assign Chantel Vinuya" at bounding box center [502, 290] width 80 height 10
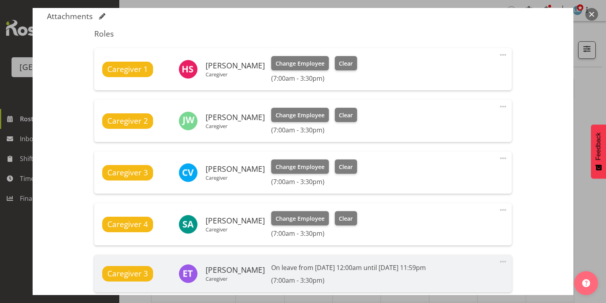
scroll to position [358, 0]
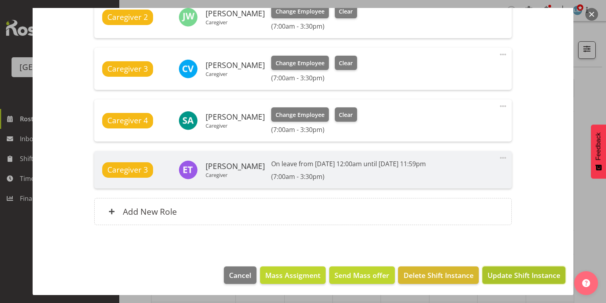
click at [507, 271] on span "Update Shift Instance" at bounding box center [523, 275] width 73 height 10
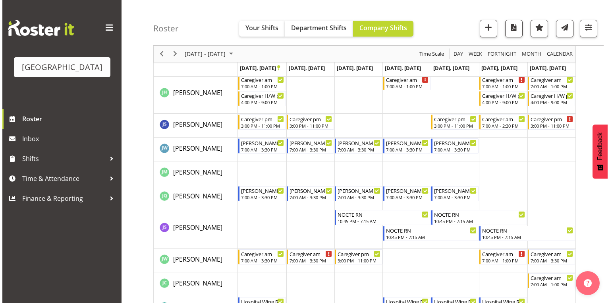
scroll to position [1240, 0]
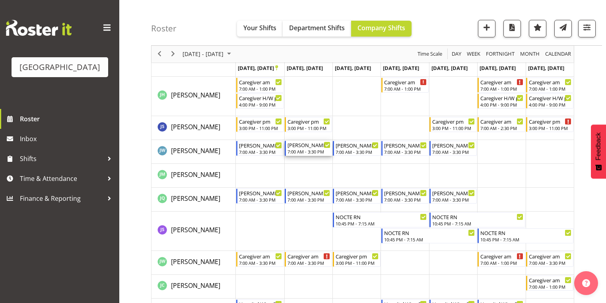
click at [307, 143] on div "[PERSON_NAME] 2 RN am" at bounding box center [308, 145] width 43 height 8
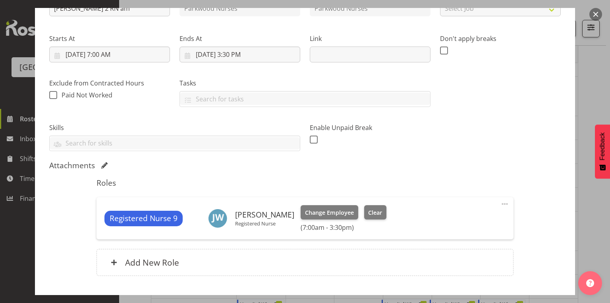
scroll to position [156, 0]
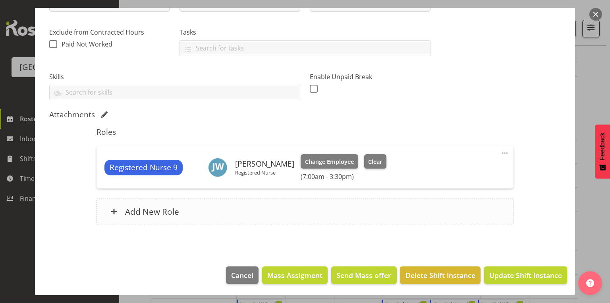
click at [110, 211] on div "Add New Role" at bounding box center [305, 211] width 417 height 27
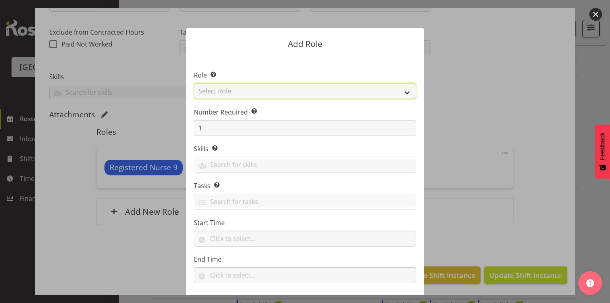
click at [406, 89] on select "Select Role Administration Baker Caregiver Cook am Cook pm Dishwasher Enrolled …" at bounding box center [305, 91] width 223 height 16
select select "160"
click at [194, 83] on select "Select Role Administration Baker Caregiver Cook am Cook pm Dishwasher Enrolled …" at bounding box center [305, 91] width 223 height 16
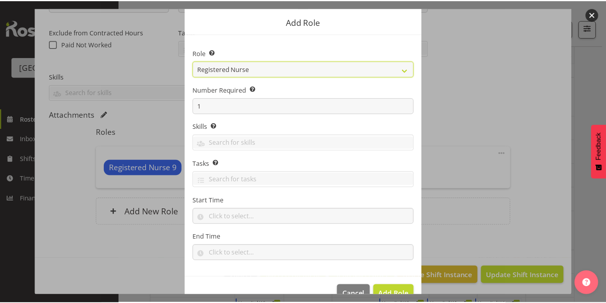
scroll to position [41, 0]
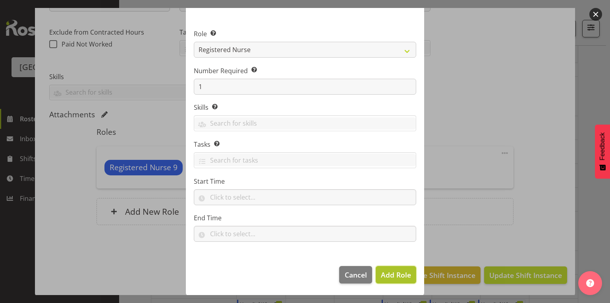
click at [399, 275] on span "Add Role" at bounding box center [396, 275] width 30 height 10
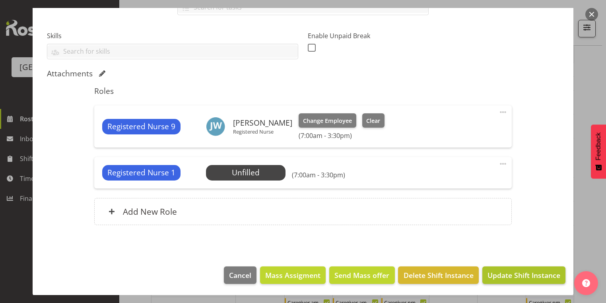
scroll to position [1367, 0]
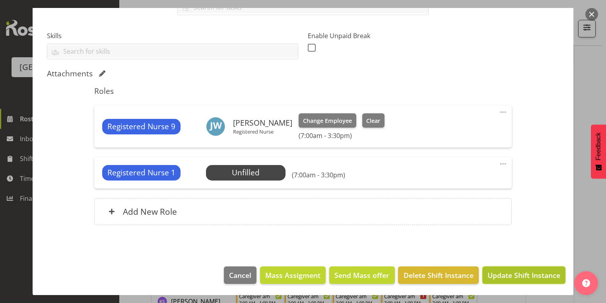
click at [512, 275] on span "Update Shift Instance" at bounding box center [523, 275] width 73 height 10
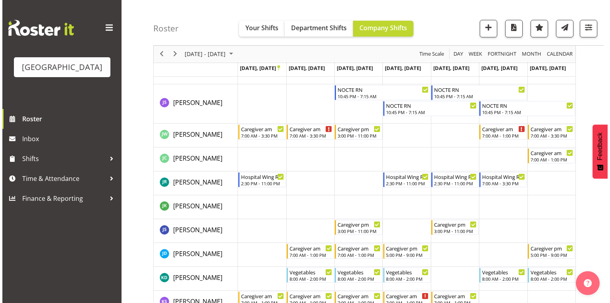
scroll to position [1335, 0]
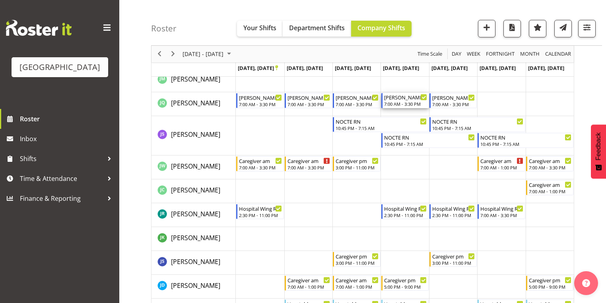
click at [407, 99] on div "[PERSON_NAME] 1 RN am" at bounding box center [405, 97] width 43 height 8
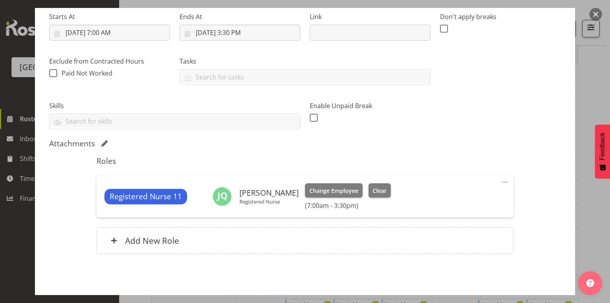
scroll to position [156, 0]
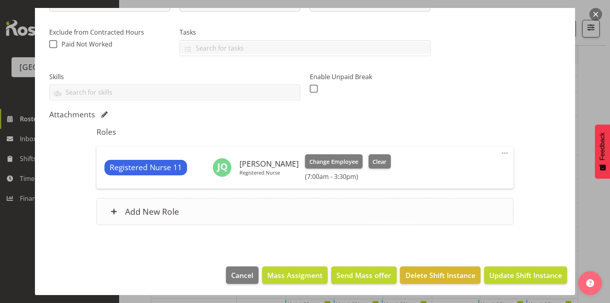
click at [111, 209] on span at bounding box center [114, 211] width 6 height 6
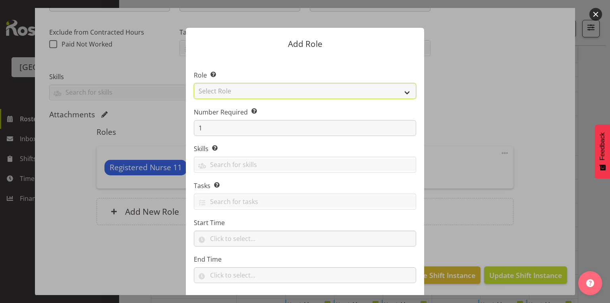
click at [405, 94] on select "Select Role Administration Baker Caregiver Cook am Cook pm Dishwasher Enrolled …" at bounding box center [305, 91] width 223 height 16
select select "160"
click at [194, 83] on select "Select Role Administration Baker Caregiver Cook am Cook pm Dishwasher Enrolled …" at bounding box center [305, 91] width 223 height 16
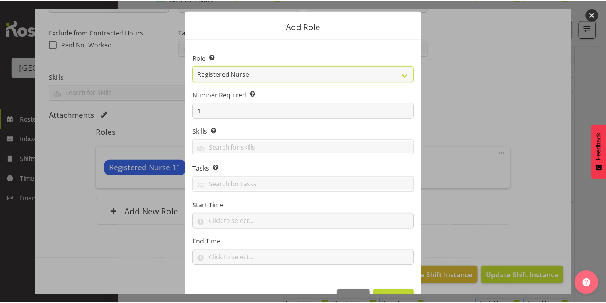
scroll to position [41, 0]
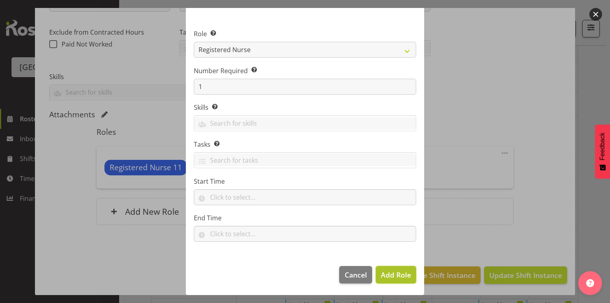
click at [391, 274] on span "Add Role" at bounding box center [396, 275] width 30 height 10
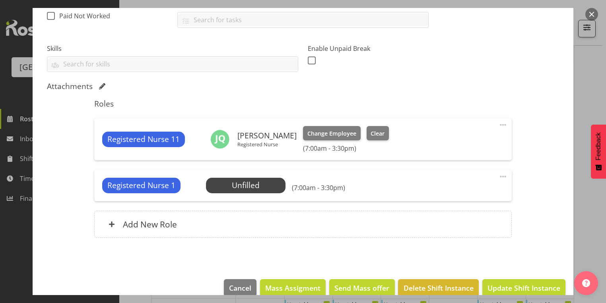
scroll to position [197, 0]
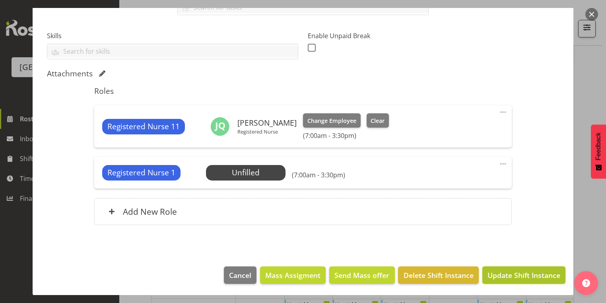
click at [527, 275] on span "Update Shift Instance" at bounding box center [523, 275] width 73 height 10
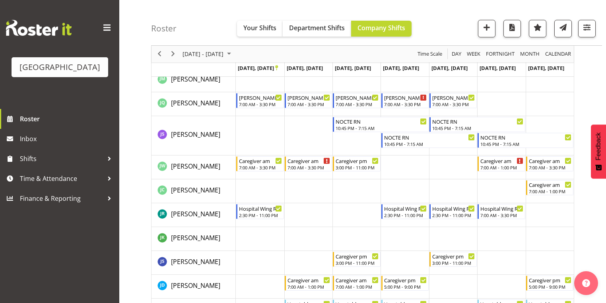
scroll to position [1569, 0]
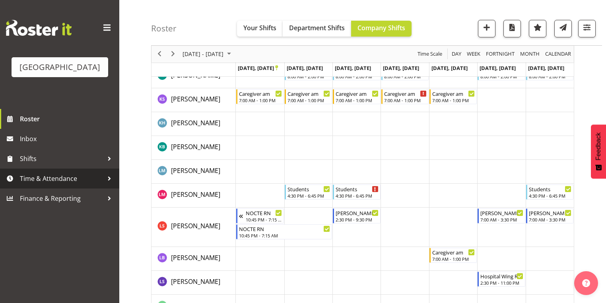
click at [110, 184] on div at bounding box center [109, 178] width 12 height 12
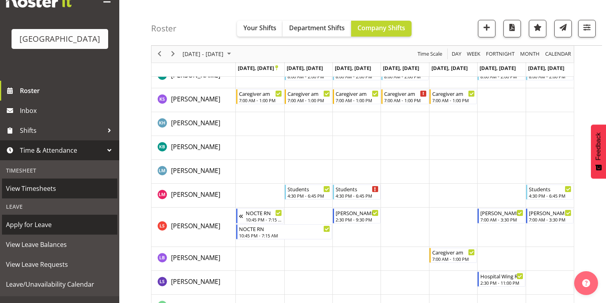
scroll to position [53, 0]
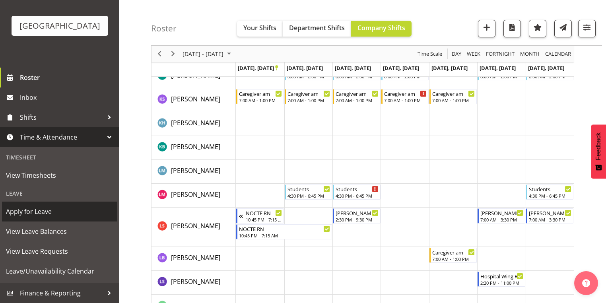
click at [56, 208] on span "Apply for Leave" at bounding box center [59, 211] width 107 height 12
click at [36, 209] on span "Apply for Leave" at bounding box center [59, 211] width 107 height 12
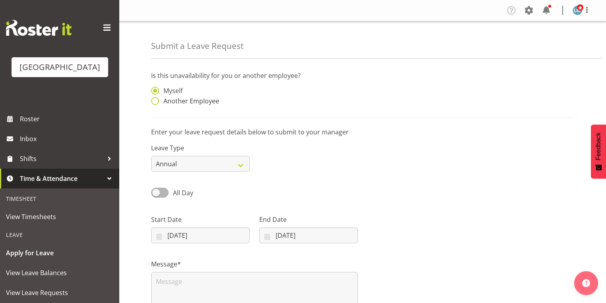
click at [156, 99] on span at bounding box center [155, 101] width 8 height 8
click at [156, 99] on input "Another Employee" at bounding box center [153, 101] width 5 height 5
radio input "true"
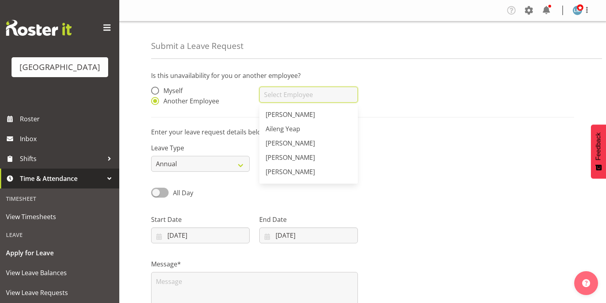
click at [278, 95] on input "text" at bounding box center [308, 95] width 99 height 16
click at [279, 127] on span "Cat Mekalick" at bounding box center [283, 128] width 37 height 9
type input "Cat Mekalick"
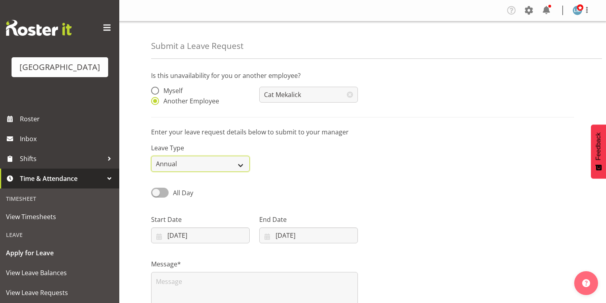
click at [240, 159] on select "Annual Sick Leave Without Pay Bereavement Domestic Violence Parental Jury Servi…" at bounding box center [200, 164] width 99 height 16
select select "Parental"
click at [151, 156] on select "Annual Sick Leave Without Pay Bereavement Domestic Violence Parental Jury Servi…" at bounding box center [200, 164] width 99 height 16
click at [158, 236] on input "[DATE]" at bounding box center [200, 235] width 99 height 16
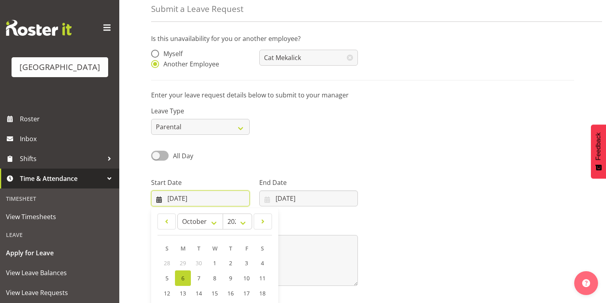
scroll to position [95, 0]
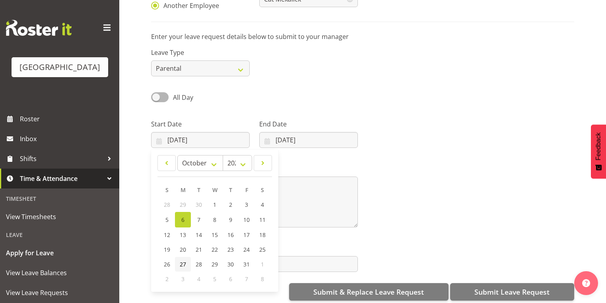
click at [186, 262] on span "27" at bounding box center [183, 264] width 6 height 8
type input "[DATE]"
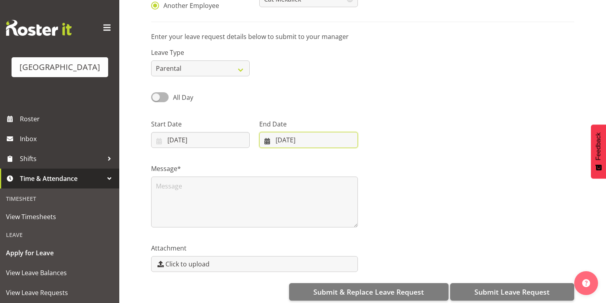
click at [266, 141] on input "[DATE]" at bounding box center [308, 140] width 99 height 16
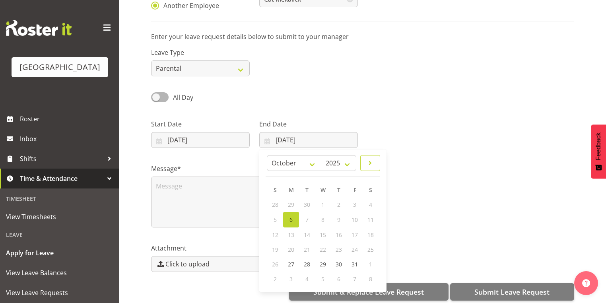
click at [369, 163] on span at bounding box center [370, 163] width 10 height 10
select select "10"
click at [275, 235] on span "9" at bounding box center [274, 234] width 3 height 8
type input "09/11/2025"
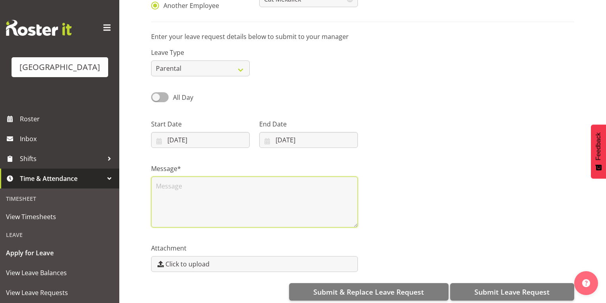
click at [225, 208] on textarea at bounding box center [254, 201] width 207 height 51
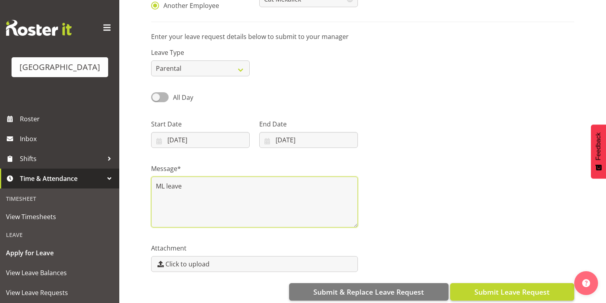
type textarea "ML leave"
click at [502, 292] on span "Submit Leave Request" at bounding box center [511, 292] width 75 height 10
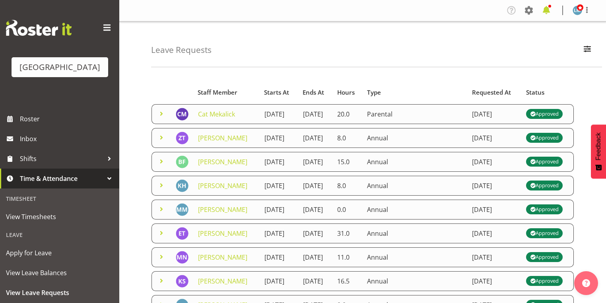
click at [545, 8] on span at bounding box center [546, 10] width 13 height 13
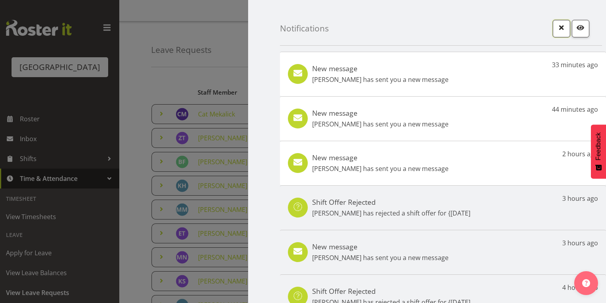
click at [556, 27] on span "button" at bounding box center [561, 27] width 10 height 10
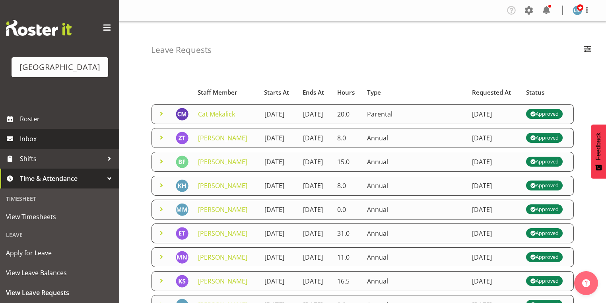
click at [35, 145] on span "Inbox" at bounding box center [67, 139] width 95 height 12
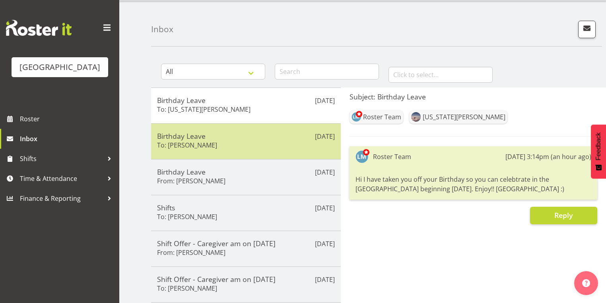
scroll to position [32, 0]
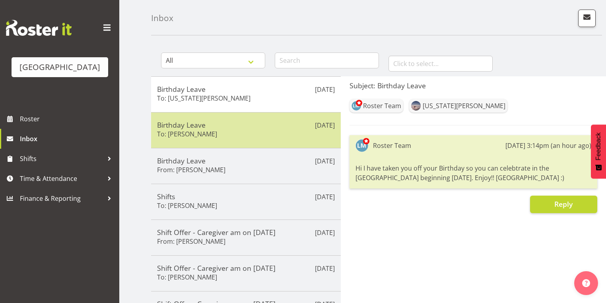
click at [252, 165] on div "Birthday Leave From: [PERSON_NAME]" at bounding box center [246, 165] width 178 height 19
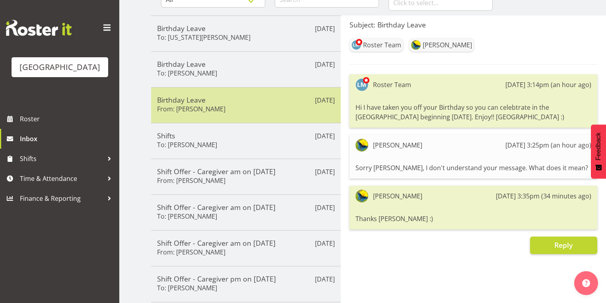
scroll to position [95, 0]
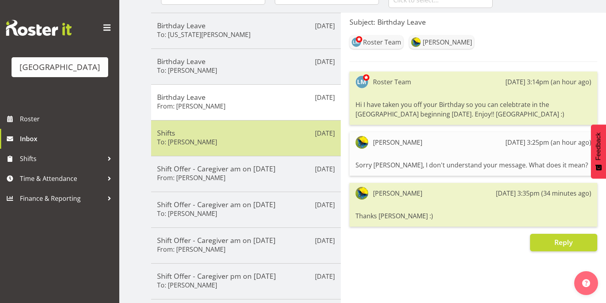
click at [259, 129] on h5 "Shifts" at bounding box center [246, 132] width 178 height 9
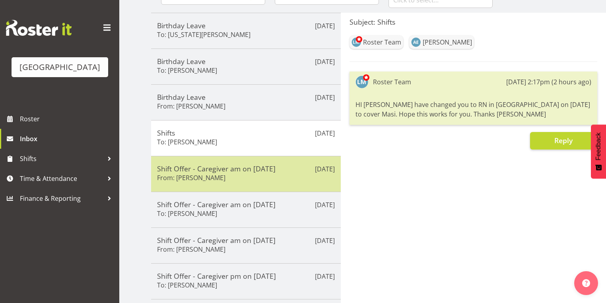
click at [256, 175] on div "Shift Offer - Caregiver am on [DATE] From: [PERSON_NAME]" at bounding box center [246, 173] width 178 height 19
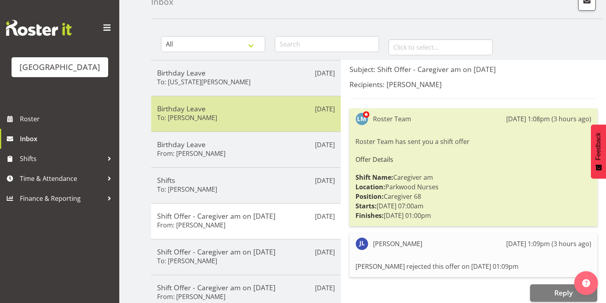
scroll to position [0, 0]
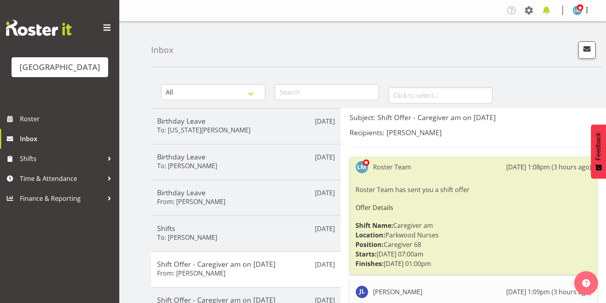
click at [545, 10] on span at bounding box center [546, 10] width 13 height 13
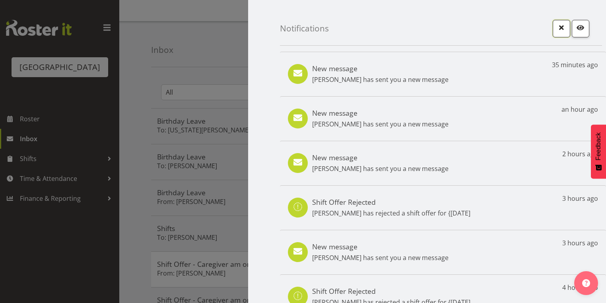
click at [556, 25] on span "button" at bounding box center [561, 27] width 10 height 10
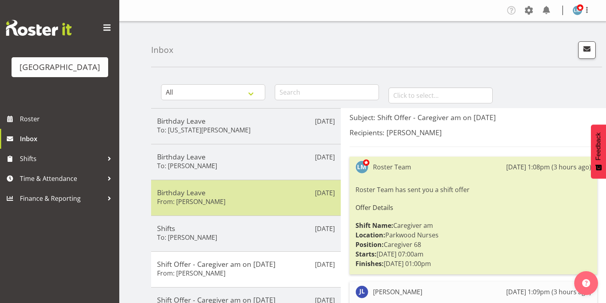
scroll to position [95, 0]
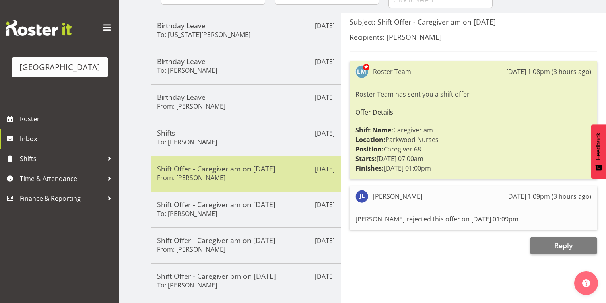
click at [244, 175] on div "Shift Offer - Caregiver am on [DATE] From: [PERSON_NAME]" at bounding box center [246, 173] width 178 height 19
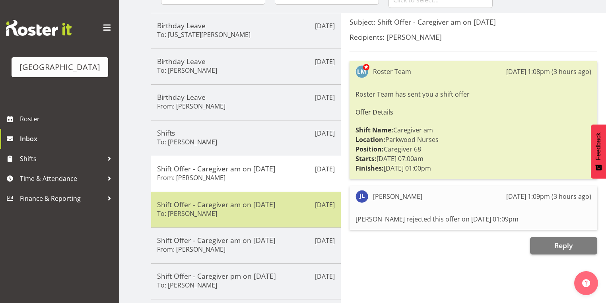
click at [265, 218] on div "Oct 6th Shift Offer - Caregiver am on 07/10/25 To: Mai Reglos" at bounding box center [246, 210] width 190 height 36
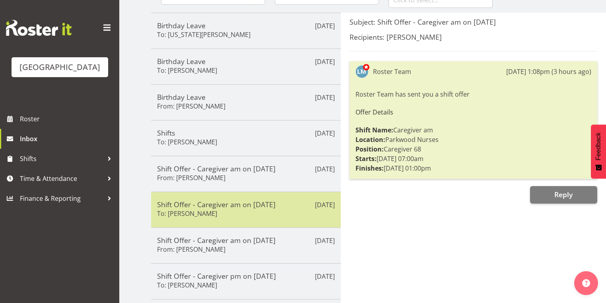
scroll to position [159, 0]
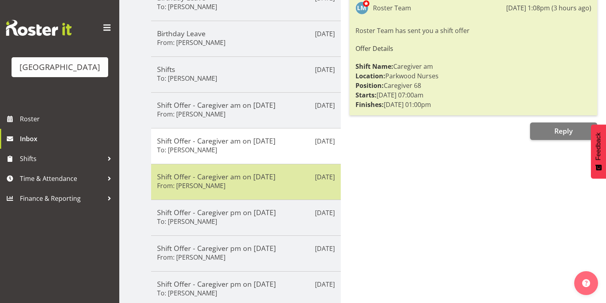
click at [289, 188] on div "Shift Offer - Caregiver am on 07/10/25 From: Chrislyn-ann Saquilayan" at bounding box center [246, 181] width 178 height 19
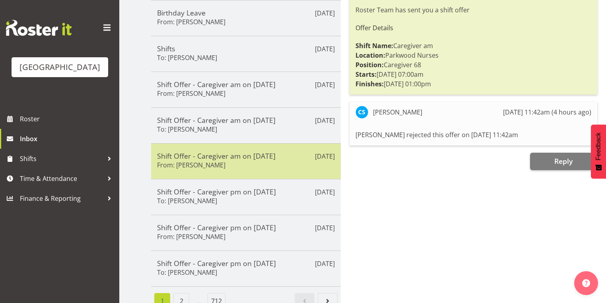
scroll to position [191, 0]
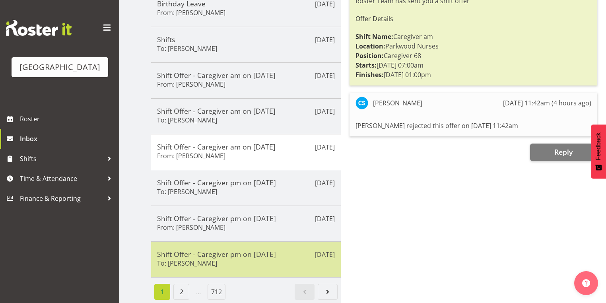
click at [250, 256] on div "Shift Offer - Caregiver pm on 07/10/25 To: Mai Reglos" at bounding box center [246, 259] width 178 height 19
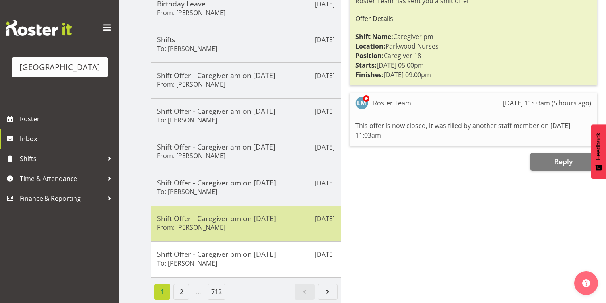
click at [245, 219] on div "Shift Offer - Caregiver pm on 07/10/25 From: Jamilla Lockyer" at bounding box center [246, 223] width 178 height 19
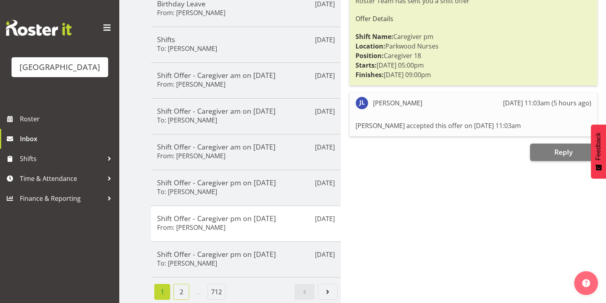
click at [181, 289] on link "2" at bounding box center [181, 292] width 16 height 16
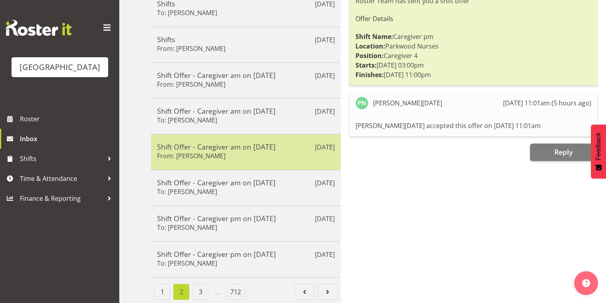
scroll to position [95, 0]
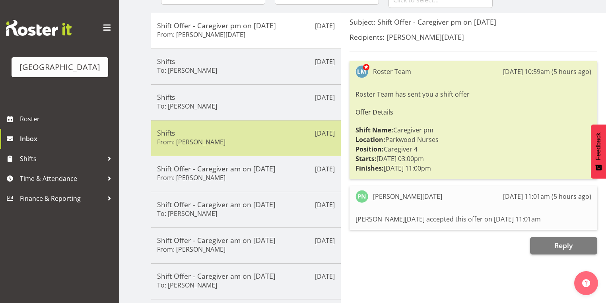
click at [261, 132] on h5 "Shifts" at bounding box center [246, 132] width 178 height 9
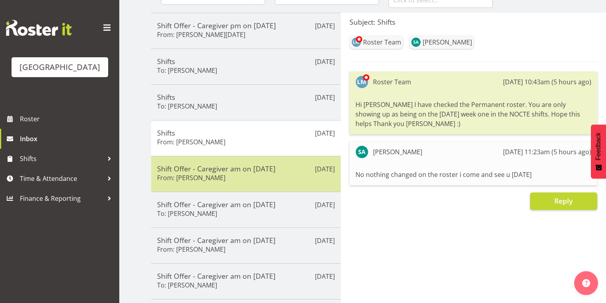
click at [263, 174] on div "Shift Offer - Caregiver am on 12/10/25 From: Caitlin Huria" at bounding box center [246, 173] width 178 height 19
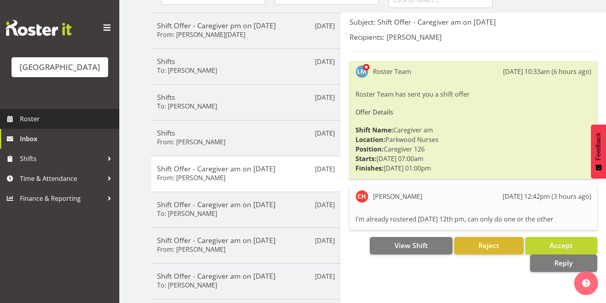
click at [33, 125] on span "Roster" at bounding box center [67, 119] width 95 height 12
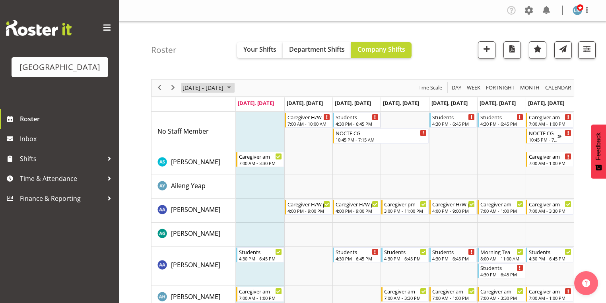
click at [234, 86] on span "October 2025" at bounding box center [229, 88] width 10 height 10
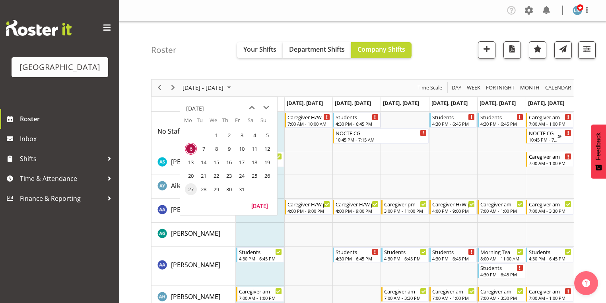
click at [191, 189] on span "27" at bounding box center [191, 189] width 12 height 12
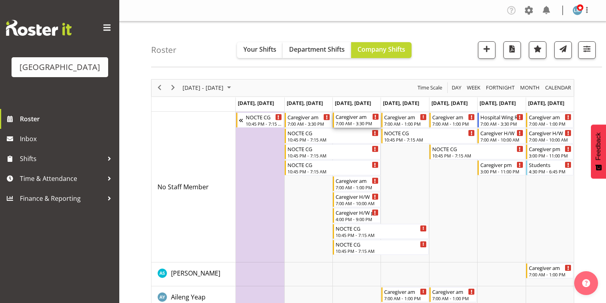
click at [359, 120] on div "Caregiver am" at bounding box center [356, 116] width 43 height 8
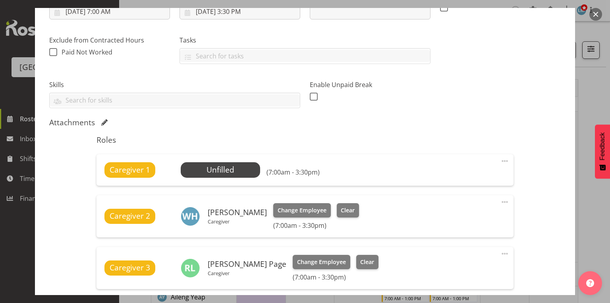
scroll to position [95, 0]
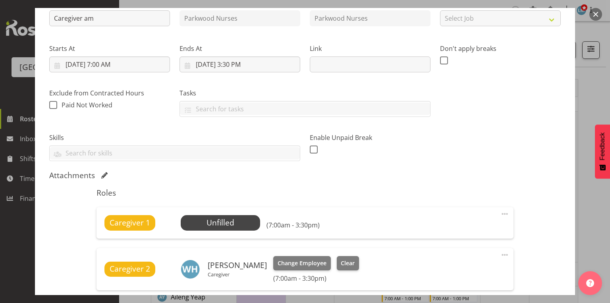
click at [594, 12] on button "button" at bounding box center [596, 14] width 13 height 13
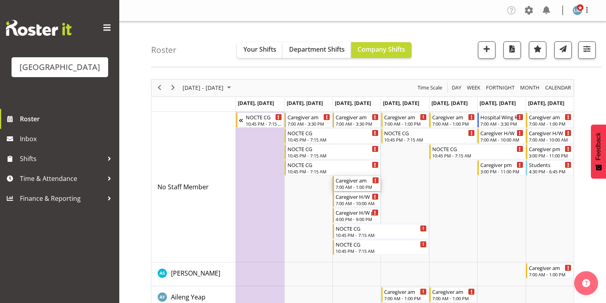
click at [354, 185] on div "7:00 AM - 1:00 PM" at bounding box center [356, 187] width 43 height 6
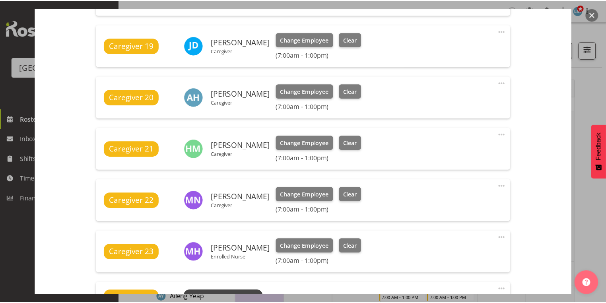
scroll to position [509, 0]
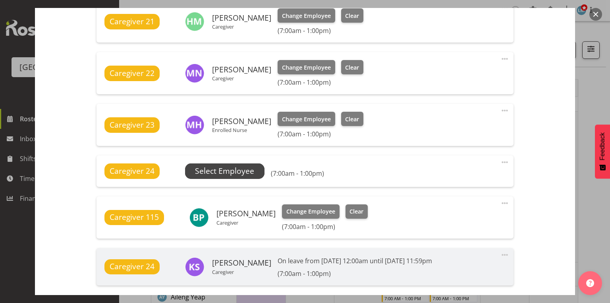
click at [237, 171] on span "Select Employee" at bounding box center [224, 171] width 59 height 12
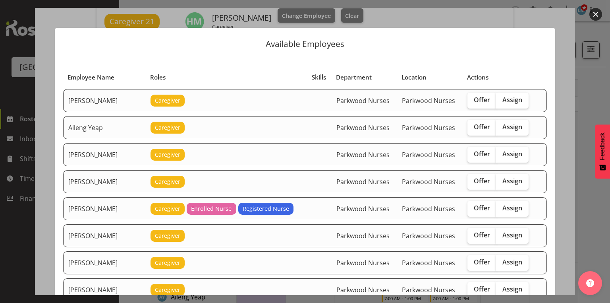
click at [593, 14] on button "button" at bounding box center [596, 14] width 13 height 13
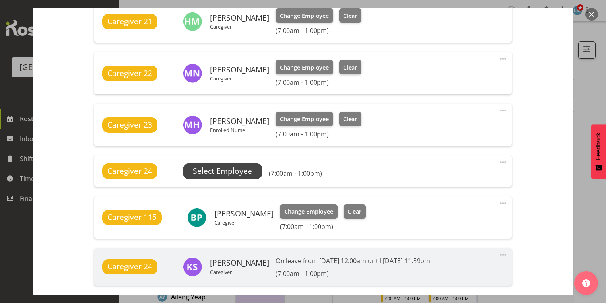
click at [235, 168] on span "Select Employee" at bounding box center [222, 171] width 59 height 12
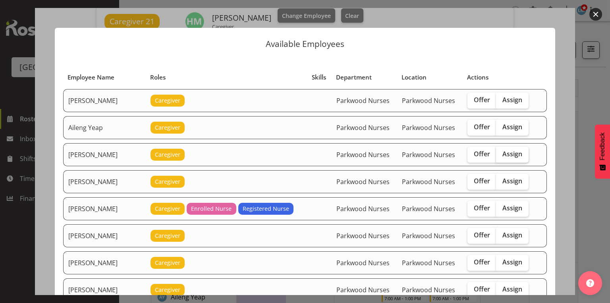
click at [503, 153] on span "Assign" at bounding box center [513, 154] width 20 height 8
click at [501, 153] on input "Assign" at bounding box center [498, 153] width 5 height 5
checkbox input "true"
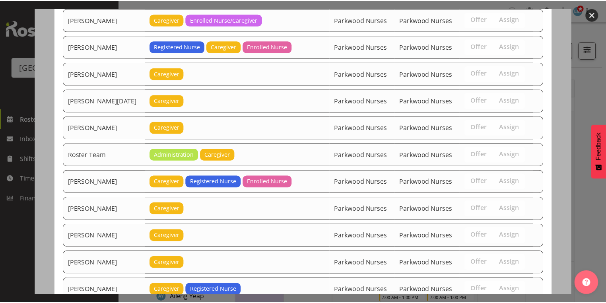
scroll to position [1174, 0]
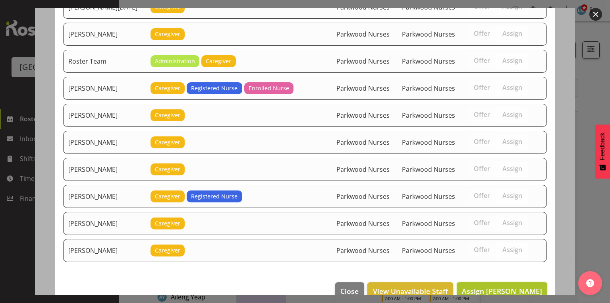
click at [496, 286] on span "Assign [PERSON_NAME]" at bounding box center [502, 291] width 80 height 10
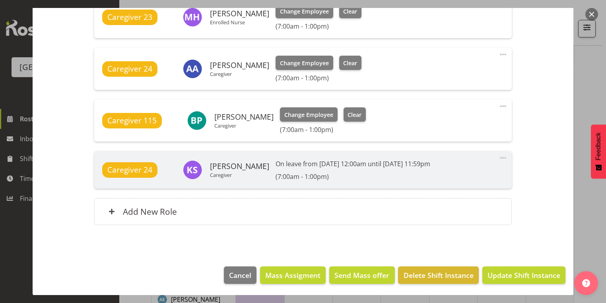
scroll to position [223, 0]
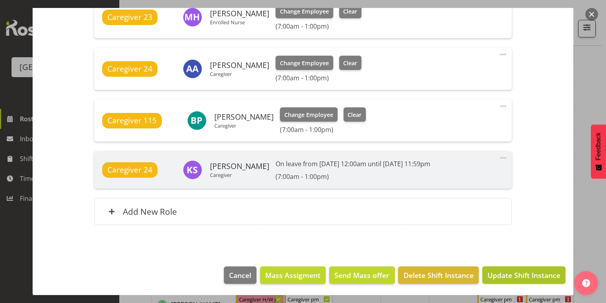
click at [506, 270] on span "Update Shift Instance" at bounding box center [523, 275] width 73 height 10
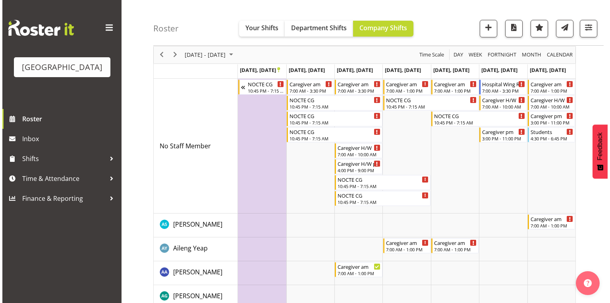
scroll to position [0, 0]
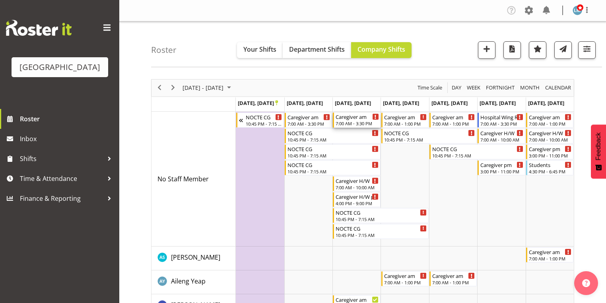
click at [346, 120] on div "Caregiver am 7:00 AM - 3:30 PM" at bounding box center [356, 119] width 43 height 15
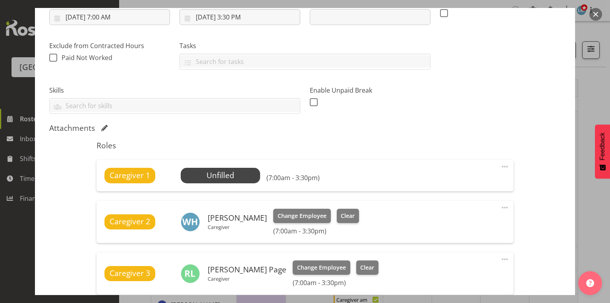
scroll to position [191, 0]
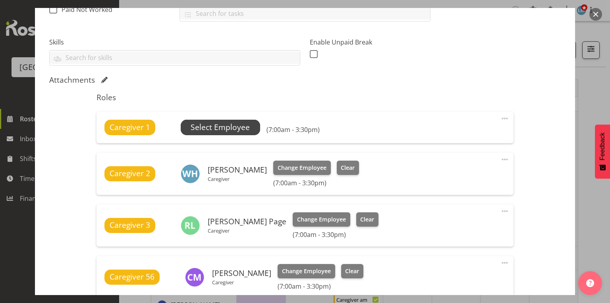
click at [211, 125] on span "Select Employee" at bounding box center [220, 128] width 59 height 12
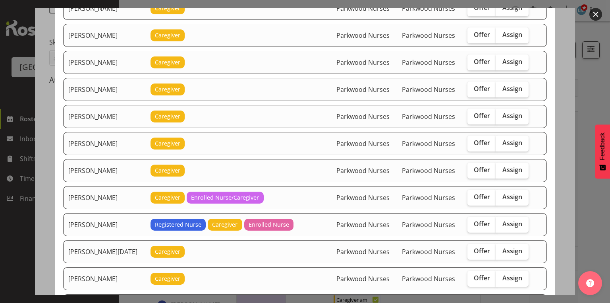
scroll to position [954, 0]
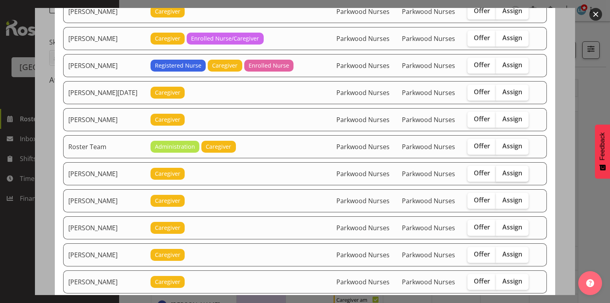
click at [510, 169] on span "Assign" at bounding box center [513, 173] width 20 height 8
click at [501, 170] on input "Assign" at bounding box center [498, 172] width 5 height 5
checkbox input "true"
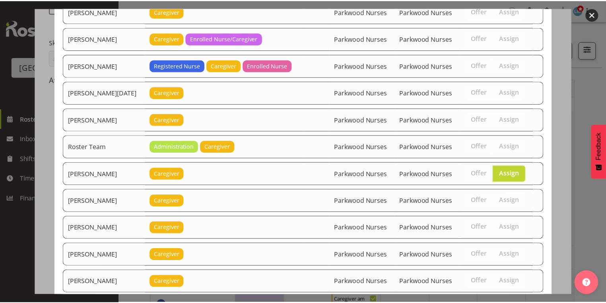
scroll to position [987, 0]
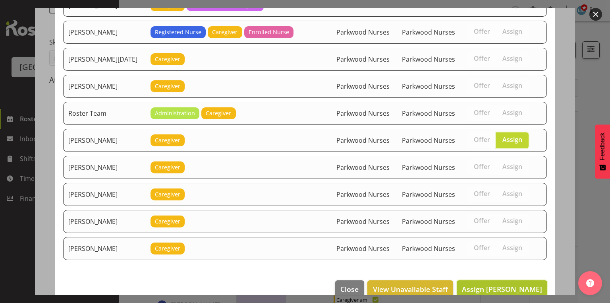
click at [501, 284] on span "Assign [PERSON_NAME]" at bounding box center [502, 289] width 80 height 10
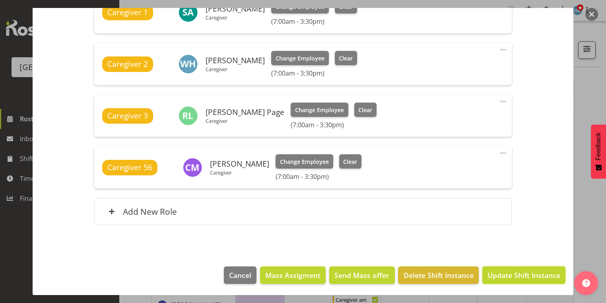
click at [501, 270] on span "Update Shift Instance" at bounding box center [523, 275] width 73 height 10
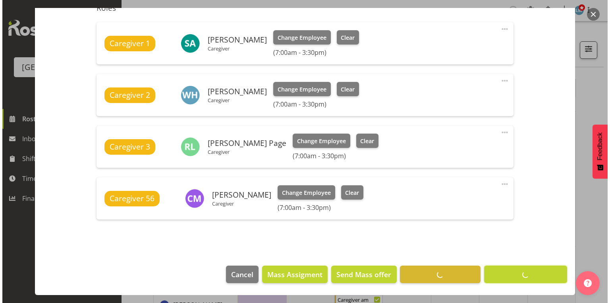
scroll to position [280, 0]
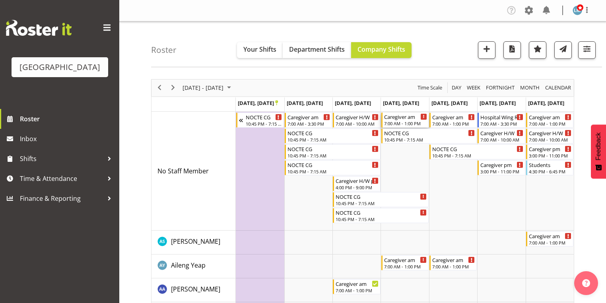
click at [408, 120] on div "7:00 AM - 1:00 PM" at bounding box center [405, 123] width 43 height 6
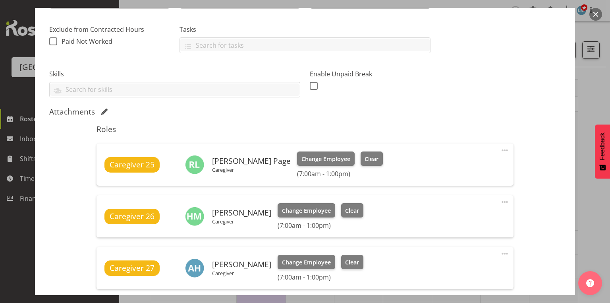
scroll to position [286, 0]
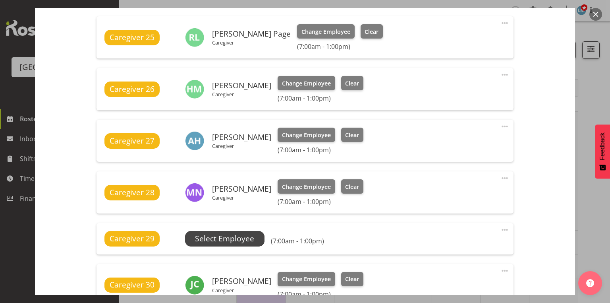
click at [230, 234] on span "Select Employee" at bounding box center [224, 239] width 59 height 12
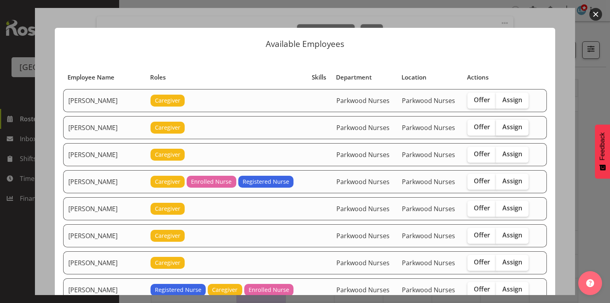
click at [509, 126] on span "Assign" at bounding box center [513, 127] width 20 height 8
click at [501, 126] on input "Assign" at bounding box center [498, 126] width 5 height 5
checkbox input "true"
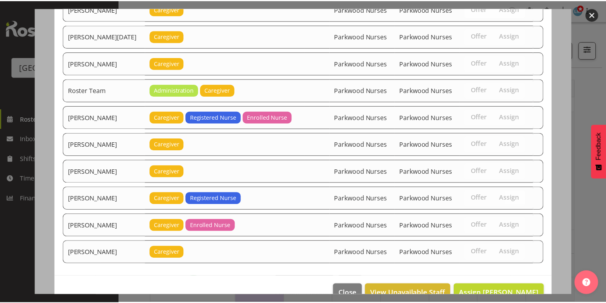
scroll to position [1121, 0]
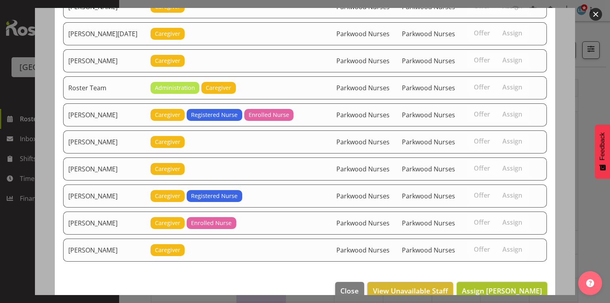
click at [496, 286] on span "Assign [PERSON_NAME]" at bounding box center [502, 291] width 80 height 10
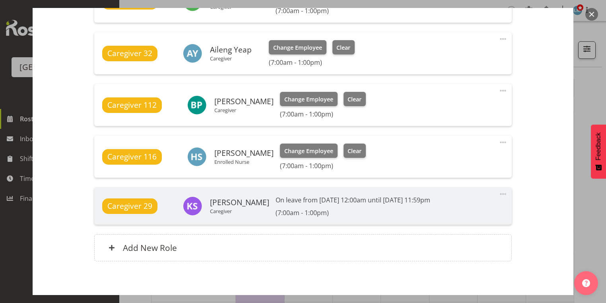
scroll to position [616, 0]
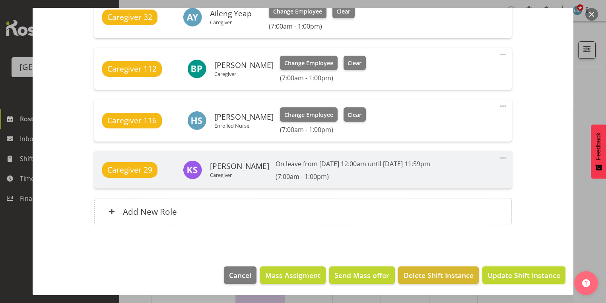
click at [494, 275] on span "Update Shift Instance" at bounding box center [523, 275] width 73 height 10
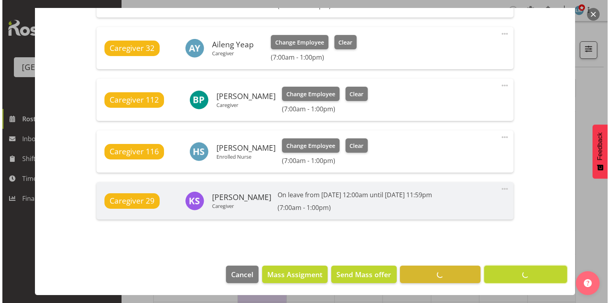
scroll to position [585, 0]
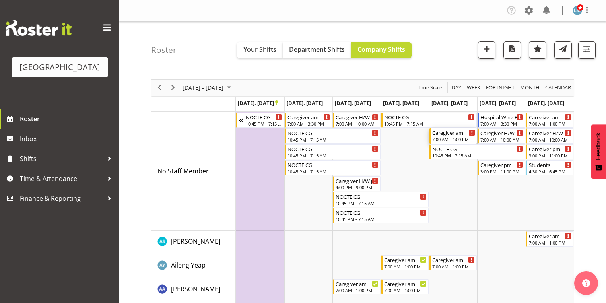
click at [448, 135] on div "Caregiver am" at bounding box center [453, 132] width 43 height 8
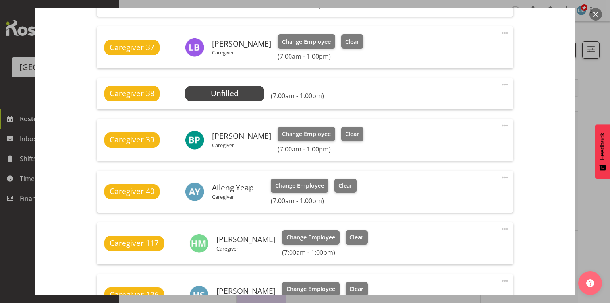
scroll to position [381, 0]
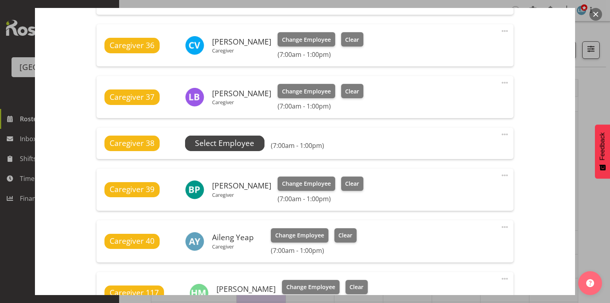
click at [243, 143] on span "Select Employee" at bounding box center [224, 143] width 59 height 12
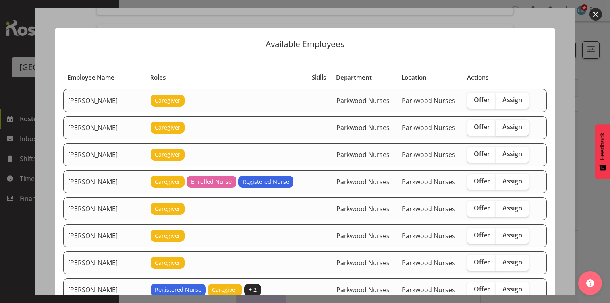
click at [509, 124] on span "Assign" at bounding box center [513, 127] width 20 height 8
click at [501, 124] on input "Assign" at bounding box center [498, 126] width 5 height 5
checkbox input "true"
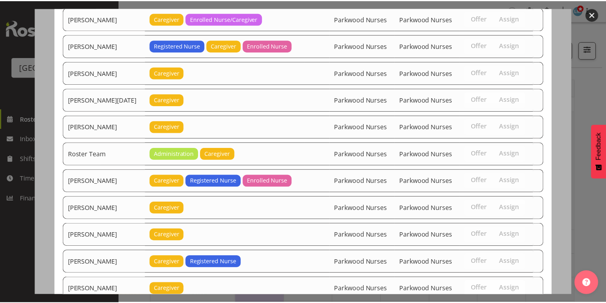
scroll to position [1041, 0]
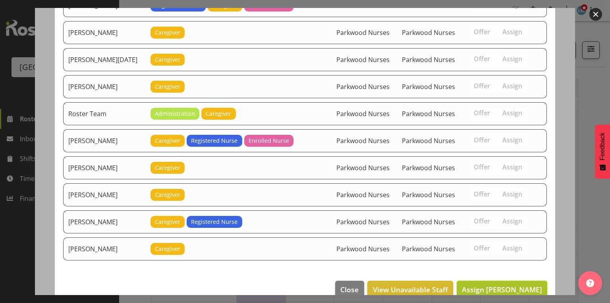
click at [504, 285] on span "Assign [PERSON_NAME]" at bounding box center [502, 290] width 80 height 10
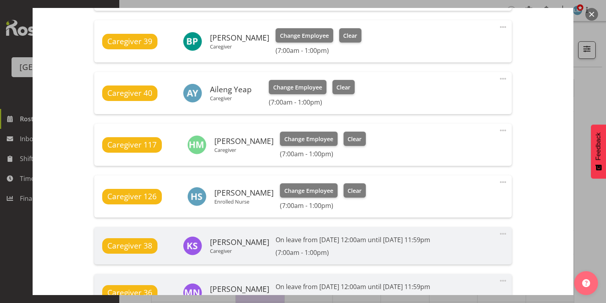
scroll to position [663, 0]
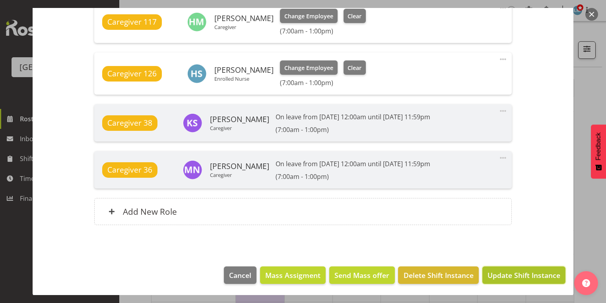
click at [505, 273] on span "Update Shift Instance" at bounding box center [523, 275] width 73 height 10
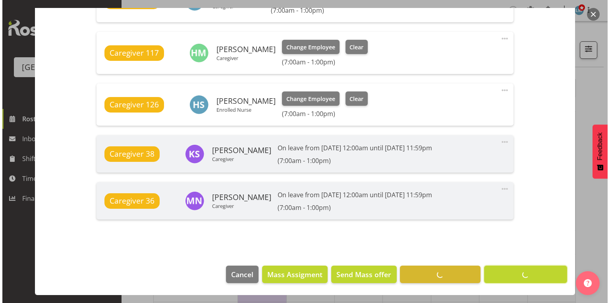
scroll to position [631, 0]
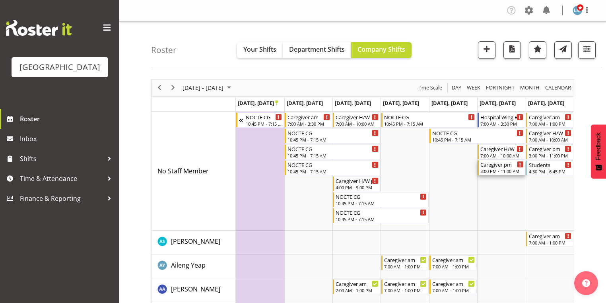
click at [495, 168] on div "3:00 PM - 11:00 PM" at bounding box center [501, 171] width 43 height 6
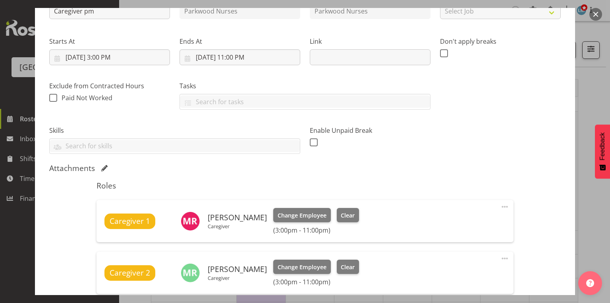
scroll to position [95, 0]
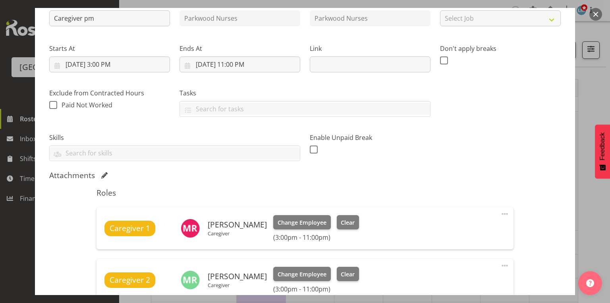
click at [594, 12] on button "button" at bounding box center [596, 14] width 13 height 13
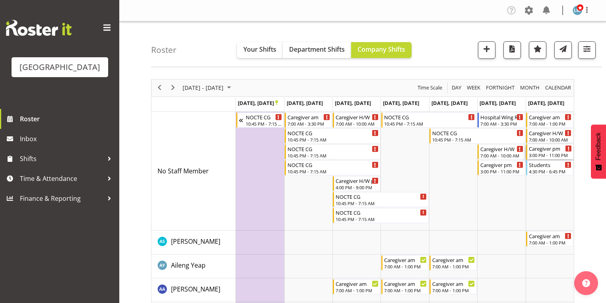
click at [548, 152] on div "3:00 PM - 11:00 PM" at bounding box center [550, 155] width 43 height 6
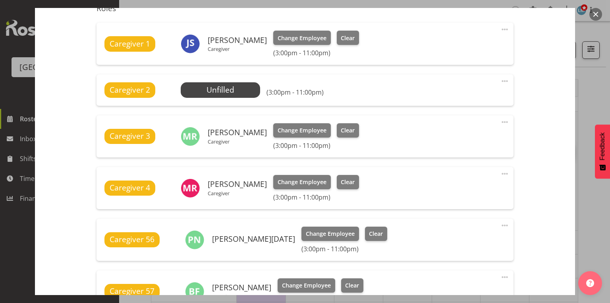
scroll to position [286, 0]
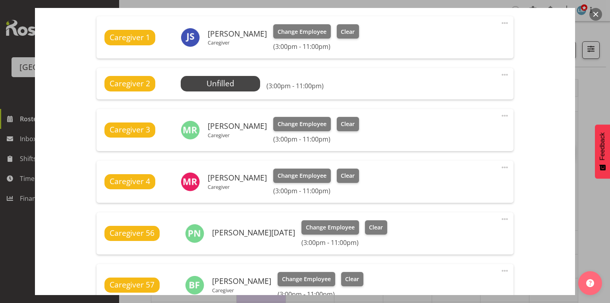
click at [592, 13] on button "button" at bounding box center [596, 14] width 13 height 13
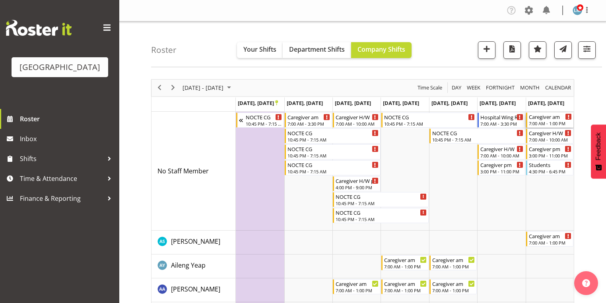
click at [544, 120] on div "Caregiver am 7:00 AM - 1:00 PM" at bounding box center [550, 119] width 43 height 15
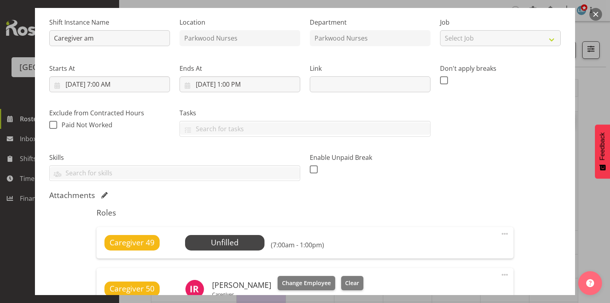
scroll to position [127, 0]
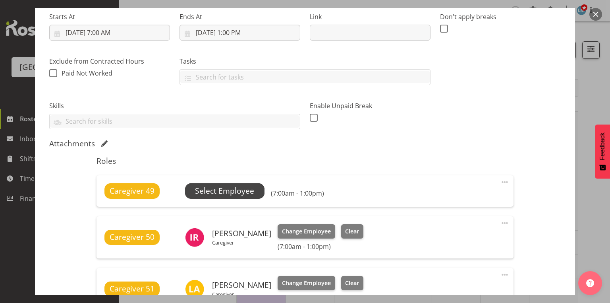
click at [242, 186] on span "Select Employee" at bounding box center [224, 191] width 59 height 12
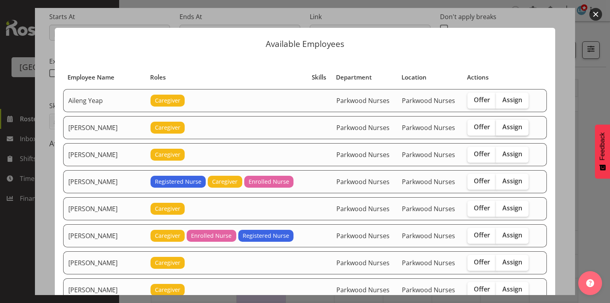
click at [505, 123] on span "Assign" at bounding box center [513, 127] width 20 height 8
click at [501, 124] on input "Assign" at bounding box center [498, 126] width 5 height 5
checkbox input "true"
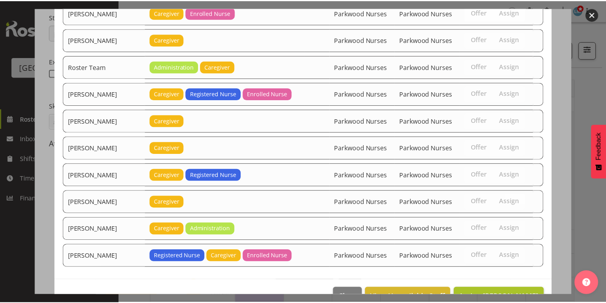
scroll to position [1121, 0]
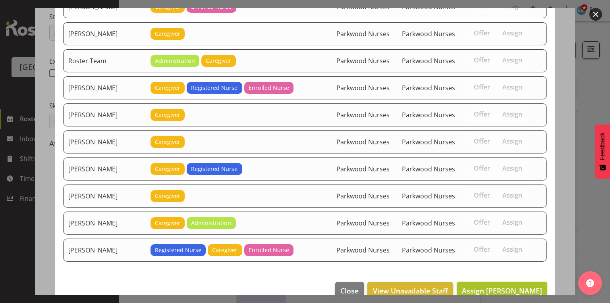
click at [502, 286] on span "Assign [PERSON_NAME]" at bounding box center [502, 291] width 80 height 10
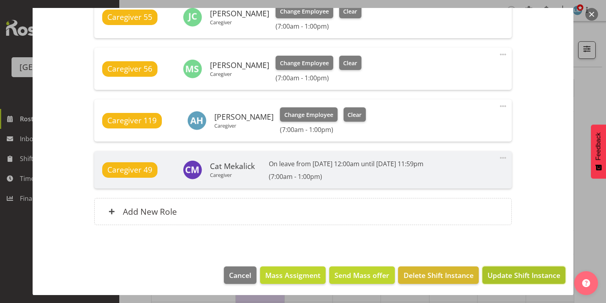
click at [517, 271] on span "Update Shift Instance" at bounding box center [523, 275] width 73 height 10
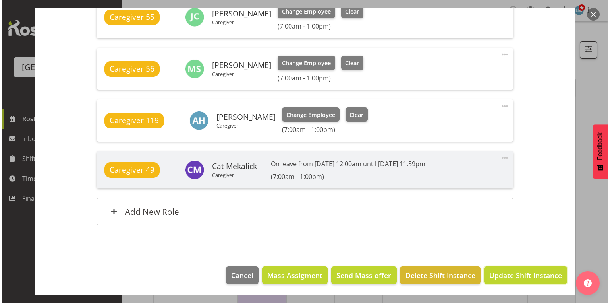
scroll to position [585, 0]
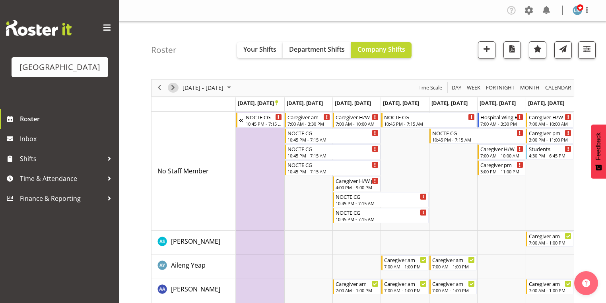
click at [172, 87] on span "Next" at bounding box center [173, 88] width 10 height 10
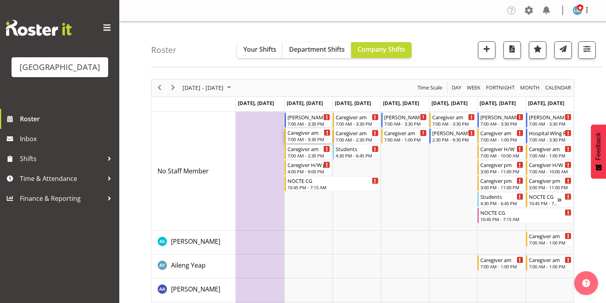
click at [299, 137] on div "7:00 AM - 3:30 PM" at bounding box center [308, 139] width 43 height 6
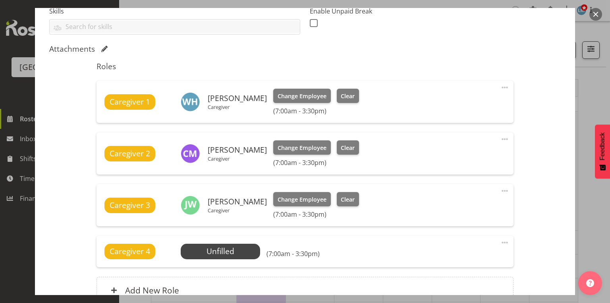
scroll to position [254, 0]
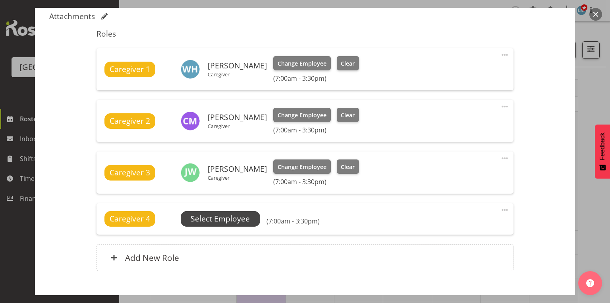
click at [230, 215] on span "Select Employee" at bounding box center [220, 219] width 59 height 12
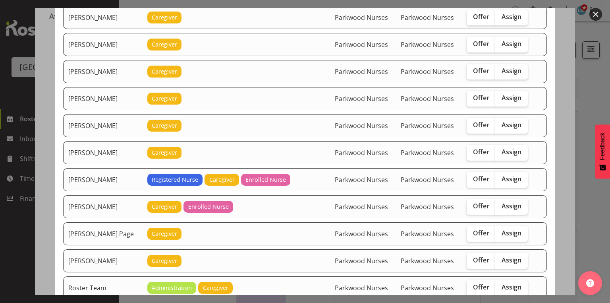
scroll to position [795, 0]
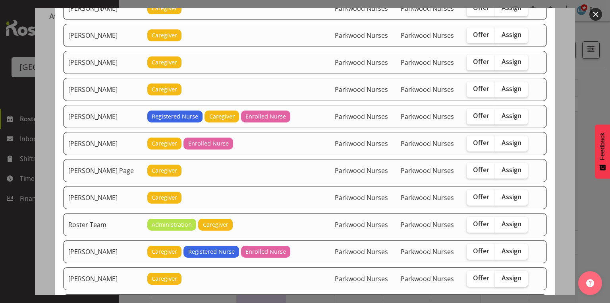
click at [513, 274] on span "Assign" at bounding box center [512, 278] width 20 height 8
click at [501, 275] on input "Assign" at bounding box center [498, 277] width 5 height 5
checkbox input "true"
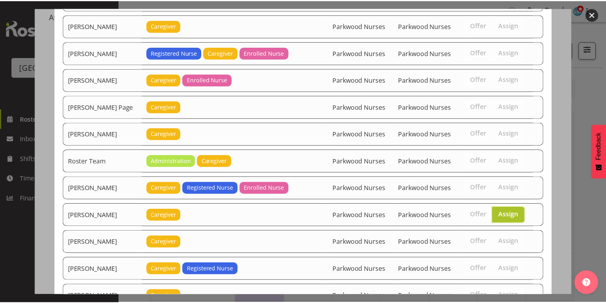
scroll to position [907, 0]
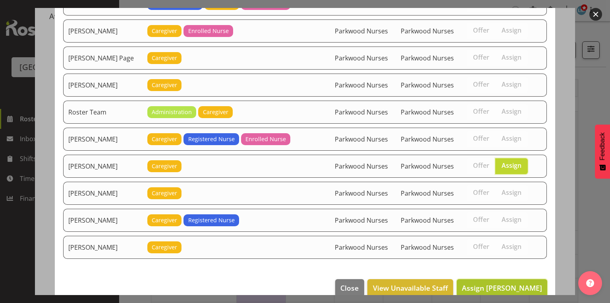
click at [509, 283] on span "Assign [PERSON_NAME]" at bounding box center [502, 288] width 80 height 10
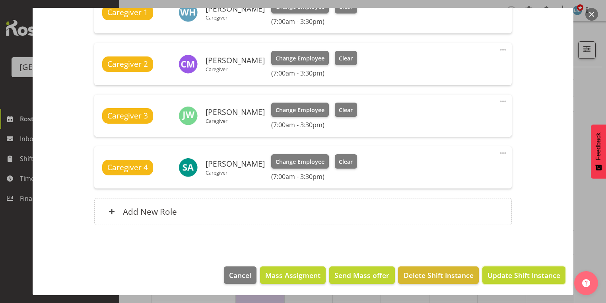
click at [509, 272] on span "Update Shift Instance" at bounding box center [523, 275] width 73 height 10
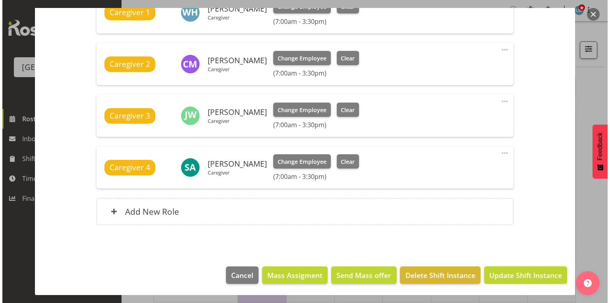
scroll to position [280, 0]
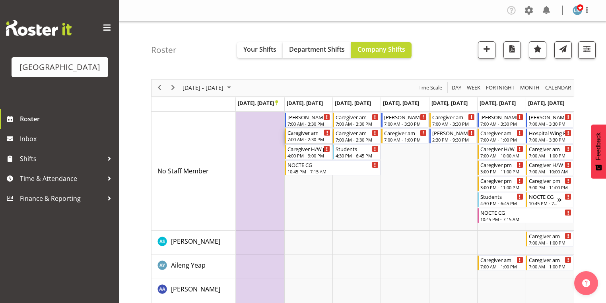
click at [300, 138] on div "7:00 AM - 2:30 PM" at bounding box center [308, 139] width 43 height 6
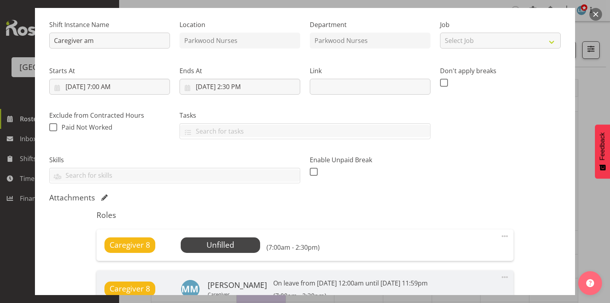
scroll to position [127, 0]
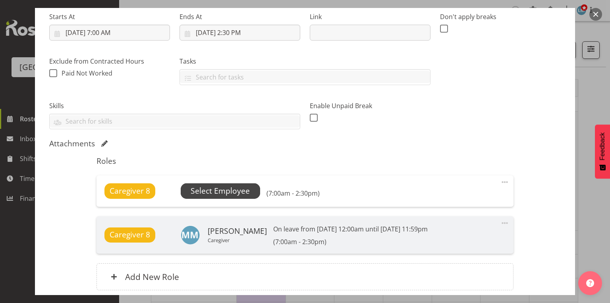
click at [219, 189] on span "Select Employee" at bounding box center [220, 191] width 59 height 12
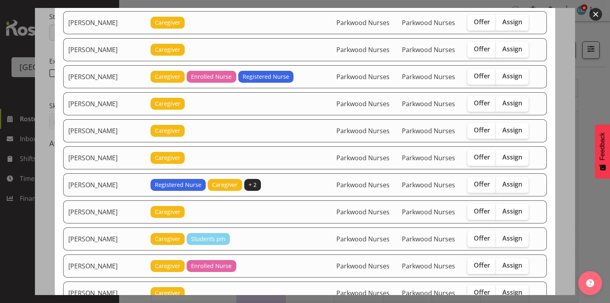
scroll to position [95, 0]
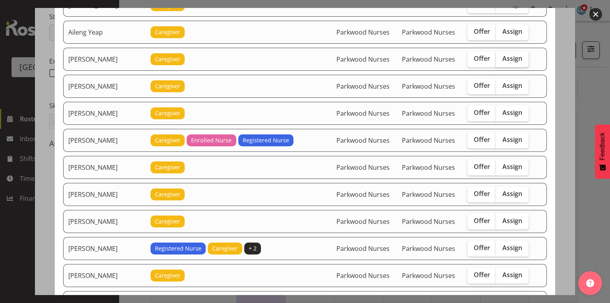
click at [510, 57] on span "Assign" at bounding box center [513, 58] width 20 height 8
click at [501, 57] on input "Assign" at bounding box center [498, 58] width 5 height 5
checkbox input "true"
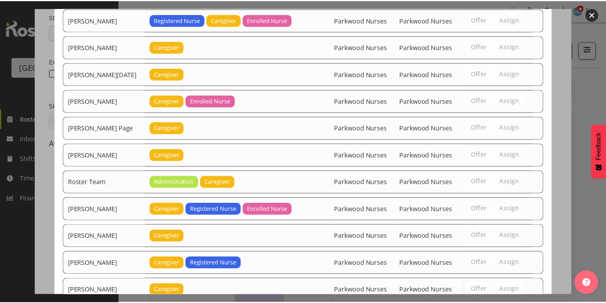
scroll to position [1041, 0]
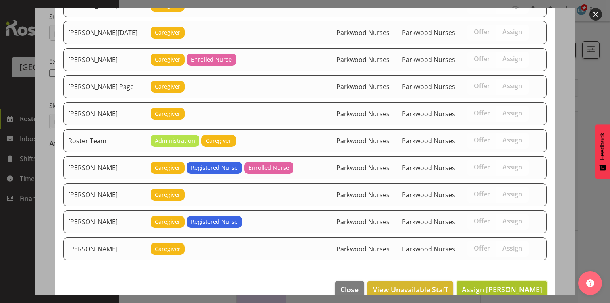
click at [499, 285] on span "Assign [PERSON_NAME]" at bounding box center [502, 290] width 80 height 10
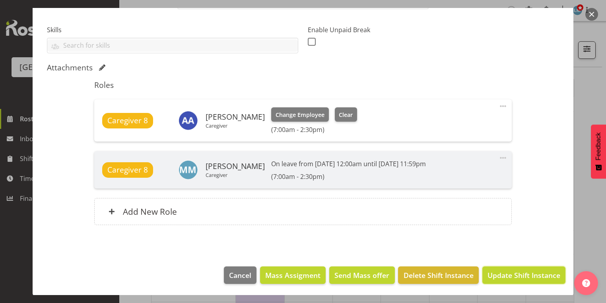
click at [499, 270] on span "Update Shift Instance" at bounding box center [523, 275] width 73 height 10
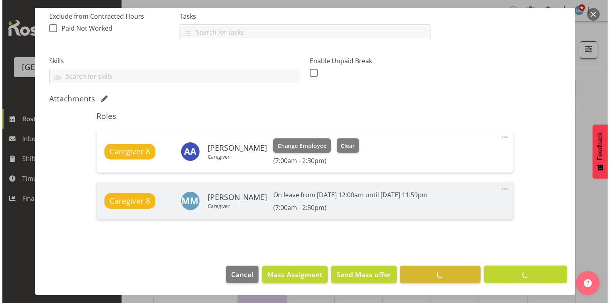
scroll to position [172, 0]
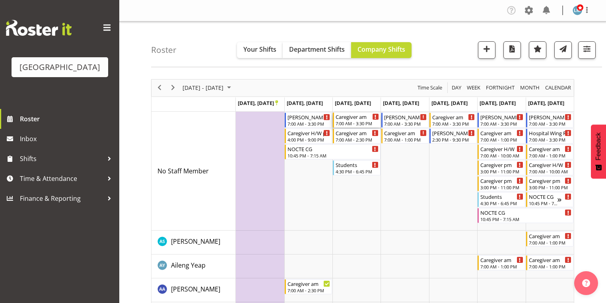
click at [354, 120] on div "Caregiver am 7:00 AM - 3:30 PM" at bounding box center [356, 119] width 43 height 15
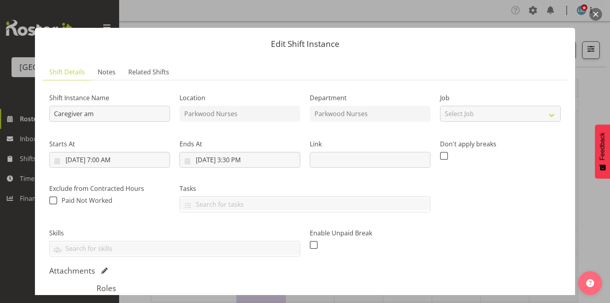
click at [596, 10] on button "button" at bounding box center [596, 14] width 13 height 13
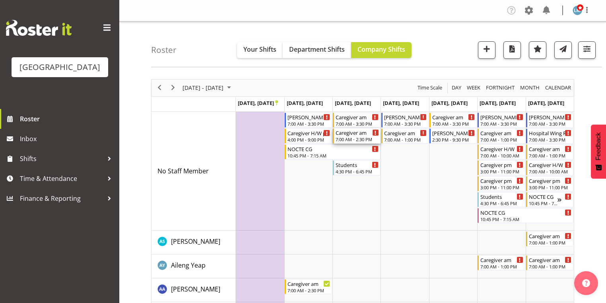
click at [350, 137] on div "7:00 AM - 2:30 PM" at bounding box center [356, 139] width 43 height 6
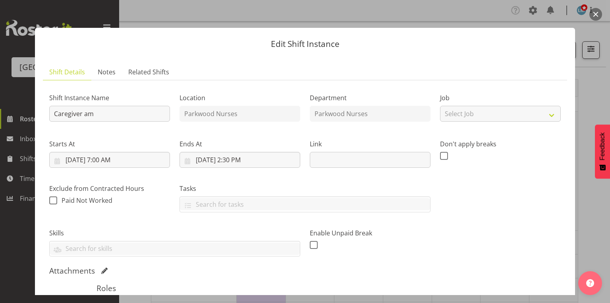
scroll to position [159, 0]
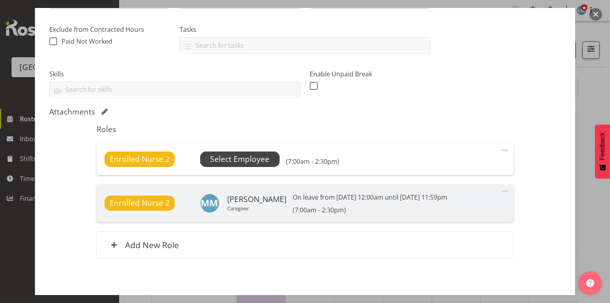
click at [242, 158] on span "Select Employee" at bounding box center [239, 159] width 59 height 12
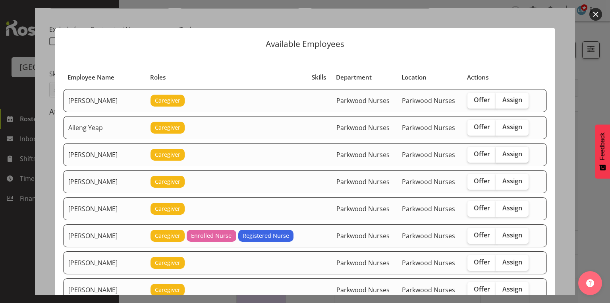
click at [506, 152] on span "Assign" at bounding box center [513, 154] width 20 height 8
click at [501, 152] on input "Assign" at bounding box center [498, 153] width 5 height 5
checkbox input "true"
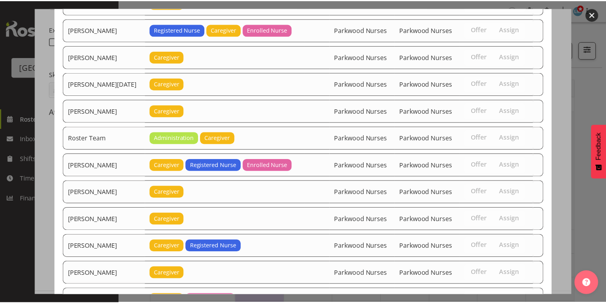
scroll to position [1067, 0]
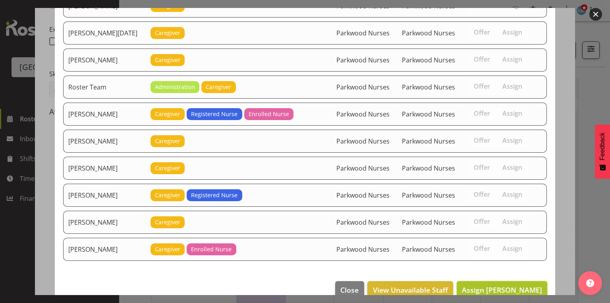
click at [500, 285] on span "Assign [PERSON_NAME]" at bounding box center [502, 290] width 80 height 10
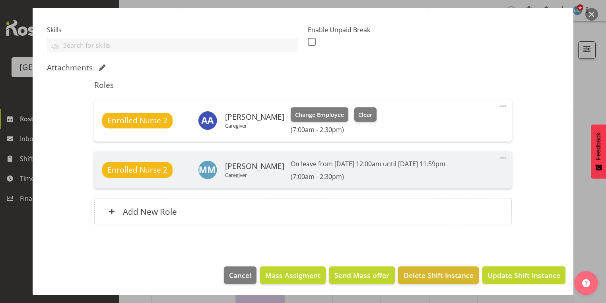
click at [500, 270] on span "Update Shift Instance" at bounding box center [523, 275] width 73 height 10
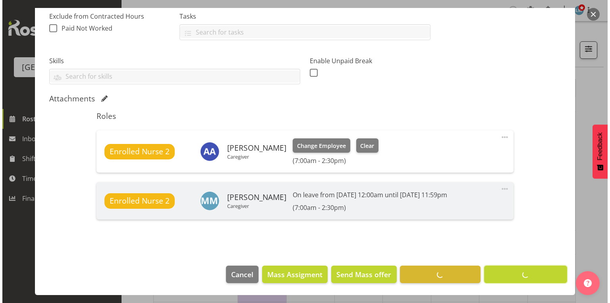
scroll to position [172, 0]
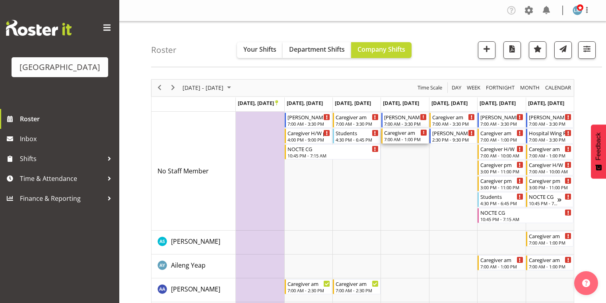
click at [399, 135] on div "Caregiver am" at bounding box center [405, 132] width 43 height 8
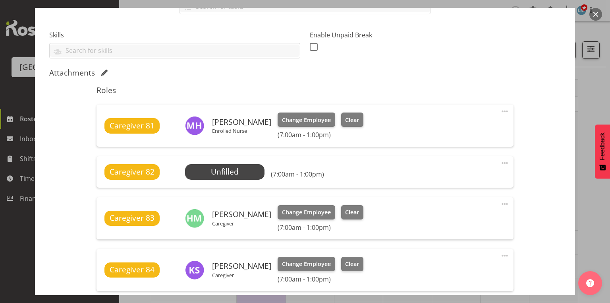
scroll to position [254, 0]
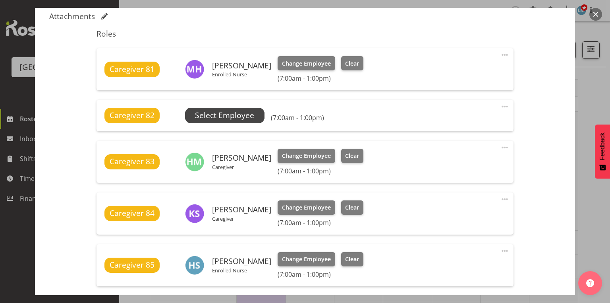
click at [225, 116] on span "Select Employee" at bounding box center [224, 116] width 59 height 12
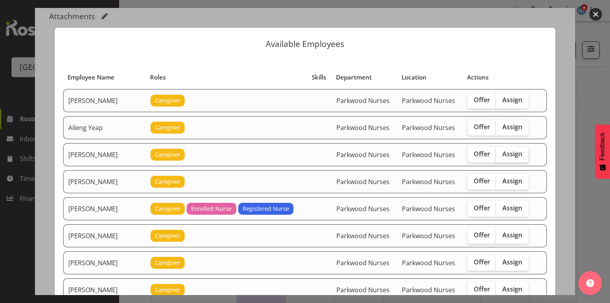
click at [503, 155] on span "Assign" at bounding box center [513, 154] width 20 height 8
click at [501, 155] on input "Assign" at bounding box center [498, 153] width 5 height 5
checkbox input "true"
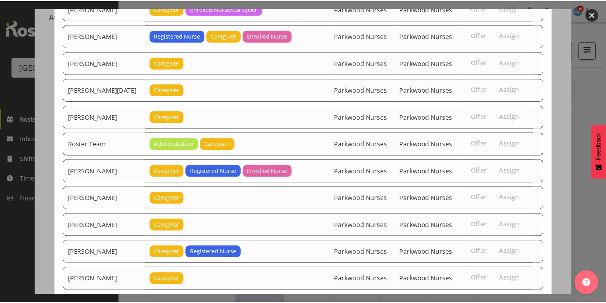
scroll to position [1014, 0]
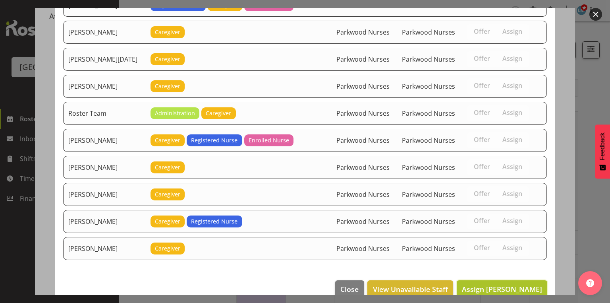
click at [485, 284] on span "Assign [PERSON_NAME]" at bounding box center [502, 289] width 80 height 10
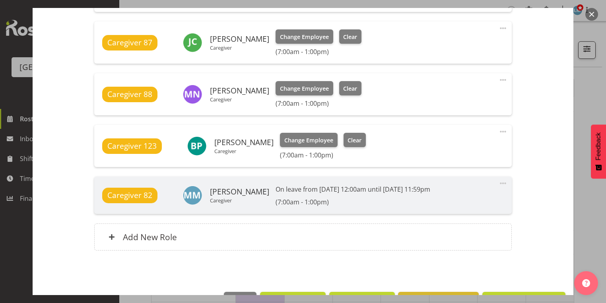
scroll to position [616, 0]
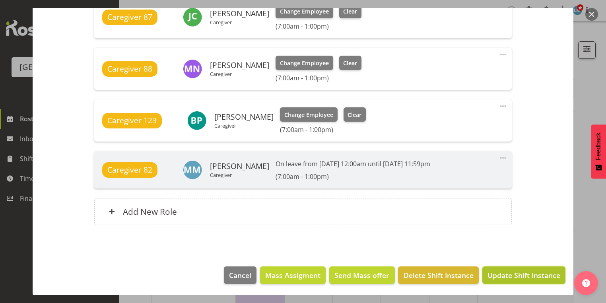
click at [515, 273] on span "Update Shift Instance" at bounding box center [523, 275] width 73 height 10
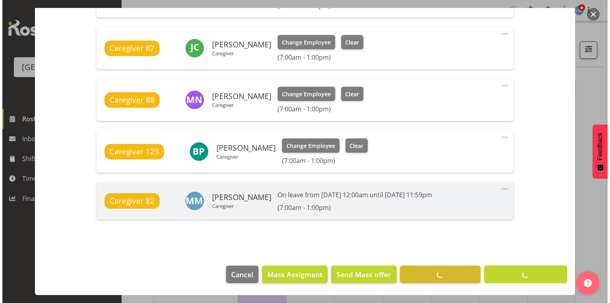
scroll to position [585, 0]
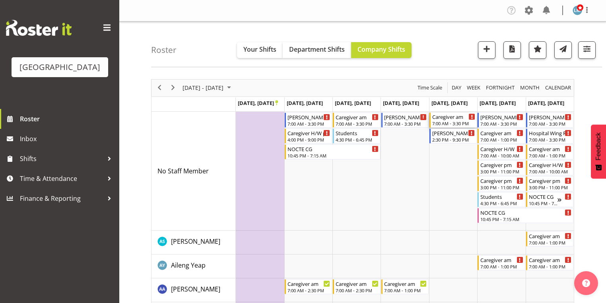
click at [444, 120] on div "Caregiver am 7:00 AM - 3:30 PM" at bounding box center [453, 119] width 43 height 15
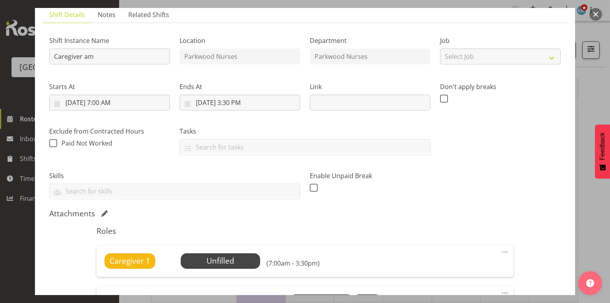
scroll to position [159, 0]
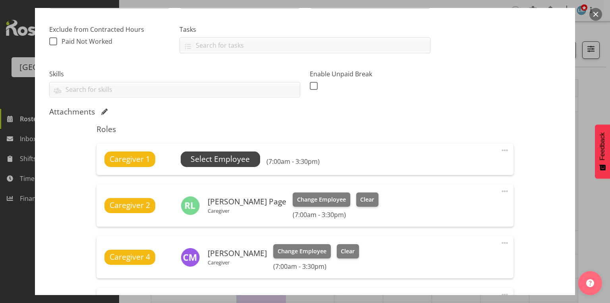
click at [216, 157] on span "Select Employee" at bounding box center [220, 159] width 59 height 12
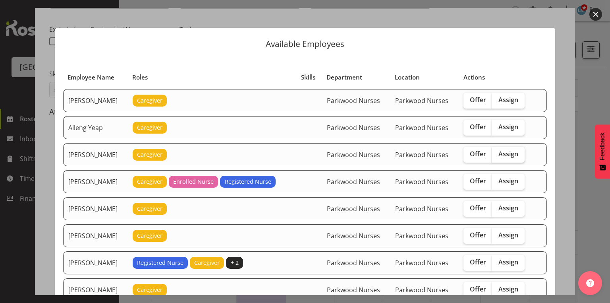
click at [512, 150] on span "Assign" at bounding box center [509, 154] width 20 height 8
click at [498, 151] on input "Assign" at bounding box center [494, 153] width 5 height 5
checkbox input "true"
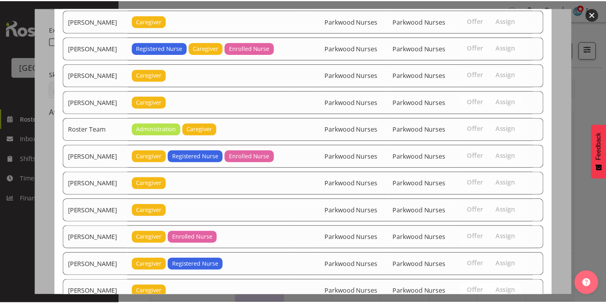
scroll to position [854, 0]
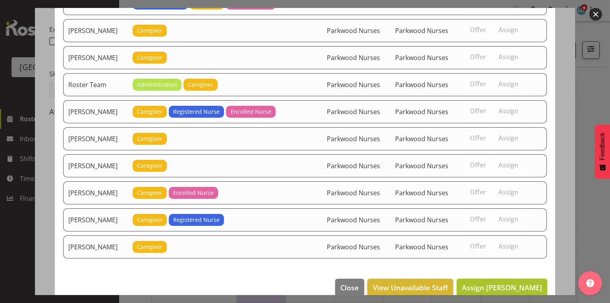
click at [494, 283] on span "Assign [PERSON_NAME]" at bounding box center [502, 288] width 80 height 10
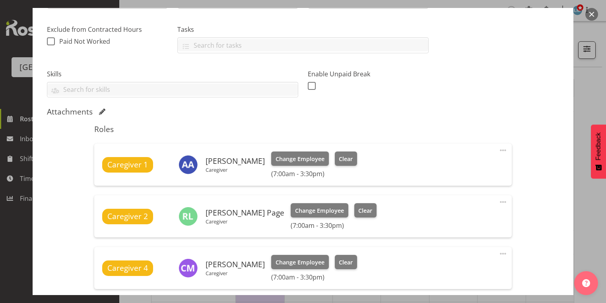
scroll to position [358, 0]
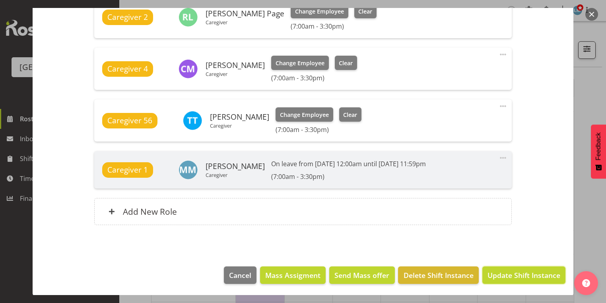
click at [494, 274] on span "Update Shift Instance" at bounding box center [523, 275] width 73 height 10
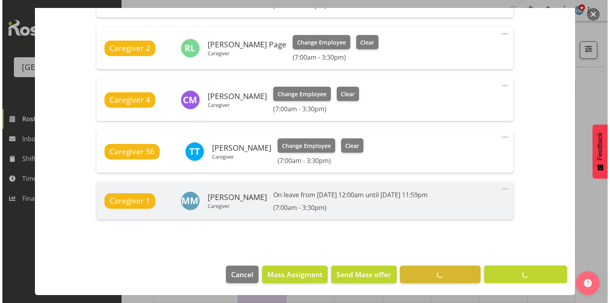
scroll to position [326, 0]
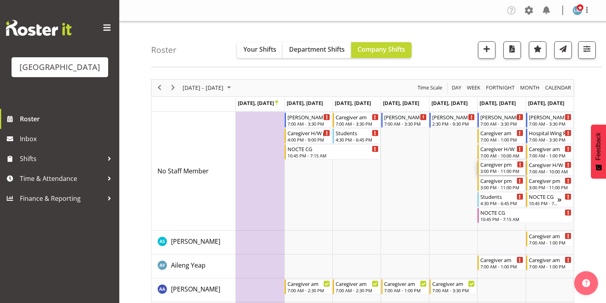
click at [499, 170] on div "3:00 PM - 11:00 PM" at bounding box center [501, 171] width 43 height 6
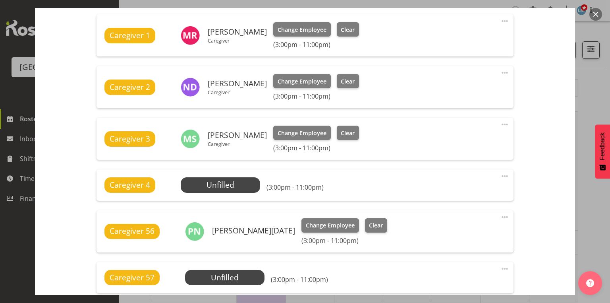
scroll to position [254, 0]
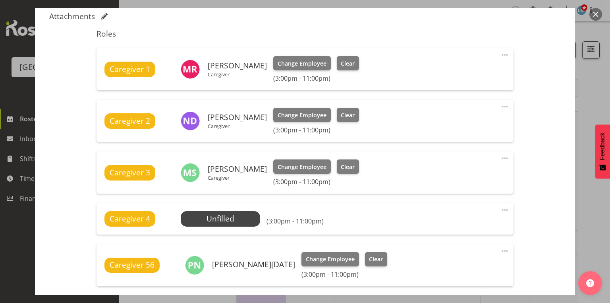
click at [598, 15] on button "button" at bounding box center [596, 14] width 13 height 13
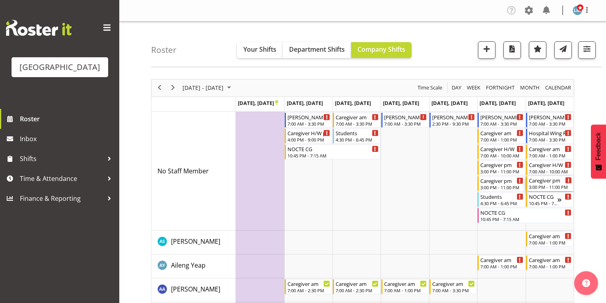
click at [540, 186] on div "3:00 PM - 11:00 PM" at bounding box center [550, 187] width 43 height 6
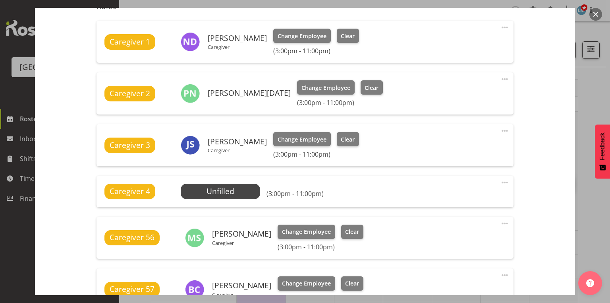
scroll to position [318, 0]
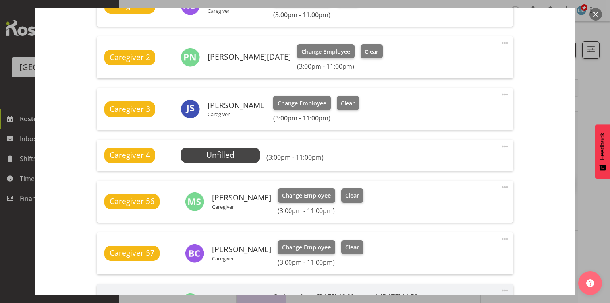
click at [594, 13] on button "button" at bounding box center [596, 14] width 13 height 13
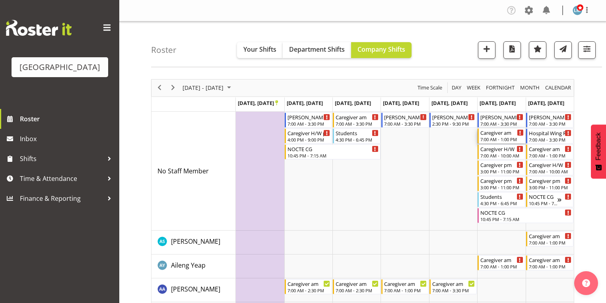
click at [490, 137] on div "7:00 AM - 1:00 PM" at bounding box center [501, 139] width 43 height 6
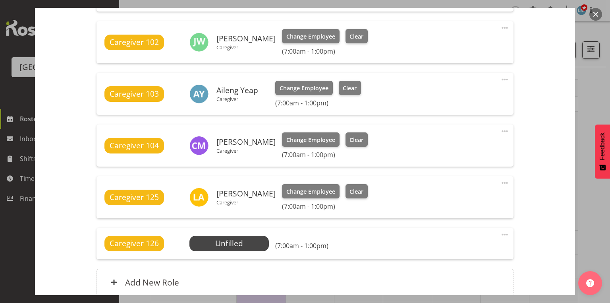
scroll to position [558, 0]
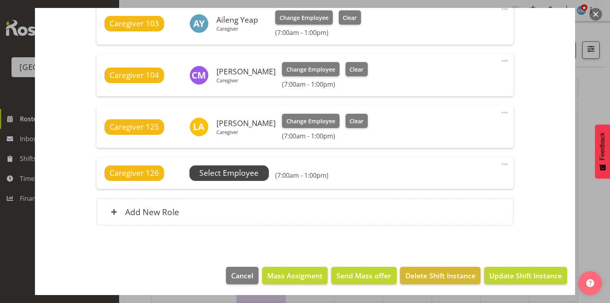
click at [231, 170] on span "Select Employee" at bounding box center [228, 173] width 59 height 12
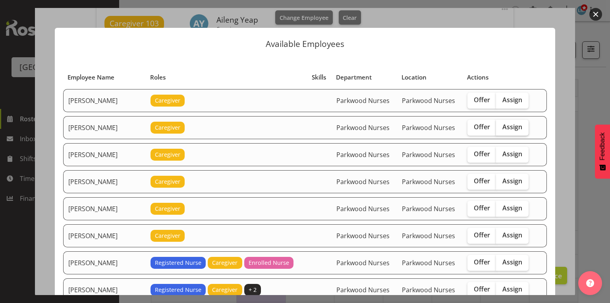
click at [507, 126] on span "Assign" at bounding box center [513, 127] width 20 height 8
click at [501, 126] on input "Assign" at bounding box center [498, 126] width 5 height 5
checkbox input "true"
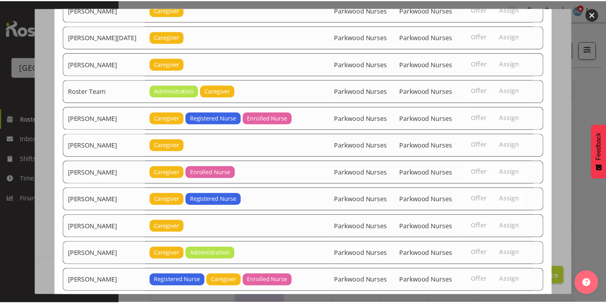
scroll to position [1067, 0]
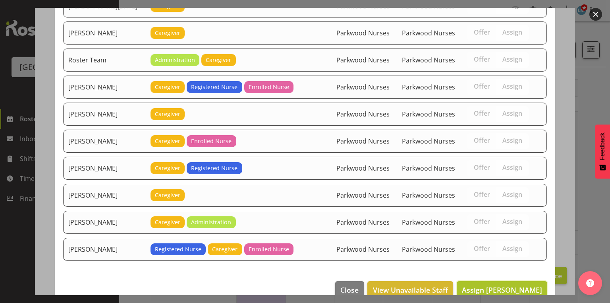
click at [505, 285] on span "Assign [PERSON_NAME]" at bounding box center [502, 290] width 80 height 10
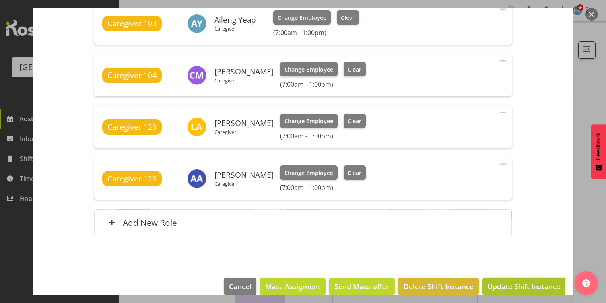
click at [529, 282] on span "Update Shift Instance" at bounding box center [523, 286] width 73 height 10
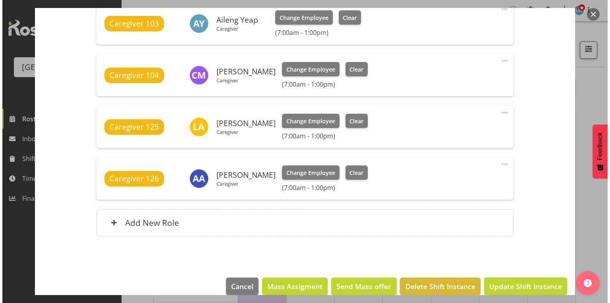
scroll to position [538, 0]
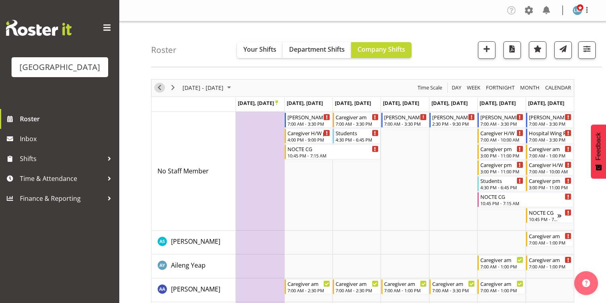
click at [160, 87] on span "Previous" at bounding box center [160, 88] width 10 height 10
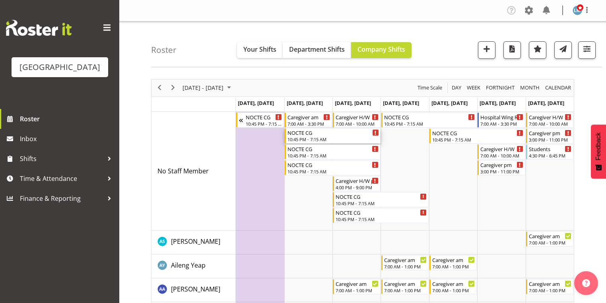
click at [296, 135] on div "NOCTE CG" at bounding box center [332, 132] width 91 height 8
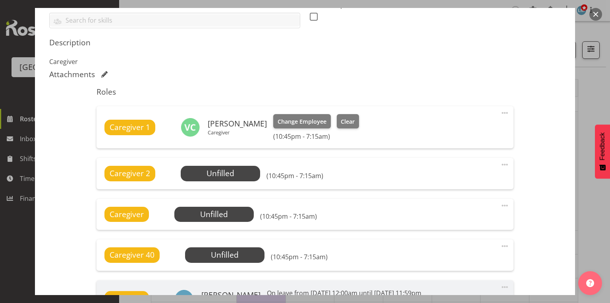
scroll to position [286, 0]
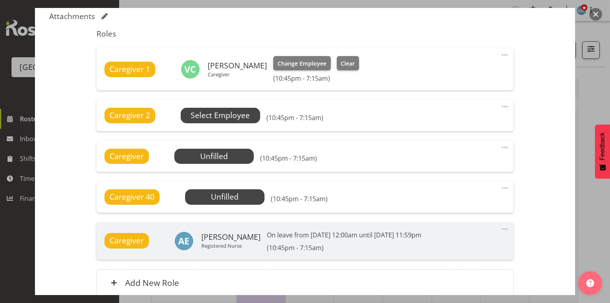
click at [226, 113] on span "Select Employee" at bounding box center [220, 116] width 59 height 12
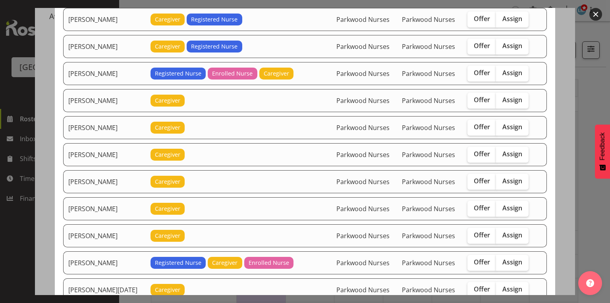
scroll to position [668, 0]
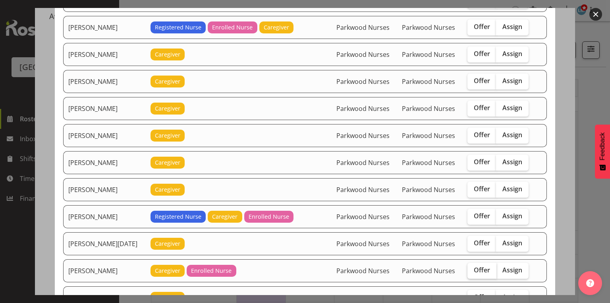
click at [469, 263] on label "Offer" at bounding box center [482, 271] width 29 height 16
click at [469, 267] on input "Offer" at bounding box center [470, 269] width 5 height 5
checkbox input "true"
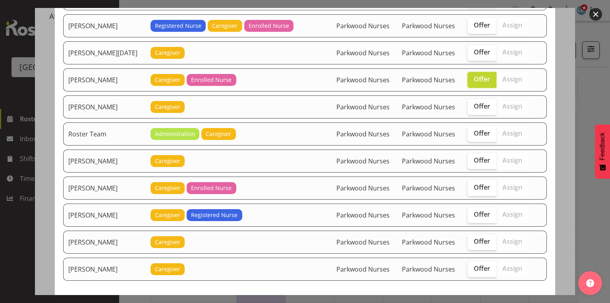
scroll to position [881, 0]
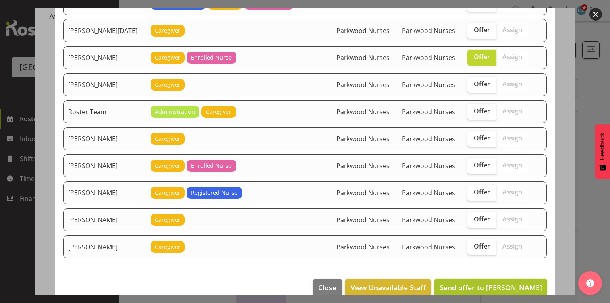
click at [498, 283] on span "Send offer to [PERSON_NAME]" at bounding box center [491, 288] width 103 height 10
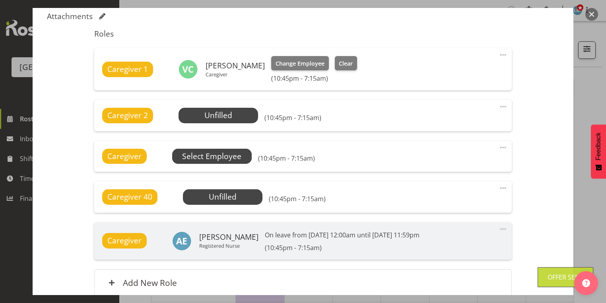
click at [221, 156] on span "Select Employee" at bounding box center [211, 157] width 59 height 12
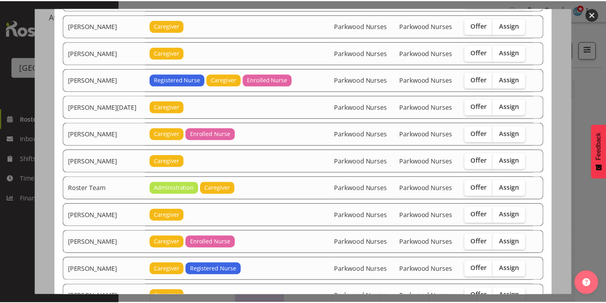
scroll to position [858, 0]
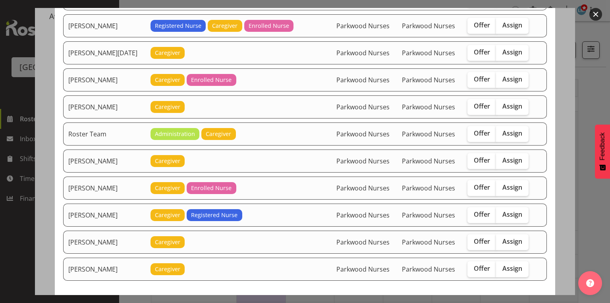
click at [599, 13] on button "button" at bounding box center [596, 14] width 13 height 13
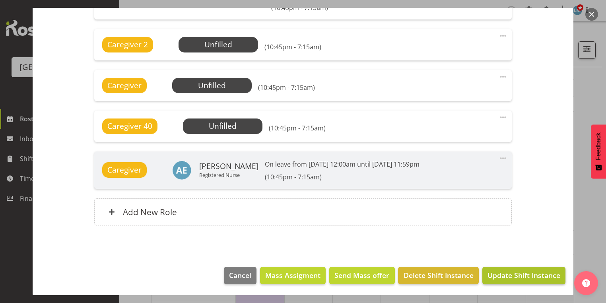
scroll to position [127, 0]
click at [503, 276] on span "Update Shift Instance" at bounding box center [523, 275] width 73 height 10
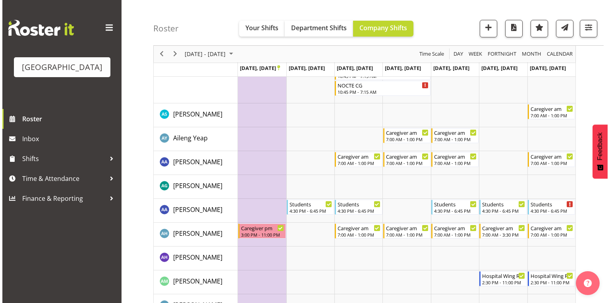
scroll to position [0, 0]
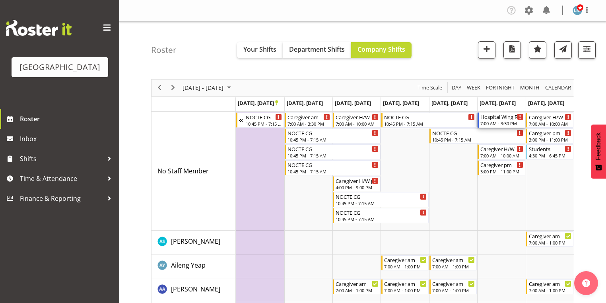
click at [491, 120] on div "7:00 AM - 3:30 PM" at bounding box center [501, 123] width 43 height 6
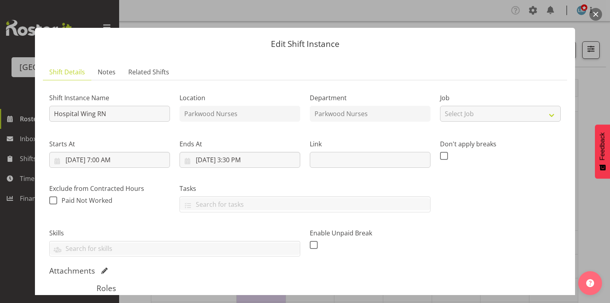
click at [595, 12] on button "button" at bounding box center [596, 14] width 13 height 13
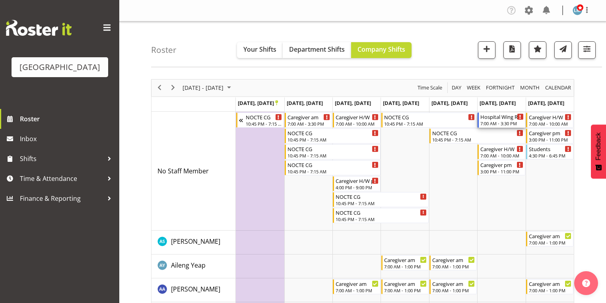
click at [502, 117] on div "Hospital Wing RN" at bounding box center [501, 116] width 43 height 8
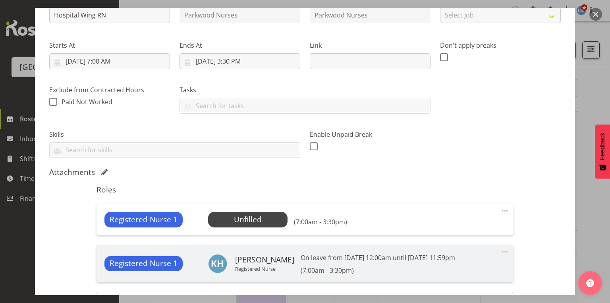
scroll to position [127, 0]
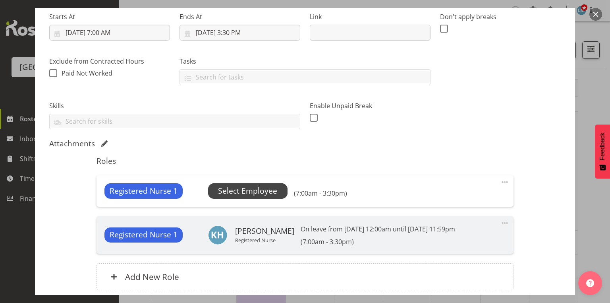
click at [251, 188] on span "Select Employee" at bounding box center [247, 191] width 59 height 12
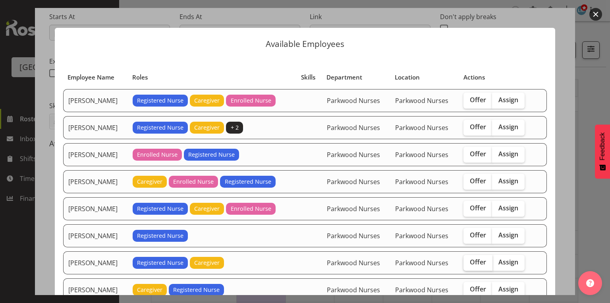
click at [476, 259] on span "Offer" at bounding box center [478, 262] width 16 height 8
click at [469, 259] on input "Offer" at bounding box center [466, 261] width 5 height 5
checkbox input "true"
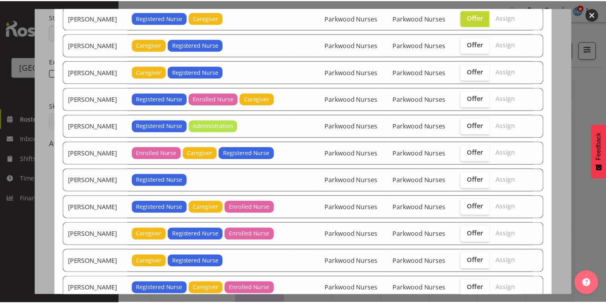
scroll to position [293, 0]
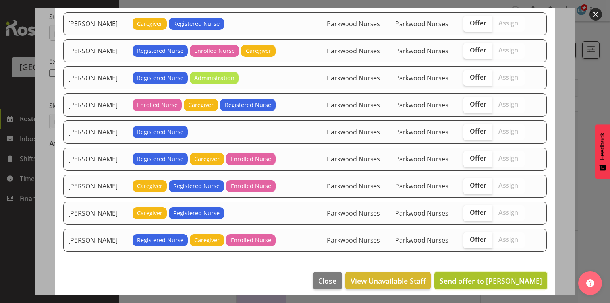
click at [496, 276] on span "Send offer to [PERSON_NAME]" at bounding box center [491, 281] width 103 height 10
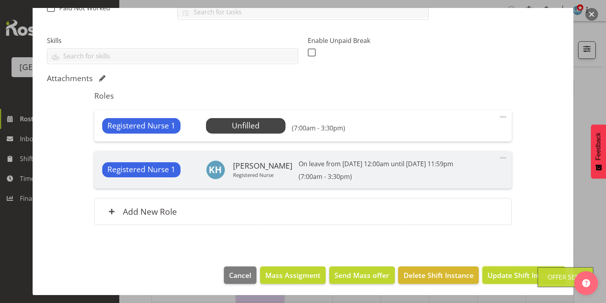
click at [498, 274] on span "Update Shift Instance" at bounding box center [523, 275] width 73 height 10
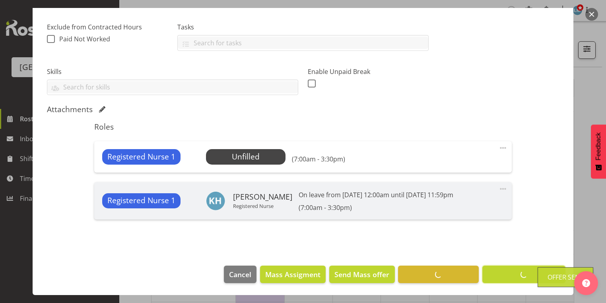
scroll to position [161, 0]
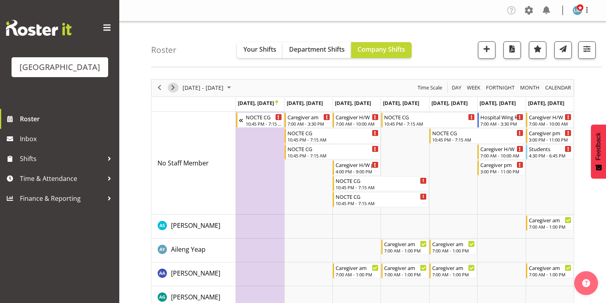
click at [173, 84] on span "Next" at bounding box center [173, 88] width 10 height 10
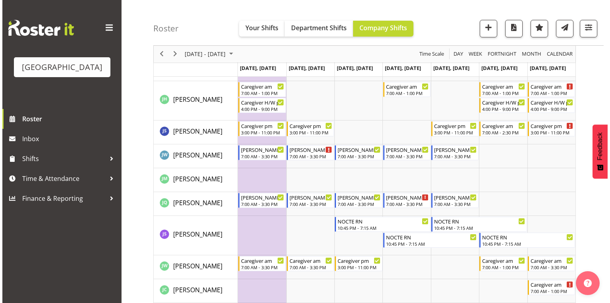
scroll to position [1272, 0]
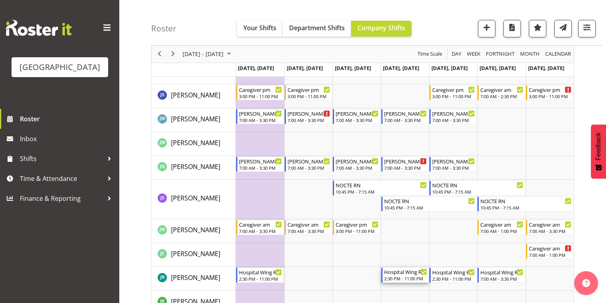
click at [410, 275] on div "Hospital Wing RN 2:30 PM - 11:00 PM" at bounding box center [405, 274] width 43 height 15
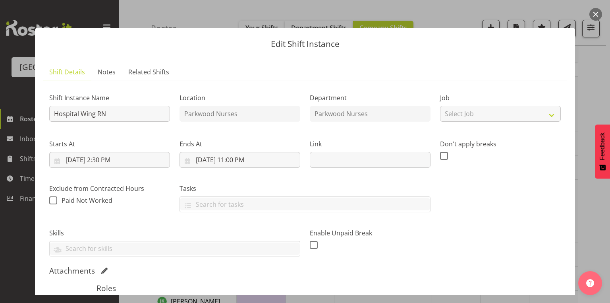
scroll to position [156, 0]
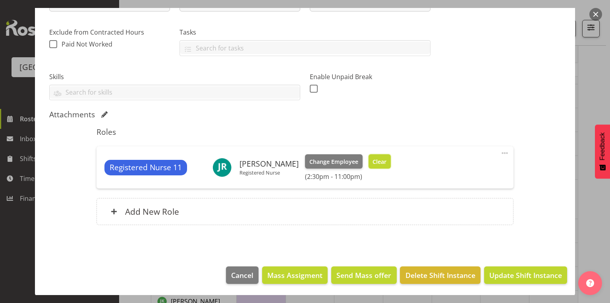
click at [370, 154] on button "Clear" at bounding box center [380, 161] width 23 height 14
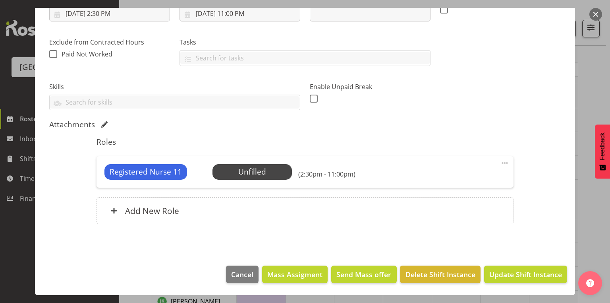
scroll to position [145, 0]
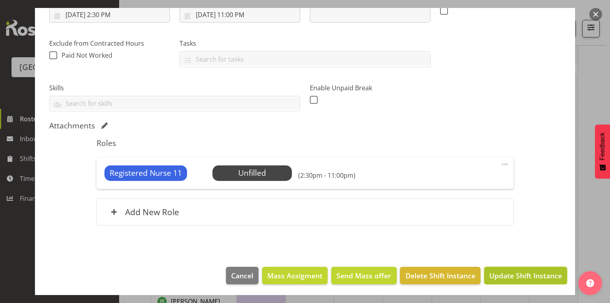
click at [514, 274] on span "Update Shift Instance" at bounding box center [526, 275] width 73 height 10
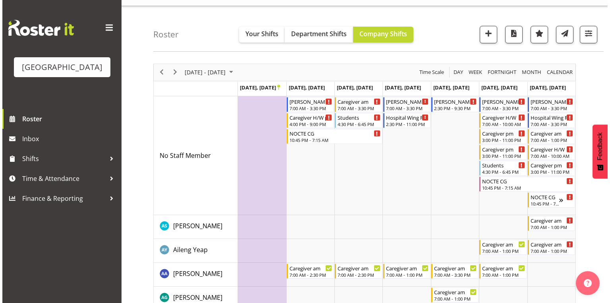
scroll to position [0, 0]
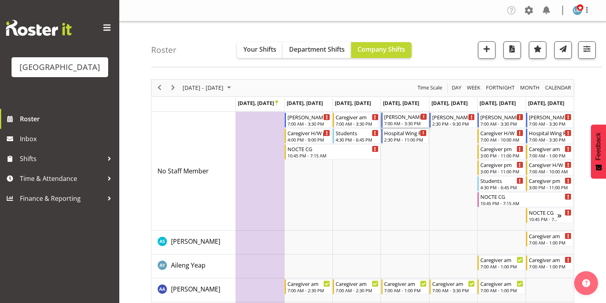
click at [395, 120] on div "[PERSON_NAME] 1 RN am 7:00 AM - 3:30 PM" at bounding box center [405, 119] width 43 height 15
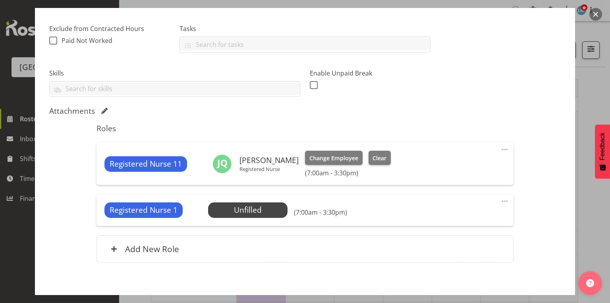
scroll to position [197, 0]
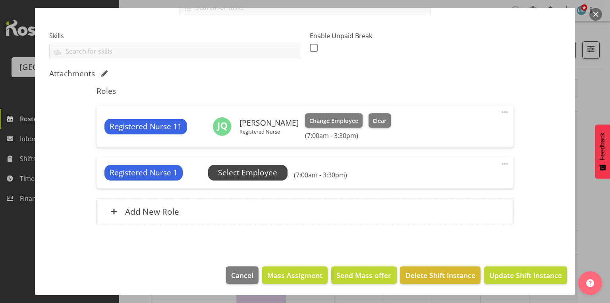
click at [254, 172] on span "Select Employee" at bounding box center [247, 173] width 59 height 12
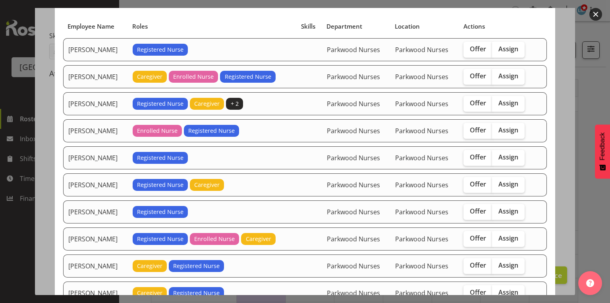
scroll to position [127, 0]
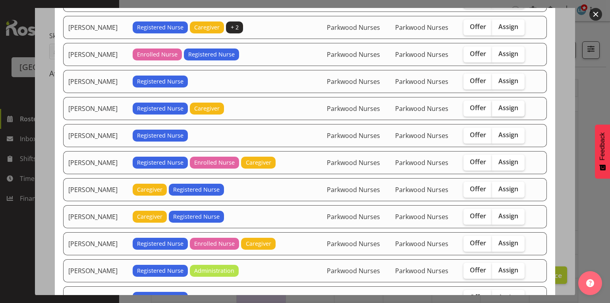
click at [499, 105] on span "Assign" at bounding box center [509, 108] width 20 height 8
click at [498, 105] on input "Assign" at bounding box center [494, 107] width 5 height 5
checkbox input "true"
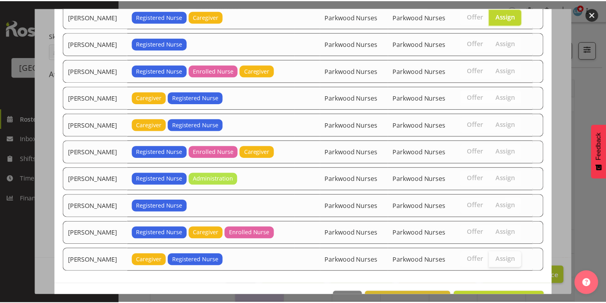
scroll to position [240, 0]
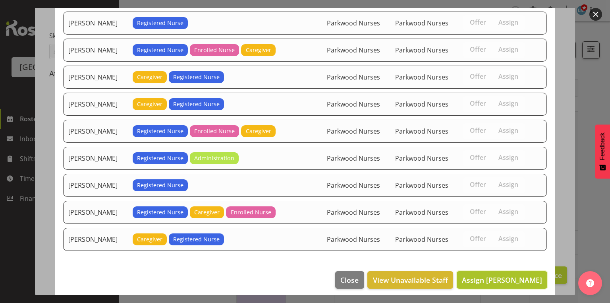
click at [497, 275] on span "Assign [PERSON_NAME]" at bounding box center [502, 280] width 80 height 10
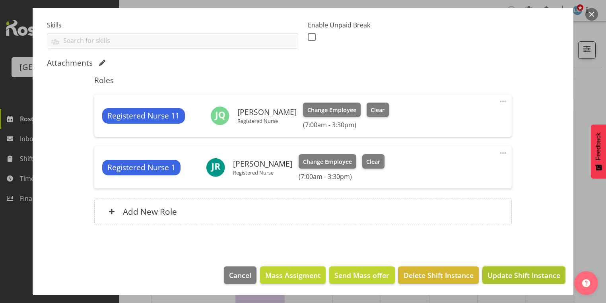
click at [498, 274] on span "Update Shift Instance" at bounding box center [523, 275] width 73 height 10
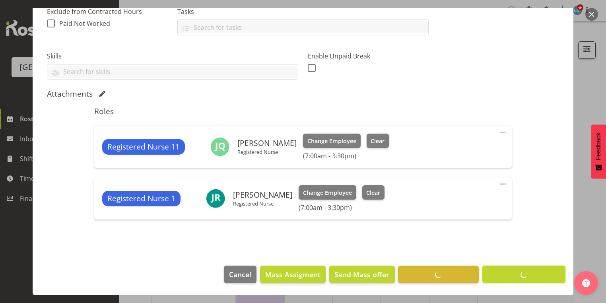
scroll to position [176, 0]
